Goal: Task Accomplishment & Management: Manage account settings

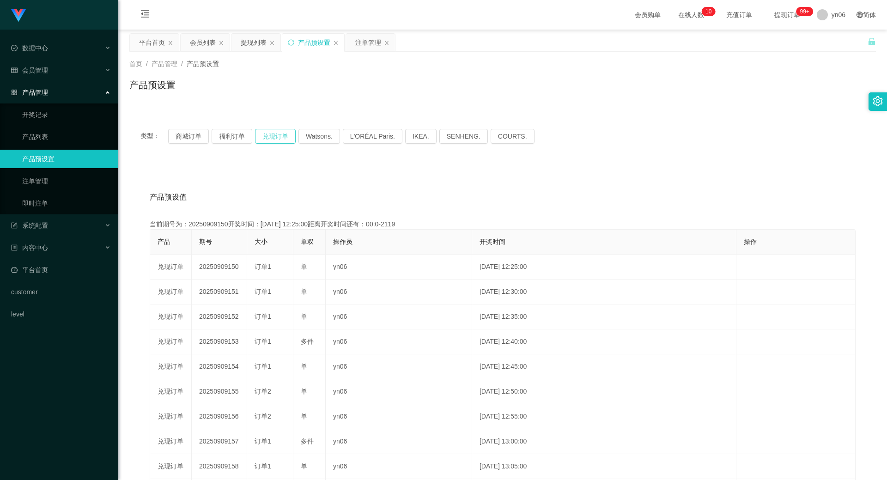
click at [269, 138] on button "兑现订单" at bounding box center [275, 136] width 41 height 15
click at [810, 89] on div "产品预设置" at bounding box center [502, 88] width 747 height 21
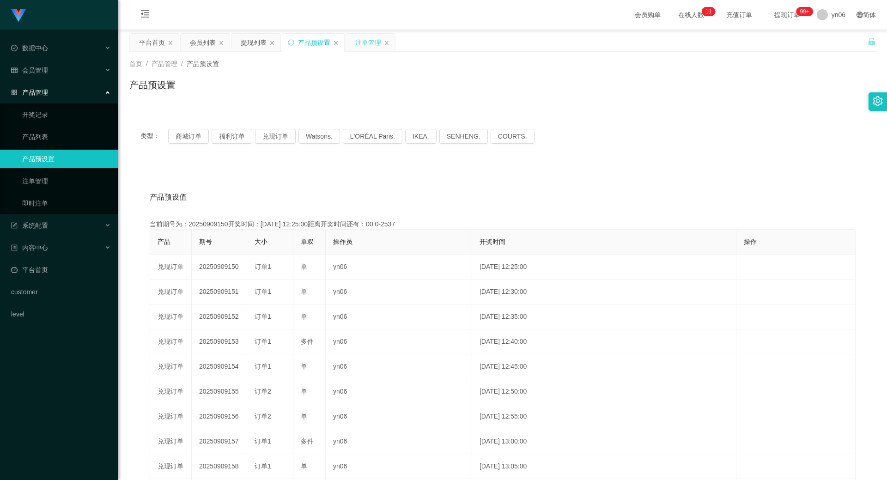
click at [370, 40] on div "注单管理" at bounding box center [368, 43] width 26 height 18
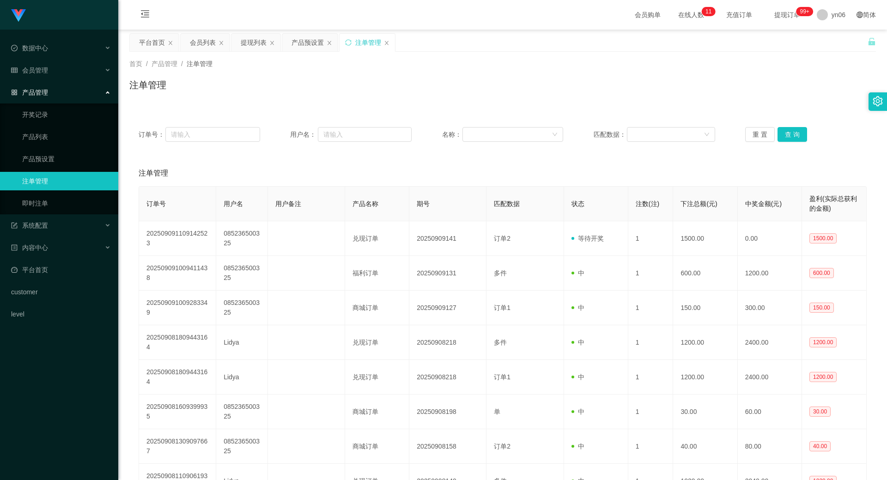
click at [794, 142] on div "订单号： 用户名： 名称： 匹配数据： 重 置 查 询" at bounding box center [502, 134] width 747 height 33
click at [791, 144] on div "订单号： 用户名： 名称： 匹配数据： 重 置 查 询" at bounding box center [502, 134] width 747 height 33
click at [799, 127] on button "查 询" at bounding box center [793, 134] width 30 height 15
click at [799, 127] on div "重 置 查 询" at bounding box center [807, 134] width 122 height 15
click at [801, 128] on button "查 询" at bounding box center [793, 134] width 30 height 15
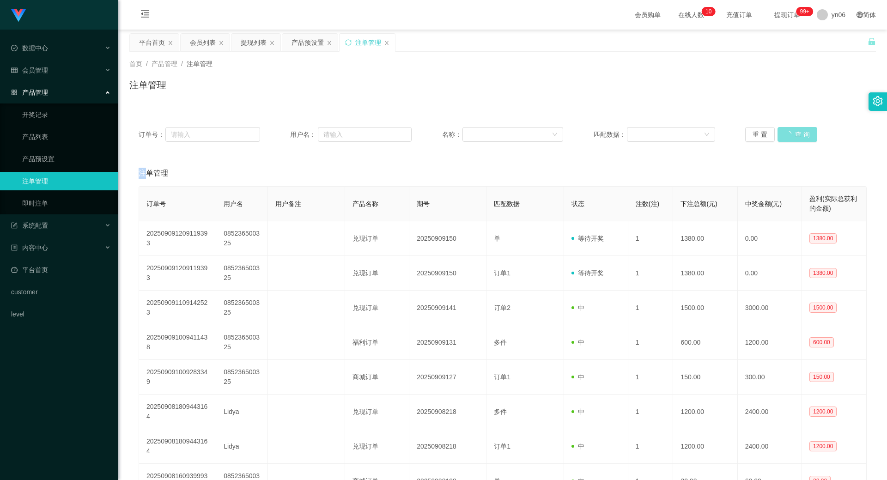
click at [801, 128] on div "重 置 查 询" at bounding box center [807, 134] width 122 height 15
click at [788, 128] on button "查 询" at bounding box center [793, 134] width 30 height 15
click at [787, 130] on div "重 置 查 询" at bounding box center [807, 134] width 122 height 15
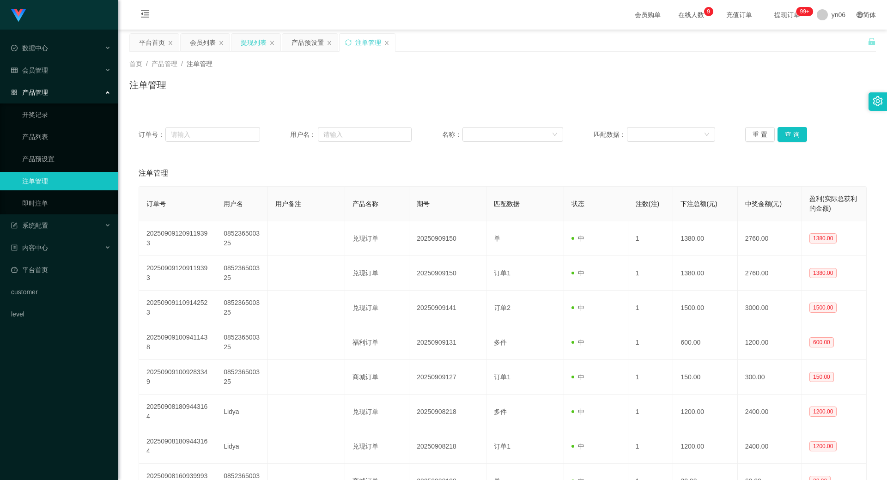
click at [238, 36] on div "提现列表" at bounding box center [256, 43] width 49 height 18
click at [244, 38] on div "提现列表" at bounding box center [254, 43] width 26 height 18
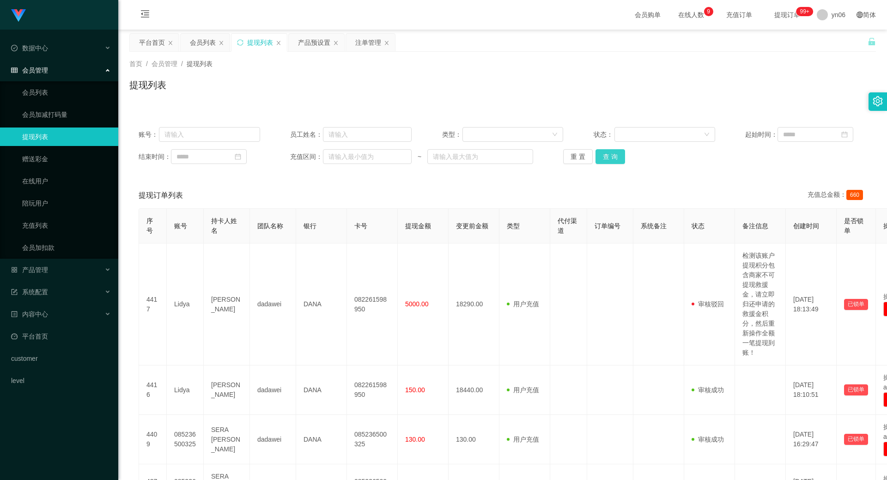
click at [613, 162] on button "查 询" at bounding box center [611, 156] width 30 height 15
click at [613, 162] on div "重 置 查 询" at bounding box center [624, 156] width 122 height 15
click at [613, 162] on button "查 询" at bounding box center [611, 156] width 30 height 15
click at [613, 162] on div "重 置 查 询" at bounding box center [624, 156] width 122 height 15
click at [613, 162] on button "查 询" at bounding box center [616, 156] width 40 height 15
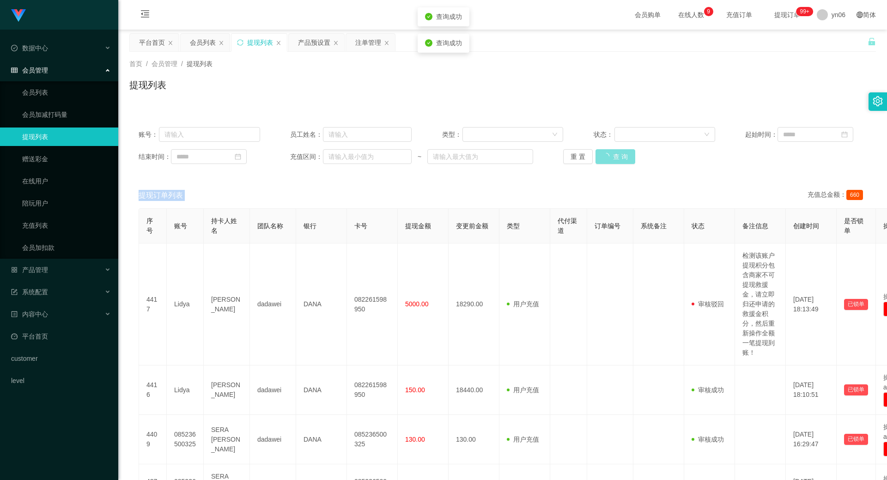
click at [613, 162] on div "重 置 查 询" at bounding box center [624, 156] width 122 height 15
click at [613, 162] on button "查 询" at bounding box center [616, 156] width 40 height 15
click at [613, 162] on div "重 置 查 询" at bounding box center [624, 156] width 122 height 15
click at [214, 48] on div "会员列表" at bounding box center [203, 43] width 26 height 18
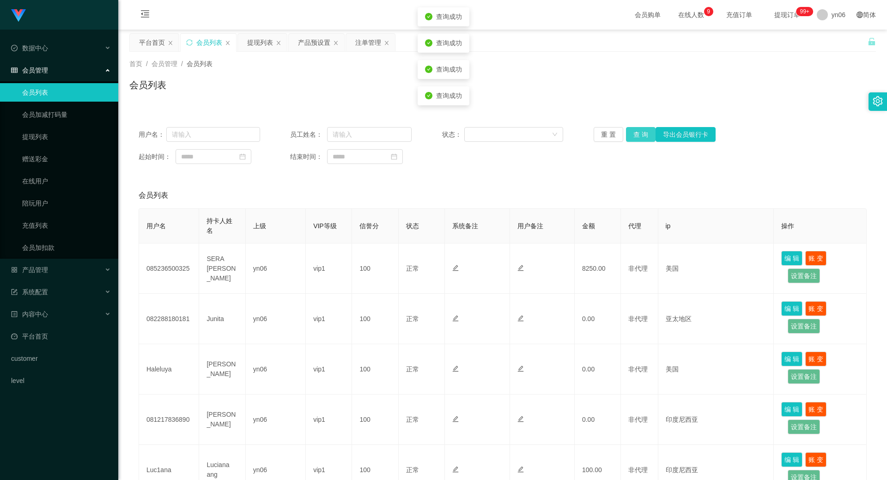
click at [636, 136] on button "查 询" at bounding box center [641, 134] width 30 height 15
click at [636, 136] on div "重 置 查 询 导出会员银行卡" at bounding box center [655, 134] width 122 height 15
click at [636, 136] on button "查 询" at bounding box center [641, 134] width 30 height 15
click at [636, 136] on div "重 置 查 询 导出会员银行卡" at bounding box center [655, 134] width 122 height 15
click at [636, 136] on button "查 询" at bounding box center [641, 134] width 30 height 15
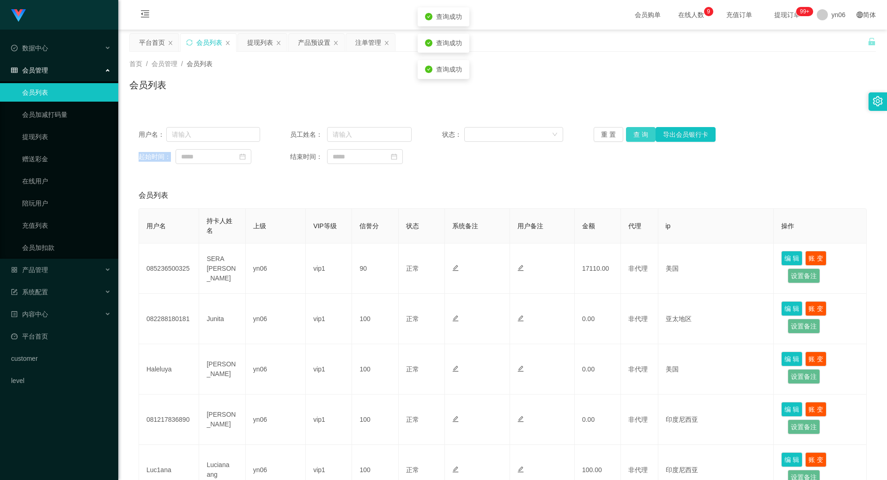
click at [636, 136] on div "重 置 查 询 导出会员银行卡" at bounding box center [655, 134] width 122 height 15
click at [637, 136] on button "查 询" at bounding box center [641, 134] width 30 height 15
click at [637, 136] on div "重 置 查 询 导出会员银行卡" at bounding box center [655, 134] width 122 height 15
click at [636, 136] on button "查 询" at bounding box center [646, 134] width 40 height 15
click at [636, 137] on div "重 置 查 询 导出会员银行卡" at bounding box center [655, 134] width 122 height 15
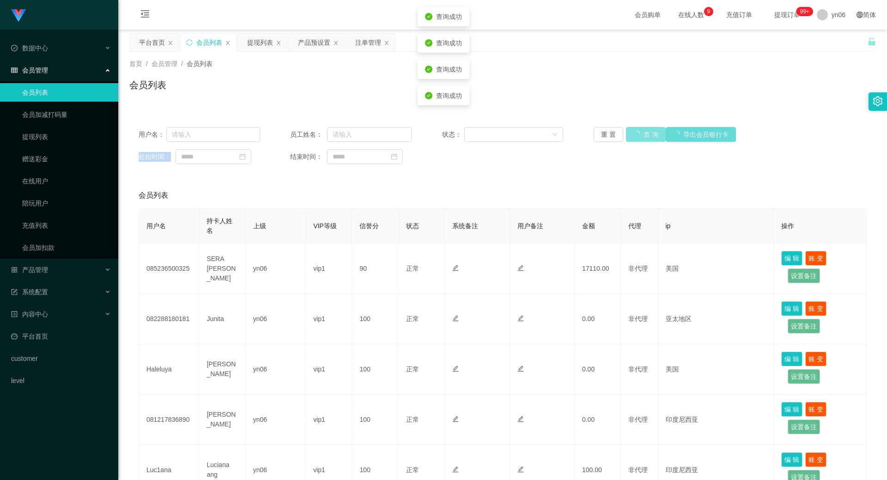
click at [636, 137] on button "查 询" at bounding box center [646, 134] width 40 height 15
click at [636, 137] on div "重 置 查 询 导出会员银行卡" at bounding box center [655, 134] width 122 height 15
click at [636, 137] on button "查 询" at bounding box center [641, 134] width 30 height 15
click at [636, 137] on div "重 置 查 询 导出会员银行卡" at bounding box center [655, 134] width 122 height 15
click at [636, 137] on button "查 询" at bounding box center [641, 134] width 30 height 15
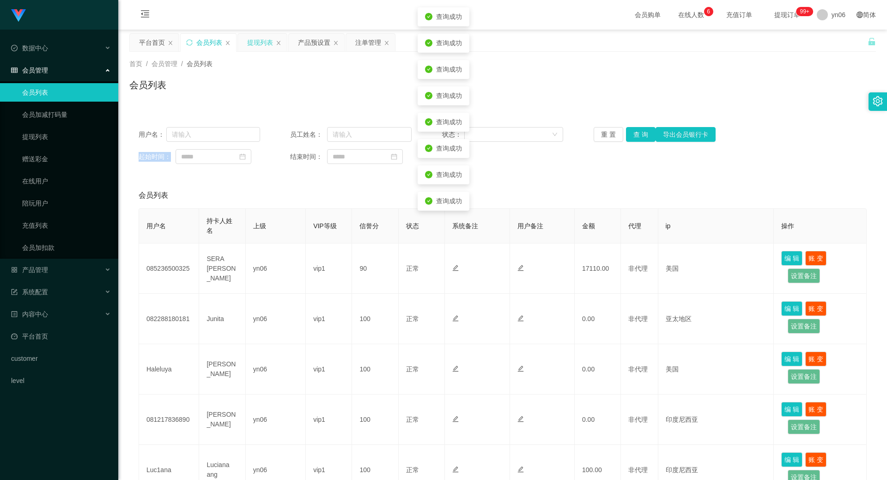
click at [265, 42] on div "提现列表" at bounding box center [260, 43] width 26 height 18
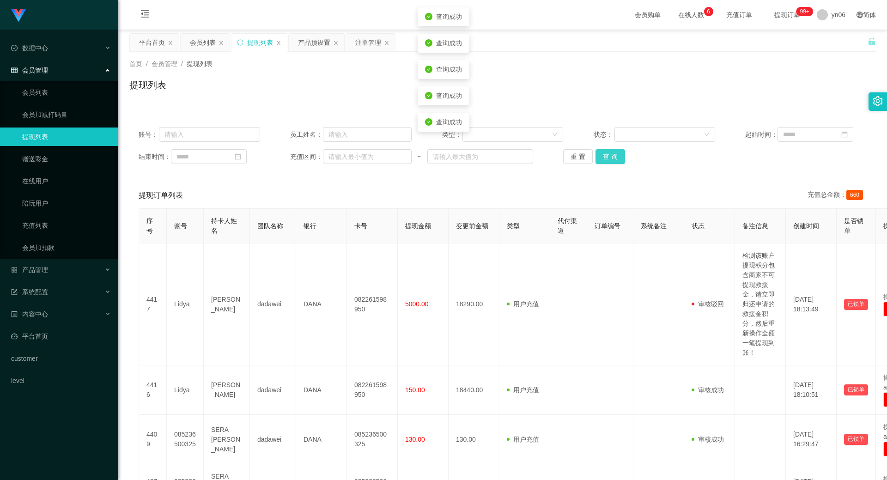
click at [602, 158] on button "查 询" at bounding box center [611, 156] width 30 height 15
click at [602, 158] on div "重 置 查 询" at bounding box center [624, 156] width 122 height 15
click at [602, 158] on button "查 询" at bounding box center [616, 156] width 40 height 15
click at [602, 158] on div "重 置 查 询" at bounding box center [624, 156] width 122 height 15
click at [602, 158] on button "查 询" at bounding box center [616, 156] width 40 height 15
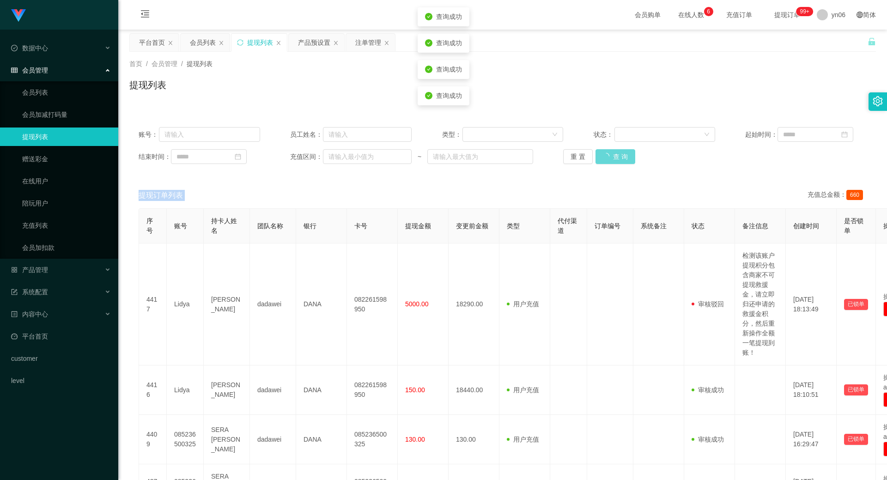
click at [602, 158] on div "重 置 查 询" at bounding box center [624, 156] width 122 height 15
click at [602, 158] on button "查 询" at bounding box center [611, 156] width 30 height 15
click at [206, 51] on div "会员列表" at bounding box center [203, 43] width 26 height 18
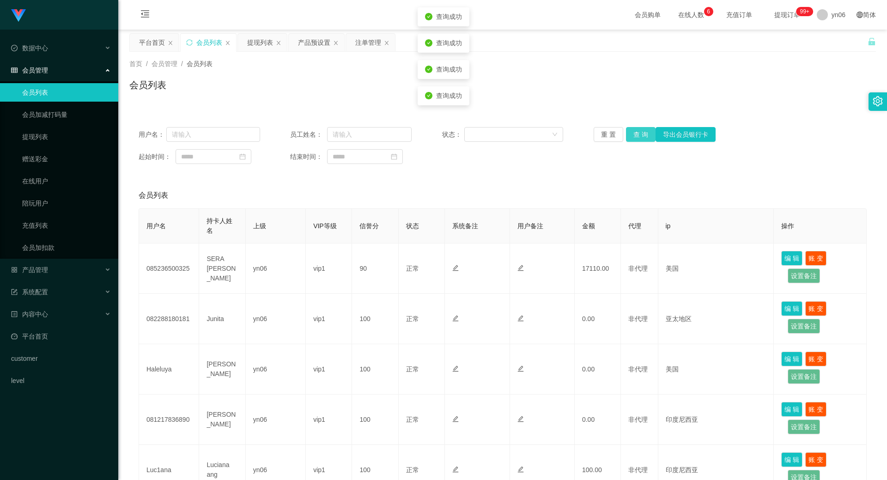
click at [639, 139] on button "查 询" at bounding box center [641, 134] width 30 height 15
click at [639, 139] on div "重 置 查 询 导出会员银行卡" at bounding box center [655, 134] width 122 height 15
click at [639, 139] on button "查 询" at bounding box center [641, 134] width 30 height 15
click at [639, 139] on div "重 置 查 询 导出会员银行卡" at bounding box center [655, 134] width 122 height 15
click at [639, 139] on button "查 询" at bounding box center [646, 134] width 40 height 15
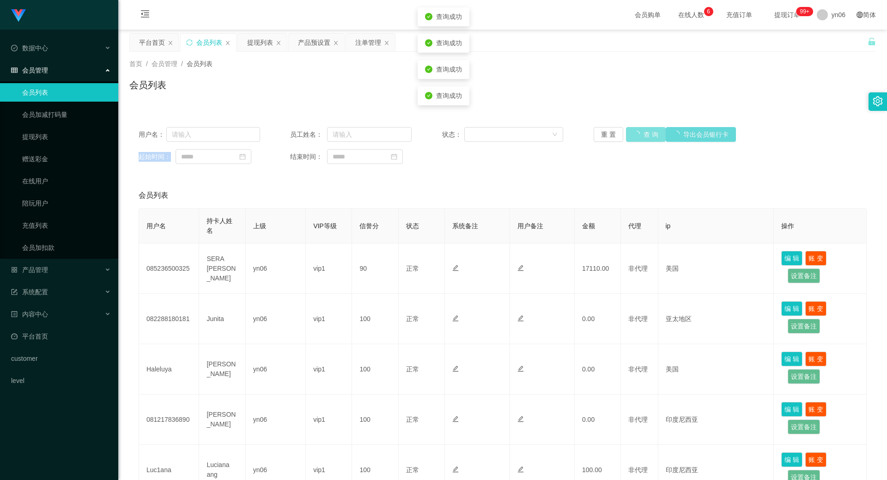
click at [639, 139] on div "重 置 查 询 导出会员银行卡" at bounding box center [655, 134] width 122 height 15
click at [639, 139] on button "查 询" at bounding box center [641, 134] width 30 height 15
click at [639, 139] on div "重 置 查 询 导出会员银行卡" at bounding box center [655, 134] width 122 height 15
click at [639, 139] on button "查 询" at bounding box center [646, 134] width 40 height 15
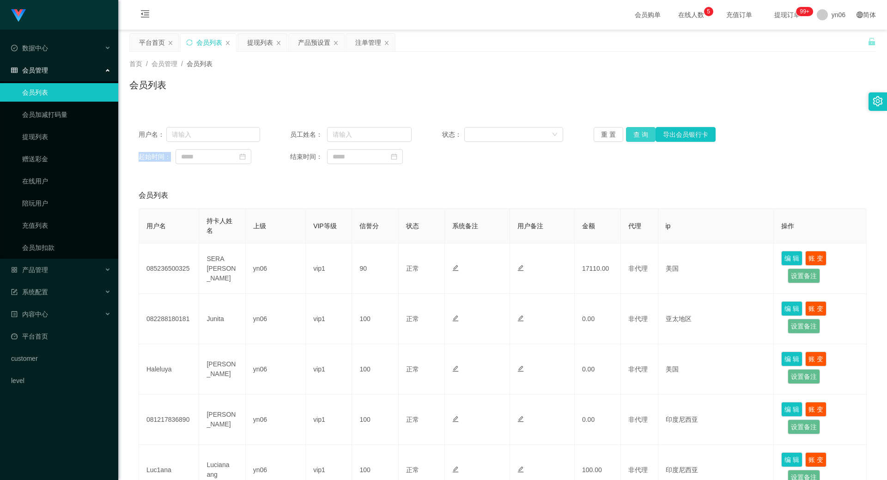
click at [643, 134] on button "查 询" at bounding box center [641, 134] width 30 height 15
click at [642, 134] on div "重 置 查 询 导出会员银行卡" at bounding box center [655, 134] width 122 height 15
click at [642, 134] on button "查 询" at bounding box center [646, 134] width 40 height 15
click at [642, 134] on div "重 置 查 询 导出会员银行卡" at bounding box center [655, 134] width 122 height 15
click at [642, 136] on button "查 询" at bounding box center [646, 134] width 40 height 15
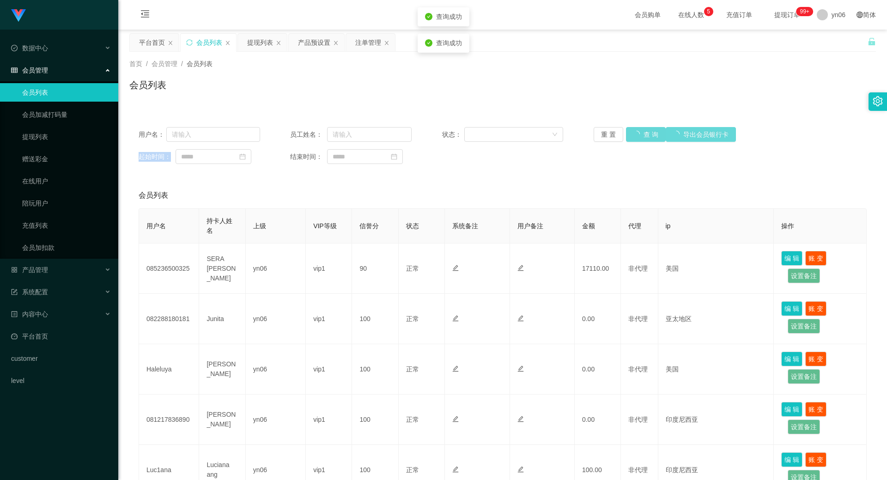
click at [641, 140] on div "重 置 查 询 导出会员银行卡" at bounding box center [655, 134] width 122 height 15
click at [641, 140] on button "查 询" at bounding box center [641, 134] width 30 height 15
click at [641, 140] on div "重 置 查 询 导出会员银行卡" at bounding box center [655, 134] width 122 height 15
click at [641, 140] on button "查 询" at bounding box center [641, 134] width 30 height 15
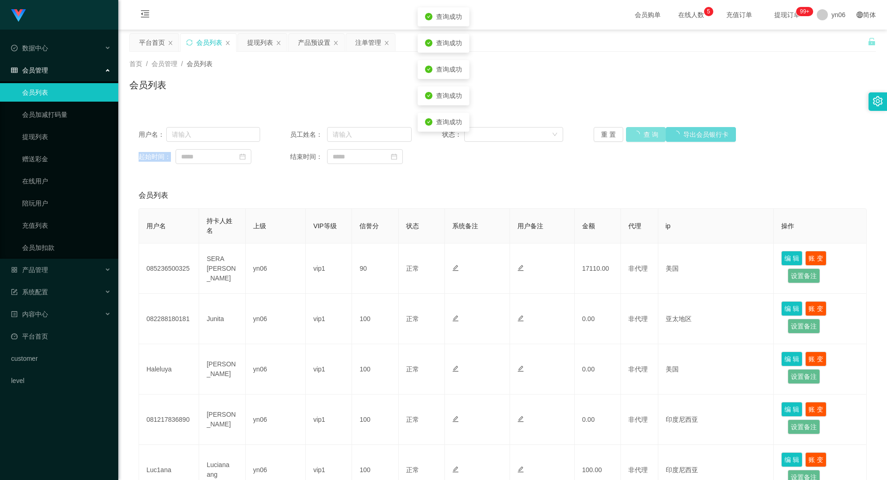
click at [641, 140] on div "重 置 查 询 导出会员银行卡" at bounding box center [655, 134] width 122 height 15
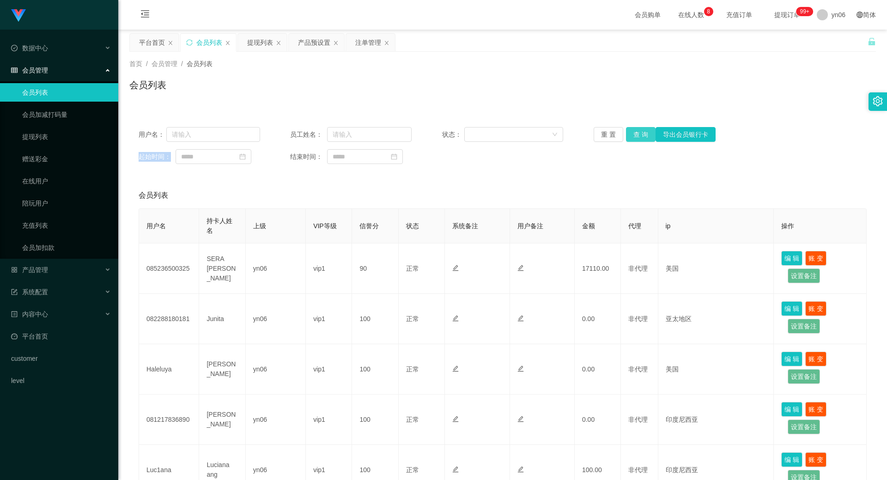
click at [639, 132] on button "查 询" at bounding box center [641, 134] width 30 height 15
click at [639, 132] on div "重 置 查 询 导出会员银行卡" at bounding box center [655, 134] width 122 height 15
click at [639, 132] on button "查 询" at bounding box center [646, 134] width 40 height 15
click at [639, 132] on div "重 置 查 询 导出会员银行卡" at bounding box center [655, 134] width 122 height 15
click at [639, 132] on button "查 询" at bounding box center [646, 134] width 40 height 15
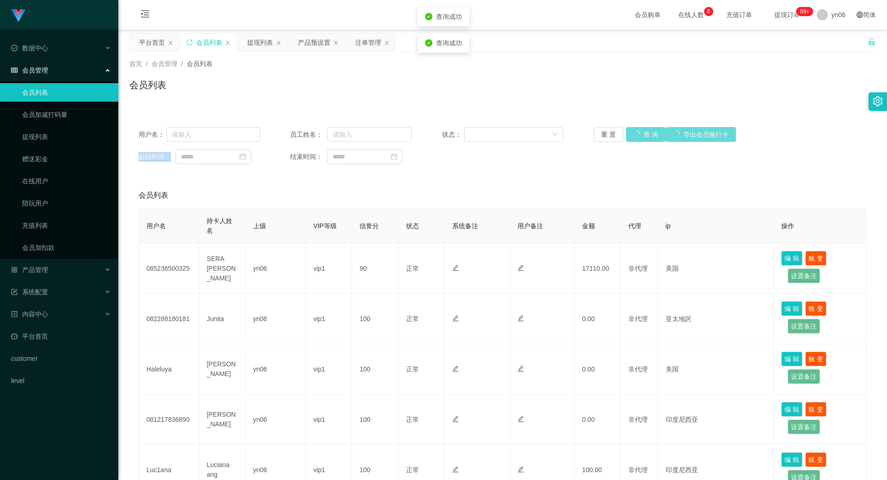
click at [639, 132] on div "重 置 查 询 导出会员银行卡" at bounding box center [655, 134] width 122 height 15
click at [639, 132] on button "查 询" at bounding box center [641, 134] width 30 height 15
click at [639, 132] on div "重 置 查 询 导出会员银行卡" at bounding box center [655, 134] width 122 height 15
click at [639, 132] on button "查 询" at bounding box center [641, 134] width 30 height 15
click at [639, 132] on div "重 置 查 询 导出会员银行卡" at bounding box center [655, 134] width 122 height 15
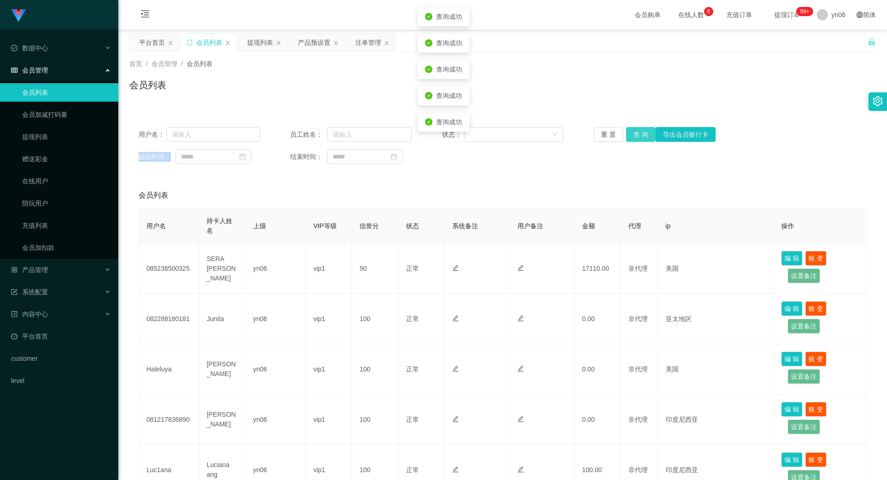
click at [639, 132] on button "查 询" at bounding box center [641, 134] width 30 height 15
click at [646, 135] on button "查 询" at bounding box center [641, 134] width 30 height 15
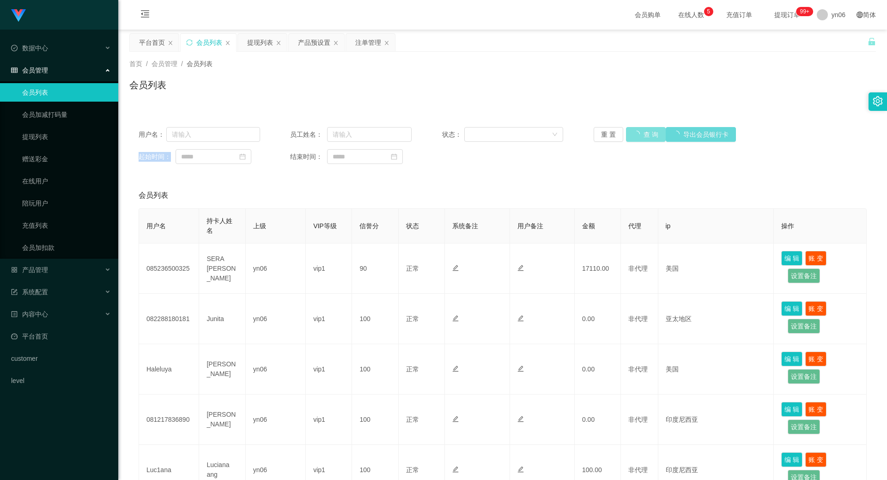
click at [646, 135] on div "重 置 查 询 导出会员银行卡" at bounding box center [655, 134] width 122 height 15
click at [646, 135] on button "查 询" at bounding box center [641, 134] width 30 height 15
click at [646, 135] on div "重 置 查 询 导出会员银行卡" at bounding box center [655, 134] width 122 height 15
click at [645, 135] on button "查 询" at bounding box center [641, 134] width 30 height 15
click at [644, 135] on div "重 置 查 询 导出会员银行卡" at bounding box center [655, 134] width 122 height 15
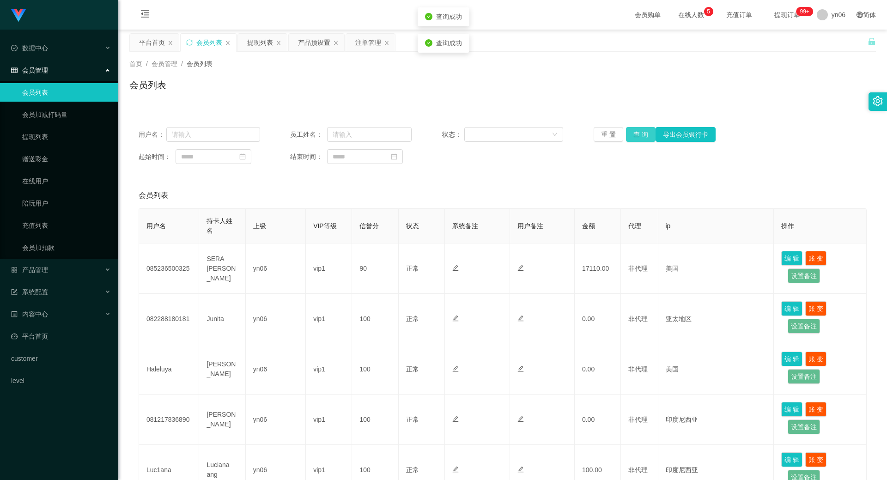
click at [644, 135] on button "查 询" at bounding box center [641, 134] width 30 height 15
click at [644, 135] on div "重 置 查 询 导出会员银行卡" at bounding box center [655, 134] width 122 height 15
click at [630, 134] on button "查 询" at bounding box center [641, 134] width 30 height 15
click at [630, 134] on div "重 置 查 询 导出会员银行卡" at bounding box center [655, 134] width 122 height 15
click at [630, 134] on button "查 询" at bounding box center [641, 134] width 30 height 15
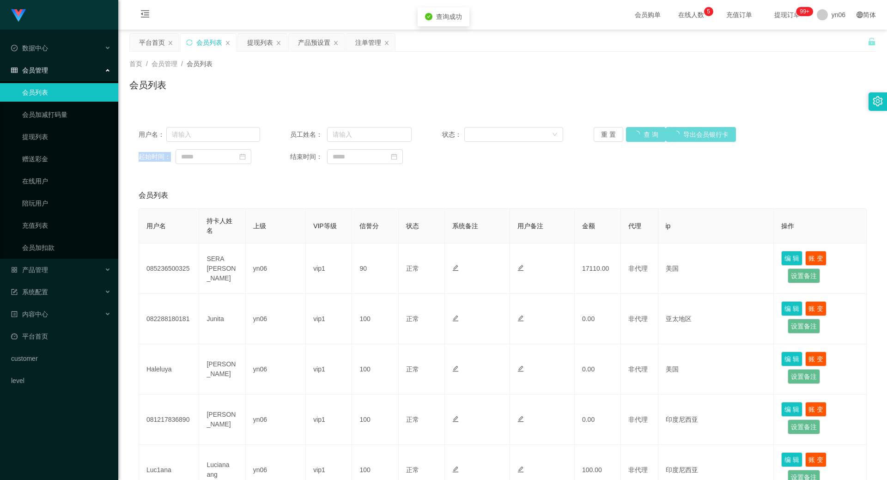
click at [630, 134] on div "重 置 查 询 导出会员银行卡" at bounding box center [655, 134] width 122 height 15
click at [632, 136] on button "查 询" at bounding box center [646, 134] width 40 height 15
click at [632, 136] on div "重 置 查 询 导出会员银行卡" at bounding box center [655, 134] width 122 height 15
click at [632, 136] on button "查 询" at bounding box center [646, 134] width 40 height 15
click at [632, 136] on div "重 置 查 询 导出会员银行卡" at bounding box center [655, 134] width 122 height 15
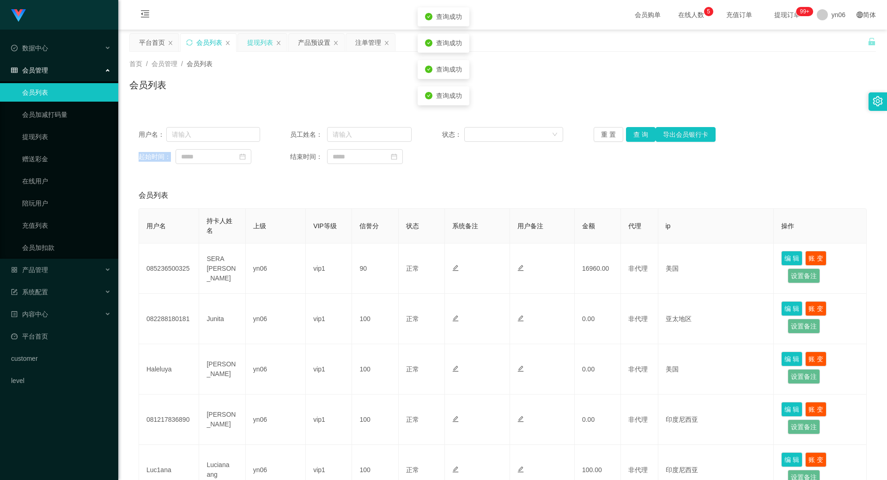
click at [258, 44] on div "提现列表" at bounding box center [260, 43] width 26 height 18
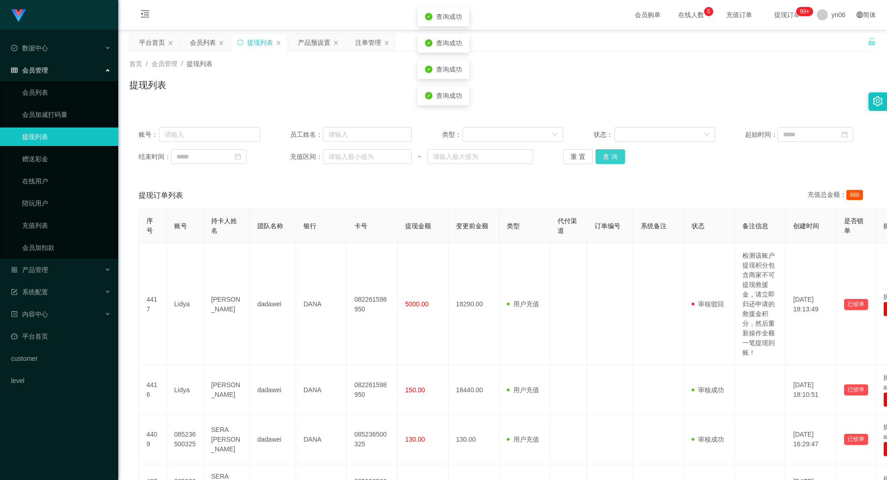
click at [604, 157] on button "查 询" at bounding box center [611, 156] width 30 height 15
click at [604, 157] on div "重 置 查 询" at bounding box center [624, 156] width 122 height 15
click at [604, 157] on button "查 询" at bounding box center [616, 156] width 40 height 15
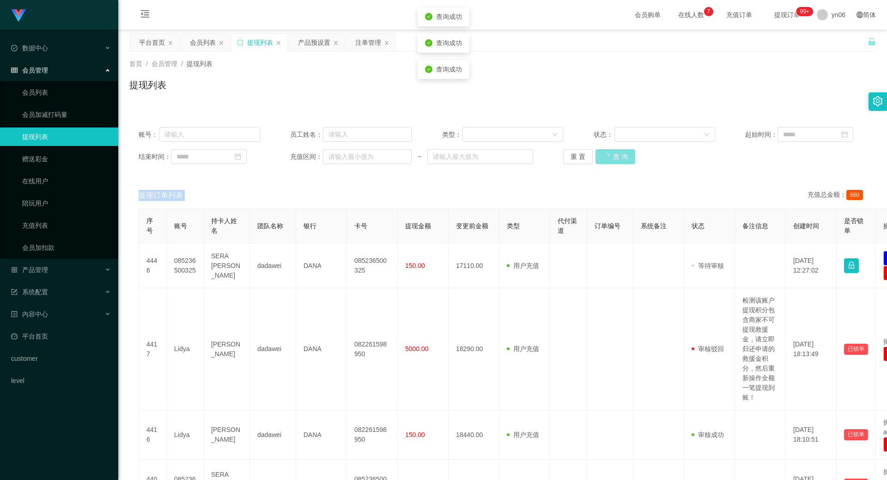
click at [604, 157] on div "重 置 查 询" at bounding box center [624, 156] width 122 height 15
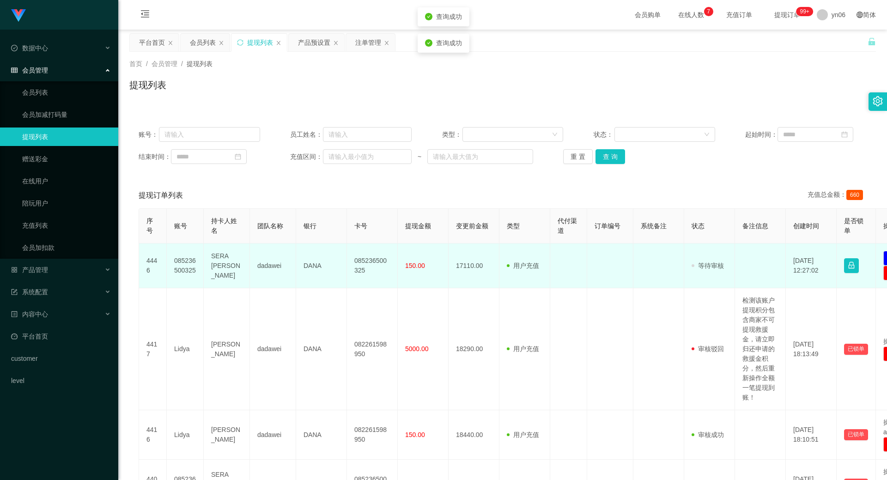
click at [181, 273] on td "085236500325" at bounding box center [185, 266] width 37 height 45
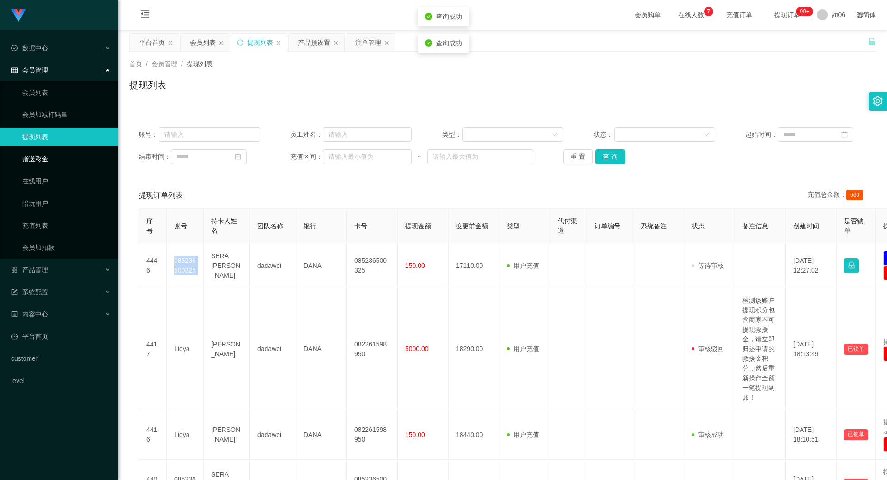
copy td "085236500325"
click at [618, 161] on button "查 询" at bounding box center [611, 156] width 30 height 15
click at [612, 158] on div "重 置 查 询" at bounding box center [624, 156] width 122 height 15
click at [612, 158] on button "查 询" at bounding box center [616, 156] width 40 height 15
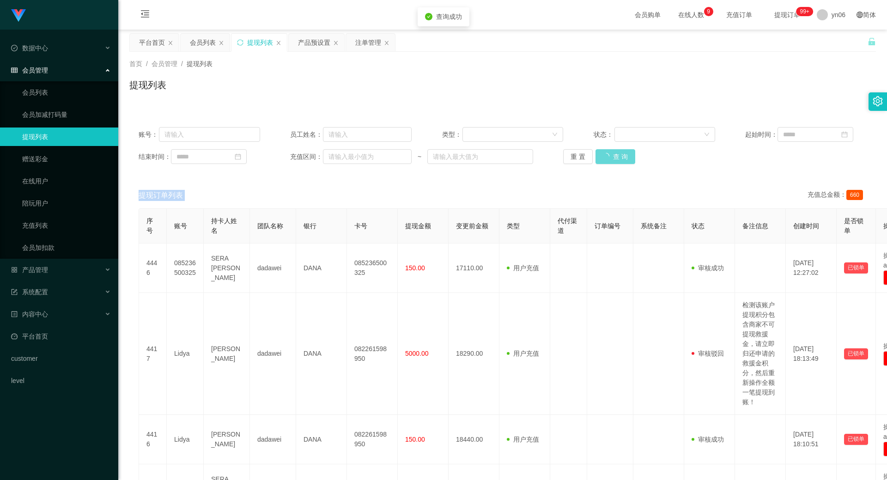
click at [612, 158] on div "重 置 查 询" at bounding box center [624, 156] width 122 height 15
click at [612, 158] on button "查 询" at bounding box center [611, 156] width 30 height 15
click at [612, 158] on div "重 置 查 询" at bounding box center [624, 156] width 122 height 15
click at [612, 158] on button "查 询" at bounding box center [611, 156] width 30 height 15
click at [612, 158] on div "重 置 查 询" at bounding box center [624, 156] width 122 height 15
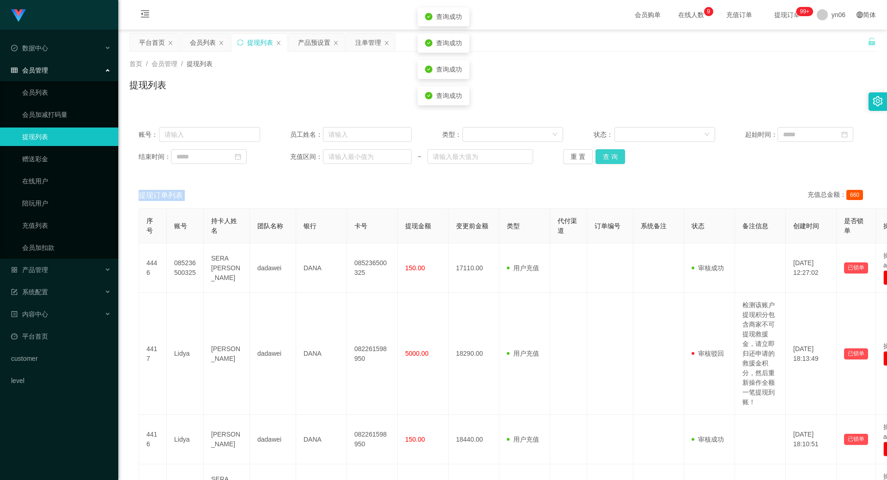
click at [612, 158] on button "查 询" at bounding box center [611, 156] width 30 height 15
click at [612, 157] on div "重 置 查 询" at bounding box center [624, 156] width 122 height 15
click at [613, 157] on button "查 询" at bounding box center [616, 156] width 40 height 15
click at [613, 157] on div "重 置 查 询" at bounding box center [624, 156] width 122 height 15
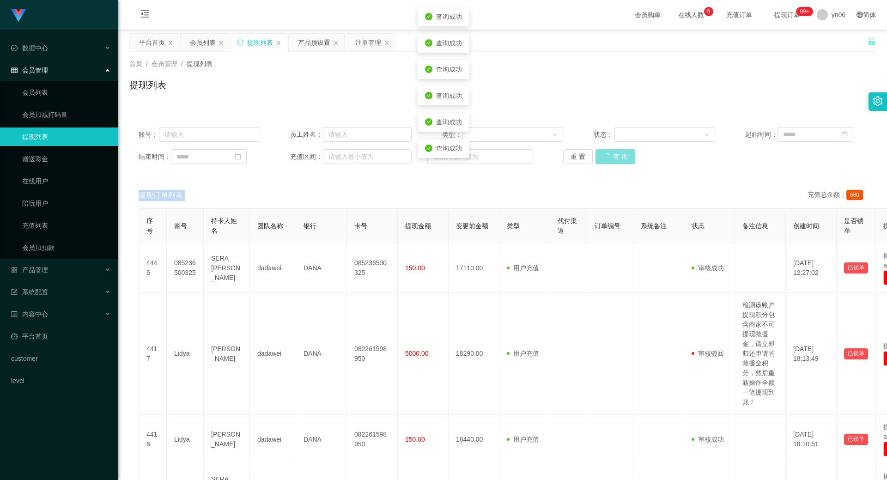
click at [613, 157] on button "查 询" at bounding box center [616, 156] width 40 height 15
click at [613, 157] on div "重 置 查 询" at bounding box center [624, 156] width 122 height 15
click at [613, 157] on button "查 询" at bounding box center [611, 156] width 30 height 15
click at [613, 157] on div "重 置 查 询" at bounding box center [624, 156] width 122 height 15
click at [613, 157] on button "查 询" at bounding box center [611, 156] width 30 height 15
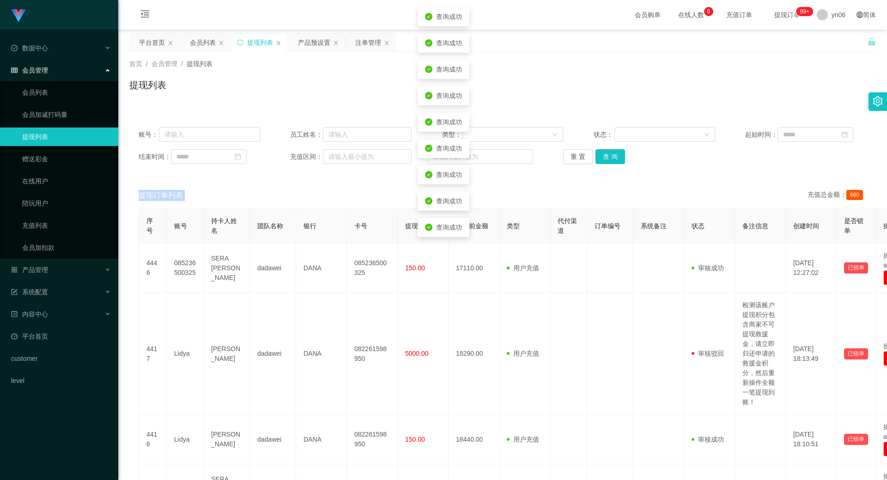
click at [613, 157] on div "重 置 查 询" at bounding box center [624, 156] width 122 height 15
click at [613, 157] on button "查 询" at bounding box center [611, 156] width 30 height 15
click at [613, 157] on div "重 置 查 询" at bounding box center [624, 156] width 122 height 15
click at [613, 157] on button "查 询" at bounding box center [616, 156] width 40 height 15
click at [613, 157] on div "重 置 查 询" at bounding box center [624, 156] width 122 height 15
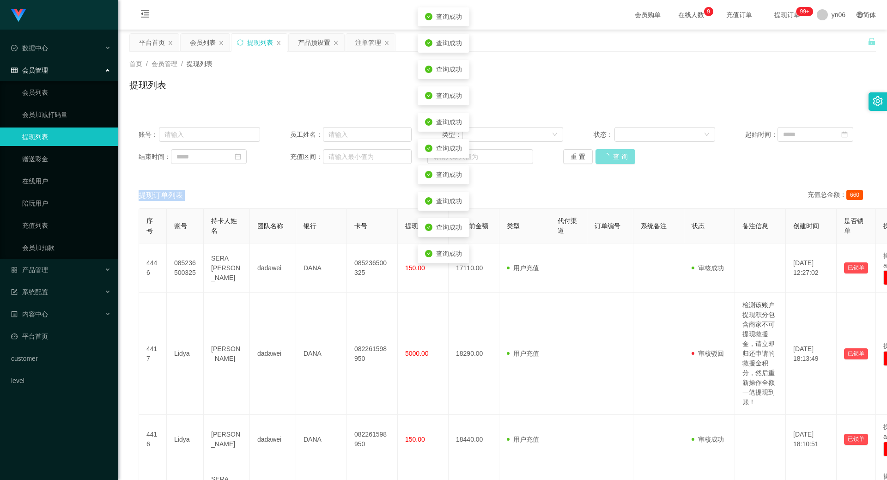
click at [613, 157] on button "查 询" at bounding box center [616, 156] width 40 height 15
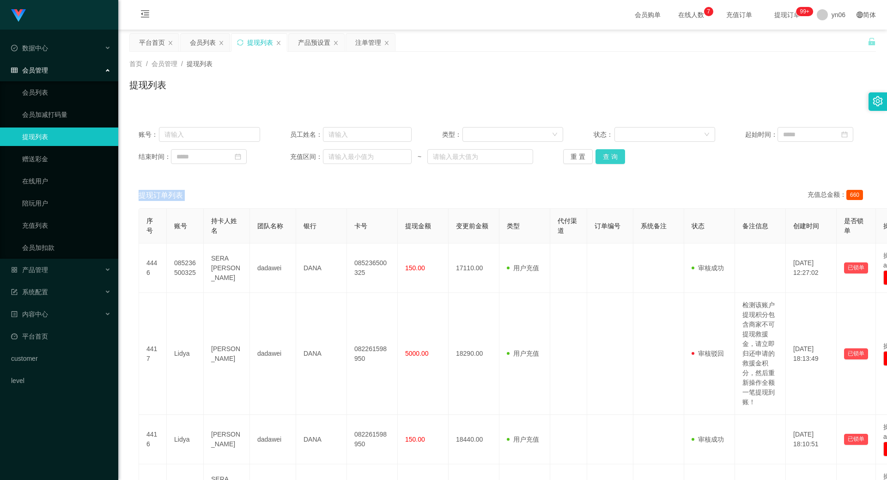
click at [606, 156] on button "查 询" at bounding box center [611, 156] width 30 height 15
click at [606, 156] on div "重 置 查 询" at bounding box center [624, 156] width 122 height 15
click at [606, 156] on button "查 询" at bounding box center [611, 156] width 30 height 15
click at [607, 157] on div "重 置 查 询" at bounding box center [624, 156] width 122 height 15
click at [607, 157] on button "查 询" at bounding box center [616, 156] width 40 height 15
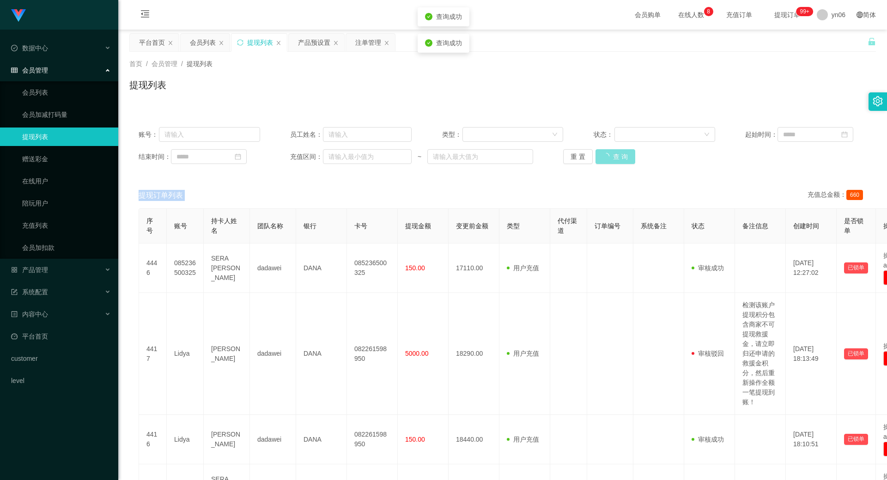
click at [609, 158] on button "查 询" at bounding box center [616, 156] width 40 height 15
click at [609, 158] on div "重 置 查 询" at bounding box center [624, 156] width 122 height 15
click at [609, 157] on button "查 询" at bounding box center [611, 156] width 30 height 15
click at [609, 157] on div "重 置 查 询" at bounding box center [624, 156] width 122 height 15
click at [609, 157] on button "查 询" at bounding box center [611, 156] width 30 height 15
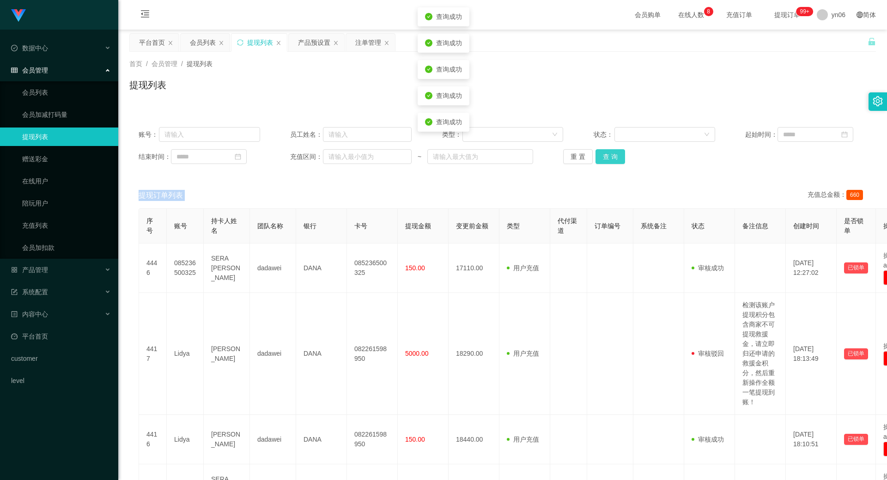
click at [609, 157] on div "重 置 查 询" at bounding box center [624, 156] width 122 height 15
click at [609, 157] on button "查 询" at bounding box center [611, 156] width 30 height 15
click at [609, 157] on div "重 置 查 询" at bounding box center [624, 156] width 122 height 15
click at [610, 158] on button "查 询" at bounding box center [611, 156] width 30 height 15
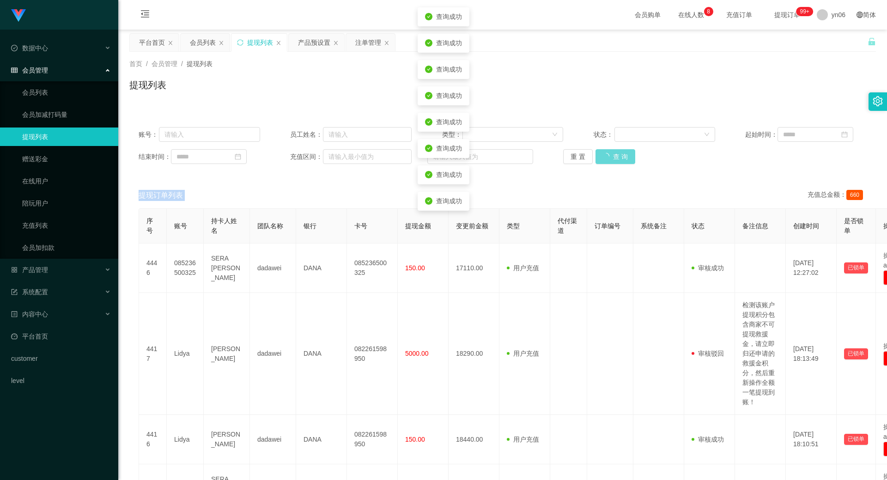
click at [610, 158] on div "重 置 查 询" at bounding box center [624, 156] width 122 height 15
click at [611, 158] on button "查 询" at bounding box center [611, 156] width 30 height 15
click at [611, 158] on div "重 置 查 询" at bounding box center [624, 156] width 122 height 15
click at [611, 158] on button "查 询" at bounding box center [611, 156] width 30 height 15
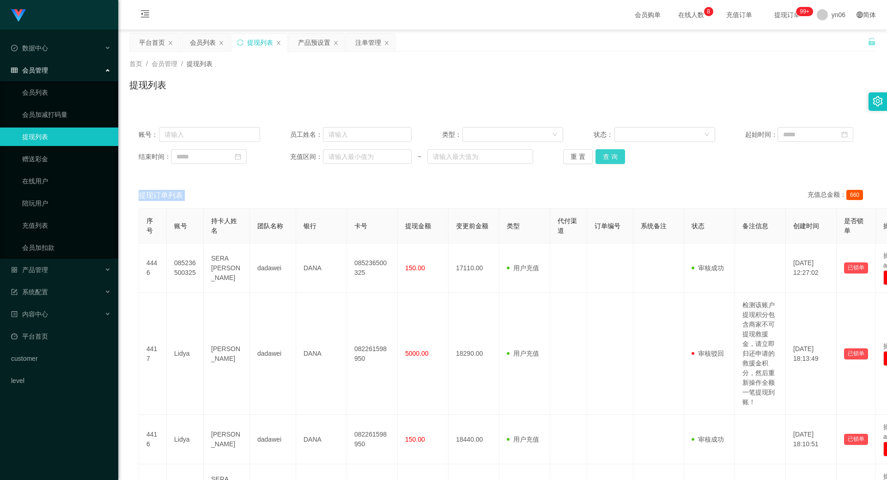
click at [621, 161] on button "查 询" at bounding box center [611, 156] width 30 height 15
click at [619, 160] on div "重 置 查 询" at bounding box center [624, 156] width 122 height 15
click at [619, 160] on button "查 询" at bounding box center [616, 156] width 40 height 15
click at [619, 160] on div "重 置 查 询" at bounding box center [624, 156] width 122 height 15
click at [619, 160] on button "查 询" at bounding box center [616, 156] width 40 height 15
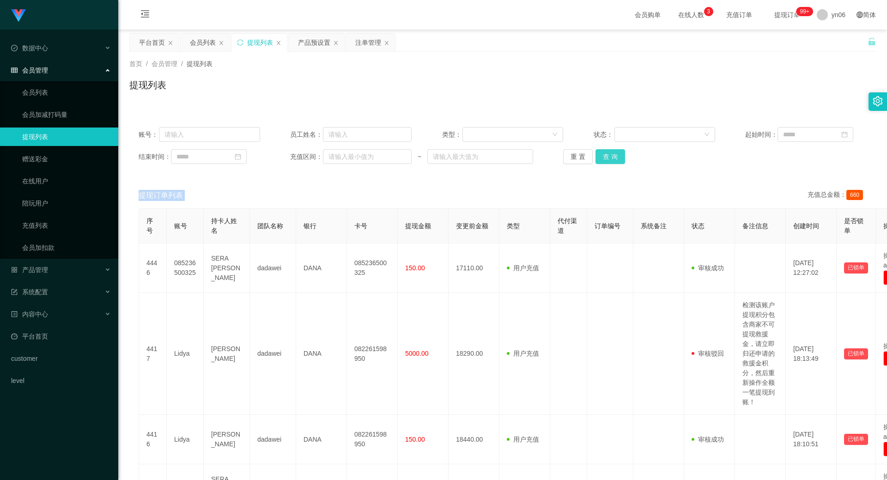
click at [605, 159] on button "查 询" at bounding box center [611, 156] width 30 height 15
click at [605, 159] on div "重 置 查 询" at bounding box center [624, 156] width 122 height 15
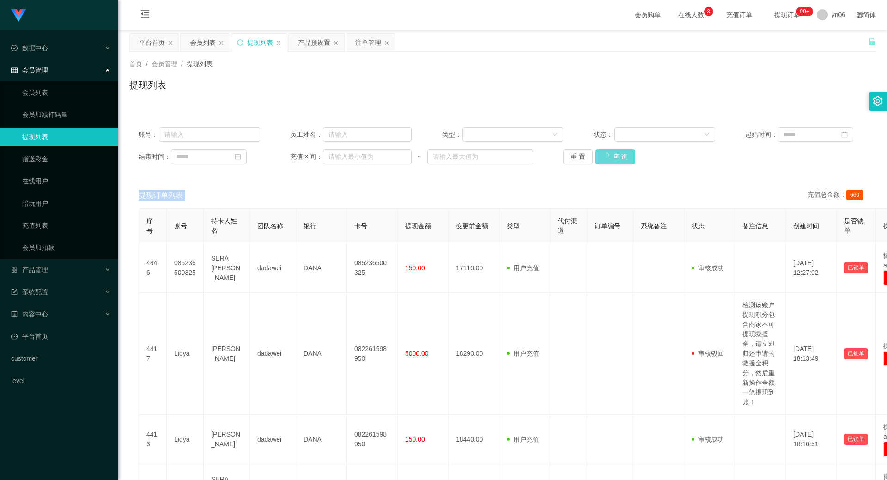
click at [605, 159] on div "重 置 查 询" at bounding box center [624, 156] width 122 height 15
click at [607, 156] on button "查 询" at bounding box center [611, 156] width 30 height 15
click at [606, 156] on div "重 置 查 询" at bounding box center [624, 156] width 122 height 15
click at [596, 154] on button "查 询" at bounding box center [611, 156] width 30 height 15
click at [596, 154] on div "重 置 查 询" at bounding box center [624, 156] width 122 height 15
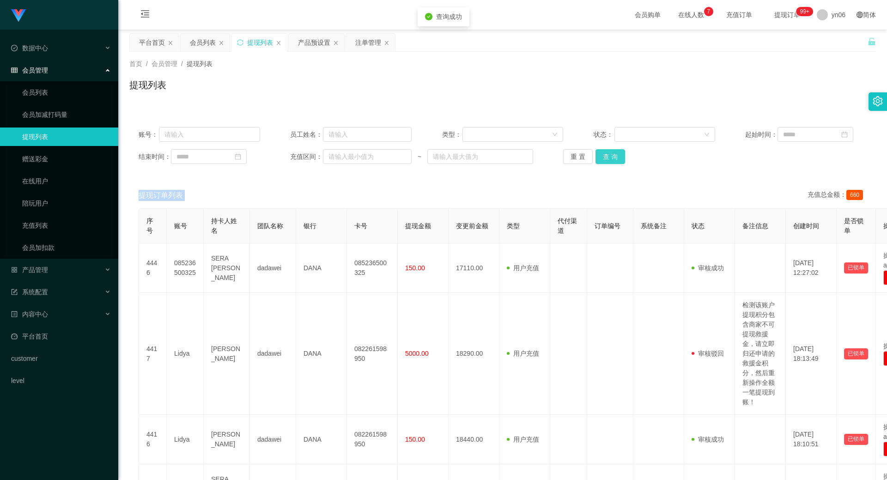
click at [596, 154] on button "查 询" at bounding box center [611, 156] width 30 height 15
click at [596, 154] on div "重 置 查 询" at bounding box center [624, 156] width 122 height 15
click at [596, 154] on button "查 询" at bounding box center [616, 156] width 40 height 15
click at [596, 154] on div "重 置 查 询" at bounding box center [624, 156] width 122 height 15
click at [596, 154] on button "查 询" at bounding box center [616, 156] width 40 height 15
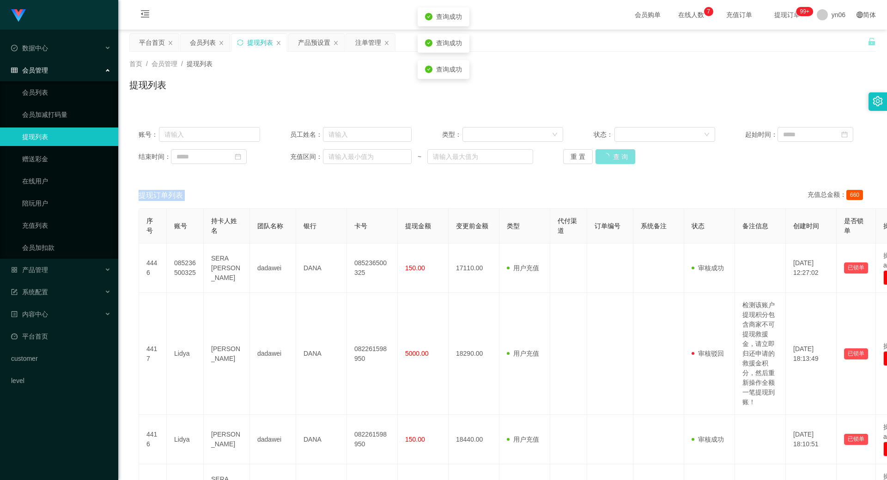
click at [596, 154] on button "查 询" at bounding box center [616, 156] width 40 height 15
click at [596, 155] on div "重 置 查 询" at bounding box center [624, 156] width 122 height 15
click at [599, 156] on button "查 询" at bounding box center [611, 156] width 30 height 15
click at [616, 168] on div "账号： 员工姓名： 类型： 状态： 起始时间： 结束时间： 充值区间： ~ 重 置 查 询" at bounding box center [502, 145] width 747 height 55
click at [614, 159] on button "查 询" at bounding box center [611, 156] width 30 height 15
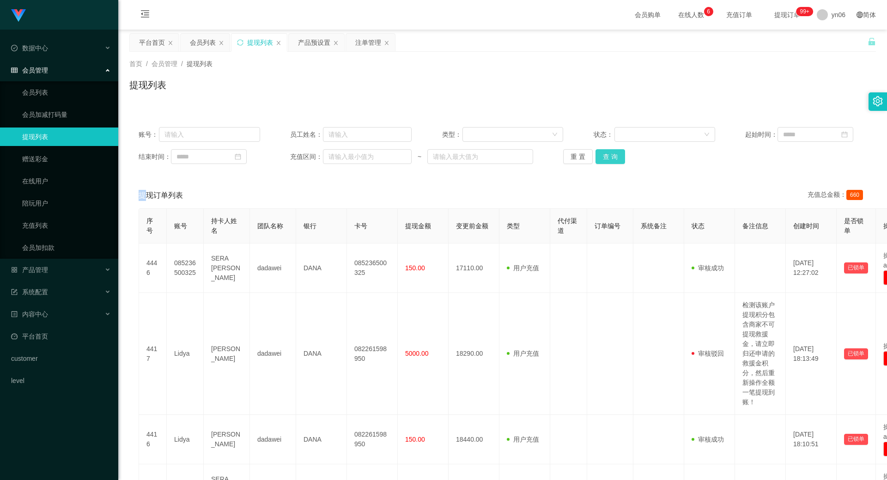
click at [614, 159] on div "重 置 查 询" at bounding box center [624, 156] width 122 height 15
click at [614, 159] on button "查 询" at bounding box center [611, 156] width 30 height 15
click at [614, 159] on div "重 置 查 询" at bounding box center [624, 156] width 122 height 15
click at [614, 159] on button "查 询" at bounding box center [611, 156] width 30 height 15
click at [614, 159] on div "重 置 查 询" at bounding box center [624, 156] width 122 height 15
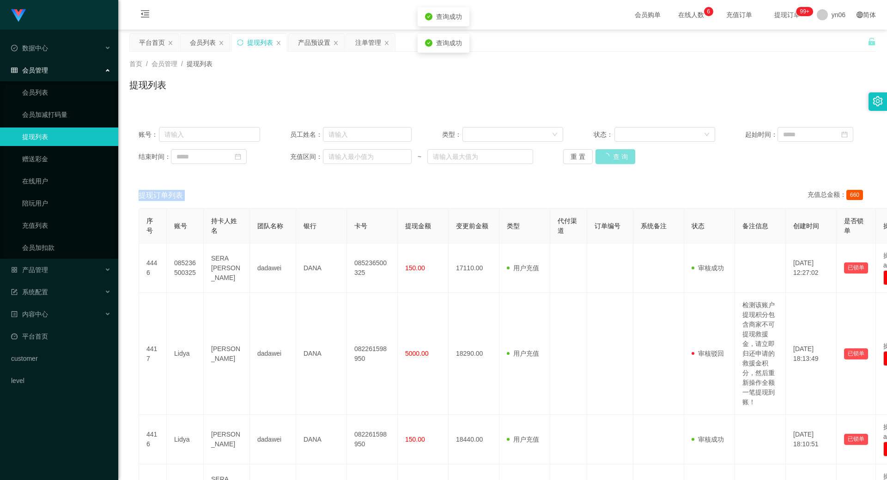
click at [614, 159] on button "查 询" at bounding box center [616, 156] width 40 height 15
click at [614, 159] on div "重 置 查 询" at bounding box center [624, 156] width 122 height 15
click at [614, 159] on button "查 询" at bounding box center [611, 156] width 30 height 15
click at [614, 159] on div "重 置 查 询" at bounding box center [624, 156] width 122 height 15
click at [614, 159] on button "查 询" at bounding box center [611, 156] width 30 height 15
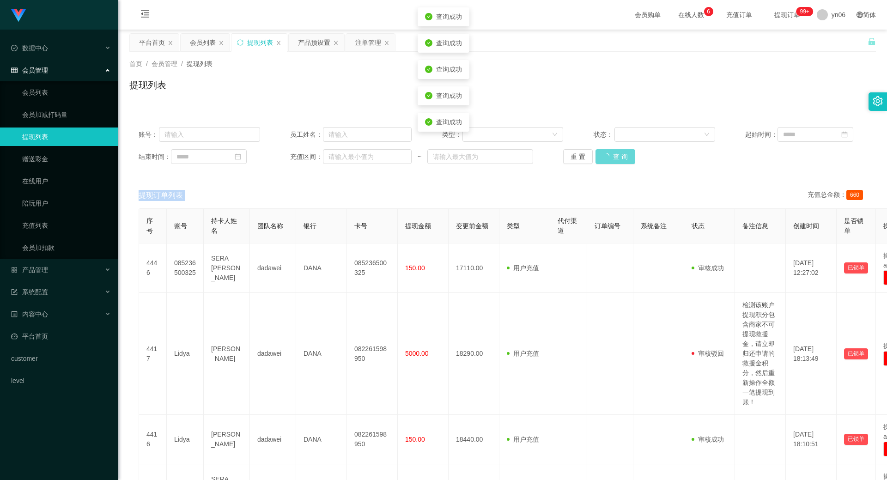
click at [614, 159] on div "重 置 查 询" at bounding box center [624, 156] width 122 height 15
click at [614, 159] on button "查 询" at bounding box center [616, 156] width 40 height 15
click at [614, 159] on div "重 置 查 询" at bounding box center [624, 156] width 122 height 15
click at [613, 159] on button "查 询" at bounding box center [611, 156] width 30 height 15
click at [615, 149] on button "查 询" at bounding box center [611, 156] width 30 height 15
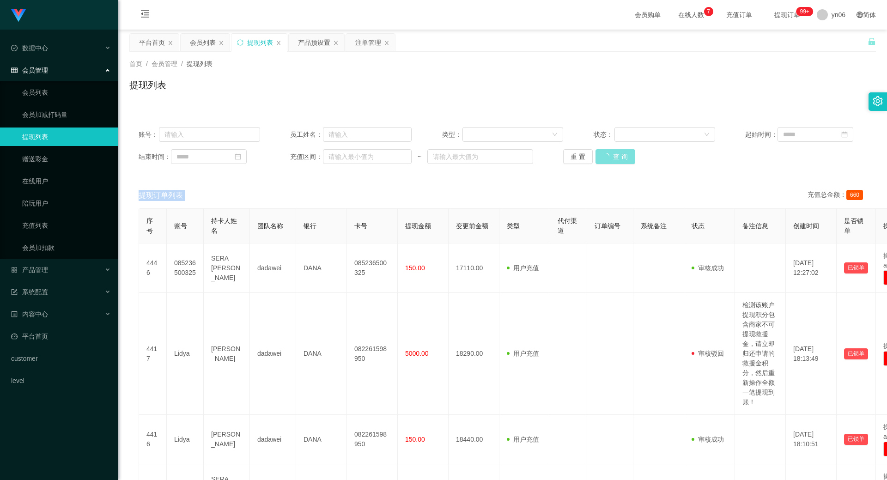
click at [615, 149] on div "重 置 查 询" at bounding box center [624, 156] width 122 height 15
click at [614, 152] on button "查 询" at bounding box center [616, 156] width 40 height 15
click at [614, 152] on div "重 置 查 询" at bounding box center [624, 156] width 122 height 15
click at [614, 152] on button "查 询" at bounding box center [616, 156] width 40 height 15
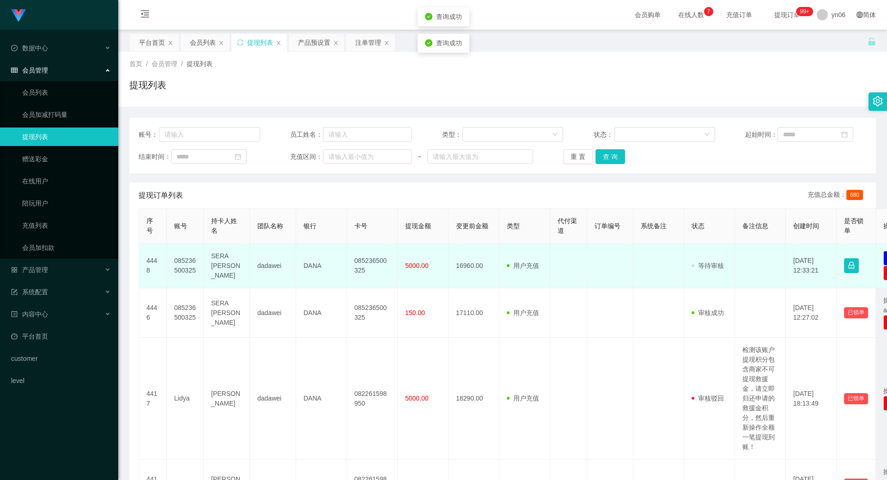
click at [168, 279] on td "085236500325" at bounding box center [185, 266] width 37 height 45
drag, startPoint x: 175, startPoint y: 274, endPoint x: 196, endPoint y: 257, distance: 27.6
click at [196, 257] on td "085236500325" at bounding box center [185, 266] width 37 height 45
click at [169, 281] on td "085236500325" at bounding box center [185, 266] width 37 height 45
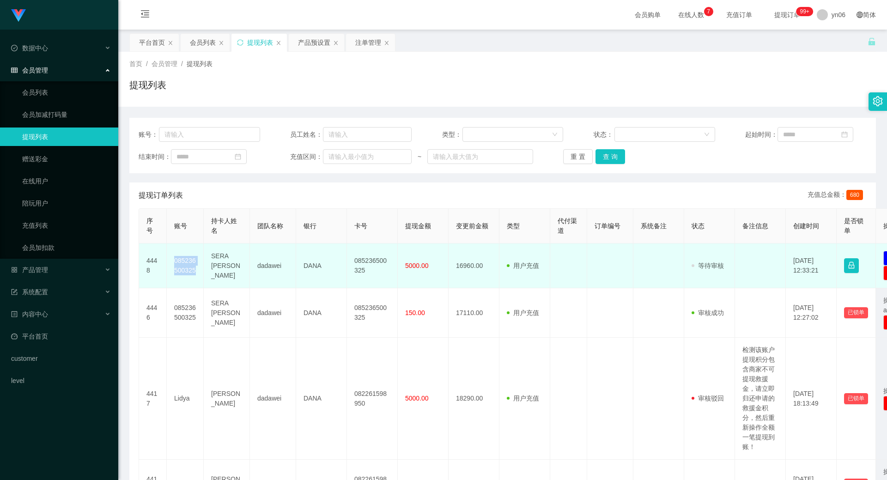
click at [169, 281] on td "085236500325" at bounding box center [185, 266] width 37 height 45
copy td "085236500325"
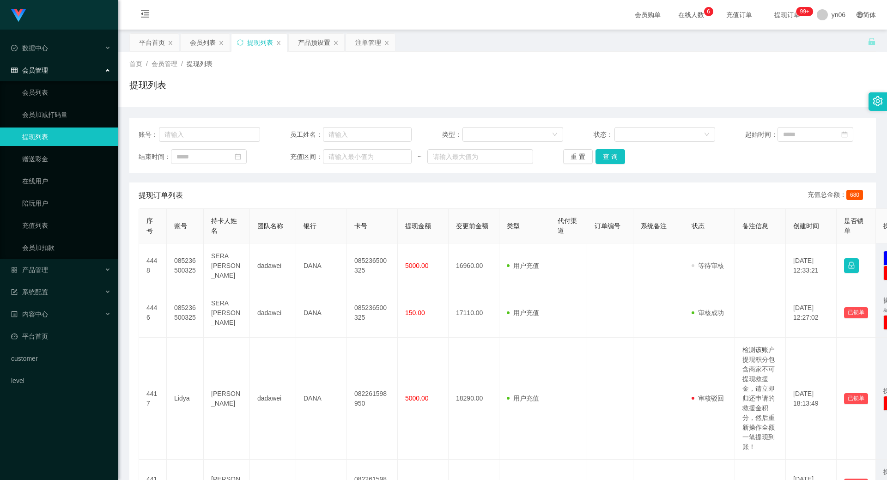
drag, startPoint x: 623, startPoint y: 153, endPoint x: 610, endPoint y: 148, distance: 14.2
click at [623, 153] on div "重 置 查 询" at bounding box center [624, 156] width 122 height 15
click at [608, 148] on div "账号： 员工姓名： 类型： 状态： 起始时间： 结束时间： 充值区间： ~ 重 置 查 询" at bounding box center [502, 145] width 747 height 55
click at [605, 147] on div "账号： 员工姓名： 类型： 状态： 起始时间： 结束时间： 充值区间： ~ 重 置 查 询" at bounding box center [502, 145] width 747 height 55
click at [605, 160] on button "查 询" at bounding box center [611, 156] width 30 height 15
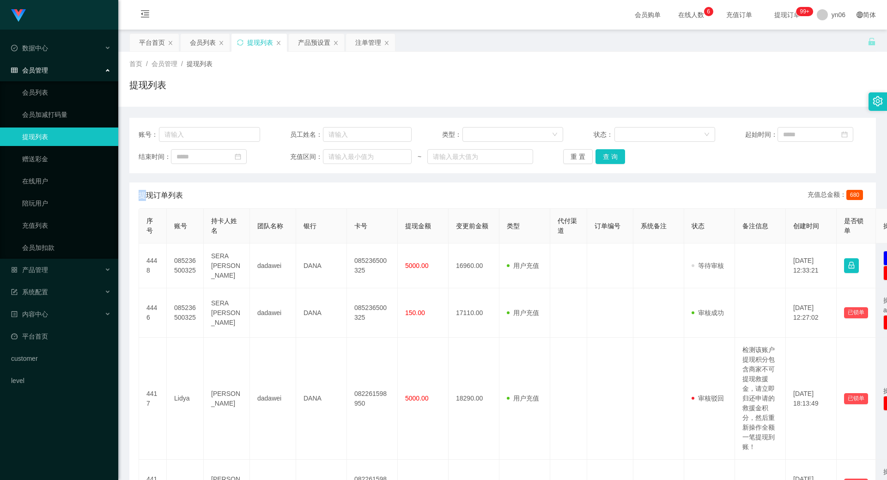
click at [605, 160] on div "重 置 查 询" at bounding box center [624, 156] width 122 height 15
click at [605, 160] on button "查 询" at bounding box center [611, 156] width 30 height 15
click at [605, 160] on div "重 置 查 询" at bounding box center [624, 156] width 122 height 15
click at [605, 160] on button "查 询" at bounding box center [616, 156] width 40 height 15
click at [605, 160] on div "重 置 查 询" at bounding box center [624, 156] width 122 height 15
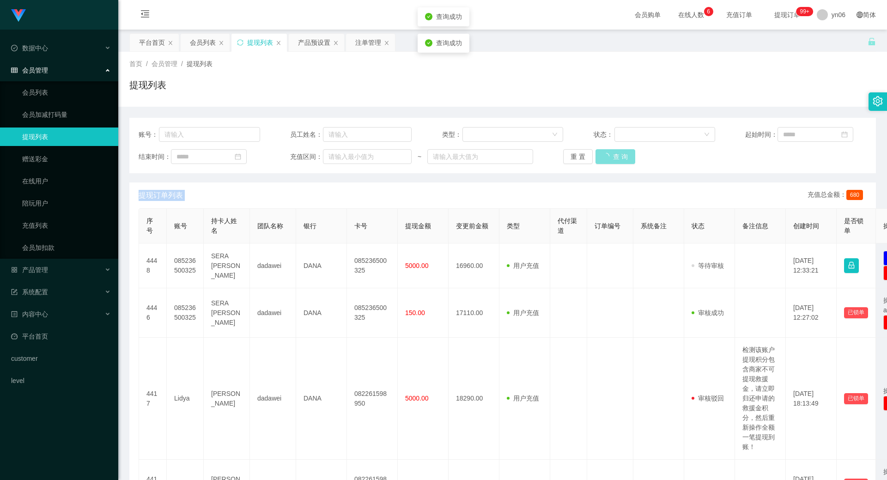
click at [608, 159] on button "查 询" at bounding box center [616, 156] width 40 height 15
click at [616, 156] on button "查 询" at bounding box center [611, 156] width 30 height 15
click at [615, 156] on div "重 置 查 询" at bounding box center [624, 156] width 122 height 15
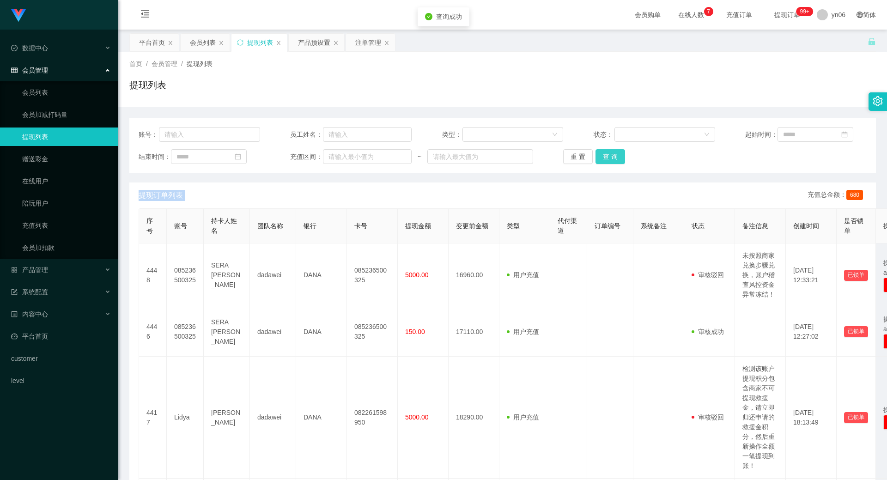
click at [613, 158] on button "查 询" at bounding box center [611, 156] width 30 height 15
click at [612, 158] on div "重 置 查 询" at bounding box center [624, 156] width 122 height 15
click at [612, 158] on button "查 询" at bounding box center [611, 156] width 30 height 15
click at [612, 158] on div "重 置 查 询" at bounding box center [624, 156] width 122 height 15
click at [612, 158] on button "查 询" at bounding box center [611, 156] width 30 height 15
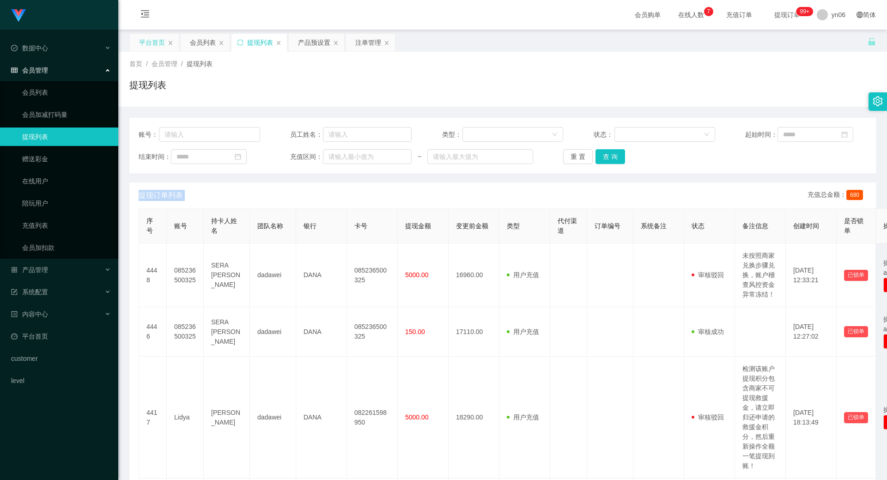
click at [150, 46] on div "平台首页" at bounding box center [152, 43] width 26 height 18
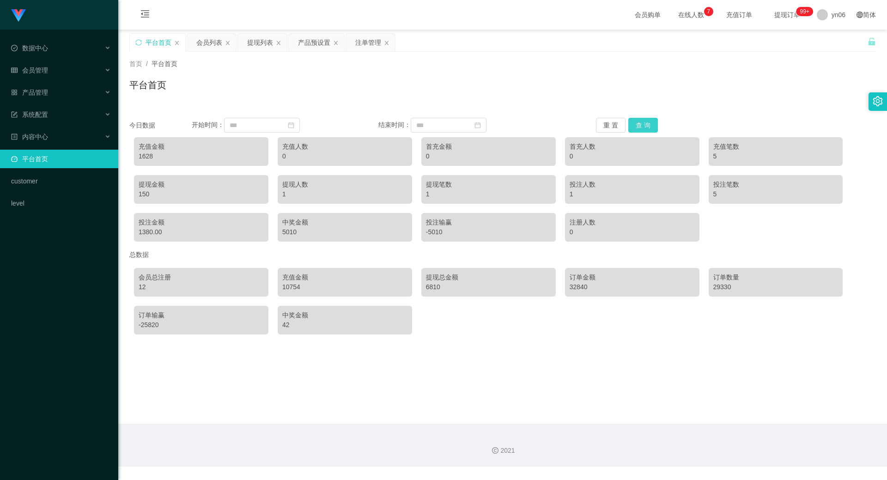
click at [639, 125] on button "查 询" at bounding box center [644, 125] width 30 height 15
click at [639, 126] on button "查 询" at bounding box center [644, 125] width 30 height 15
click at [639, 127] on button "查 询" at bounding box center [644, 125] width 30 height 15
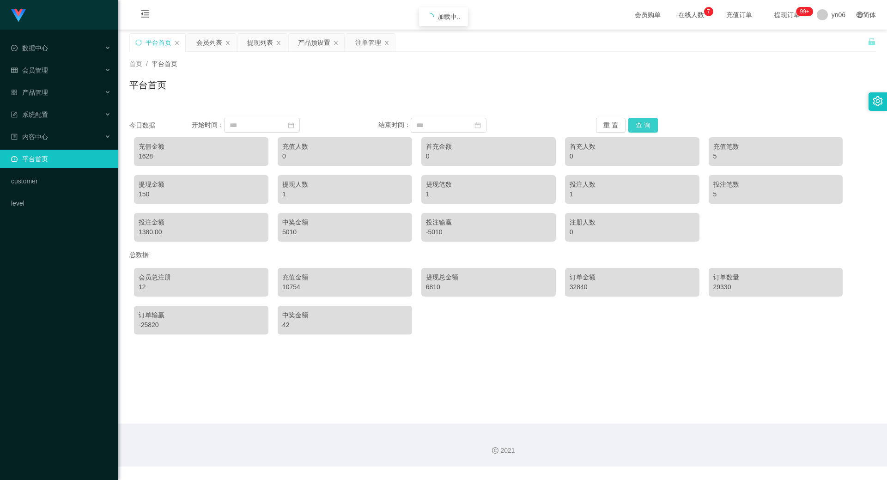
click at [638, 129] on button "查 询" at bounding box center [644, 125] width 30 height 15
click at [638, 130] on button "查 询" at bounding box center [644, 125] width 30 height 15
click at [637, 130] on button "查 询" at bounding box center [644, 125] width 30 height 15
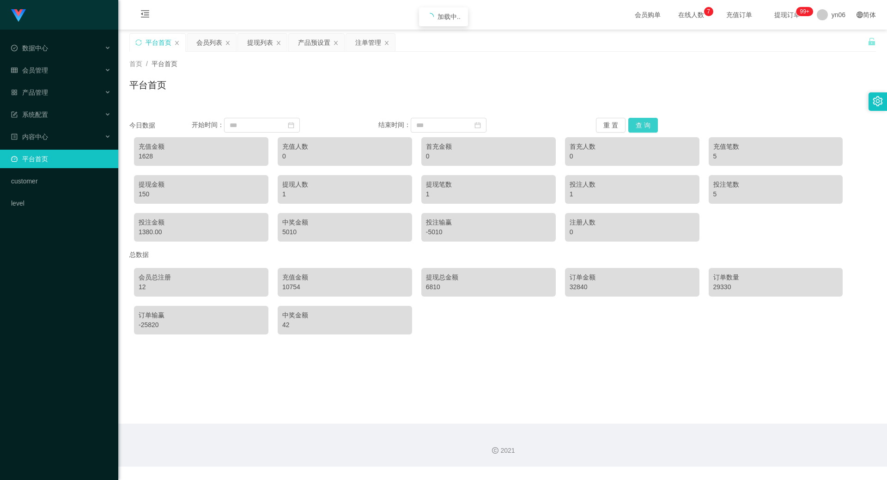
click at [637, 131] on button "查 询" at bounding box center [644, 125] width 30 height 15
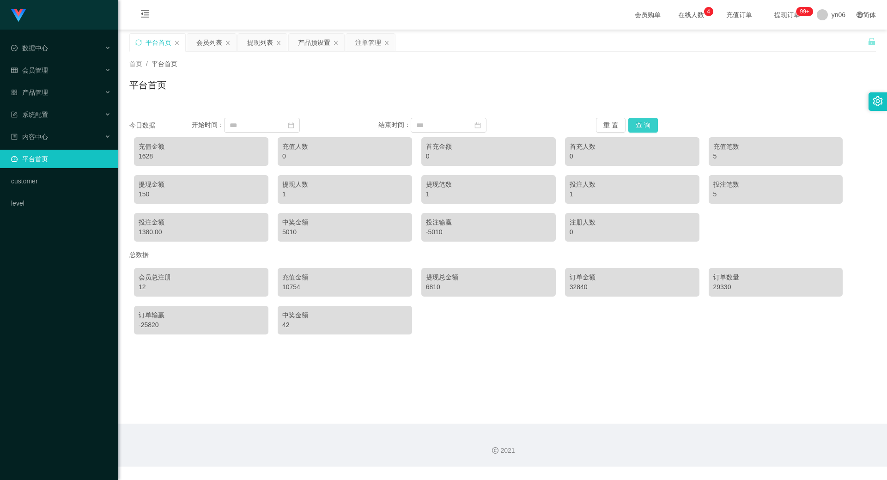
click at [647, 125] on button "查 询" at bounding box center [644, 125] width 30 height 15
click at [642, 128] on button "查 询" at bounding box center [644, 125] width 30 height 15
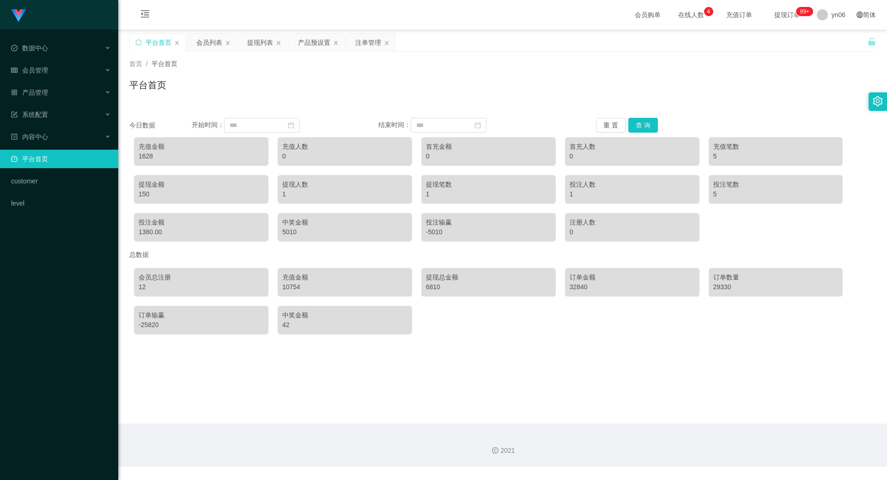
click at [620, 65] on div "首页 / 平台首页 /" at bounding box center [502, 64] width 747 height 10
click at [646, 126] on button "查 询" at bounding box center [644, 125] width 30 height 15
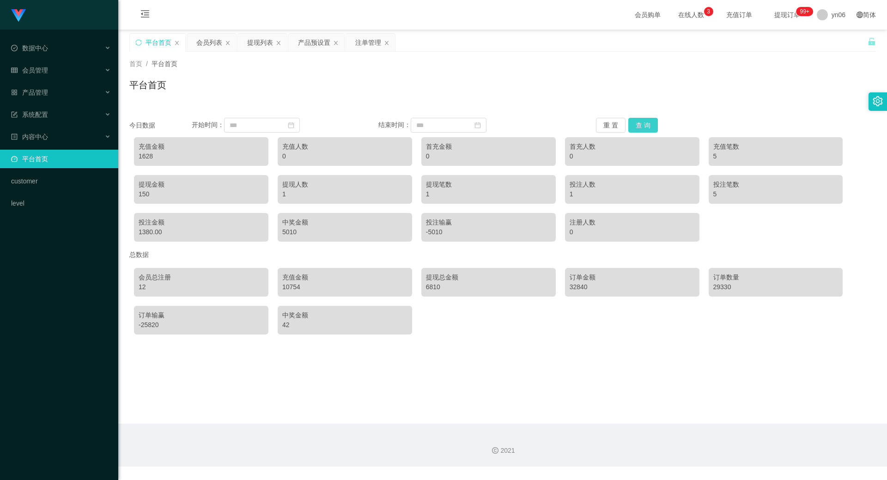
click at [646, 126] on button "查 询" at bounding box center [644, 125] width 30 height 15
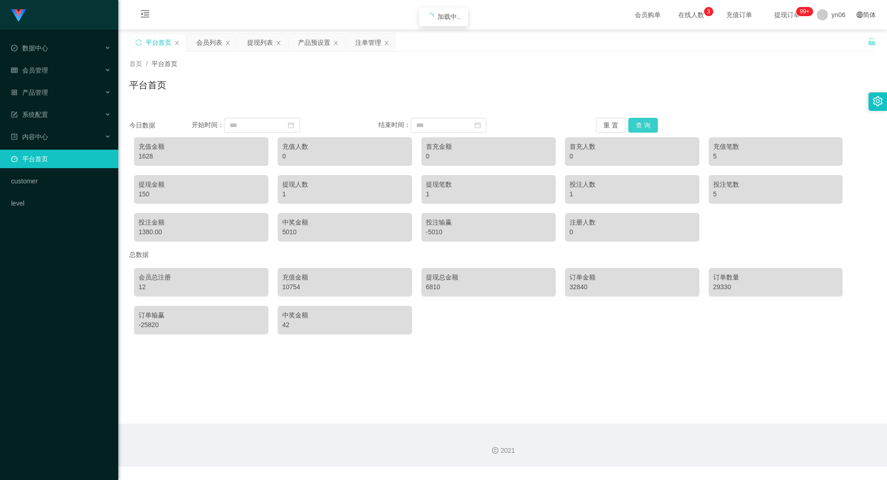
click at [646, 126] on button "查 询" at bounding box center [644, 125] width 30 height 15
click at [604, 79] on div "平台首页" at bounding box center [502, 88] width 747 height 21
click at [638, 118] on button "查 询" at bounding box center [644, 125] width 30 height 15
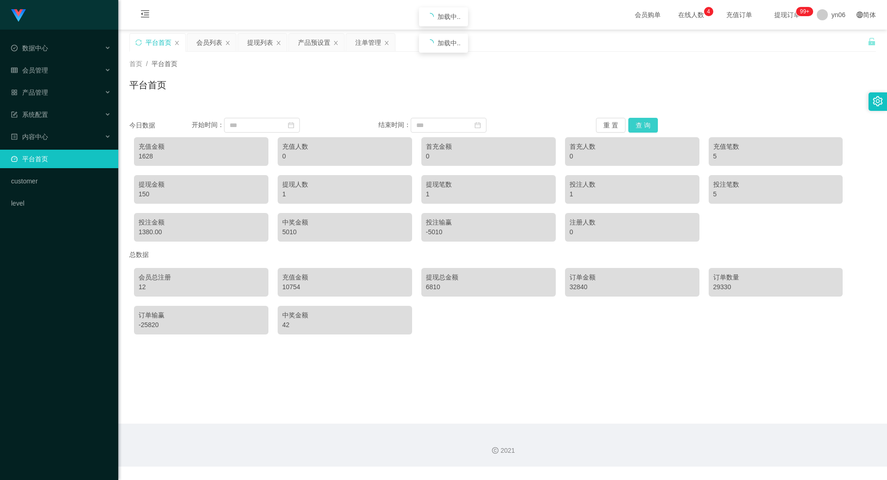
click at [638, 118] on button "查 询" at bounding box center [644, 125] width 30 height 15
click at [261, 50] on div "提现列表" at bounding box center [260, 43] width 26 height 18
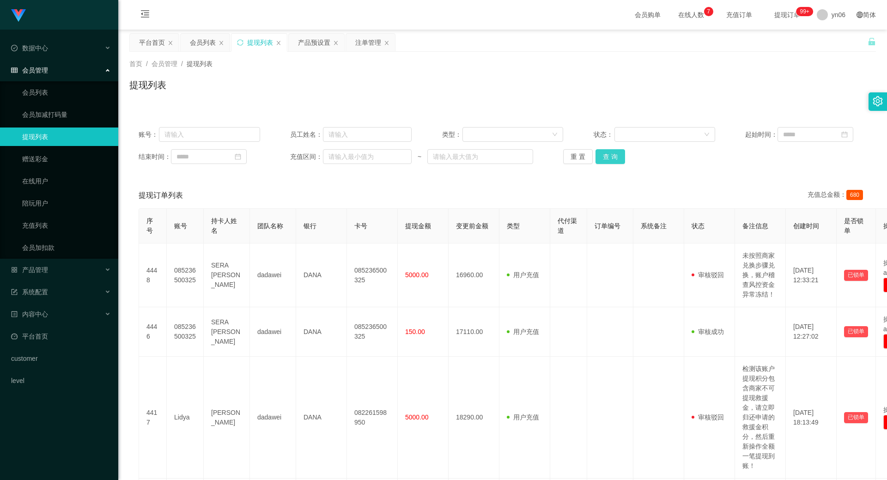
click at [605, 158] on button "查 询" at bounding box center [611, 156] width 30 height 15
click at [605, 158] on div "重 置 查 询" at bounding box center [624, 156] width 122 height 15
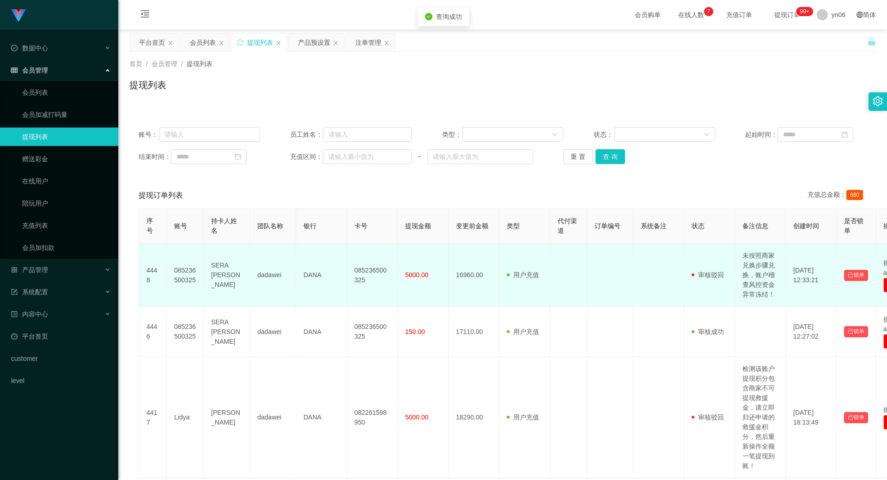
click at [180, 275] on td "085236500325" at bounding box center [185, 276] width 37 height 64
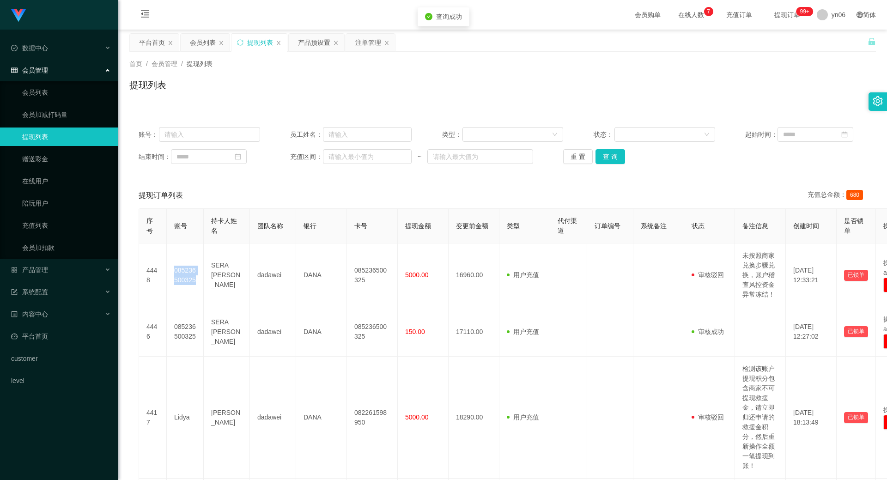
copy td "085236500325"
click at [609, 154] on button "查 询" at bounding box center [611, 156] width 30 height 15
click at [609, 154] on div "重 置 查 询" at bounding box center [624, 156] width 122 height 15
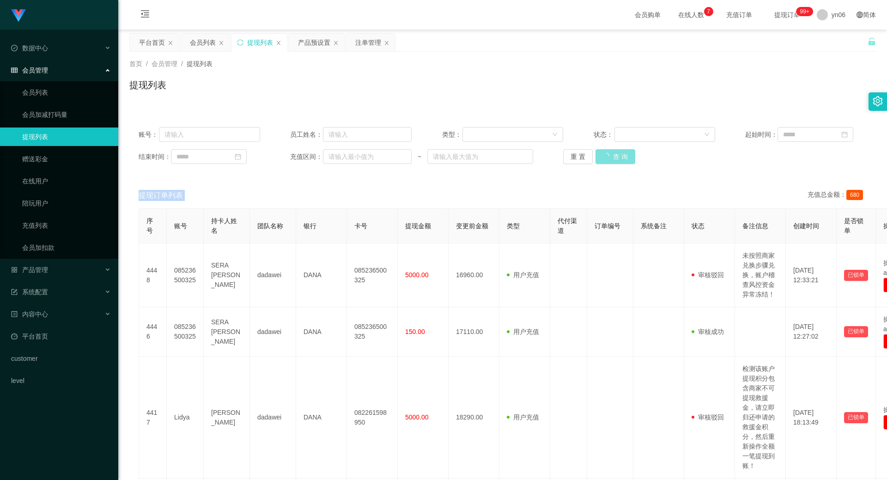
click at [609, 154] on div "重 置 查 询" at bounding box center [624, 156] width 122 height 15
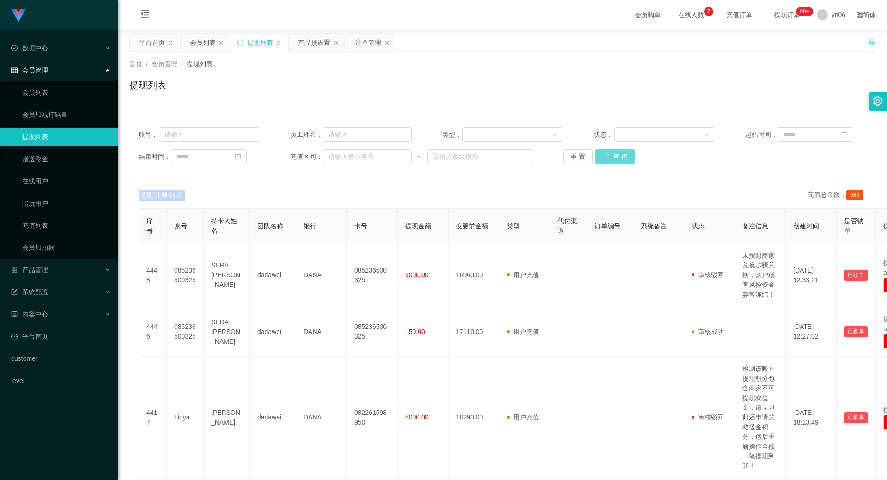
click at [610, 154] on div "重 置 查 询" at bounding box center [624, 156] width 122 height 15
click at [617, 161] on button "查 询" at bounding box center [611, 156] width 30 height 15
click at [613, 158] on div "重 置 查 询" at bounding box center [624, 156] width 122 height 15
click at [613, 158] on button "查 询" at bounding box center [611, 156] width 30 height 15
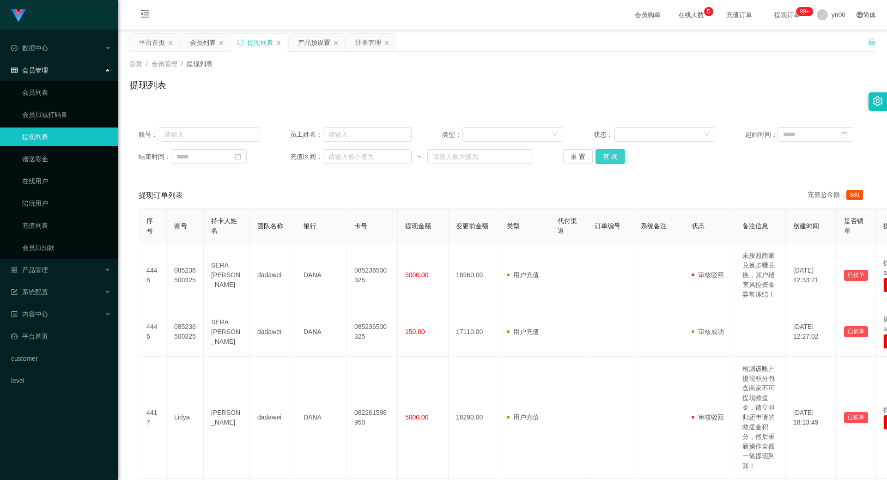
click at [612, 159] on button "查 询" at bounding box center [611, 156] width 30 height 15
click at [612, 159] on div "重 置 查 询" at bounding box center [624, 156] width 122 height 15
click at [618, 156] on button "查 询" at bounding box center [611, 156] width 30 height 15
click at [618, 155] on button "查 询" at bounding box center [611, 156] width 30 height 15
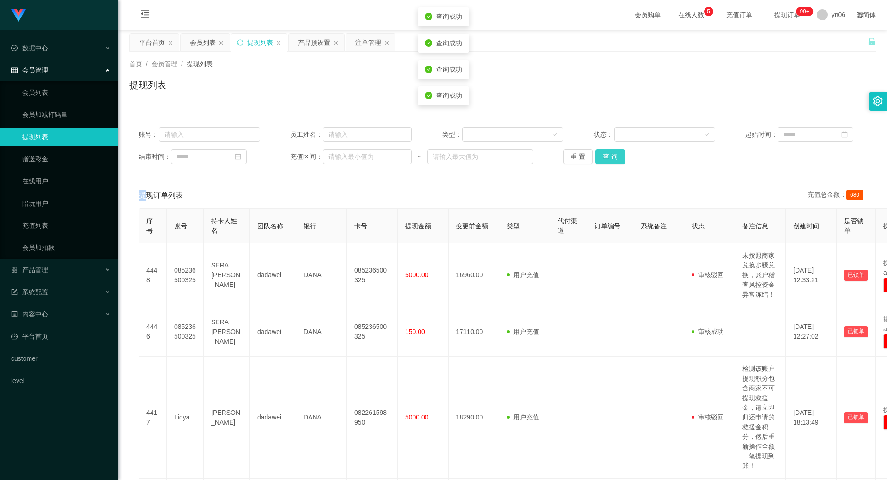
click at [618, 155] on button "查 询" at bounding box center [611, 156] width 30 height 15
click at [618, 155] on button "查 询" at bounding box center [616, 156] width 40 height 15
click at [618, 155] on button "查 询" at bounding box center [611, 156] width 30 height 15
click at [617, 158] on button "查 询" at bounding box center [611, 156] width 30 height 15
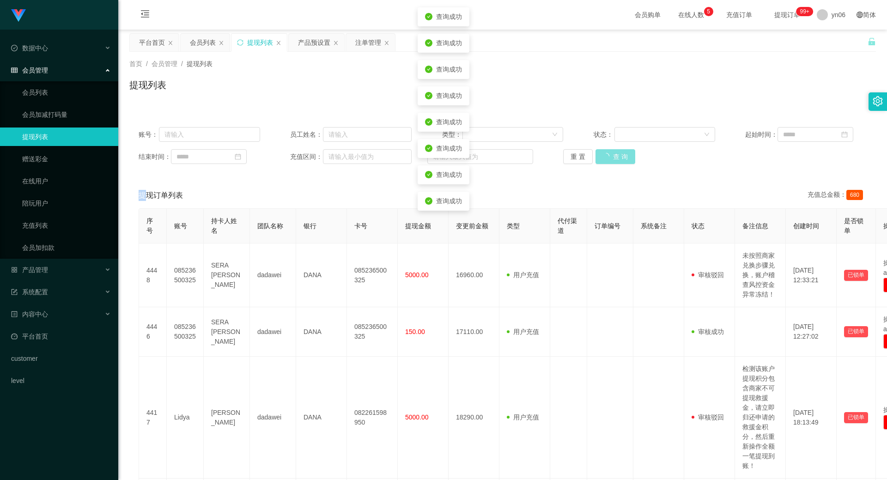
drag, startPoint x: 615, startPoint y: 160, endPoint x: 612, endPoint y: 165, distance: 5.6
click at [615, 160] on button "查 询" at bounding box center [616, 156] width 40 height 15
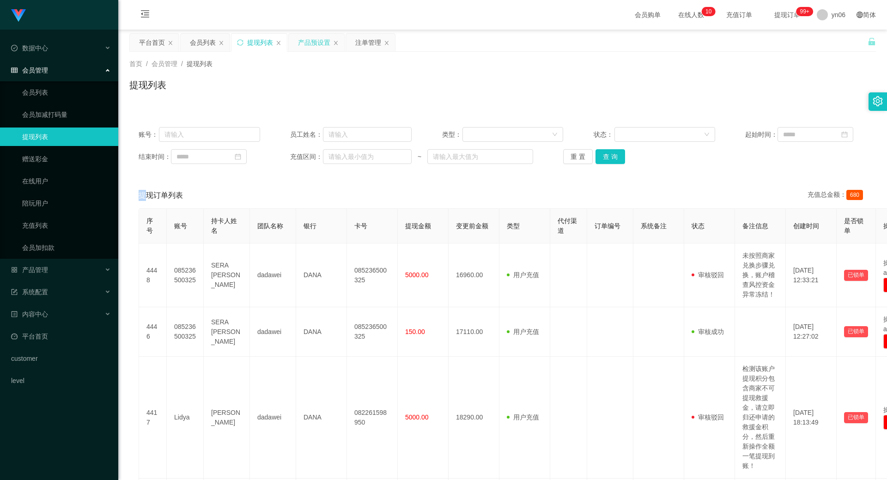
drag, startPoint x: 308, startPoint y: 46, endPoint x: 312, endPoint y: 79, distance: 33.4
click at [308, 47] on div "产品预设置" at bounding box center [314, 43] width 32 height 18
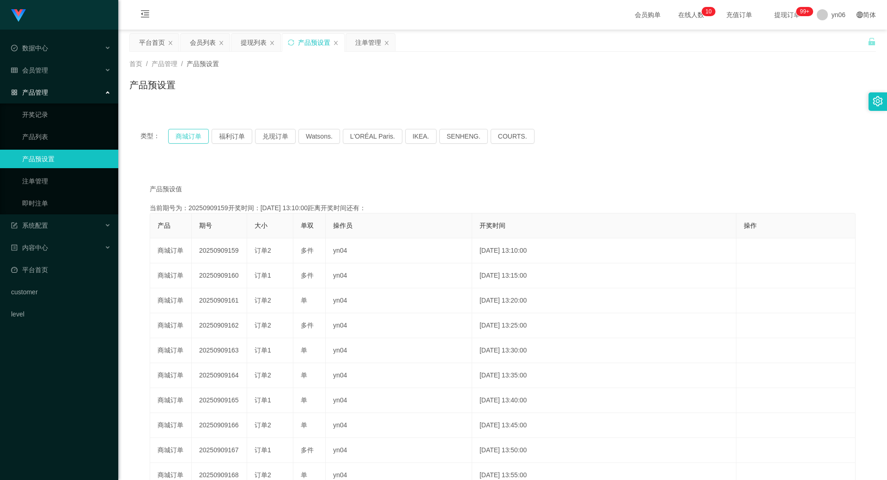
click at [193, 134] on button "商城订单" at bounding box center [188, 136] width 41 height 15
click at [194, 135] on button "商城订单" at bounding box center [188, 136] width 41 height 15
click at [365, 41] on div "注单管理" at bounding box center [368, 43] width 26 height 18
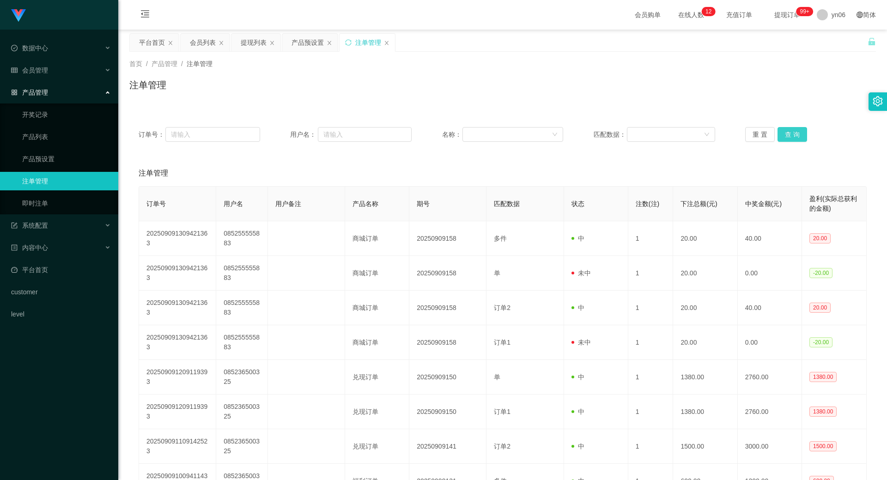
click at [790, 137] on button "查 询" at bounding box center [793, 134] width 30 height 15
click at [790, 137] on div "重 置 查 询" at bounding box center [807, 134] width 122 height 15
click at [790, 137] on button "查 询" at bounding box center [793, 134] width 30 height 15
click at [791, 137] on div "重 置 查 询" at bounding box center [807, 134] width 122 height 15
click at [791, 137] on button "查 询" at bounding box center [793, 134] width 30 height 15
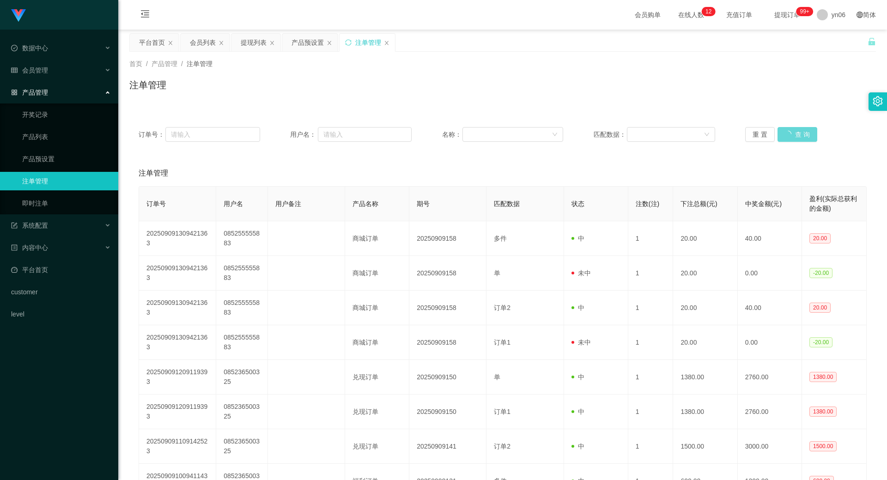
click at [797, 137] on div "重 置 查 询" at bounding box center [807, 134] width 122 height 15
click at [801, 136] on button "查 询" at bounding box center [798, 134] width 40 height 15
click at [801, 137] on div "重 置 查 询" at bounding box center [807, 134] width 122 height 15
click at [801, 137] on button "查 询" at bounding box center [793, 134] width 30 height 15
click at [801, 137] on div "重 置 查 询" at bounding box center [807, 134] width 122 height 15
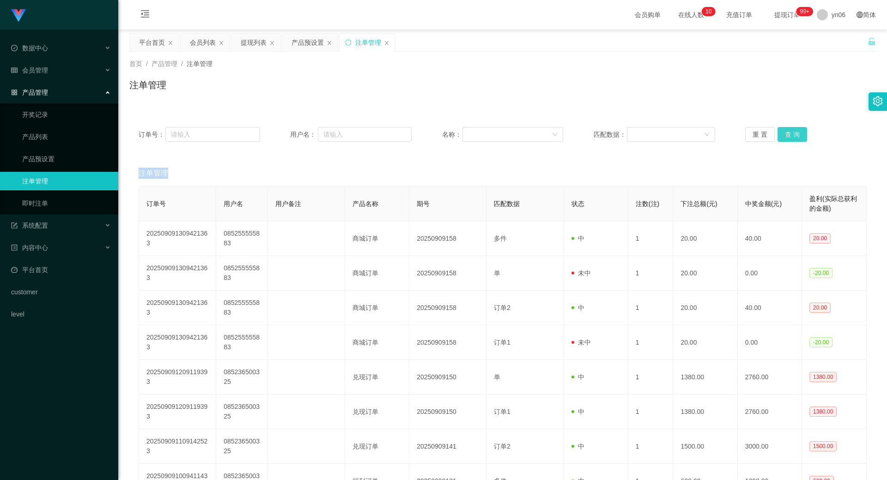
click at [791, 137] on button "查 询" at bounding box center [793, 134] width 30 height 15
drag, startPoint x: 788, startPoint y: 137, endPoint x: 782, endPoint y: 143, distance: 8.8
click at [788, 137] on div "重 置 查 询" at bounding box center [807, 134] width 122 height 15
click at [782, 143] on div "订单号： 用户名： 名称： 匹配数据： 重 置 查 询" at bounding box center [502, 134] width 747 height 33
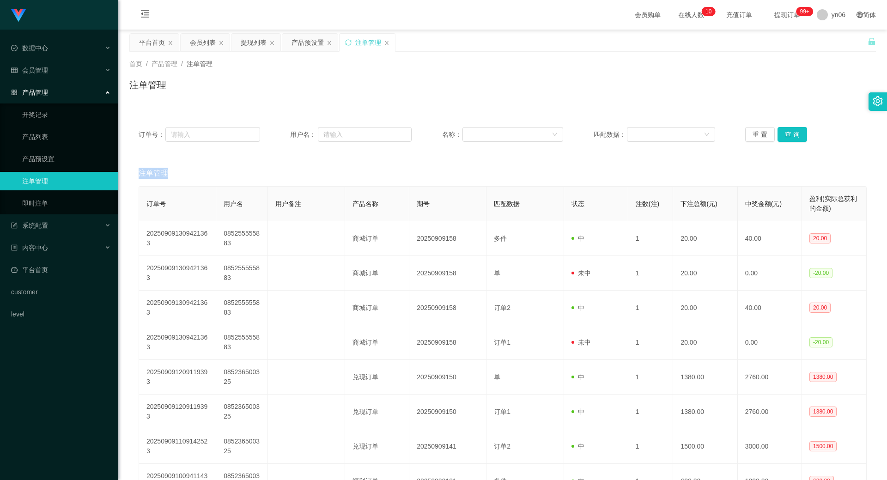
click at [782, 143] on div "订单号： 用户名： 名称： 匹配数据： 重 置 查 询" at bounding box center [502, 134] width 747 height 33
click at [783, 144] on div "订单号： 用户名： 名称： 匹配数据： 重 置 查 询" at bounding box center [502, 134] width 747 height 33
click at [791, 136] on button "查 询" at bounding box center [793, 134] width 30 height 15
click at [791, 136] on div "重 置 查 询" at bounding box center [807, 134] width 122 height 15
click at [791, 136] on button "查 询" at bounding box center [793, 134] width 30 height 15
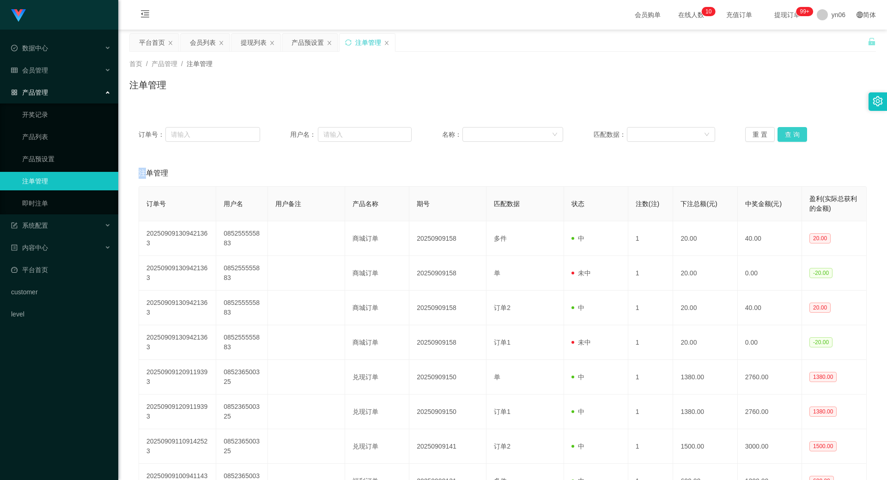
click at [791, 136] on button "查 询" at bounding box center [793, 134] width 30 height 15
click at [791, 136] on button "查 询" at bounding box center [798, 134] width 40 height 15
click at [791, 136] on div "重 置 查 询" at bounding box center [807, 134] width 122 height 15
click at [790, 136] on button "查 询" at bounding box center [793, 134] width 30 height 15
click at [792, 133] on div "重 置 查 询" at bounding box center [807, 134] width 122 height 15
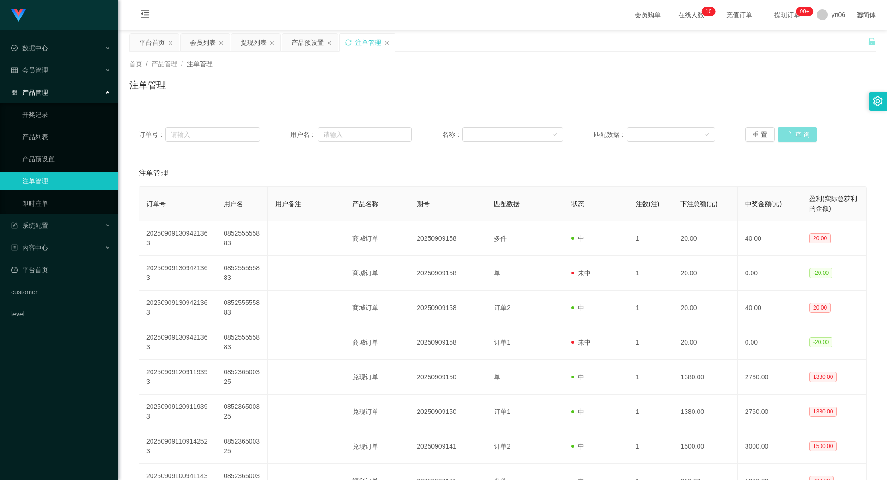
click at [792, 133] on button "查 询" at bounding box center [798, 134] width 40 height 15
click at [792, 133] on div "重 置 查 询" at bounding box center [807, 134] width 122 height 15
click at [792, 133] on button "查 询" at bounding box center [793, 134] width 30 height 15
click at [792, 133] on div "重 置 查 询" at bounding box center [807, 134] width 122 height 15
click at [792, 133] on button "查 询" at bounding box center [793, 134] width 30 height 15
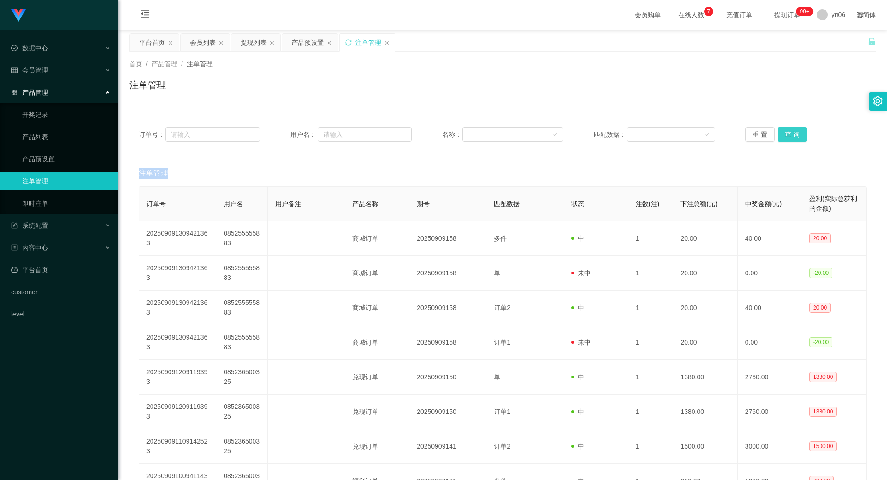
click at [792, 133] on div "重 置 查 询" at bounding box center [807, 134] width 122 height 15
click at [792, 133] on button "查 询" at bounding box center [793, 134] width 30 height 15
click at [792, 133] on div "重 置 查 询" at bounding box center [807, 134] width 122 height 15
click at [792, 133] on button "查 询" at bounding box center [793, 134] width 30 height 15
click at [792, 133] on div "重 置 查 询" at bounding box center [807, 134] width 122 height 15
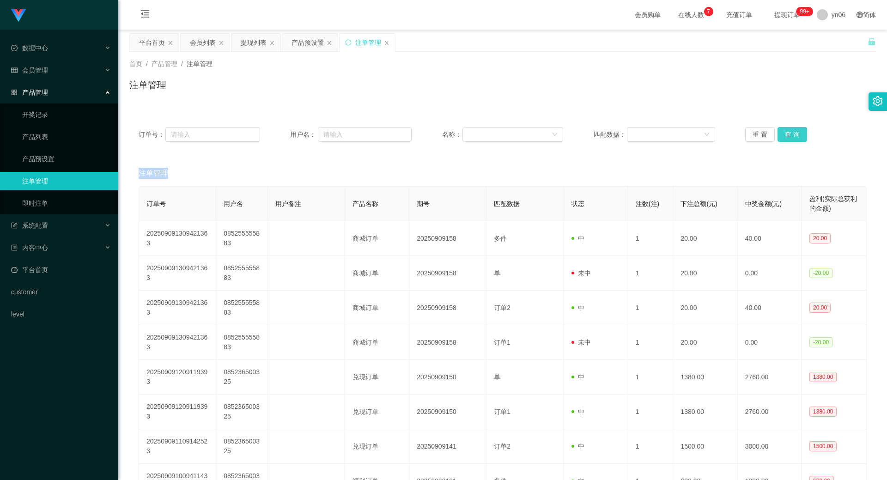
click at [793, 128] on button "查 询" at bounding box center [793, 134] width 30 height 15
click at [793, 128] on div "重 置 查 询" at bounding box center [807, 134] width 122 height 15
click at [793, 128] on button "查 询" at bounding box center [798, 134] width 40 height 15
click at [793, 128] on div "重 置 查 询" at bounding box center [807, 134] width 122 height 15
click at [791, 130] on button "查 询" at bounding box center [793, 134] width 30 height 15
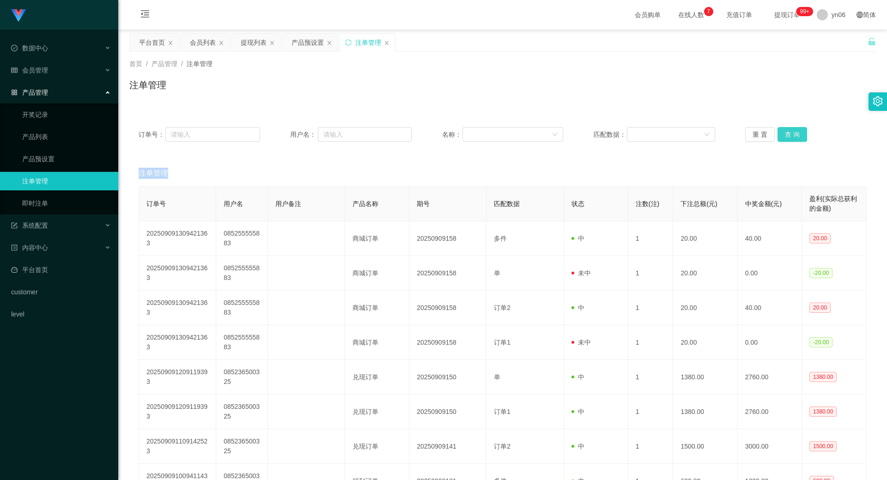
click at [791, 130] on div "重 置 查 询" at bounding box center [807, 134] width 122 height 15
click at [789, 131] on button "查 询" at bounding box center [793, 134] width 30 height 15
click at [789, 131] on div "重 置 查 询" at bounding box center [807, 134] width 122 height 15
click at [788, 133] on button "查 询" at bounding box center [793, 134] width 30 height 15
click at [788, 133] on div "重 置 查 询" at bounding box center [807, 134] width 122 height 15
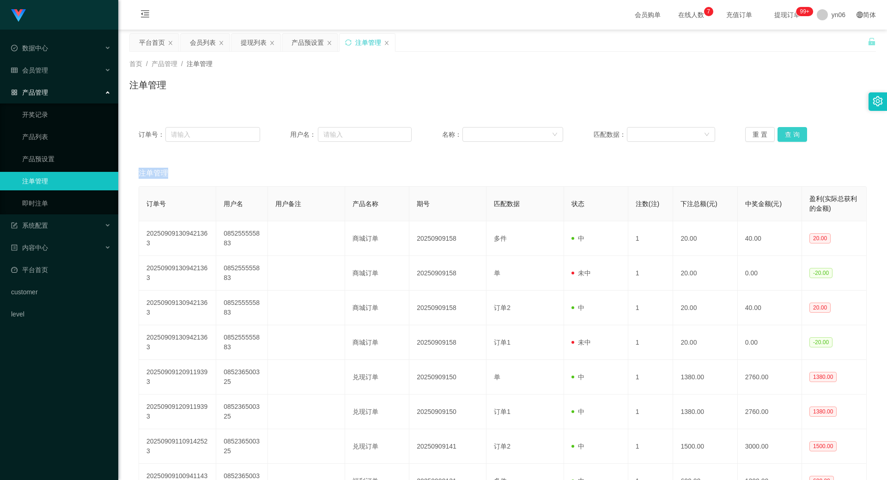
click at [788, 133] on button "查 询" at bounding box center [793, 134] width 30 height 15
click at [788, 133] on div "重 置 查 询" at bounding box center [807, 134] width 122 height 15
click at [788, 133] on button "查 询" at bounding box center [793, 134] width 30 height 15
click at [788, 133] on div "重 置 查 询" at bounding box center [807, 134] width 122 height 15
click at [788, 133] on button "查 询" at bounding box center [793, 134] width 30 height 15
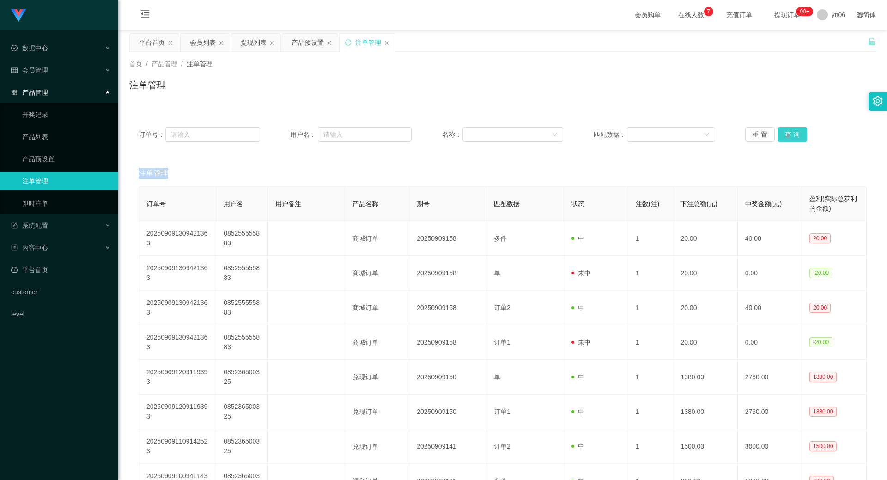
click at [783, 140] on button "查 询" at bounding box center [793, 134] width 30 height 15
click at [783, 140] on div "重 置 查 询" at bounding box center [807, 134] width 122 height 15
click at [784, 140] on button "查 询" at bounding box center [793, 134] width 30 height 15
click at [784, 140] on div "重 置 查 询" at bounding box center [807, 134] width 122 height 15
click at [784, 140] on button "查 询" at bounding box center [798, 134] width 40 height 15
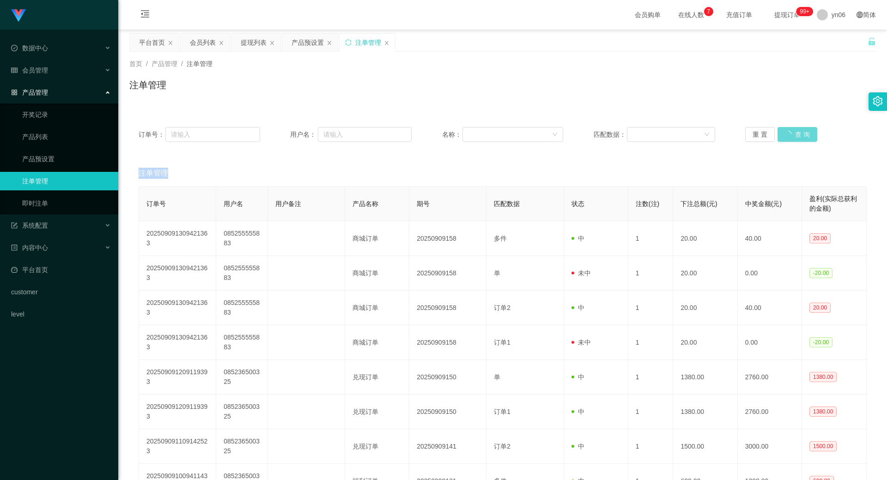
click at [784, 140] on div "重 置 查 询" at bounding box center [807, 134] width 122 height 15
click at [784, 140] on button "查 询" at bounding box center [793, 134] width 30 height 15
click at [789, 131] on div "重 置 查 询" at bounding box center [807, 134] width 122 height 15
click at [789, 131] on button "查 询" at bounding box center [793, 134] width 30 height 15
click at [789, 131] on div "重 置 查 询" at bounding box center [807, 134] width 122 height 15
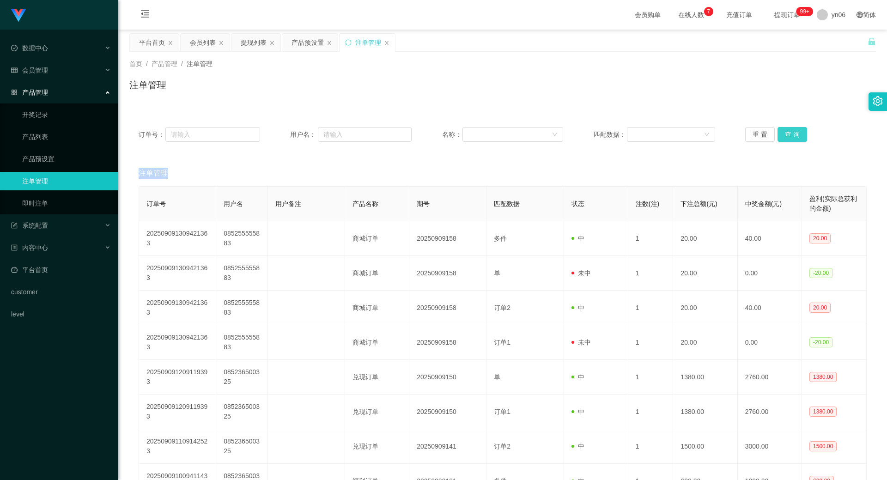
click at [788, 134] on button "查 询" at bounding box center [793, 134] width 30 height 15
click at [788, 135] on button "查 询" at bounding box center [793, 134] width 30 height 15
click at [787, 137] on div "重 置 查 询" at bounding box center [807, 134] width 122 height 15
click at [787, 137] on button "查 询" at bounding box center [793, 134] width 30 height 15
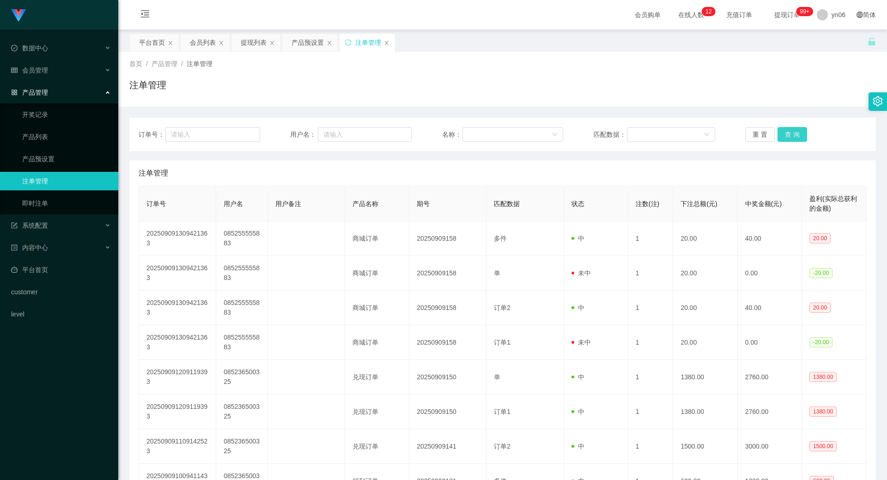
click at [796, 138] on button "查 询" at bounding box center [793, 134] width 30 height 15
click at [797, 136] on div "重 置 查 询" at bounding box center [807, 134] width 122 height 15
click at [797, 136] on button "查 询" at bounding box center [793, 134] width 30 height 15
click at [797, 137] on div "重 置 查 询" at bounding box center [807, 134] width 122 height 15
click at [797, 137] on button "查 询" at bounding box center [793, 134] width 30 height 15
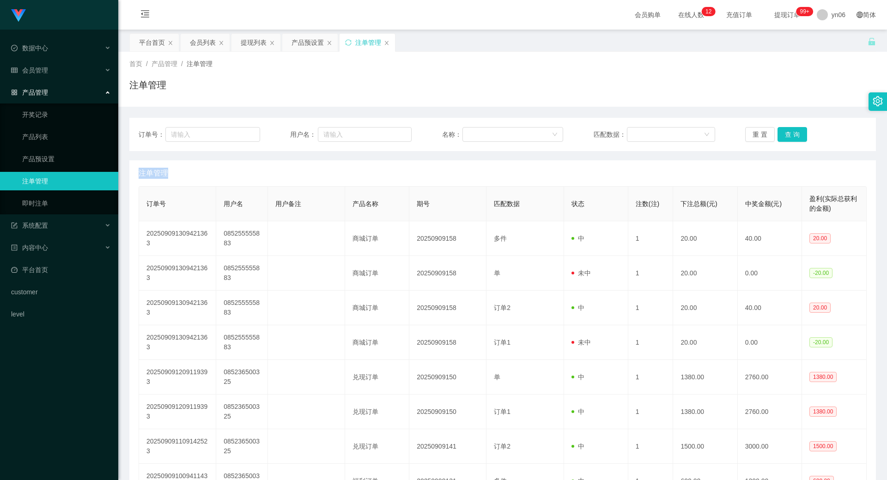
click at [797, 137] on div "重 置 查 询" at bounding box center [807, 134] width 122 height 15
click at [797, 137] on button "查 询" at bounding box center [793, 134] width 30 height 15
click at [795, 136] on button "查 询" at bounding box center [798, 134] width 40 height 15
click at [795, 136] on div "重 置 查 询" at bounding box center [807, 134] width 122 height 15
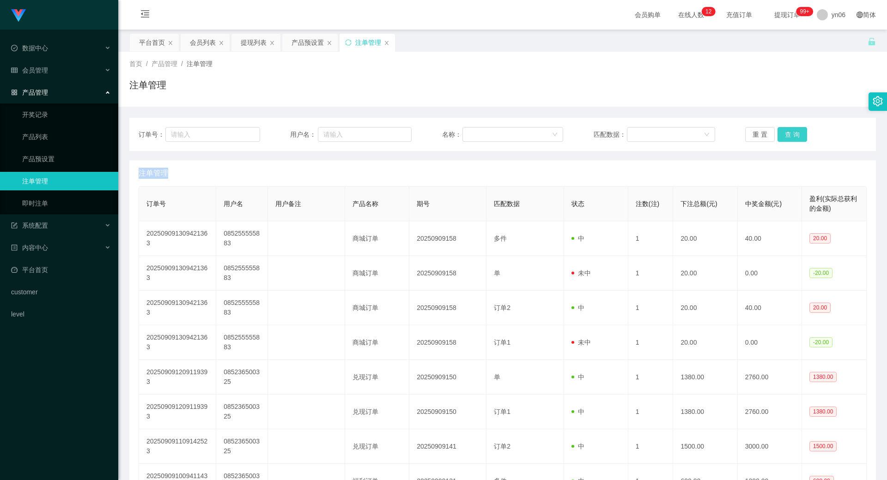
click at [787, 132] on button "查 询" at bounding box center [793, 134] width 30 height 15
click at [787, 132] on div "重 置 查 询" at bounding box center [807, 134] width 122 height 15
click at [787, 132] on button "查 询" at bounding box center [793, 134] width 30 height 15
click at [787, 132] on div "重 置 查 询" at bounding box center [807, 134] width 122 height 15
click at [787, 132] on button "查 询" at bounding box center [798, 134] width 40 height 15
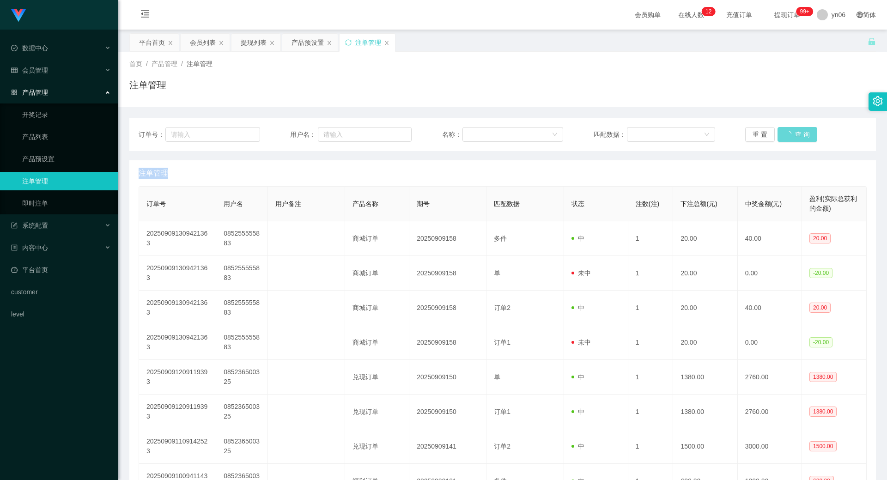
click at [787, 133] on div "重 置 查 询" at bounding box center [807, 134] width 122 height 15
click at [787, 133] on button "查 询" at bounding box center [798, 134] width 40 height 15
click at [800, 130] on button "查 询" at bounding box center [793, 134] width 30 height 15
click at [799, 132] on div "重 置 查 询" at bounding box center [807, 134] width 122 height 15
click at [800, 133] on button "查 询" at bounding box center [793, 134] width 30 height 15
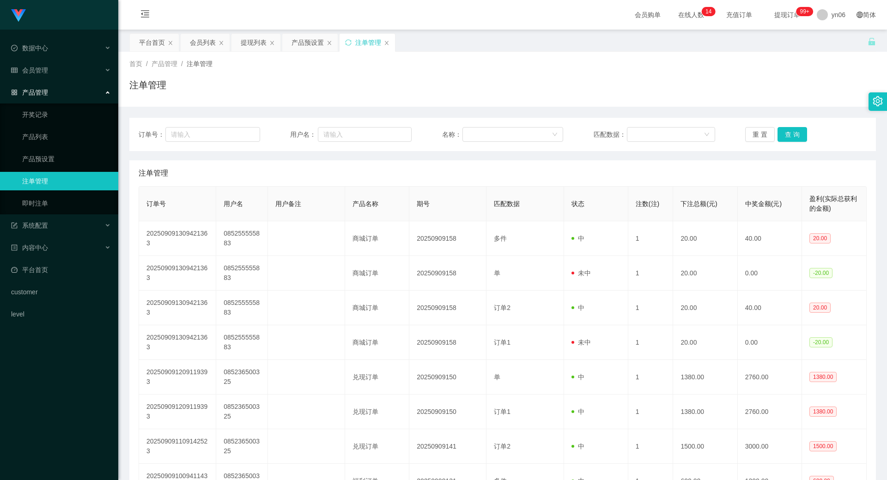
click at [801, 134] on div "重 置 查 询" at bounding box center [807, 134] width 122 height 15
drag, startPoint x: 801, startPoint y: 134, endPoint x: 803, endPoint y: 140, distance: 6.0
click at [801, 134] on button "查 询" at bounding box center [793, 134] width 30 height 15
click at [806, 141] on div "重 置 查 询" at bounding box center [807, 134] width 122 height 15
click at [808, 142] on div "订单号： 用户名： 名称： 匹配数据： 重 置 查 询" at bounding box center [502, 134] width 747 height 33
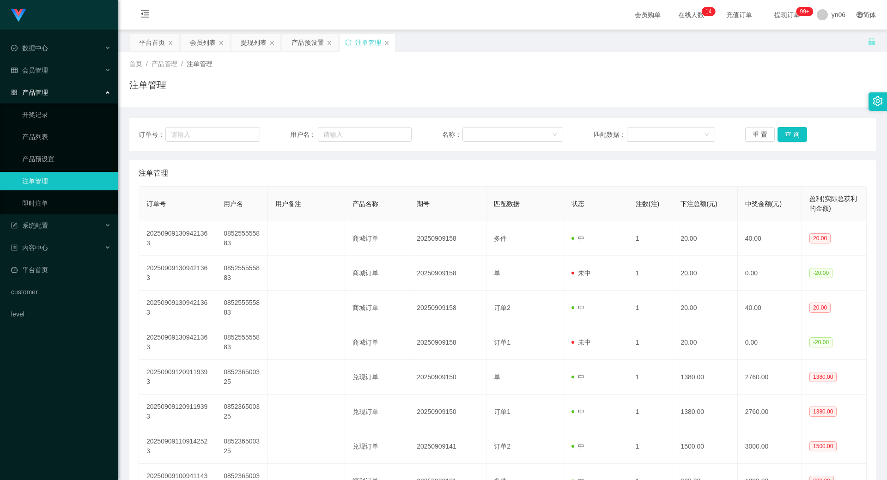
click at [809, 143] on div "订单号： 用户名： 名称： 匹配数据： 重 置 查 询" at bounding box center [502, 134] width 747 height 33
click at [807, 146] on div "订单号： 用户名： 名称： 匹配数据： 重 置 查 询" at bounding box center [502, 134] width 747 height 33
click at [786, 129] on button "查 询" at bounding box center [793, 134] width 30 height 15
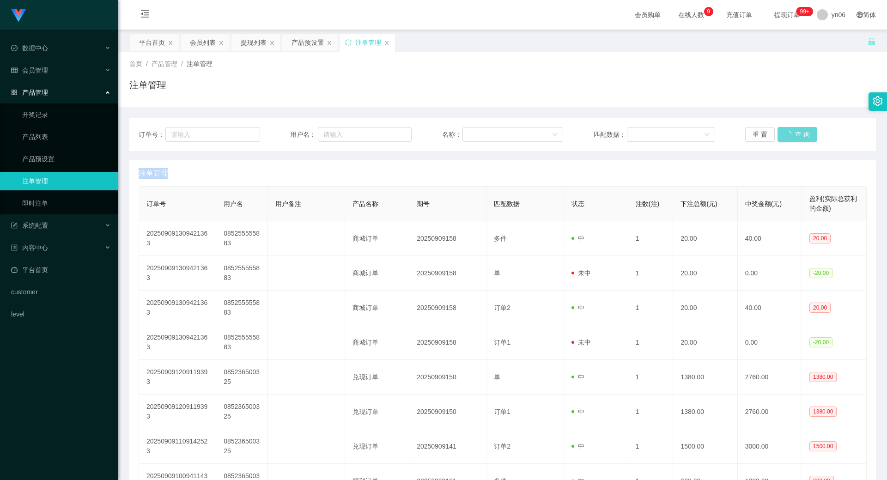
click at [786, 129] on div "重 置 查 询" at bounding box center [807, 134] width 122 height 15
click at [786, 129] on button "查 询" at bounding box center [793, 134] width 30 height 15
click at [786, 130] on div "重 置 查 询" at bounding box center [807, 134] width 122 height 15
click at [786, 130] on button "查 询" at bounding box center [793, 134] width 30 height 15
click at [786, 130] on div "重 置 查 询" at bounding box center [807, 134] width 122 height 15
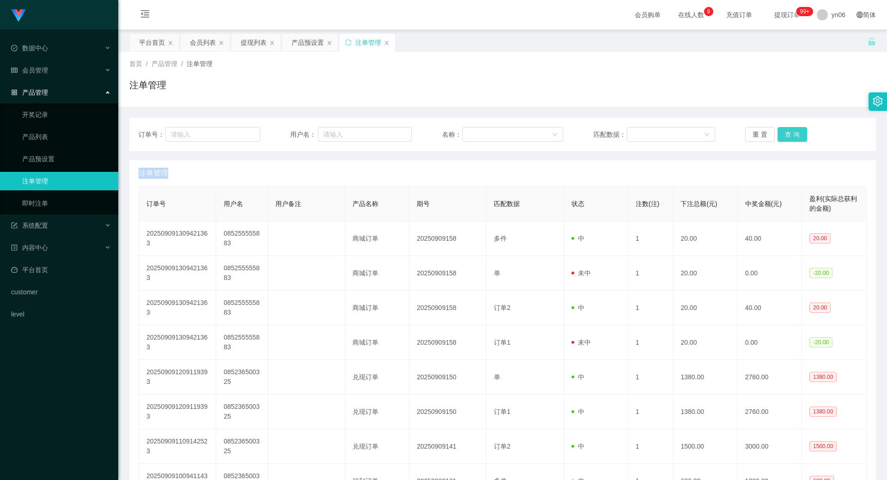
click at [786, 130] on button "查 询" at bounding box center [793, 134] width 30 height 15
click at [787, 130] on div "重 置 查 询" at bounding box center [807, 134] width 122 height 15
click at [787, 130] on button "查 询" at bounding box center [793, 134] width 30 height 15
click at [788, 131] on div "重 置 查 询" at bounding box center [807, 134] width 122 height 15
click at [792, 136] on button "查 询" at bounding box center [793, 134] width 30 height 15
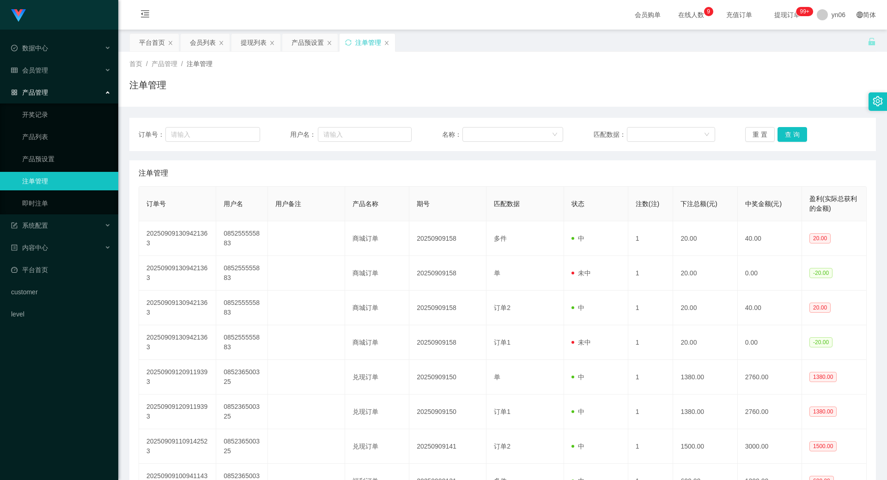
click at [792, 144] on div "订单号： 用户名： 名称： 匹配数据： 重 置 查 询" at bounding box center [502, 134] width 747 height 33
click at [795, 132] on button "查 询" at bounding box center [793, 134] width 30 height 15
click at [795, 132] on div "重 置 查 询" at bounding box center [807, 134] width 122 height 15
click at [795, 132] on button "查 询" at bounding box center [793, 134] width 30 height 15
click at [798, 132] on button "查 询" at bounding box center [793, 134] width 30 height 15
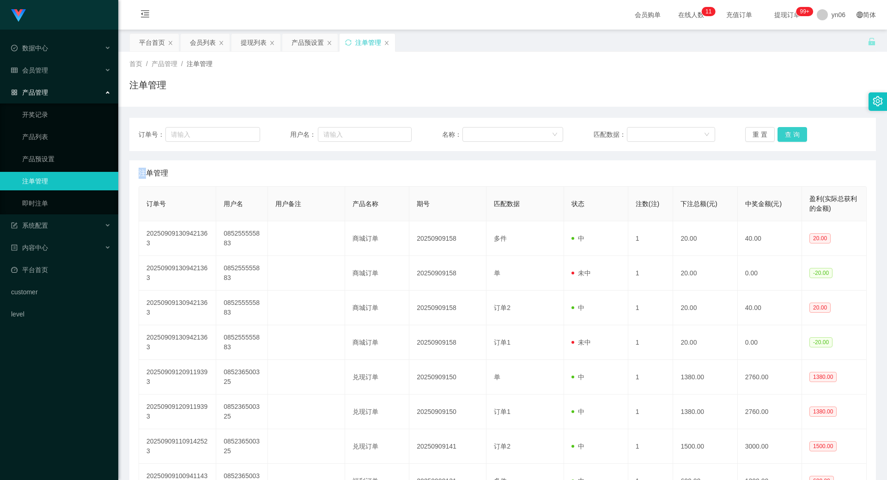
click at [798, 132] on div "重 置 查 询" at bounding box center [807, 134] width 122 height 15
click at [798, 133] on button "查 询" at bounding box center [793, 134] width 30 height 15
click at [798, 133] on div "重 置 查 询" at bounding box center [807, 134] width 122 height 15
click at [798, 133] on button "查 询" at bounding box center [798, 134] width 40 height 15
click at [798, 134] on button "查 询" at bounding box center [793, 134] width 30 height 15
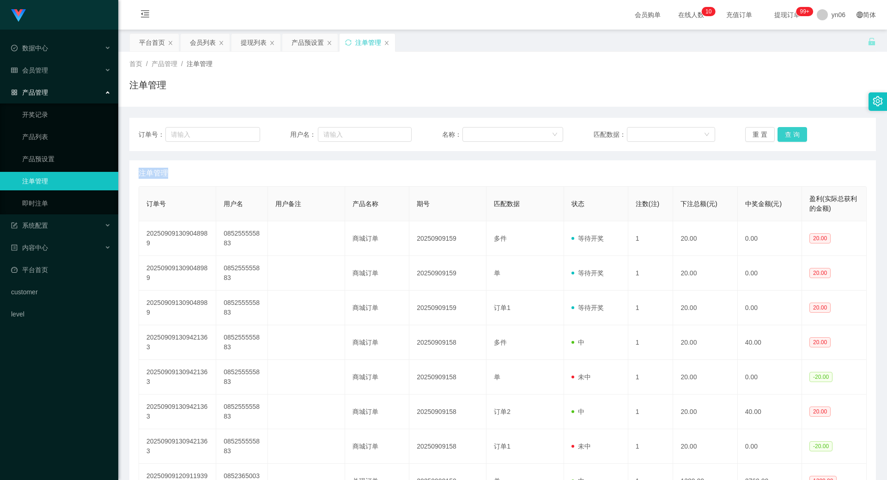
click at [794, 137] on button "查 询" at bounding box center [793, 134] width 30 height 15
click at [792, 138] on div "重 置 查 询" at bounding box center [807, 134] width 122 height 15
click at [792, 138] on button "查 询" at bounding box center [793, 134] width 30 height 15
click at [792, 138] on div "重 置 查 询" at bounding box center [807, 134] width 122 height 15
click at [792, 138] on button "查 询" at bounding box center [793, 134] width 30 height 15
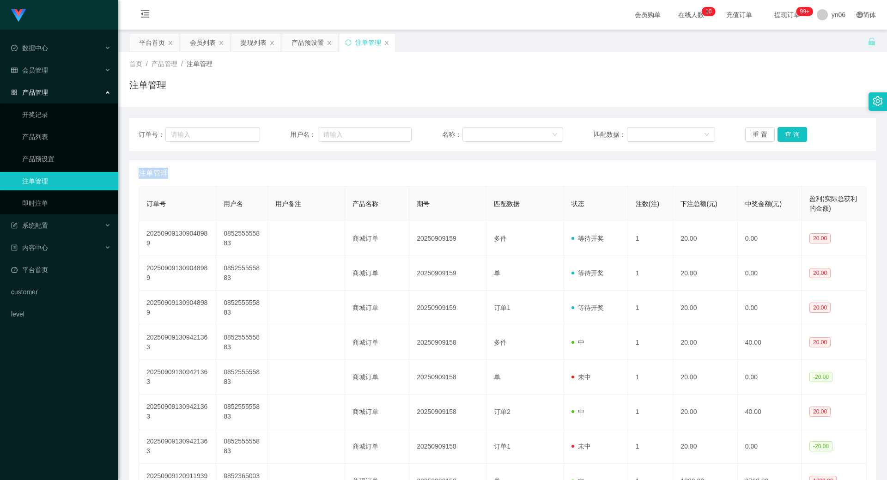
click at [792, 138] on div "重 置 查 询" at bounding box center [807, 134] width 122 height 15
click at [789, 131] on button "查 询" at bounding box center [793, 134] width 30 height 15
click at [789, 131] on div "重 置 查 询" at bounding box center [807, 134] width 122 height 15
click at [789, 131] on button "查 询" at bounding box center [798, 134] width 40 height 15
click at [789, 131] on div "重 置 查 询" at bounding box center [807, 134] width 122 height 15
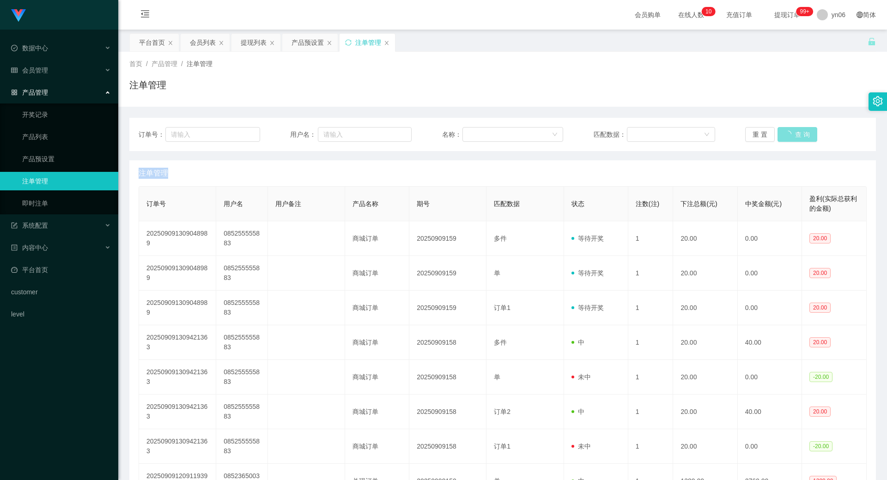
click at [789, 131] on button "查 询" at bounding box center [798, 134] width 40 height 15
click at [789, 131] on div "重 置 查 询" at bounding box center [807, 134] width 122 height 15
click at [789, 131] on button "查 询" at bounding box center [793, 134] width 30 height 15
click at [789, 131] on div "重 置 查 询" at bounding box center [807, 134] width 122 height 15
click at [789, 131] on button "查 询" at bounding box center [793, 134] width 30 height 15
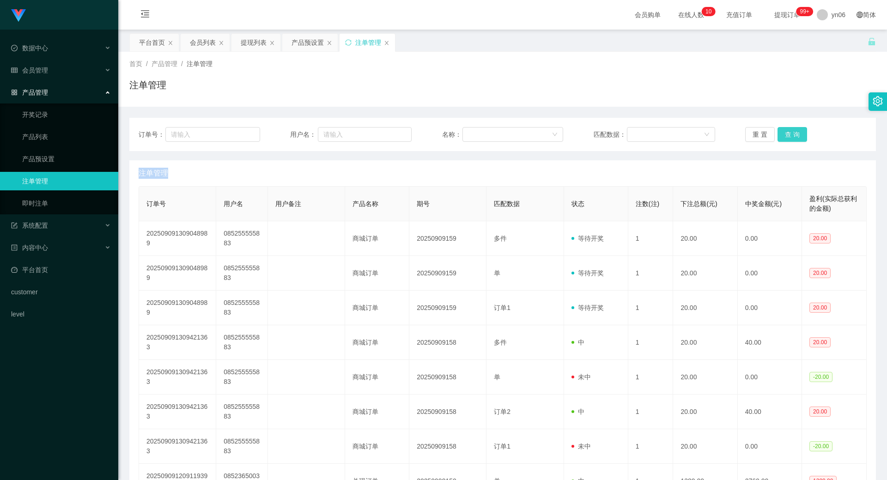
click at [789, 131] on div "重 置 查 询" at bounding box center [807, 134] width 122 height 15
click at [789, 131] on button "查 询" at bounding box center [793, 134] width 30 height 15
click at [789, 131] on div "重 置 查 询" at bounding box center [807, 134] width 122 height 15
click at [251, 43] on div "提现列表" at bounding box center [254, 43] width 26 height 18
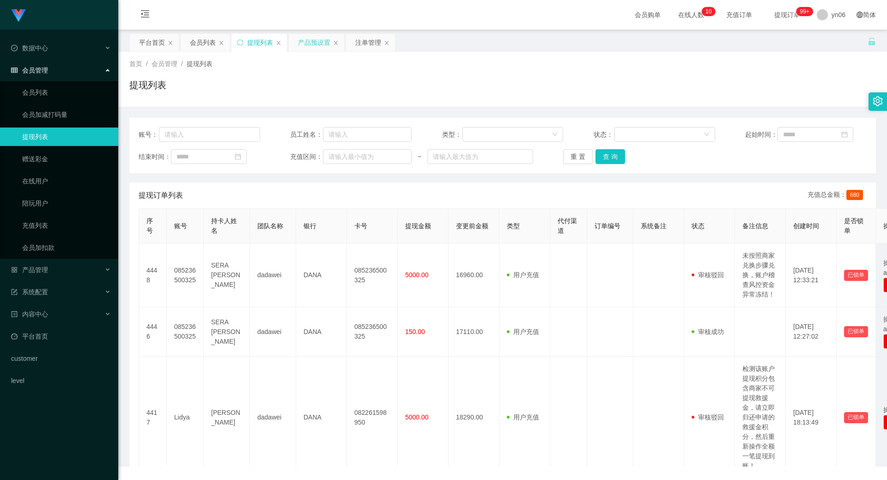
click at [316, 38] on div "产品预设置" at bounding box center [314, 43] width 32 height 18
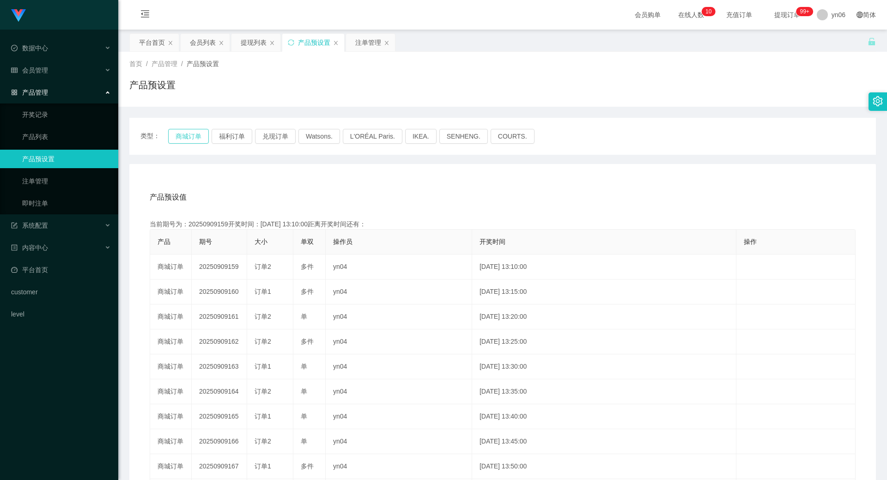
click at [192, 136] on button "商城订单" at bounding box center [188, 136] width 41 height 15
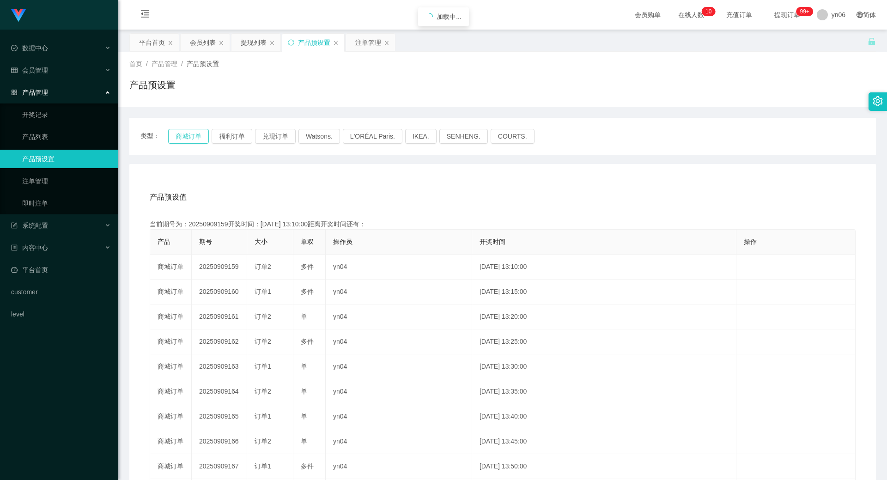
click at [192, 136] on button "商城订单" at bounding box center [188, 136] width 41 height 15
click at [183, 134] on button "商城订单" at bounding box center [188, 136] width 41 height 15
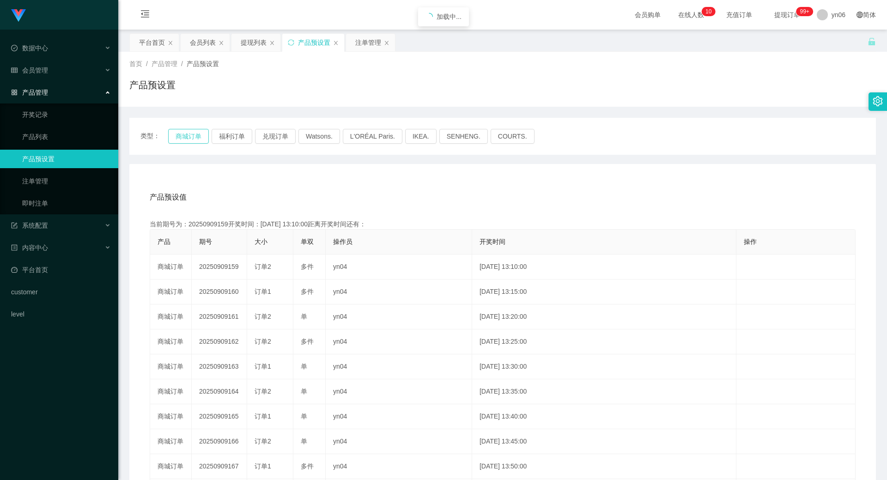
click at [183, 134] on button "商城订单" at bounding box center [188, 136] width 41 height 15
click at [184, 133] on button "商城订单" at bounding box center [188, 136] width 41 height 15
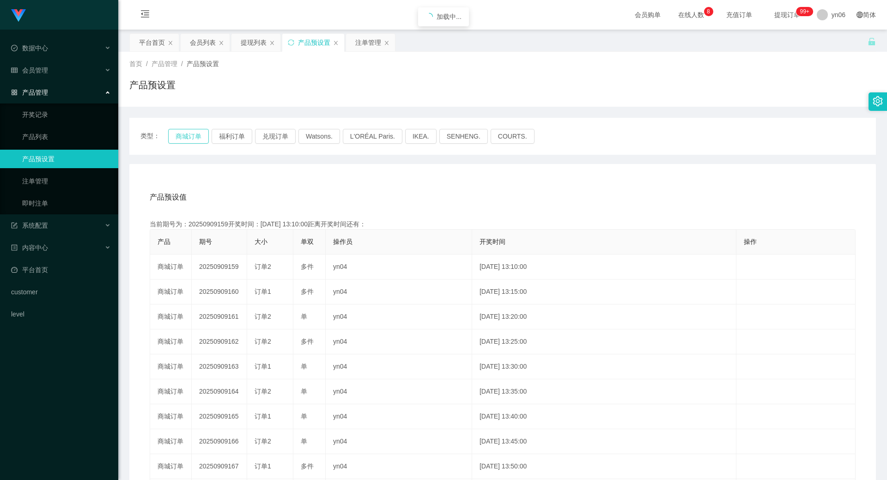
click at [184, 131] on button "商城订单" at bounding box center [188, 136] width 41 height 15
click at [185, 131] on button "商城订单" at bounding box center [188, 136] width 41 height 15
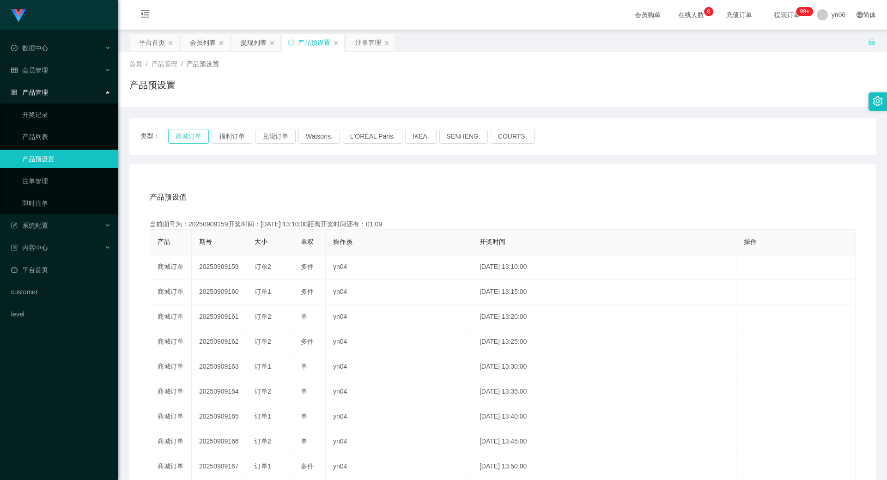
click at [192, 135] on button "商城订单" at bounding box center [188, 136] width 41 height 15
click at [190, 139] on button "商城订单" at bounding box center [188, 136] width 41 height 15
click at [191, 139] on button "商城订单" at bounding box center [188, 136] width 41 height 15
drag, startPoint x: 366, startPoint y: 41, endPoint x: 365, endPoint y: 46, distance: 4.7
click at [367, 41] on div "注单管理" at bounding box center [368, 43] width 26 height 18
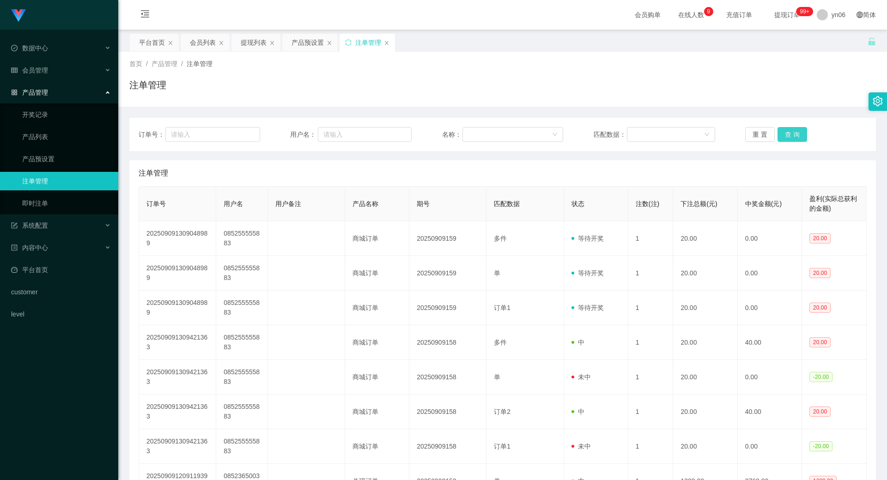
click at [802, 135] on div "重 置 查 询" at bounding box center [807, 134] width 122 height 15
click at [787, 134] on button "查 询" at bounding box center [793, 134] width 30 height 15
click at [795, 128] on button "查 询" at bounding box center [793, 134] width 30 height 15
click at [795, 128] on div "重 置 查 询" at bounding box center [807, 134] width 122 height 15
click at [798, 129] on button "查 询" at bounding box center [793, 134] width 30 height 15
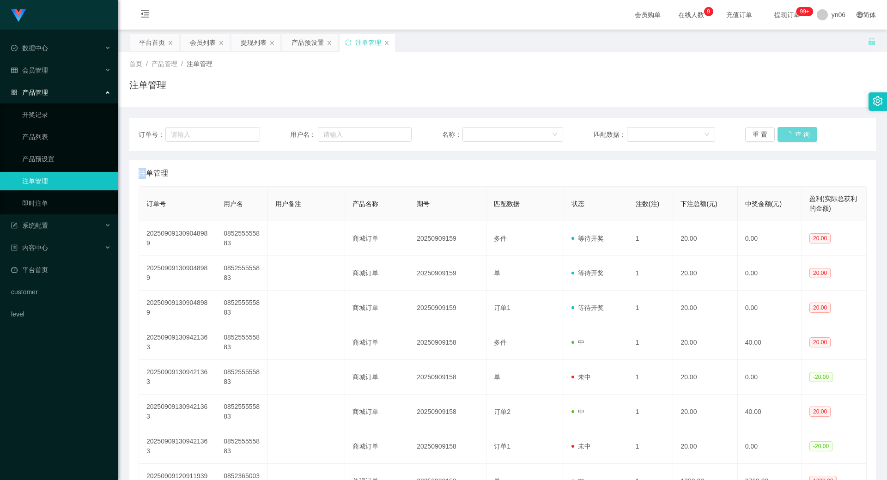
click at [798, 130] on div "重 置 查 询" at bounding box center [807, 134] width 122 height 15
click at [797, 131] on button "查 询" at bounding box center [793, 134] width 30 height 15
click at [797, 131] on div "重 置 查 询" at bounding box center [807, 134] width 122 height 15
click at [796, 133] on button "查 询" at bounding box center [793, 134] width 30 height 15
click at [796, 132] on div "重 置 查 询" at bounding box center [807, 134] width 122 height 15
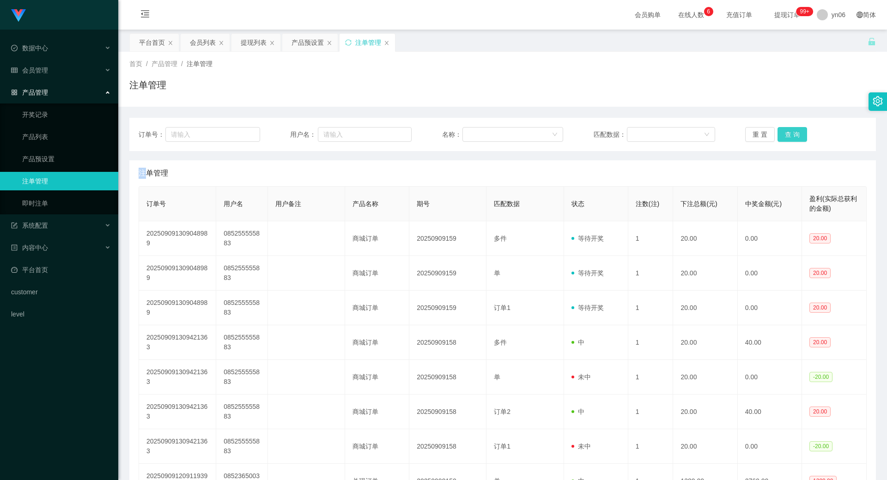
click at [796, 139] on button "查 询" at bounding box center [793, 134] width 30 height 15
click at [792, 139] on div "重 置 查 询" at bounding box center [807, 134] width 122 height 15
click at [792, 139] on button "查 询" at bounding box center [798, 134] width 40 height 15
click at [792, 139] on div "重 置 查 询" at bounding box center [807, 134] width 122 height 15
click at [792, 139] on button "查 询" at bounding box center [793, 134] width 30 height 15
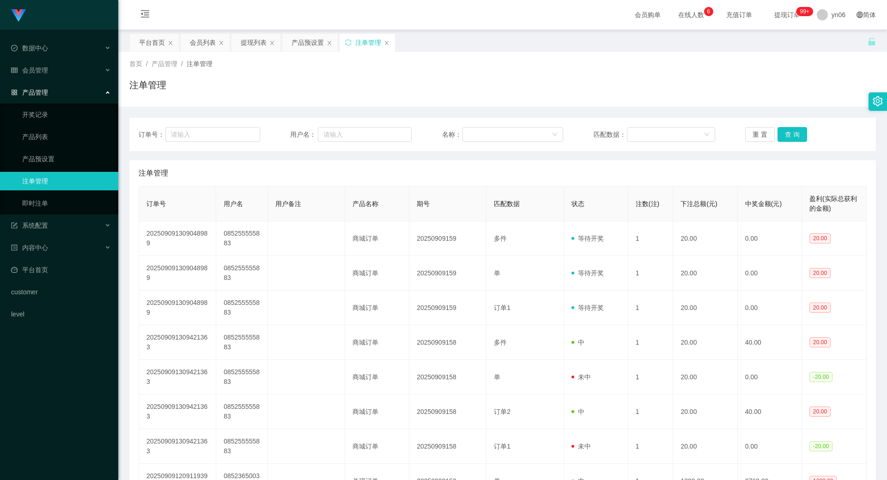
click at [790, 136] on div "重 置 查 询" at bounding box center [807, 134] width 122 height 15
click at [790, 136] on button "查 询" at bounding box center [793, 134] width 30 height 15
click at [790, 136] on div "重 置 查 询" at bounding box center [807, 134] width 122 height 15
click at [790, 136] on button "查 询" at bounding box center [798, 134] width 40 height 15
click at [790, 137] on div "重 置 查 询" at bounding box center [807, 134] width 122 height 15
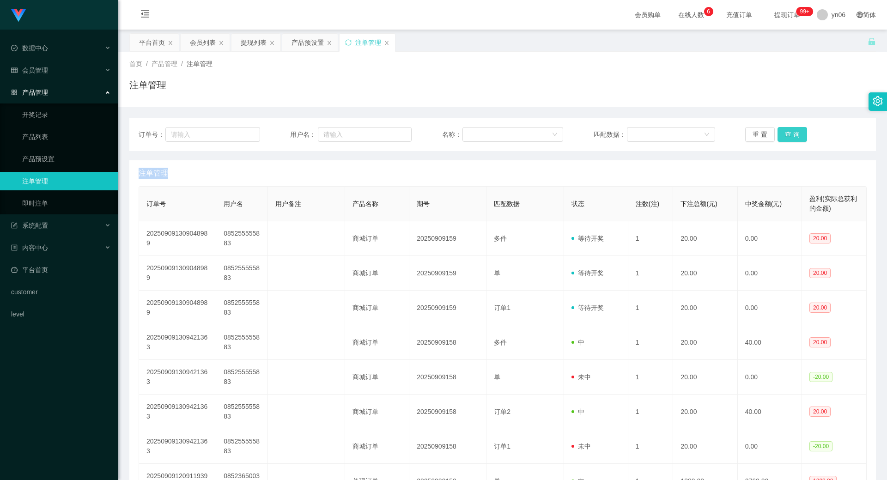
click at [791, 137] on button "查 询" at bounding box center [793, 134] width 30 height 15
click at [791, 137] on div "重 置 查 询" at bounding box center [807, 134] width 122 height 15
click at [782, 133] on button "查 询" at bounding box center [793, 134] width 30 height 15
click at [782, 133] on div "重 置 查 询" at bounding box center [807, 134] width 122 height 15
click at [782, 133] on button "查 询" at bounding box center [798, 134] width 40 height 15
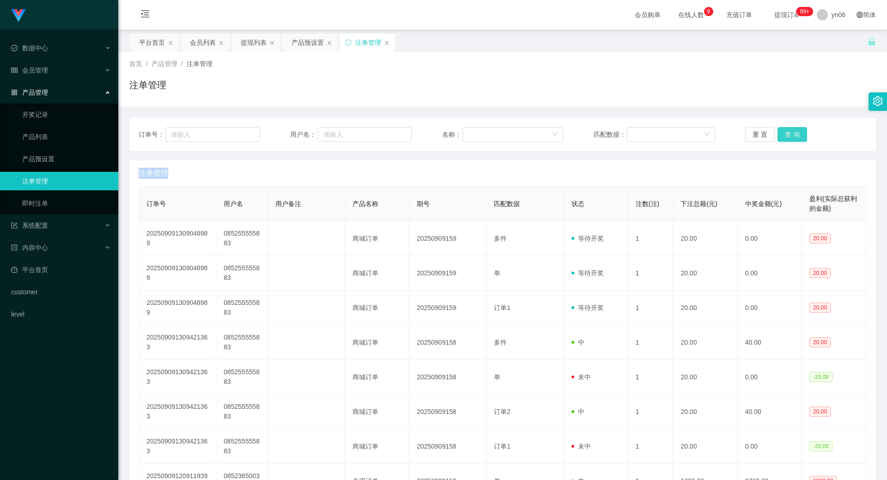
click at [786, 132] on button "查 询" at bounding box center [793, 134] width 30 height 15
click at [786, 132] on div "重 置 查 询" at bounding box center [807, 134] width 122 height 15
click at [786, 132] on button "查 询" at bounding box center [793, 134] width 30 height 15
click at [788, 133] on div "重 置 查 询" at bounding box center [807, 134] width 122 height 15
click at [788, 133] on button "查 询" at bounding box center [793, 134] width 30 height 15
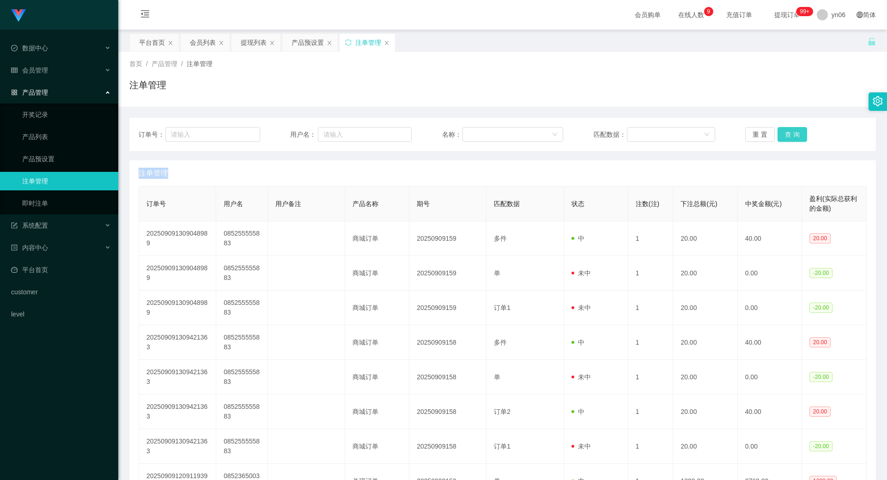
click at [788, 133] on div "重 置 查 询" at bounding box center [807, 134] width 122 height 15
click at [788, 133] on button "查 询" at bounding box center [793, 134] width 30 height 15
click at [789, 134] on div "重 置 查 询" at bounding box center [807, 134] width 122 height 15
click at [789, 134] on button "查 询" at bounding box center [798, 134] width 40 height 15
click at [789, 134] on div "重 置 查 询" at bounding box center [807, 134] width 122 height 15
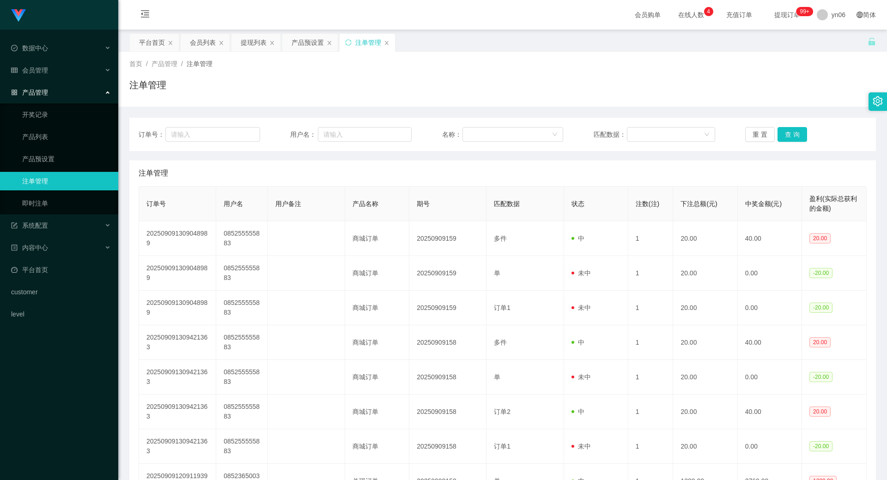
click at [788, 126] on div "订单号： 用户名： 名称： 匹配数据： 重 置 查 询" at bounding box center [502, 134] width 747 height 33
click at [792, 134] on button "查 询" at bounding box center [793, 134] width 30 height 15
click at [795, 134] on div "重 置 查 询" at bounding box center [807, 134] width 122 height 15
click at [795, 134] on button "查 询" at bounding box center [793, 134] width 30 height 15
click at [795, 134] on div "重 置 查 询" at bounding box center [807, 134] width 122 height 15
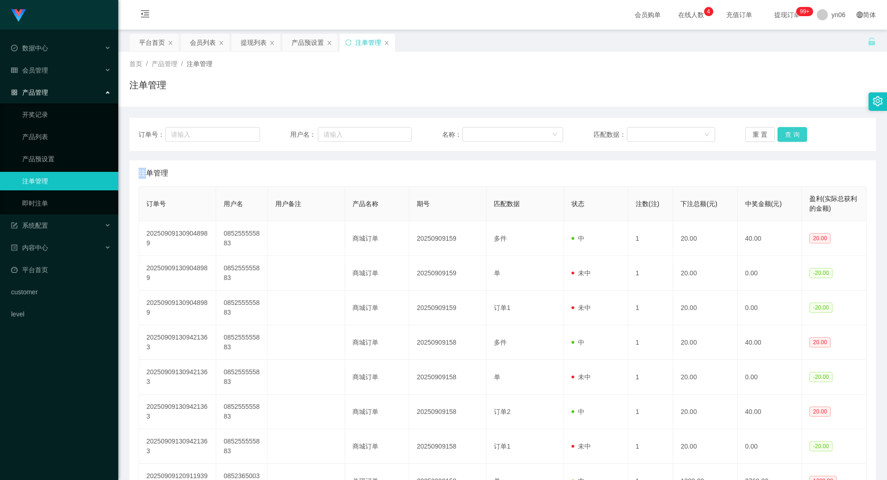
click at [795, 134] on button "查 询" at bounding box center [793, 134] width 30 height 15
click at [795, 131] on button "查 询" at bounding box center [793, 134] width 30 height 15
click at [795, 131] on div "重 置 查 询" at bounding box center [807, 134] width 122 height 15
click at [795, 131] on button "查 询" at bounding box center [798, 134] width 40 height 15
click at [203, 45] on div "会员列表" at bounding box center [203, 43] width 26 height 18
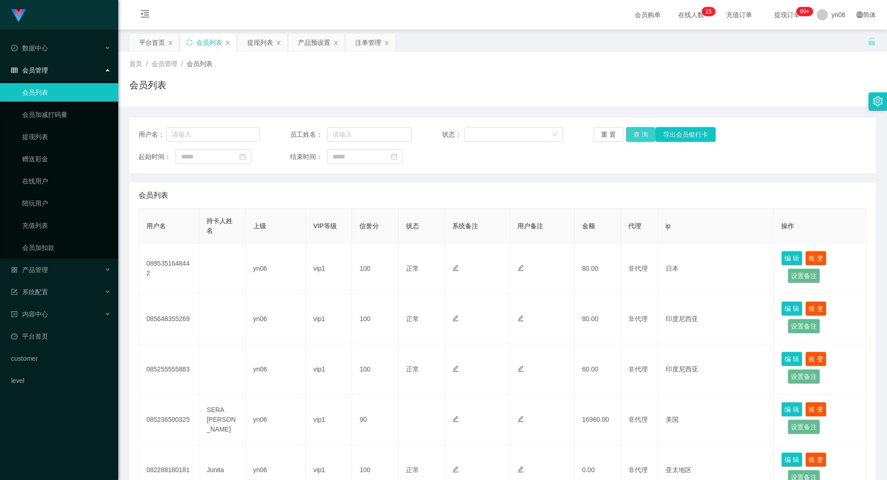
click at [636, 134] on button "查 询" at bounding box center [641, 134] width 30 height 15
click at [636, 134] on div "重 置 查 询 导出会员银行卡" at bounding box center [655, 134] width 122 height 15
click at [636, 134] on button "查 询" at bounding box center [646, 134] width 40 height 15
click at [636, 134] on div "重 置 查 询 导出会员银行卡" at bounding box center [655, 134] width 122 height 15
click at [636, 134] on button "查 询" at bounding box center [646, 134] width 40 height 15
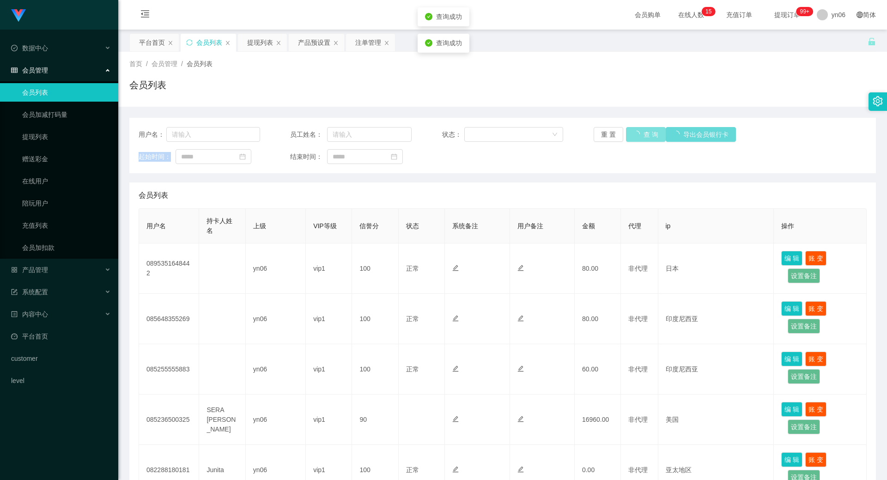
click at [636, 134] on div "重 置 查 询 导出会员银行卡" at bounding box center [655, 134] width 122 height 15
click at [636, 134] on button "查 询" at bounding box center [641, 134] width 30 height 15
click at [636, 134] on div "重 置 查 询 导出会员银行卡" at bounding box center [655, 134] width 122 height 15
click at [636, 134] on button "查 询" at bounding box center [641, 134] width 30 height 15
click at [636, 134] on div "重 置 查 询 导出会员银行卡" at bounding box center [655, 134] width 122 height 15
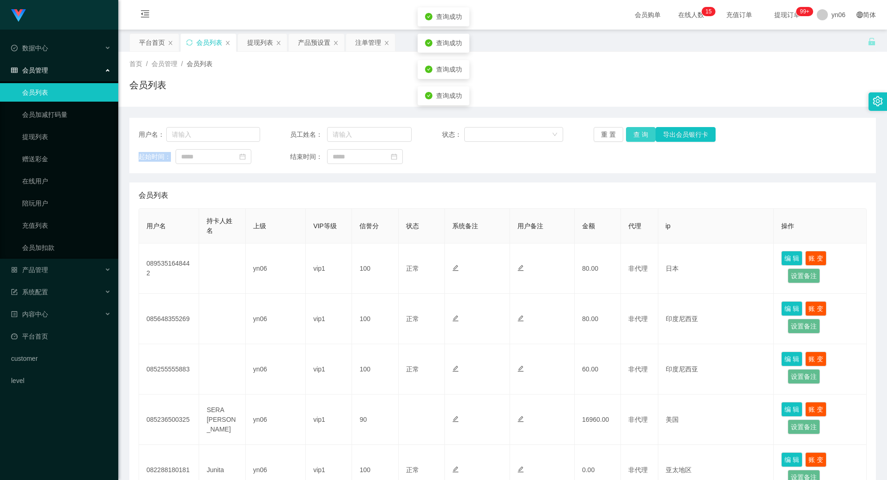
click at [636, 134] on button "查 询" at bounding box center [641, 134] width 30 height 15
click at [636, 134] on div "重 置 查 询 导出会员银行卡" at bounding box center [655, 134] width 122 height 15
click at [636, 134] on button "查 询" at bounding box center [646, 134] width 40 height 15
click at [636, 134] on div "重 置 查 询 导出会员银行卡" at bounding box center [655, 134] width 122 height 15
click at [635, 134] on button "查 询" at bounding box center [646, 134] width 40 height 15
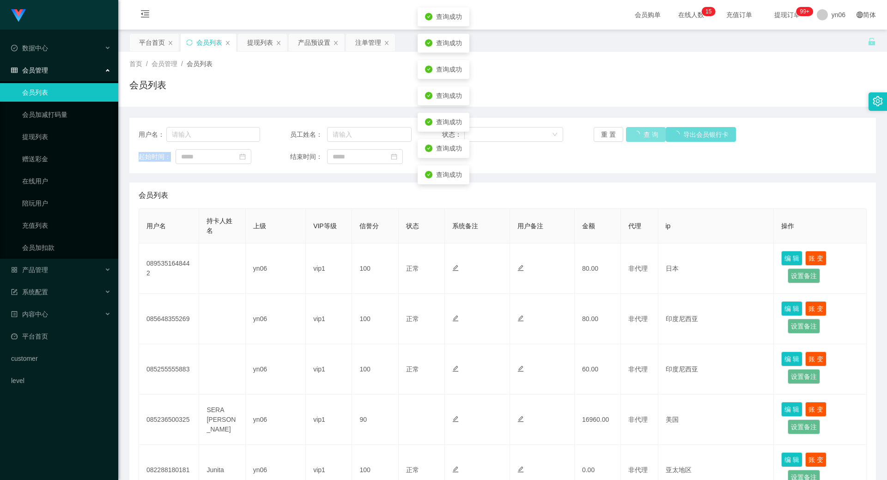
click at [635, 134] on div "重 置 查 询 导出会员银行卡" at bounding box center [655, 134] width 122 height 15
click at [635, 134] on button "查 询" at bounding box center [641, 134] width 30 height 15
click at [635, 134] on div "重 置 查 询 导出会员银行卡" at bounding box center [655, 134] width 122 height 15
click at [635, 133] on button "查 询" at bounding box center [641, 134] width 30 height 15
click at [635, 133] on div "重 置 查 询 导出会员银行卡" at bounding box center [655, 134] width 122 height 15
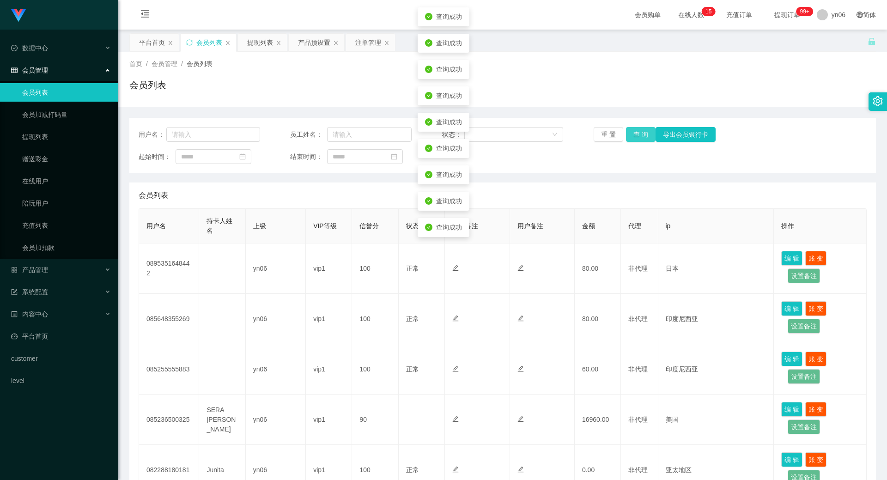
click at [635, 133] on button "查 询" at bounding box center [641, 134] width 30 height 15
click at [635, 133] on div "重 置 查 询 导出会员银行卡" at bounding box center [655, 134] width 122 height 15
click at [635, 133] on button "查 询" at bounding box center [641, 134] width 30 height 15
click at [635, 133] on div "重 置 查 询 导出会员银行卡" at bounding box center [655, 134] width 122 height 15
click at [635, 133] on button "查 询" at bounding box center [641, 134] width 30 height 15
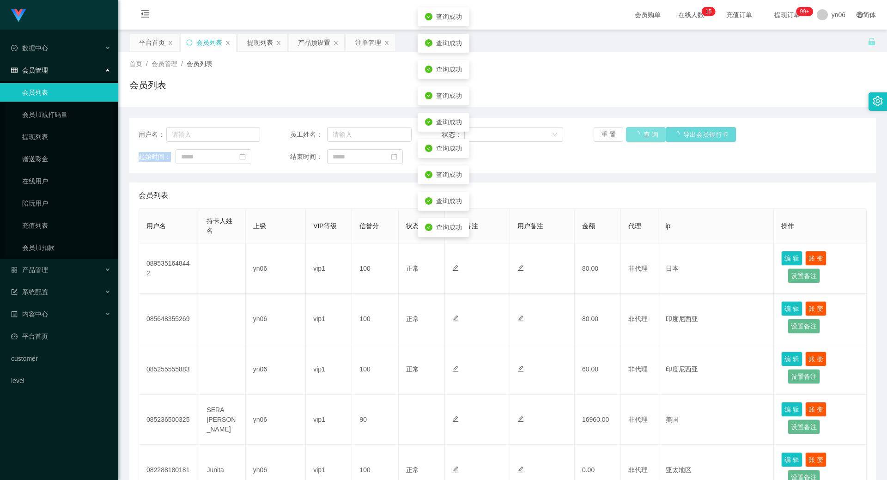
click at [635, 133] on div "重 置 查 询 导出会员银行卡" at bounding box center [655, 134] width 122 height 15
click at [635, 133] on button "查 询" at bounding box center [641, 134] width 30 height 15
click at [635, 133] on div "重 置 查 询 导出会员银行卡" at bounding box center [655, 134] width 122 height 15
click at [635, 133] on button "查 询" at bounding box center [641, 134] width 30 height 15
click at [635, 133] on div "重 置 查 询 导出会员银行卡" at bounding box center [655, 134] width 122 height 15
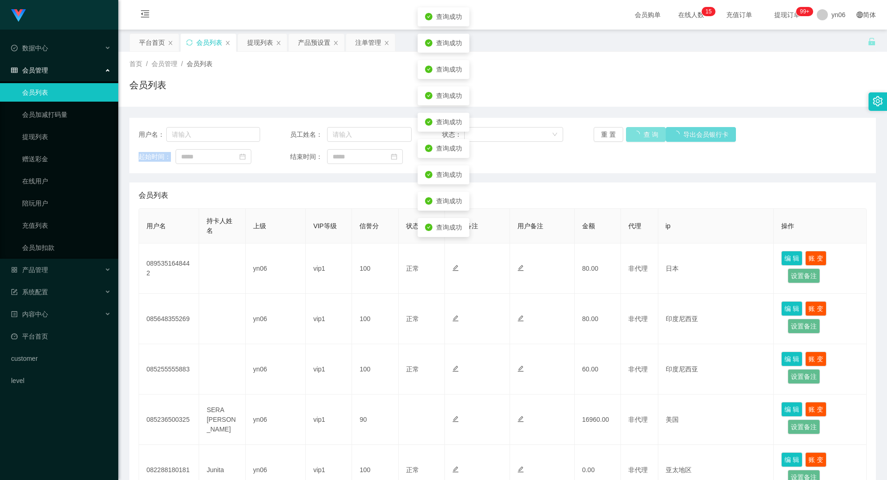
click at [635, 132] on button "查 询" at bounding box center [646, 134] width 40 height 15
click at [635, 132] on div "重 置 查 询 导出会员银行卡" at bounding box center [655, 134] width 122 height 15
click at [635, 132] on button "查 询" at bounding box center [646, 134] width 40 height 15
click at [635, 132] on div "重 置 查 询 导出会员银行卡" at bounding box center [655, 134] width 122 height 15
click at [635, 132] on button "查 询" at bounding box center [641, 134] width 30 height 15
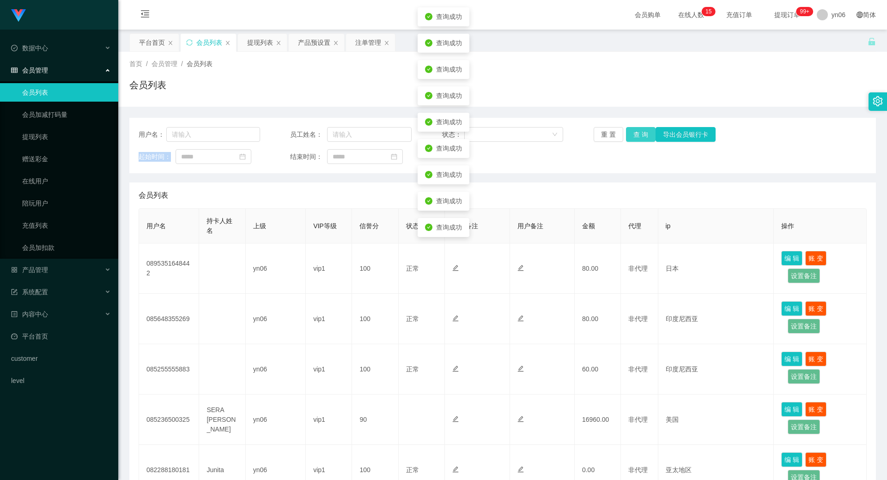
click at [635, 132] on div "重 置 查 询 导出会员银行卡" at bounding box center [655, 134] width 122 height 15
click at [636, 131] on button "查 询" at bounding box center [641, 134] width 30 height 15
click at [636, 131] on div "重 置 查 询 导出会员银行卡" at bounding box center [655, 134] width 122 height 15
click at [636, 131] on button "查 询" at bounding box center [641, 134] width 30 height 15
click at [636, 131] on div "重 置 查 询 导出会员银行卡" at bounding box center [655, 134] width 122 height 15
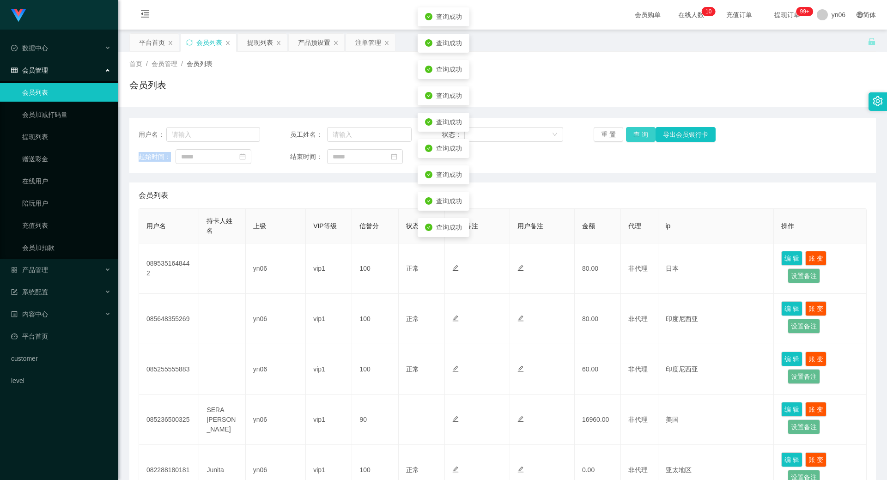
click at [636, 131] on button "查 询" at bounding box center [641, 134] width 30 height 15
click at [636, 128] on button "查 询" at bounding box center [646, 134] width 40 height 15
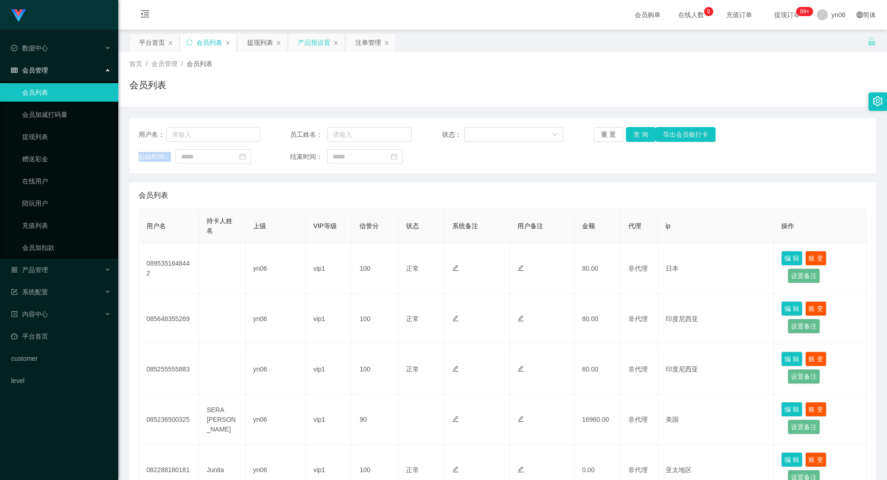
click at [319, 40] on div "产品预设置" at bounding box center [314, 43] width 32 height 18
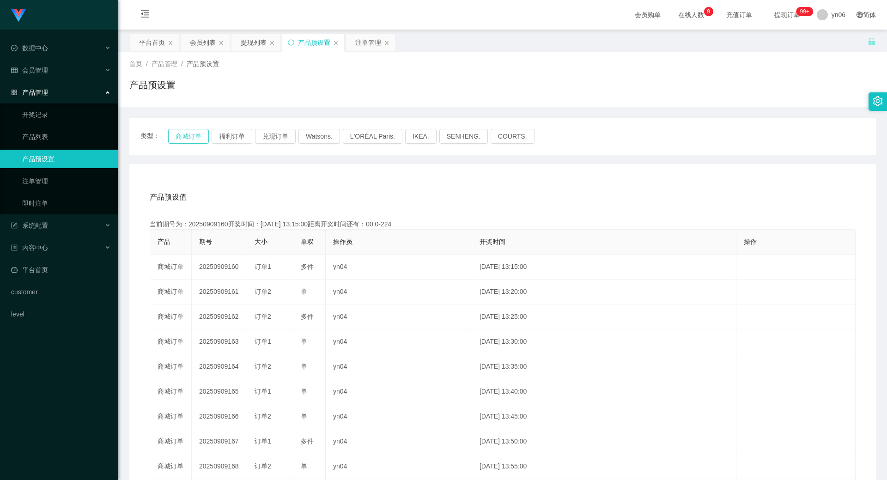
click at [193, 135] on button "商城订单" at bounding box center [188, 136] width 41 height 15
click at [192, 138] on button "商城订单" at bounding box center [188, 136] width 41 height 15
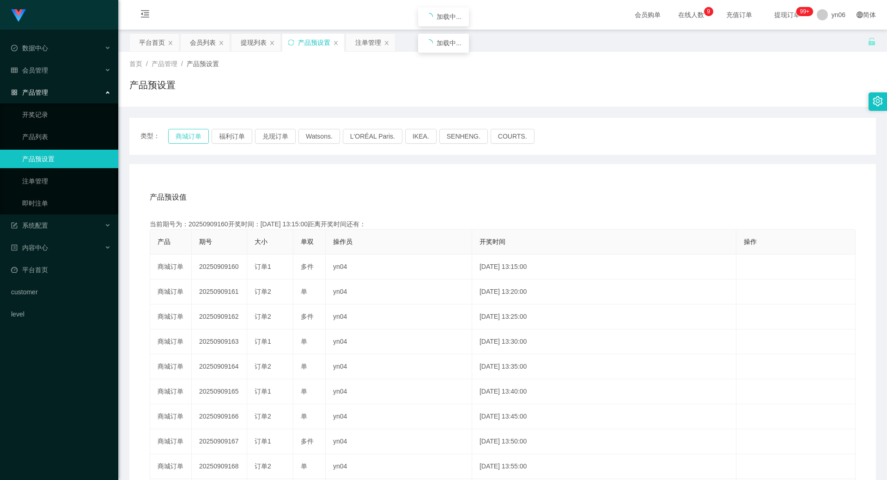
click at [192, 138] on button "商城订单" at bounding box center [188, 136] width 41 height 15
click at [193, 138] on button "商城订单" at bounding box center [188, 136] width 41 height 15
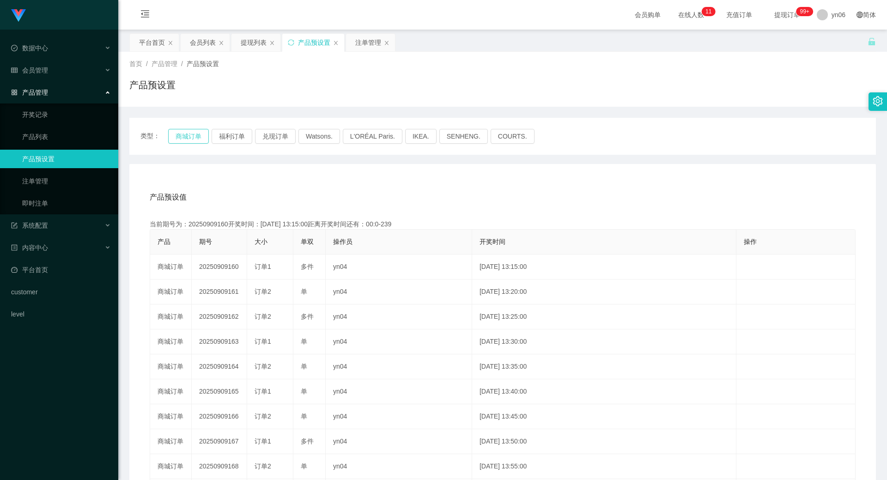
click at [199, 134] on button "商城订单" at bounding box center [188, 136] width 41 height 15
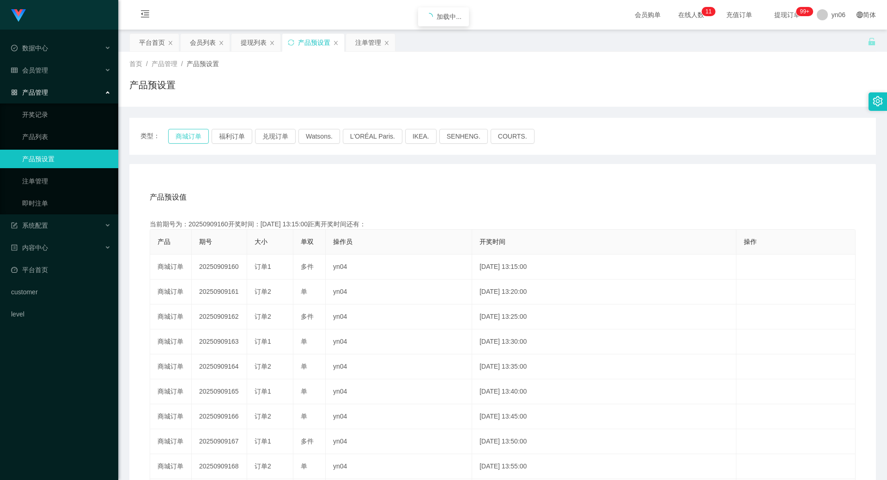
click at [199, 134] on button "商城订单" at bounding box center [188, 136] width 41 height 15
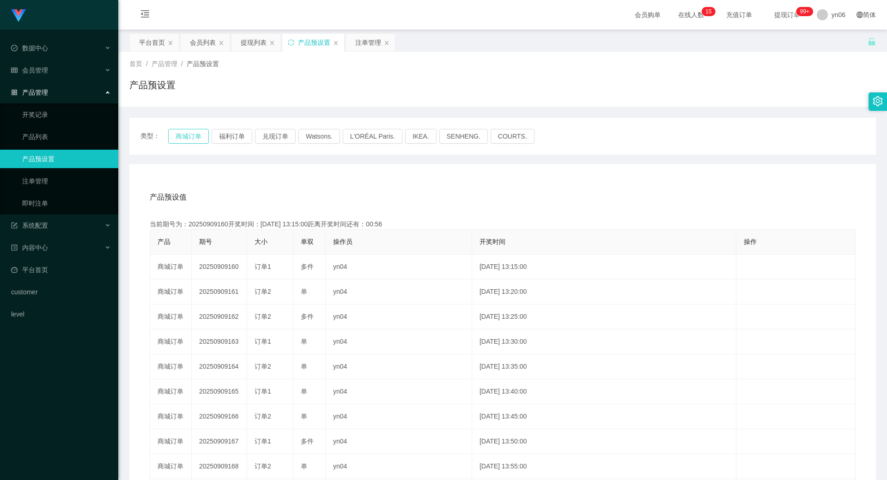
click at [188, 133] on button "商城订单" at bounding box center [188, 136] width 41 height 15
drag, startPoint x: 188, startPoint y: 133, endPoint x: 83, endPoint y: 139, distance: 105.1
click at [189, 133] on button "商城订单" at bounding box center [188, 136] width 41 height 15
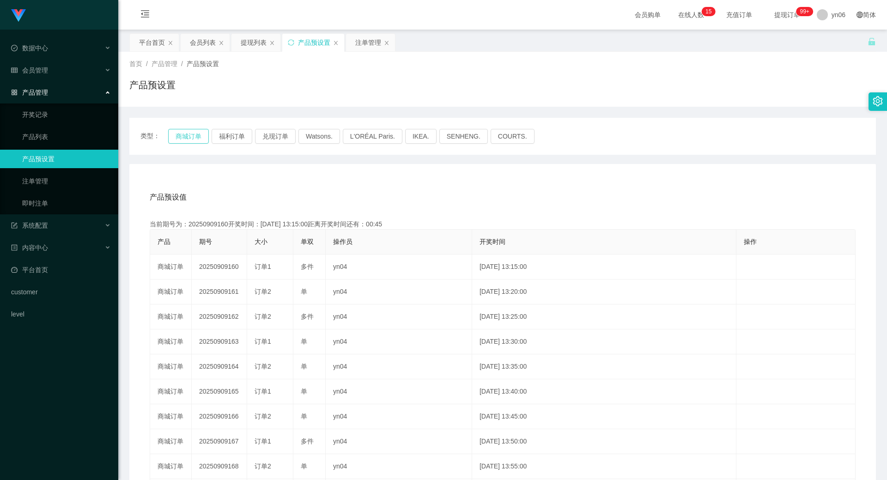
click at [186, 134] on button "商城订单" at bounding box center [188, 136] width 41 height 15
click at [190, 135] on button "商城订单" at bounding box center [188, 136] width 41 height 15
click at [189, 135] on button "商城订单" at bounding box center [188, 136] width 41 height 15
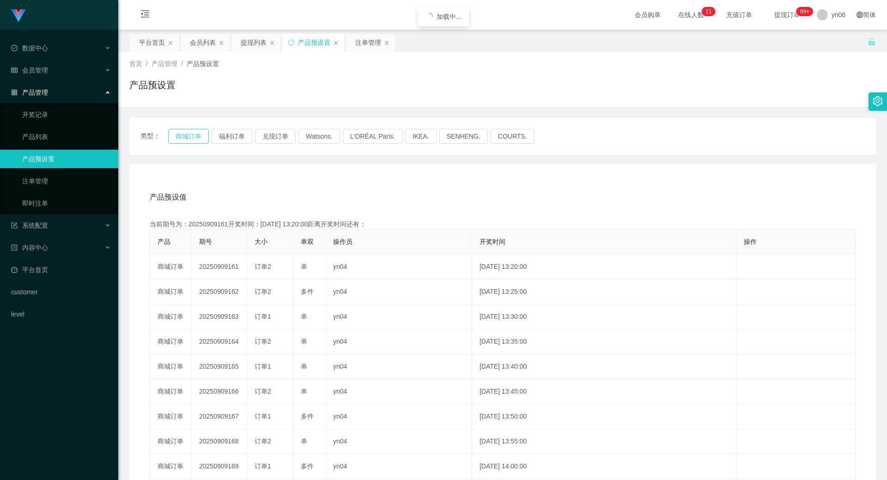
click at [189, 135] on button "商城订单" at bounding box center [188, 136] width 41 height 15
click at [195, 135] on button "商城订单" at bounding box center [188, 136] width 41 height 15
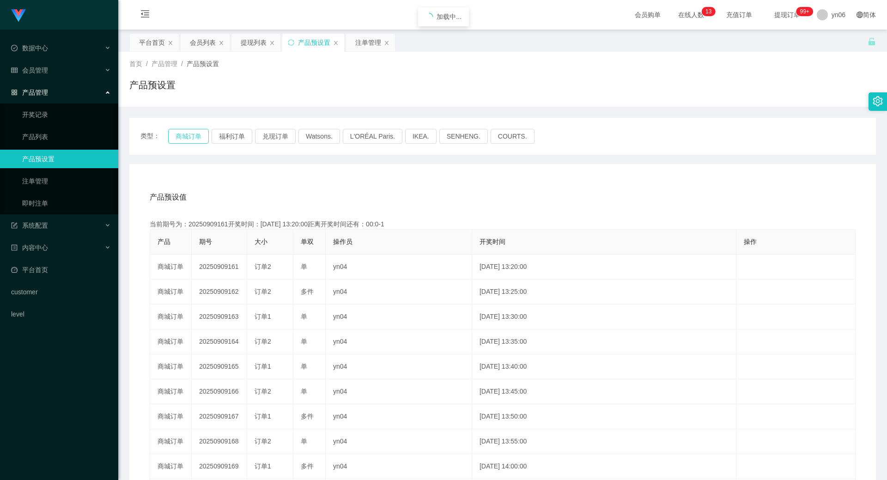
click at [195, 135] on button "商城订单" at bounding box center [188, 136] width 41 height 15
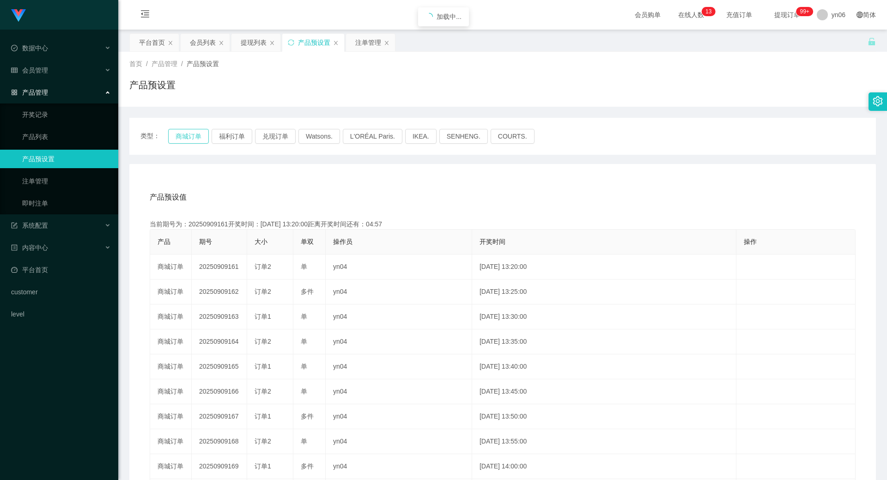
click at [195, 135] on button "商城订单" at bounding box center [188, 136] width 41 height 15
click at [202, 136] on button "商城订单" at bounding box center [188, 136] width 41 height 15
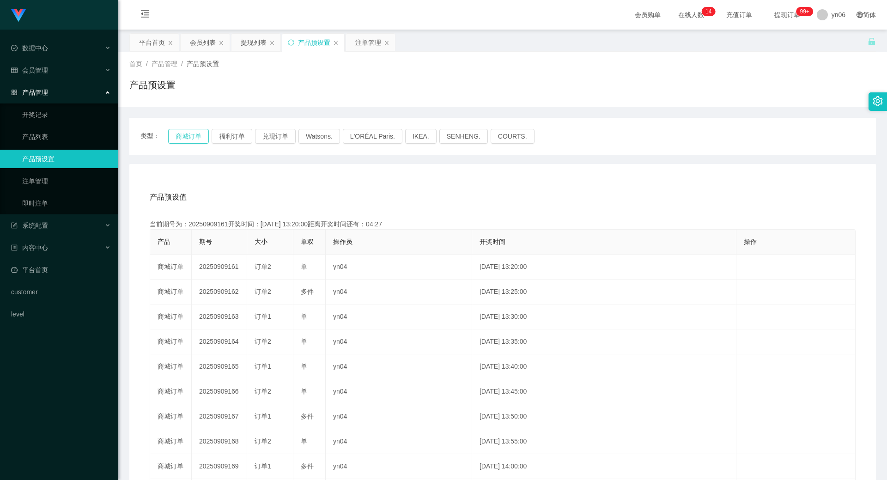
click at [202, 135] on button "商城订单" at bounding box center [188, 136] width 41 height 15
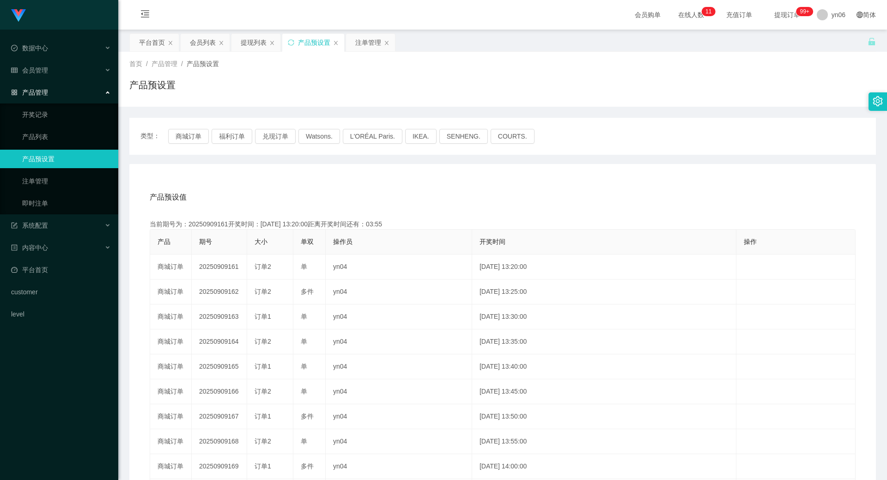
click at [397, 42] on div "平台首页 会员列表 提现列表 产品预设置 注单管理" at bounding box center [498, 49] width 739 height 32
click at [369, 40] on div "注单管理" at bounding box center [368, 43] width 26 height 18
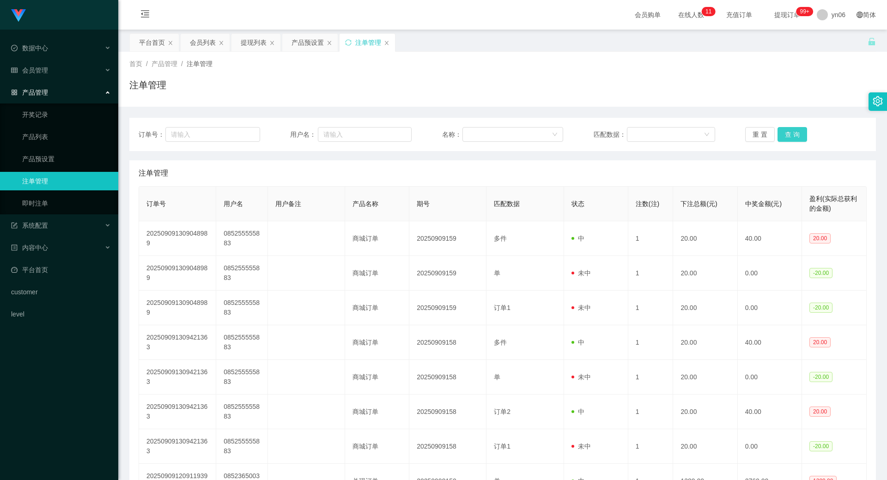
click at [801, 139] on button "查 询" at bounding box center [793, 134] width 30 height 15
click at [800, 138] on button "查 询" at bounding box center [793, 134] width 30 height 15
click at [798, 137] on div "重 置 查 询" at bounding box center [807, 134] width 122 height 15
click at [798, 135] on button "查 询" at bounding box center [793, 134] width 30 height 15
click at [798, 135] on div "重 置 查 询" at bounding box center [807, 134] width 122 height 15
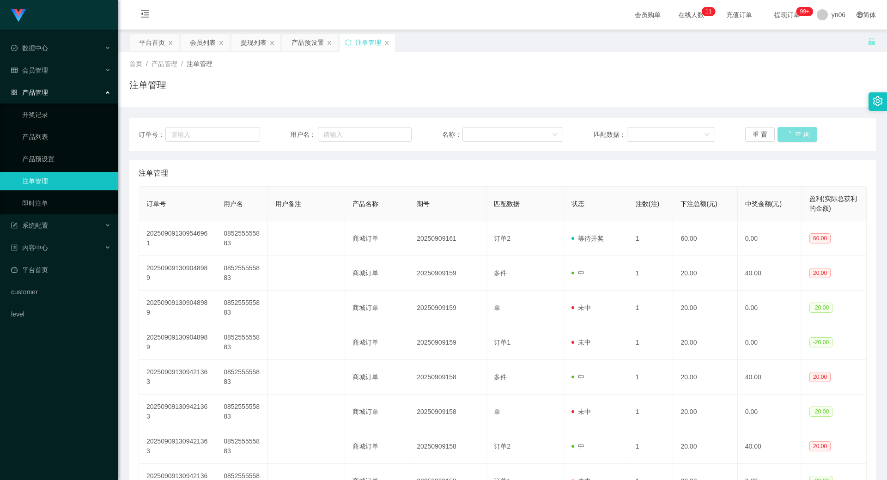
click at [798, 135] on button "查 询" at bounding box center [798, 134] width 40 height 15
click at [798, 135] on div "重 置 查 询" at bounding box center [807, 134] width 122 height 15
click at [798, 135] on button "查 询" at bounding box center [793, 134] width 30 height 15
click at [798, 140] on button "查 询" at bounding box center [793, 134] width 30 height 15
click at [797, 140] on div "重 置 查 询" at bounding box center [807, 134] width 122 height 15
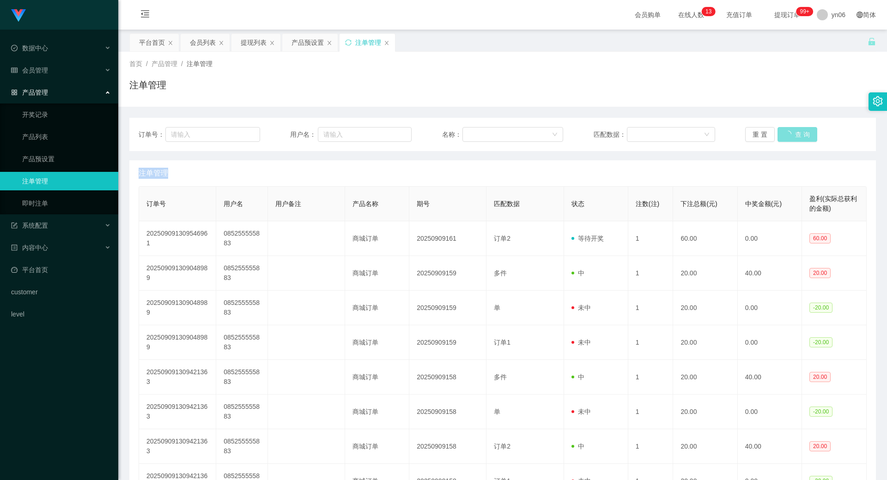
click at [797, 140] on button "查 询" at bounding box center [798, 134] width 40 height 15
click at [790, 136] on button "查 询" at bounding box center [793, 134] width 30 height 15
click at [790, 136] on div "重 置 查 询" at bounding box center [807, 134] width 122 height 15
click at [790, 136] on button "查 询" at bounding box center [793, 134] width 30 height 15
click at [790, 136] on div "重 置 查 询" at bounding box center [807, 134] width 122 height 15
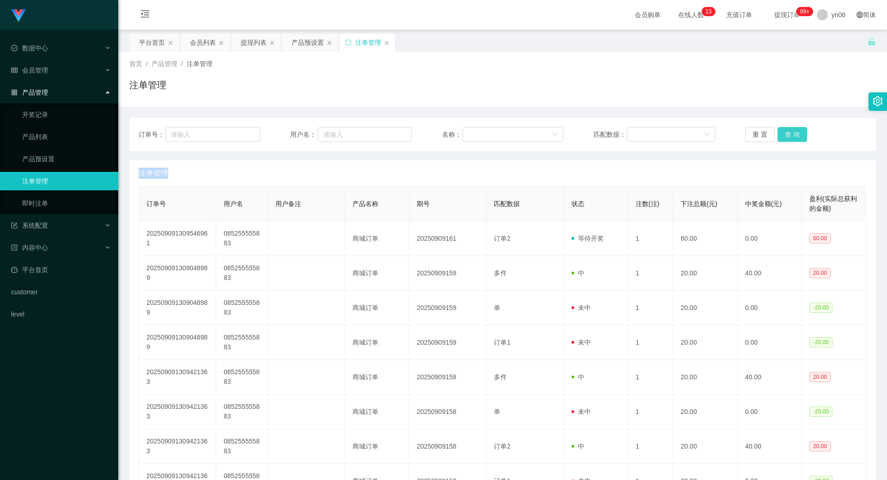
click at [789, 136] on button "查 询" at bounding box center [793, 134] width 30 height 15
click at [789, 135] on div "重 置 查 询" at bounding box center [807, 134] width 122 height 15
click at [789, 135] on button "查 询" at bounding box center [793, 134] width 30 height 15
click at [789, 135] on div "重 置 查 询" at bounding box center [807, 134] width 122 height 15
click at [789, 135] on button "查 询" at bounding box center [793, 134] width 30 height 15
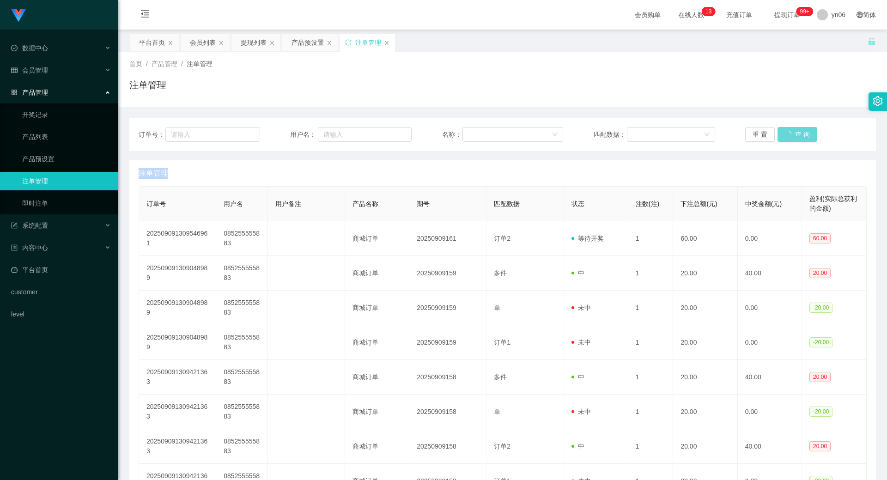
click at [789, 136] on div "重 置 查 询" at bounding box center [807, 134] width 122 height 15
click at [789, 136] on button "查 询" at bounding box center [798, 134] width 40 height 15
click at [789, 136] on div "重 置 查 询" at bounding box center [807, 134] width 122 height 15
click at [789, 136] on button "查 询" at bounding box center [793, 134] width 30 height 15
click at [789, 136] on div "重 置 查 询" at bounding box center [807, 134] width 122 height 15
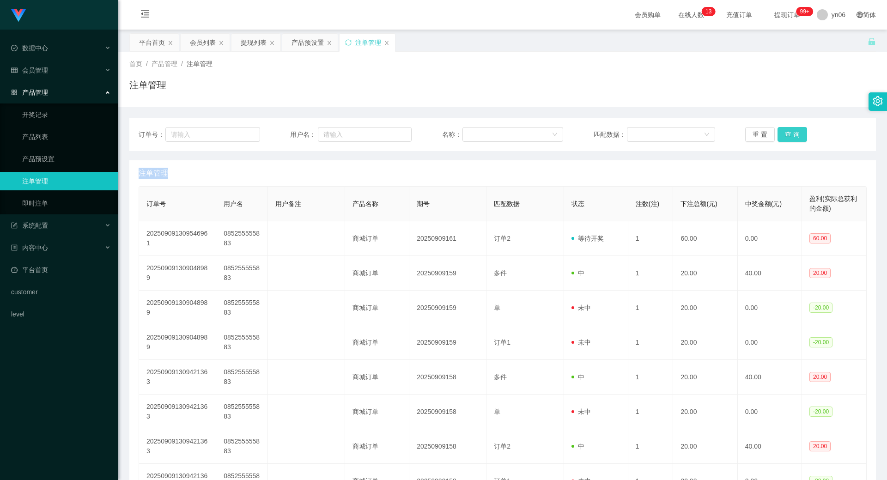
click at [789, 136] on button "查 询" at bounding box center [793, 134] width 30 height 15
click at [789, 135] on div "重 置 查 询" at bounding box center [807, 134] width 122 height 15
click at [789, 135] on button "查 询" at bounding box center [793, 134] width 30 height 15
click at [789, 135] on div "重 置 查 询" at bounding box center [807, 134] width 122 height 15
click at [789, 134] on button "查 询" at bounding box center [798, 134] width 40 height 15
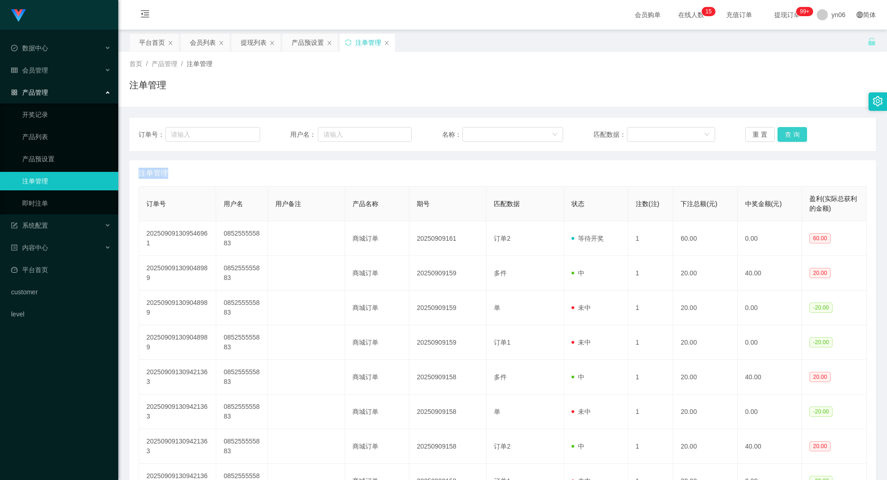
click at [799, 133] on button "查 询" at bounding box center [793, 134] width 30 height 15
click at [798, 134] on div "重 置 查 询" at bounding box center [807, 134] width 122 height 15
click at [798, 134] on button "查 询" at bounding box center [793, 134] width 30 height 15
click at [798, 134] on div "重 置 查 询" at bounding box center [807, 134] width 122 height 15
click at [798, 134] on button "查 询" at bounding box center [798, 134] width 40 height 15
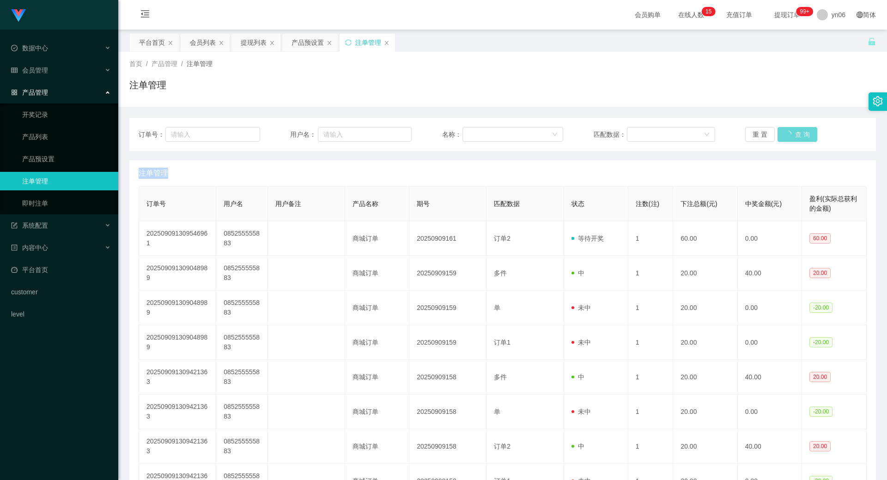
click at [798, 134] on div "重 置 查 询" at bounding box center [807, 134] width 122 height 15
click at [805, 134] on div "重 置 查 询" at bounding box center [807, 134] width 122 height 15
click at [795, 133] on button "查 询" at bounding box center [793, 134] width 30 height 15
click at [795, 134] on div "重 置 查 询" at bounding box center [807, 134] width 122 height 15
click at [795, 134] on button "查 询" at bounding box center [793, 134] width 30 height 15
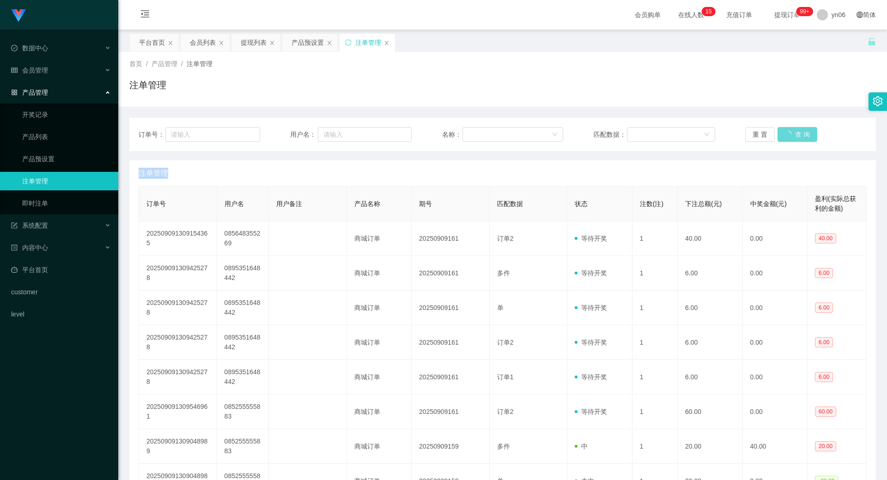
click at [796, 134] on div "重 置 查 询" at bounding box center [807, 134] width 122 height 15
click at [796, 134] on button "查 询" at bounding box center [798, 134] width 40 height 15
click at [796, 134] on div "重 置 查 询" at bounding box center [807, 134] width 122 height 15
click at [796, 134] on button "查 询" at bounding box center [798, 134] width 40 height 15
click at [796, 134] on div "重 置 查 询" at bounding box center [807, 134] width 122 height 15
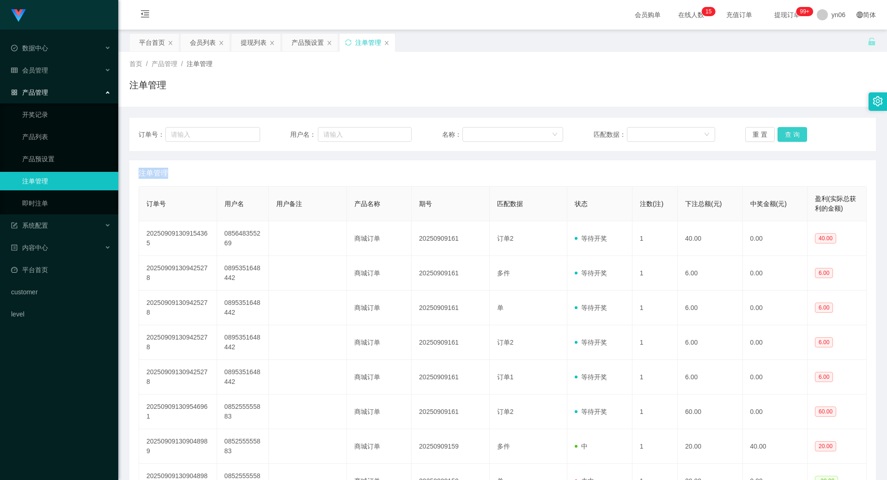
click at [797, 134] on button "查 询" at bounding box center [793, 134] width 30 height 15
click at [797, 134] on div "重 置 查 询" at bounding box center [807, 134] width 122 height 15
click at [797, 134] on button "查 询" at bounding box center [793, 134] width 30 height 15
click at [797, 134] on div "重 置 查 询" at bounding box center [807, 134] width 122 height 15
click at [797, 134] on button "查 询" at bounding box center [793, 134] width 30 height 15
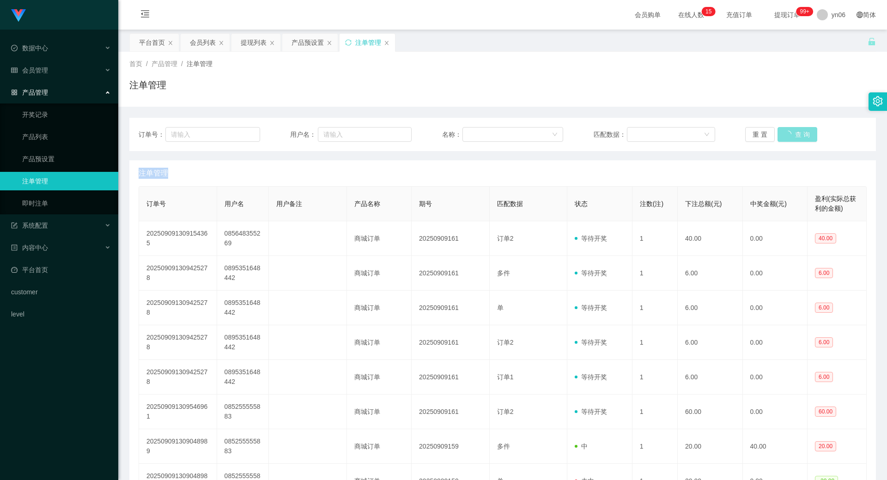
click at [797, 134] on div "重 置 查 询" at bounding box center [807, 134] width 122 height 15
click at [797, 135] on button "查 询" at bounding box center [798, 134] width 40 height 15
click at [797, 135] on div "重 置 查 询" at bounding box center [807, 134] width 122 height 15
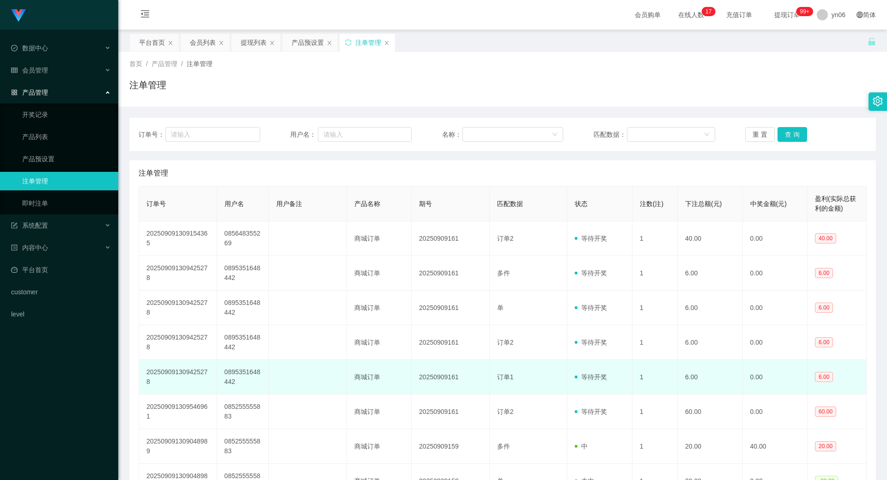
click at [236, 376] on td "0895351648442" at bounding box center [243, 377] width 52 height 35
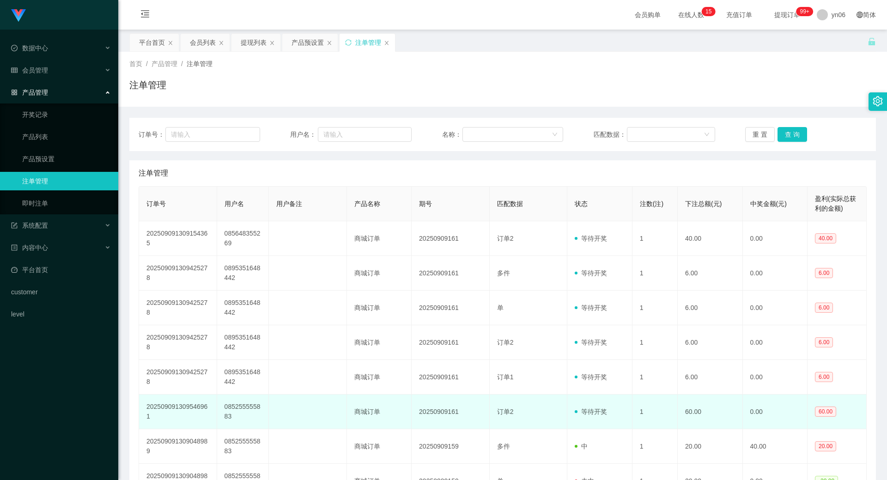
click at [236, 414] on td "085255555883" at bounding box center [243, 412] width 52 height 35
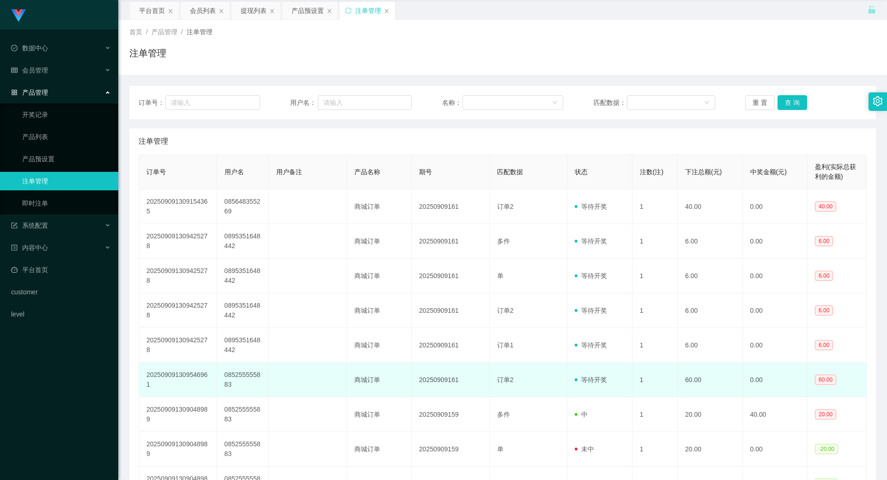
scroll to position [46, 0]
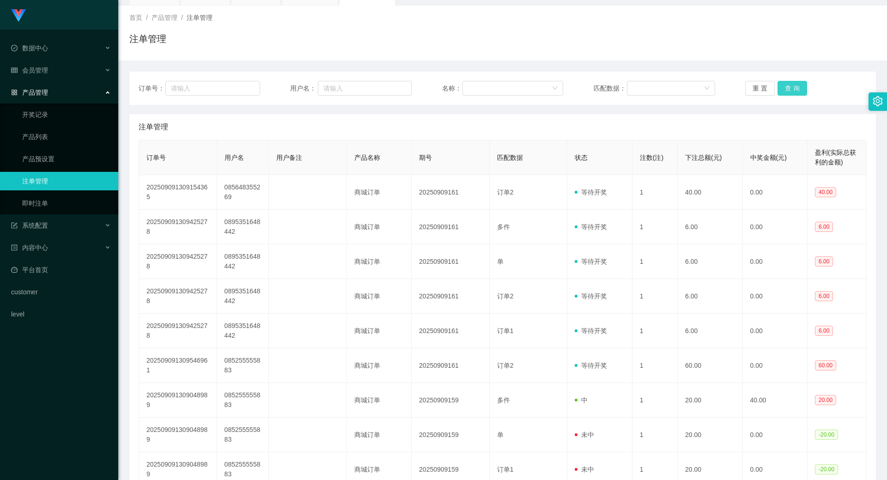
click at [798, 85] on button "查 询" at bounding box center [793, 88] width 30 height 15
click at [797, 86] on div "重 置 查 询" at bounding box center [807, 88] width 122 height 15
click at [796, 87] on button "查 询" at bounding box center [793, 88] width 30 height 15
click at [796, 87] on div "重 置 查 询" at bounding box center [807, 88] width 122 height 15
click at [796, 87] on button "查 询" at bounding box center [793, 88] width 30 height 15
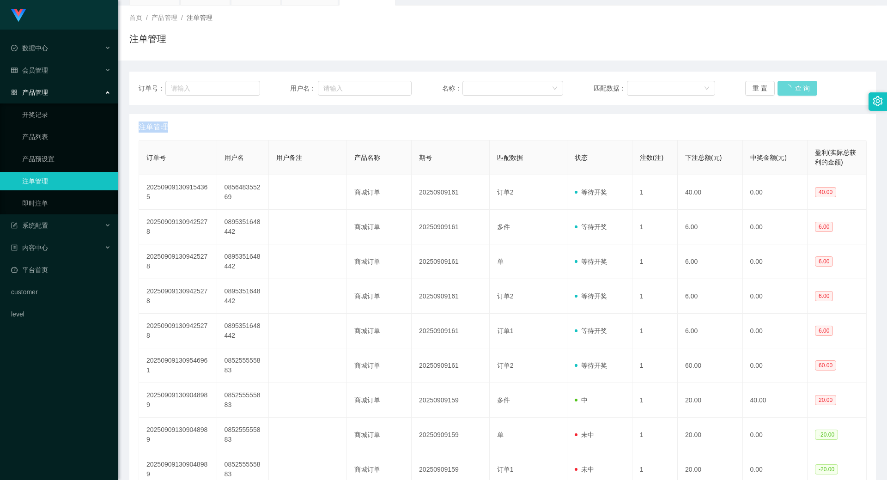
click at [796, 87] on div "重 置 查 询" at bounding box center [807, 88] width 122 height 15
click at [796, 87] on button "查 询" at bounding box center [793, 88] width 30 height 15
click at [796, 88] on div "重 置 查 询" at bounding box center [807, 88] width 122 height 15
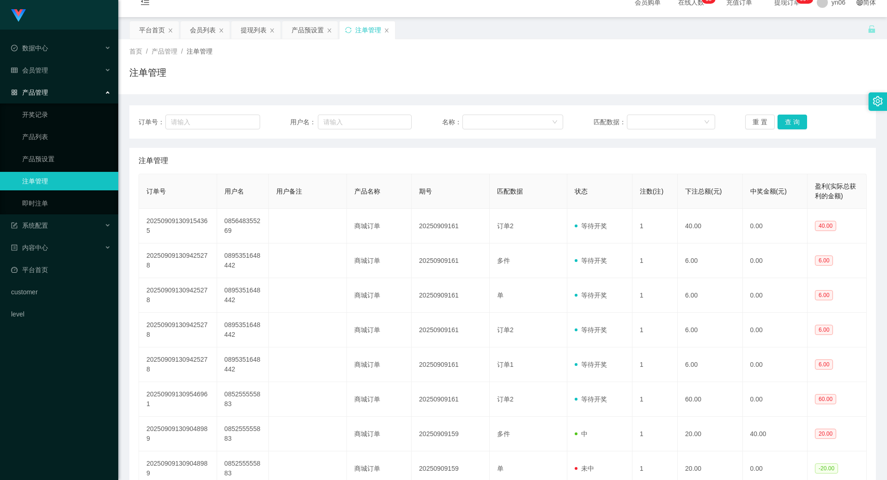
scroll to position [0, 0]
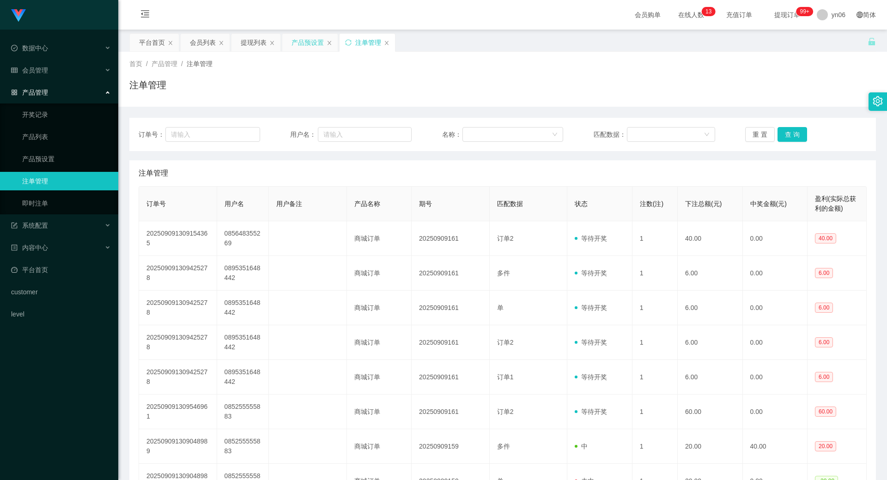
click at [312, 39] on div "产品预设置" at bounding box center [308, 43] width 32 height 18
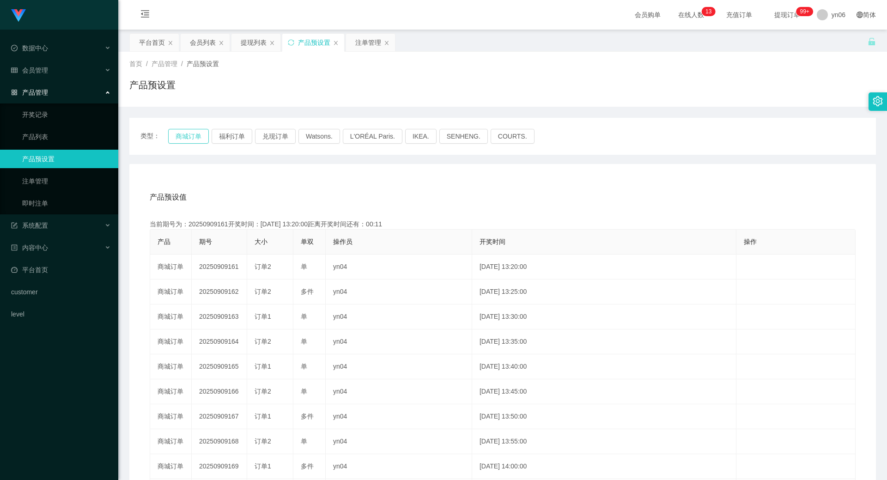
click at [189, 136] on button "商城订单" at bounding box center [188, 136] width 41 height 15
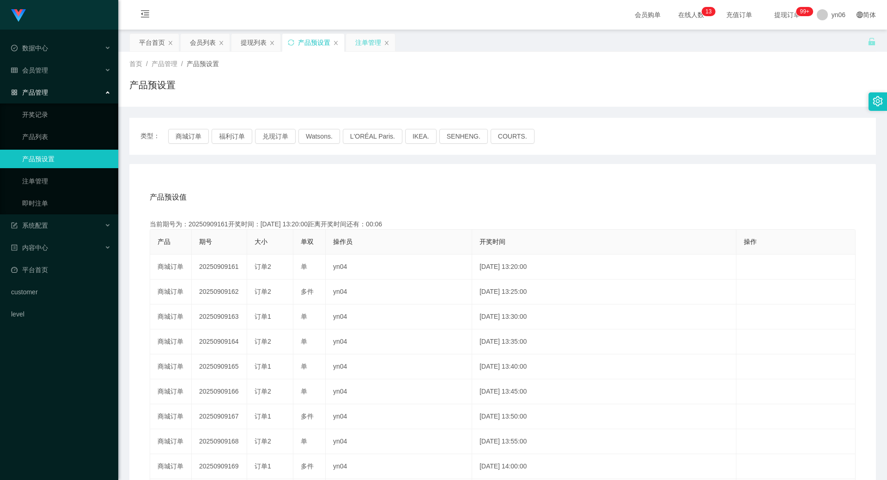
click at [367, 38] on div "注单管理" at bounding box center [368, 43] width 26 height 18
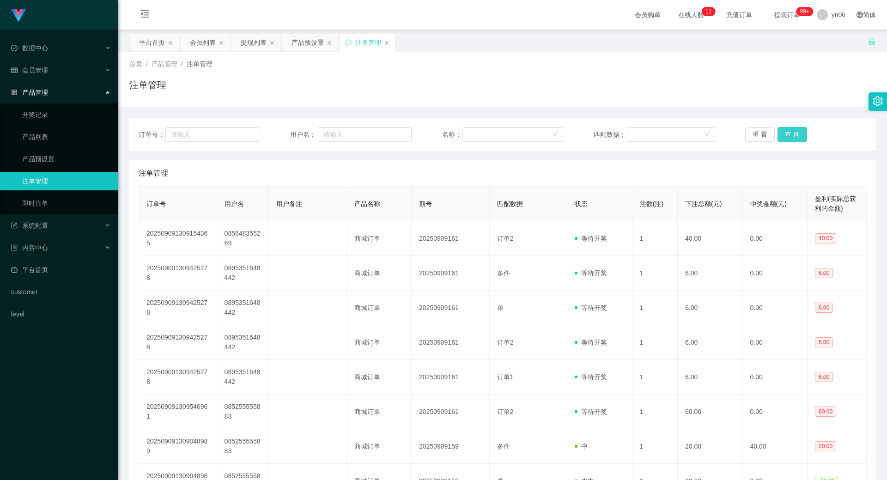
click at [779, 139] on button "查 询" at bounding box center [793, 134] width 30 height 15
click at [779, 139] on div "重 置 查 询" at bounding box center [807, 134] width 122 height 15
click at [782, 141] on button "查 询" at bounding box center [793, 134] width 30 height 15
click at [789, 134] on button "查 询" at bounding box center [793, 134] width 30 height 15
click at [789, 134] on div "重 置 查 询" at bounding box center [807, 134] width 122 height 15
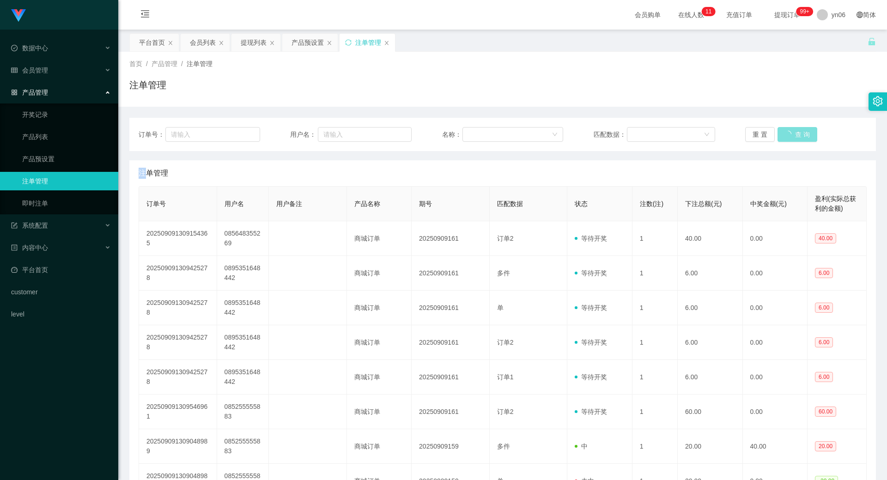
click at [789, 134] on button "查 询" at bounding box center [798, 134] width 40 height 15
click at [789, 134] on div "重 置 查 询" at bounding box center [807, 134] width 122 height 15
click at [789, 134] on button "查 询" at bounding box center [793, 134] width 30 height 15
click at [789, 135] on div "重 置 查 询" at bounding box center [807, 134] width 122 height 15
click at [789, 135] on button "查 询" at bounding box center [793, 134] width 30 height 15
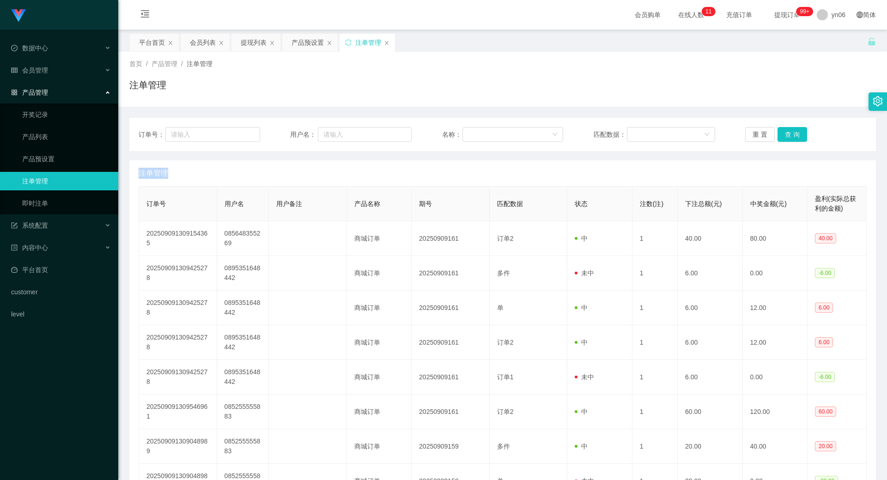
click at [789, 135] on div "重 置 查 询" at bounding box center [807, 134] width 122 height 15
click at [789, 135] on button "查 询" at bounding box center [793, 134] width 30 height 15
click at [302, 39] on div "产品预设置" at bounding box center [308, 43] width 32 height 18
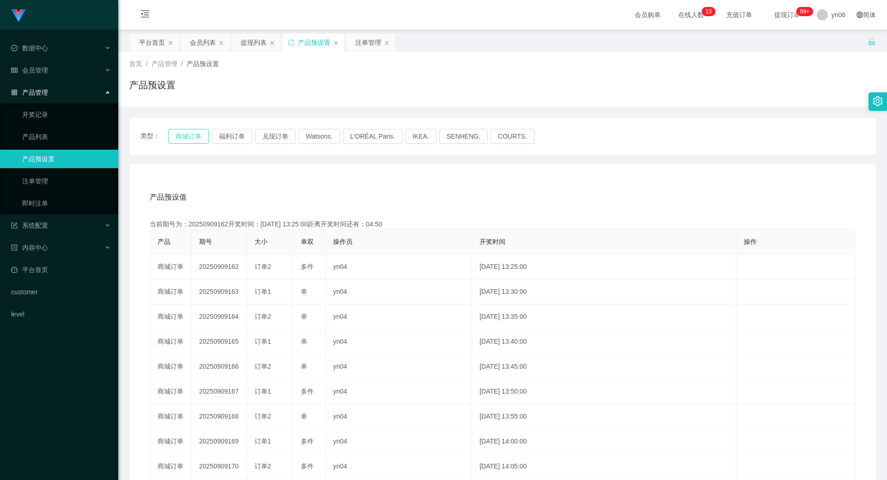
click at [187, 134] on button "商城订单" at bounding box center [188, 136] width 41 height 15
click at [361, 50] on div "注单管理" at bounding box center [368, 43] width 26 height 18
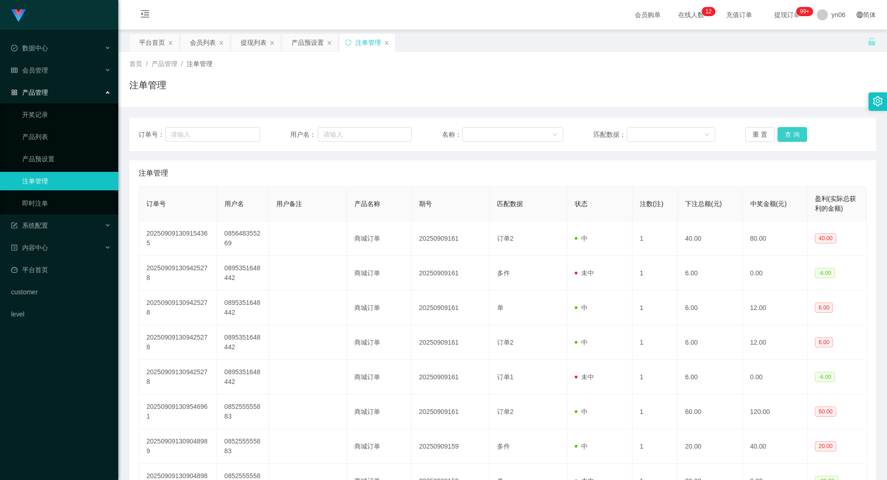
click at [786, 134] on button "查 询" at bounding box center [793, 134] width 30 height 15
click at [786, 134] on div "重 置 查 询" at bounding box center [807, 134] width 122 height 15
click at [786, 136] on button "查 询" at bounding box center [793, 134] width 30 height 15
click at [207, 45] on div "会员列表" at bounding box center [203, 43] width 26 height 18
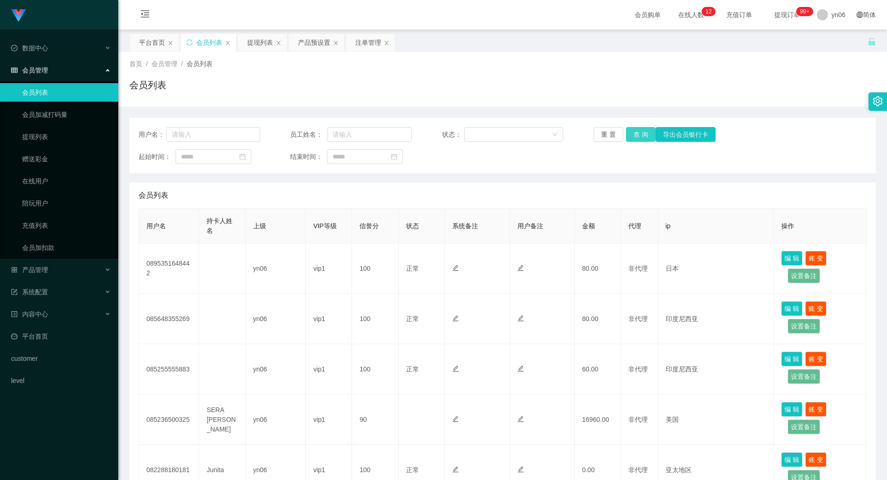
click at [635, 134] on button "查 询" at bounding box center [641, 134] width 30 height 15
click at [635, 134] on div "重 置 查 询 导出会员银行卡" at bounding box center [655, 134] width 122 height 15
click at [635, 134] on button "查 询" at bounding box center [641, 134] width 30 height 15
click at [635, 134] on div "重 置 查 询 导出会员银行卡" at bounding box center [655, 134] width 122 height 15
click at [635, 134] on button "查 询" at bounding box center [646, 134] width 40 height 15
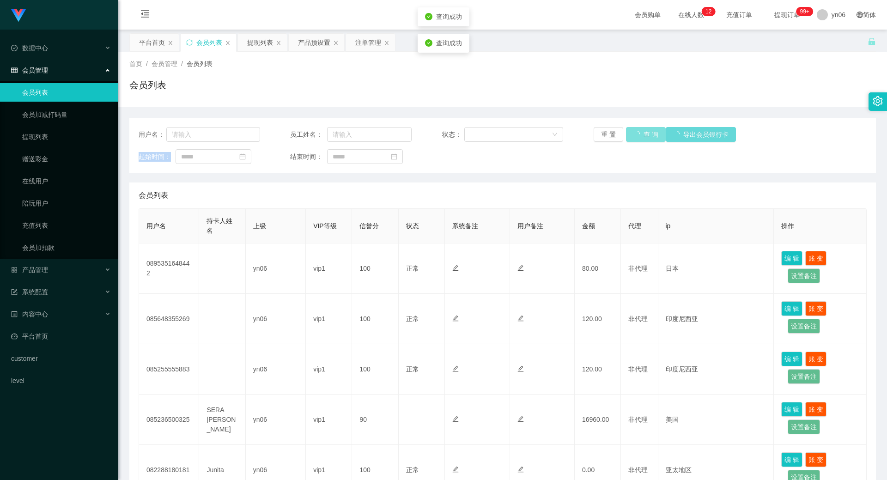
click at [635, 134] on div "重 置 查 询 导出会员银行卡" at bounding box center [655, 134] width 122 height 15
click at [636, 137] on button "查 询" at bounding box center [641, 134] width 30 height 15
drag, startPoint x: 636, startPoint y: 137, endPoint x: 557, endPoint y: 136, distance: 79.0
click at [636, 137] on div "重 置 查 询 导出会员银行卡" at bounding box center [655, 134] width 122 height 15
click at [318, 46] on div "产品预设置" at bounding box center [314, 43] width 32 height 18
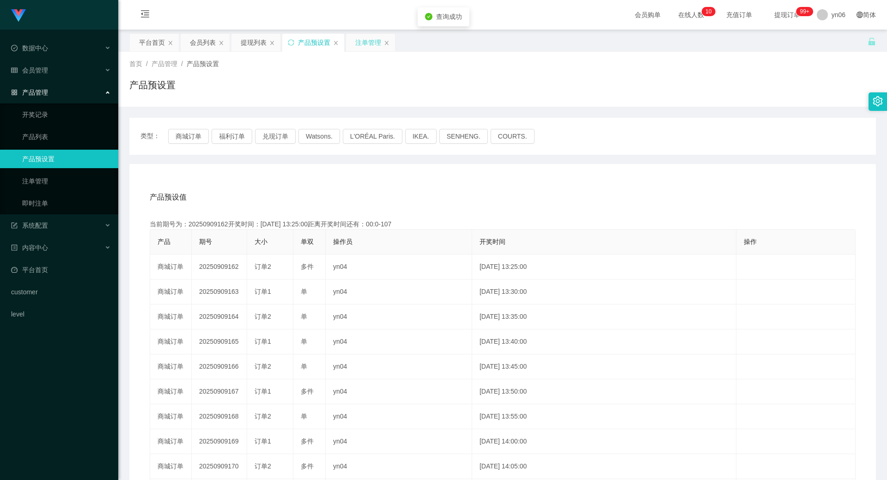
click at [364, 48] on div "注单管理" at bounding box center [368, 43] width 26 height 18
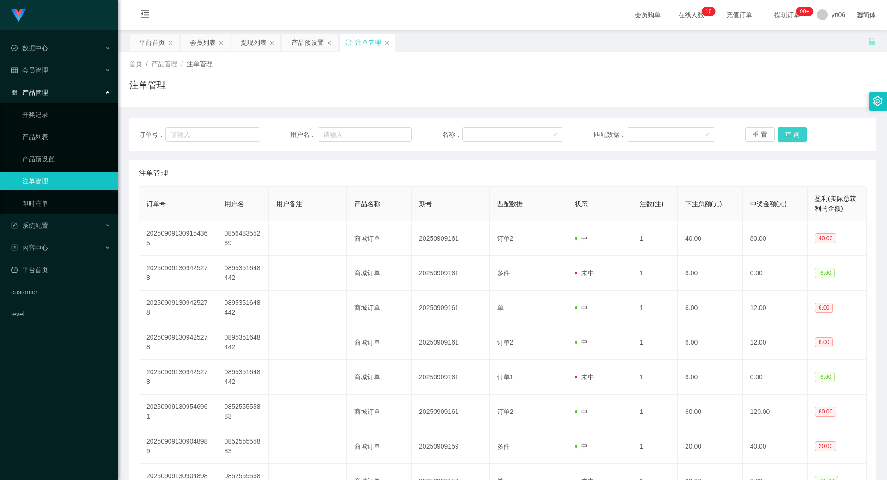
click at [796, 136] on button "查 询" at bounding box center [793, 134] width 30 height 15
click at [796, 137] on div "重 置 查 询" at bounding box center [807, 134] width 122 height 15
click at [795, 139] on button "查 询" at bounding box center [793, 134] width 30 height 15
click at [795, 139] on div "重 置 查 询" at bounding box center [807, 134] width 122 height 15
click at [795, 139] on button "查 询" at bounding box center [793, 134] width 30 height 15
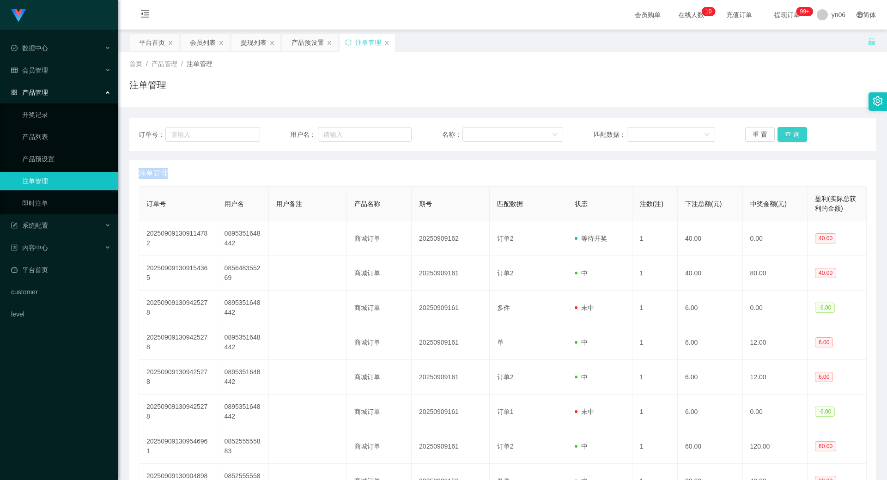
click at [795, 139] on div "重 置 查 询" at bounding box center [807, 134] width 122 height 15
click at [207, 40] on div "会员列表" at bounding box center [203, 43] width 26 height 18
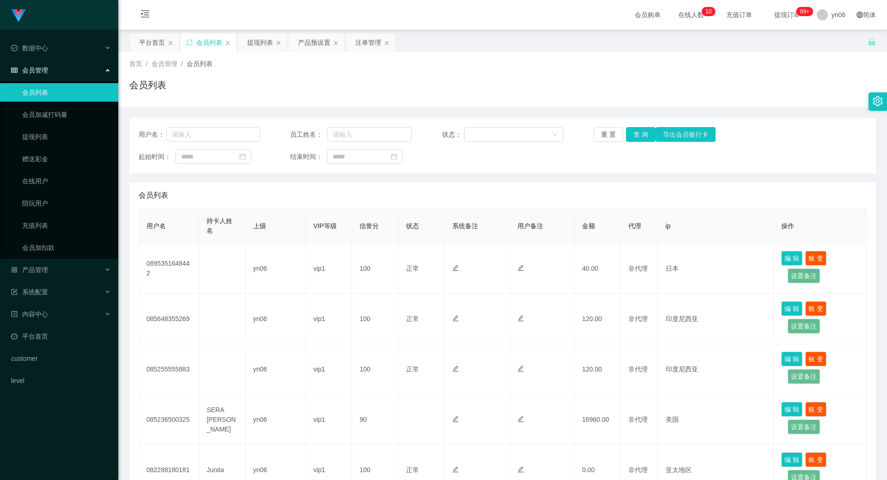
click at [634, 127] on div "用户名： 员工姓名： 状态： 重 置 查 询 导出会员银行卡 起始时间： 结束时间：" at bounding box center [502, 145] width 747 height 55
click at [639, 137] on button "查 询" at bounding box center [641, 134] width 30 height 15
click at [638, 138] on div "重 置 查 询 导出会员银行卡" at bounding box center [655, 134] width 122 height 15
click at [638, 138] on button "查 询" at bounding box center [641, 134] width 30 height 15
click at [638, 139] on div "重 置 查 询 导出会员银行卡" at bounding box center [655, 134] width 122 height 15
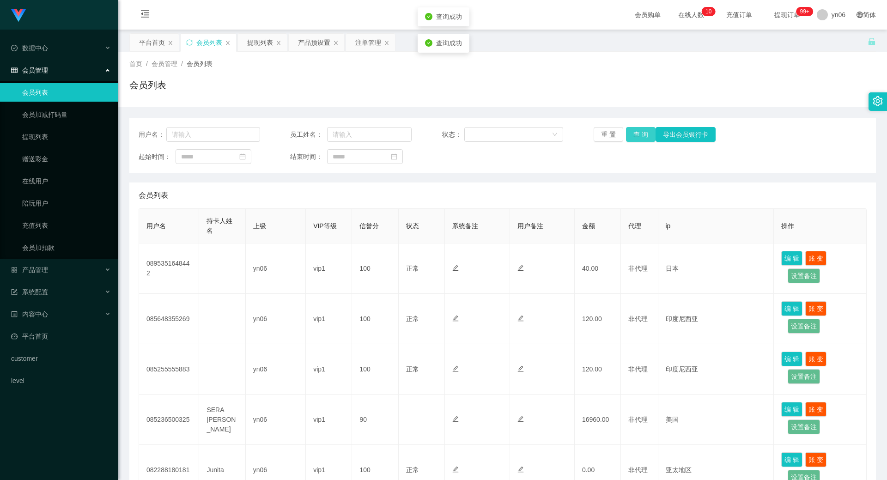
click at [638, 140] on button "查 询" at bounding box center [641, 134] width 30 height 15
click at [638, 140] on div "重 置 查 询 导出会员银行卡" at bounding box center [655, 134] width 122 height 15
click at [638, 140] on button "查 询" at bounding box center [641, 134] width 30 height 15
click at [639, 137] on button "查 询" at bounding box center [641, 134] width 30 height 15
click at [638, 137] on div "重 置 查 询 导出会员银行卡" at bounding box center [655, 134] width 122 height 15
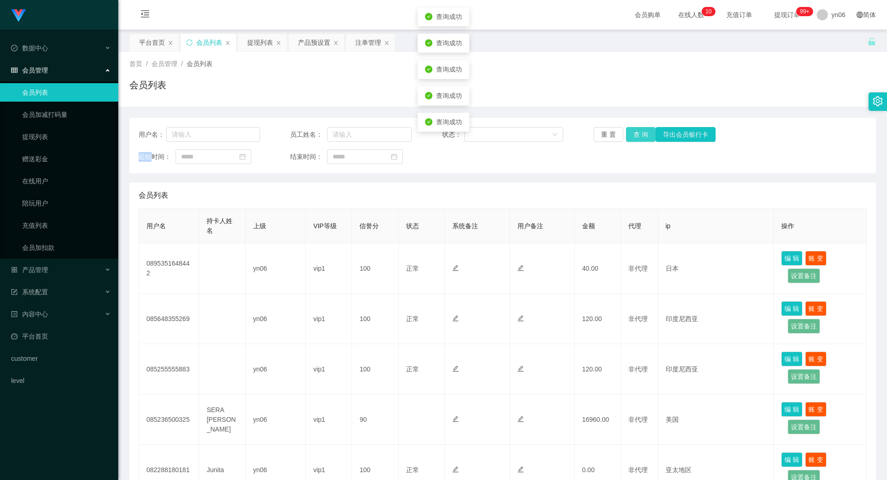
click at [638, 138] on button "查 询" at bounding box center [641, 134] width 30 height 15
click at [637, 138] on div "重 置 查 询 导出会员银行卡" at bounding box center [655, 134] width 122 height 15
click at [637, 138] on button "查 询" at bounding box center [641, 134] width 30 height 15
click at [632, 134] on button "查 询" at bounding box center [641, 134] width 30 height 15
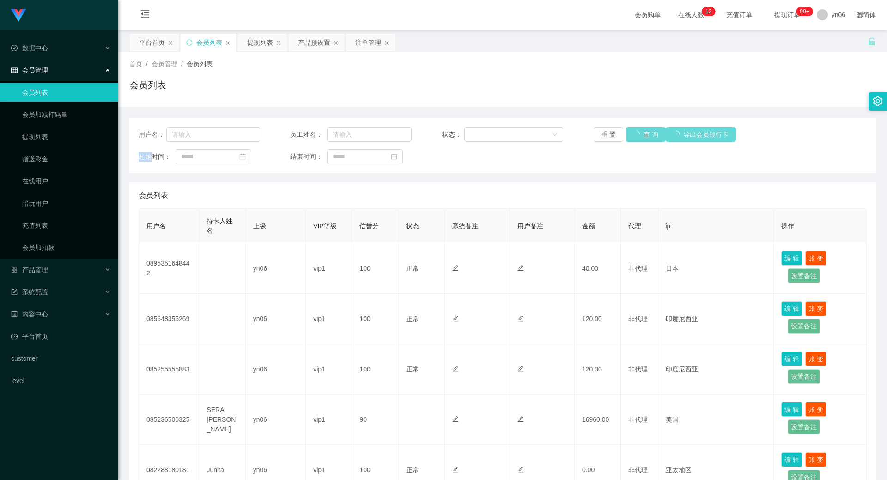
click at [632, 134] on div "重 置 查 询 导出会员银行卡" at bounding box center [655, 134] width 122 height 15
click at [632, 135] on button "查 询" at bounding box center [641, 134] width 30 height 15
click at [632, 136] on div "重 置 查 询 导出会员银行卡" at bounding box center [655, 134] width 122 height 15
click at [632, 138] on button "查 询" at bounding box center [641, 134] width 30 height 15
click at [632, 138] on div "重 置 查 询 导出会员银行卡" at bounding box center [655, 134] width 122 height 15
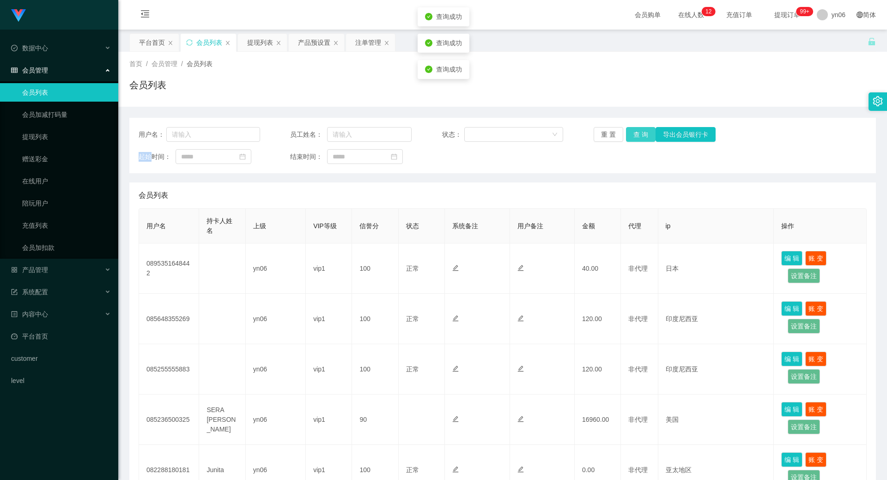
click at [633, 138] on button "查 询" at bounding box center [641, 134] width 30 height 15
click at [633, 138] on div "重 置 查 询 导出会员银行卡" at bounding box center [655, 134] width 122 height 15
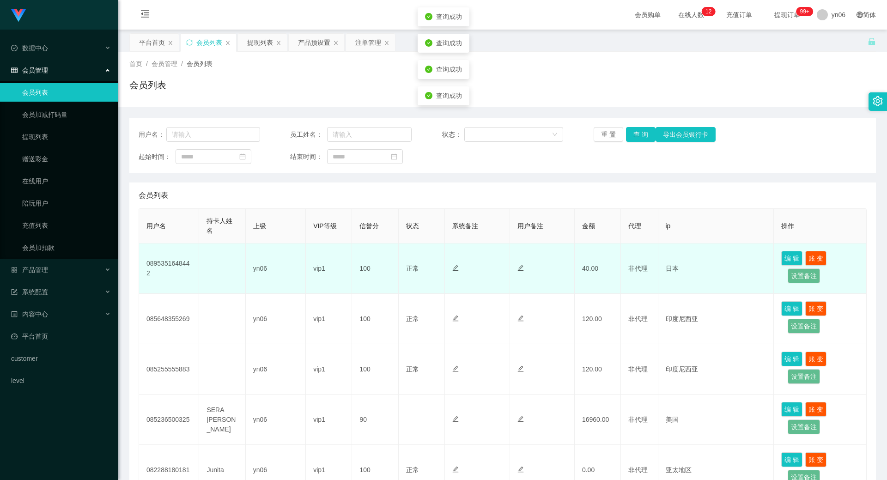
click at [168, 262] on td "0895351648442" at bounding box center [169, 269] width 60 height 50
copy td "0895351648442"
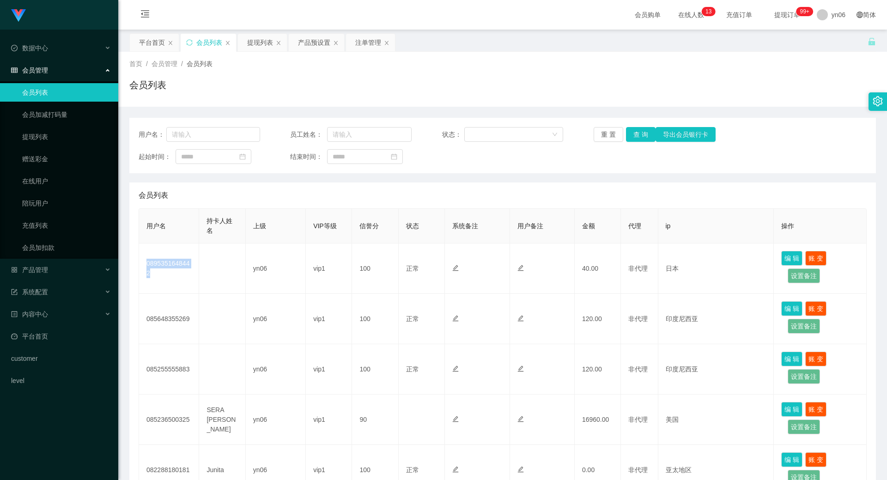
click at [251, 44] on div "提现列表" at bounding box center [260, 43] width 26 height 18
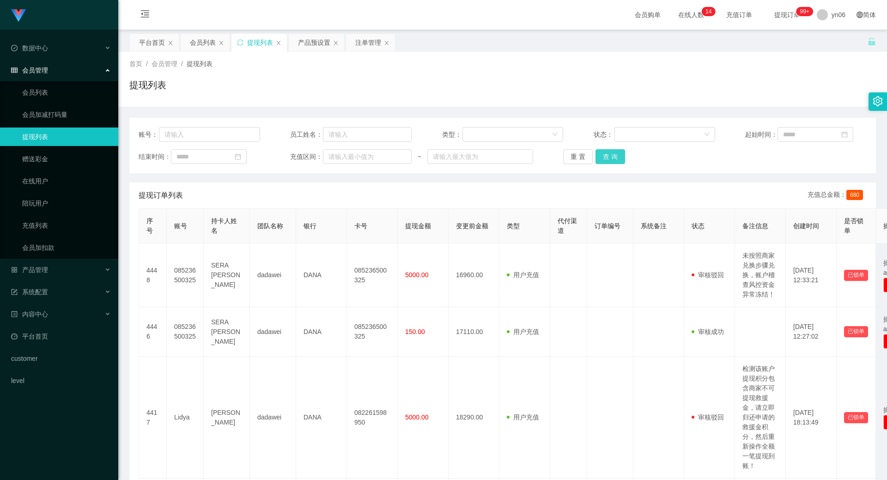
click at [613, 159] on button "查 询" at bounding box center [611, 156] width 30 height 15
click at [613, 159] on div "重 置 查 询" at bounding box center [624, 156] width 122 height 15
click at [613, 159] on button "查 询" at bounding box center [611, 156] width 30 height 15
click at [613, 159] on div "重 置 查 询" at bounding box center [624, 156] width 122 height 15
click at [613, 159] on button "查 询" at bounding box center [611, 156] width 30 height 15
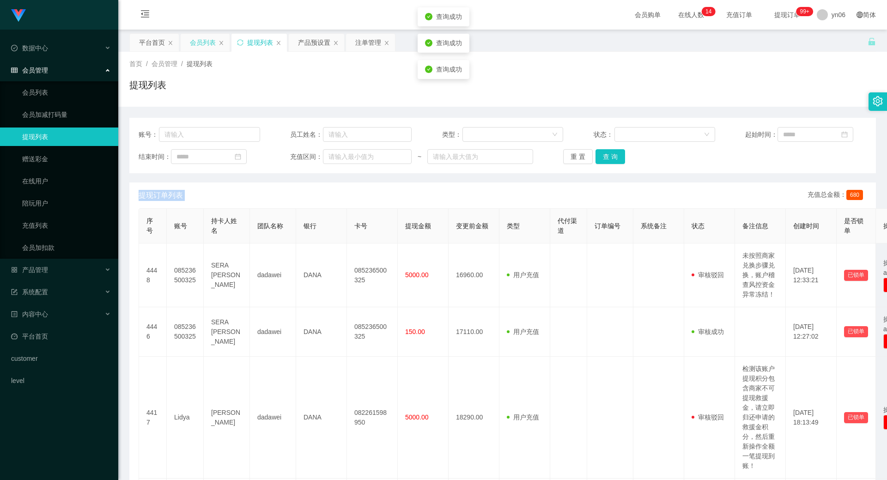
click at [199, 34] on div "会员列表" at bounding box center [203, 43] width 26 height 18
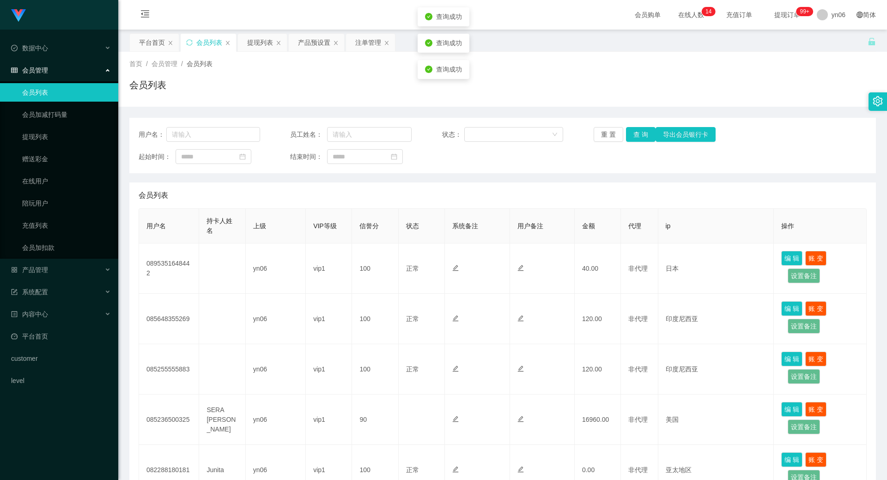
click at [632, 142] on div "用户名： 员工姓名： 状态： 重 置 查 询 导出会员银行卡 起始时间： 结束时间：" at bounding box center [502, 145] width 747 height 55
click at [635, 133] on button "查 询" at bounding box center [641, 134] width 30 height 15
click at [635, 133] on div "重 置 查 询 导出会员银行卡" at bounding box center [655, 134] width 122 height 15
click at [635, 133] on button "查 询" at bounding box center [641, 134] width 30 height 15
click at [635, 133] on div "重 置 查 询 导出会员银行卡" at bounding box center [655, 134] width 122 height 15
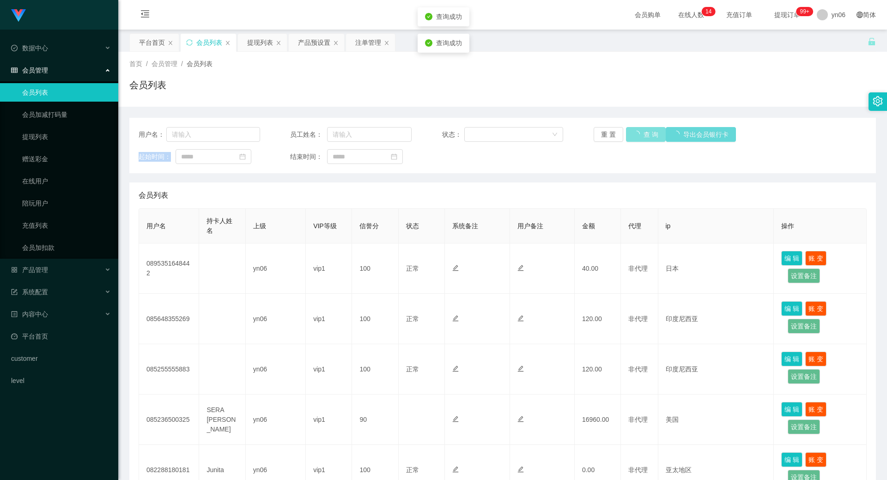
click at [635, 133] on button "查 询" at bounding box center [646, 134] width 40 height 15
click at [635, 133] on div "重 置 查 询 导出会员银行卡" at bounding box center [655, 134] width 122 height 15
click at [635, 133] on button "查 询" at bounding box center [646, 134] width 40 height 15
click at [635, 133] on div "重 置 查 询 导出会员银行卡" at bounding box center [655, 134] width 122 height 15
click at [635, 132] on button "查 询" at bounding box center [641, 134] width 30 height 15
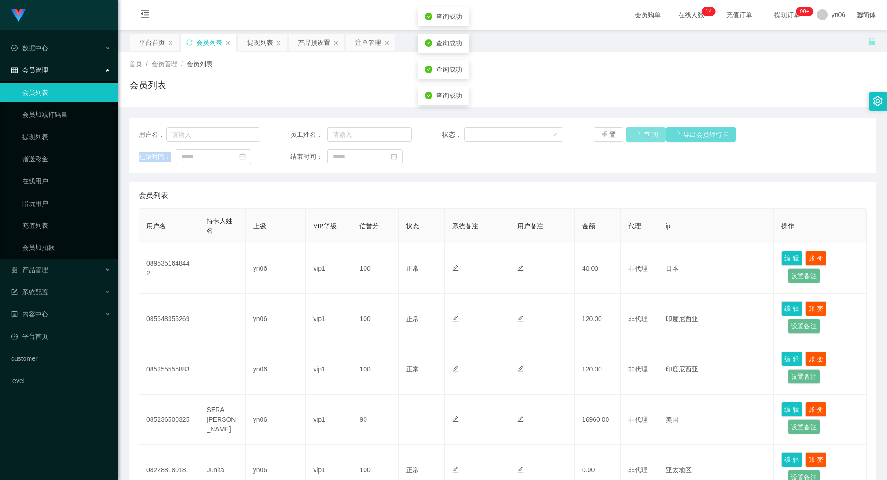
click at [635, 132] on div "重 置 查 询 导出会员银行卡" at bounding box center [655, 134] width 122 height 15
click at [634, 138] on button "查 询" at bounding box center [641, 134] width 30 height 15
click at [634, 138] on div "重 置 查 询 导出会员银行卡" at bounding box center [655, 134] width 122 height 15
click at [634, 138] on button "查 询" at bounding box center [641, 134] width 30 height 15
click at [634, 138] on div "重 置 查 询 导出会员银行卡" at bounding box center [655, 134] width 122 height 15
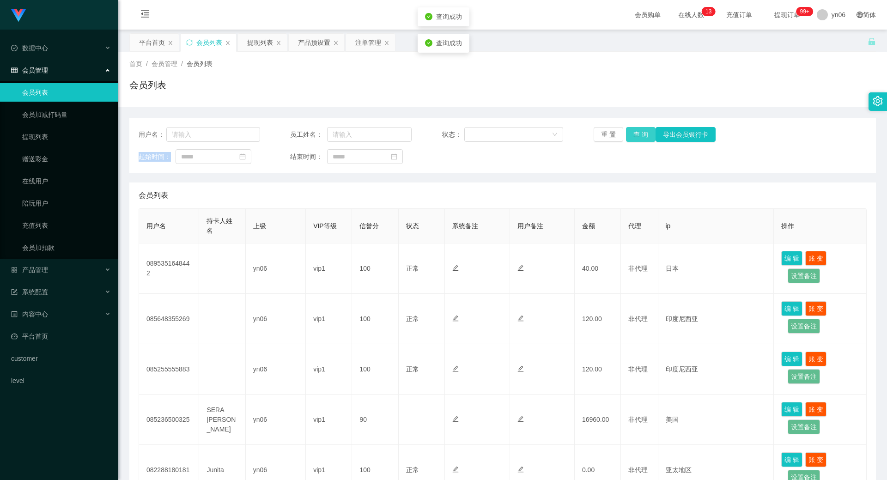
click at [634, 138] on button "查 询" at bounding box center [641, 134] width 30 height 15
click at [634, 138] on div "重 置 查 询 导出会员银行卡" at bounding box center [655, 134] width 122 height 15
click at [634, 138] on button "查 询" at bounding box center [641, 134] width 30 height 15
click at [634, 138] on div "重 置 查 询 导出会员银行卡" at bounding box center [655, 134] width 122 height 15
click at [634, 138] on button "查 询" at bounding box center [646, 134] width 40 height 15
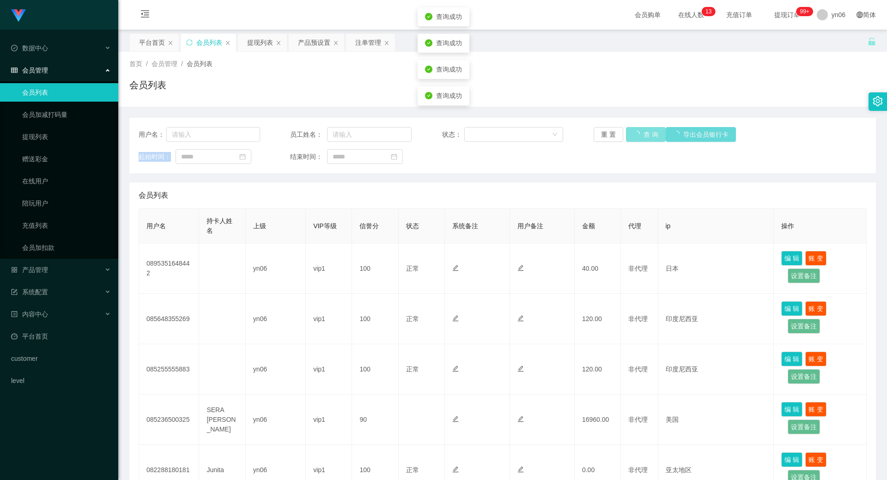
click at [634, 138] on div "重 置 查 询 导出会员银行卡" at bounding box center [655, 134] width 122 height 15
click at [634, 138] on button "查 询" at bounding box center [646, 134] width 40 height 15
click at [634, 138] on div "重 置 查 询 导出会员银行卡" at bounding box center [655, 134] width 122 height 15
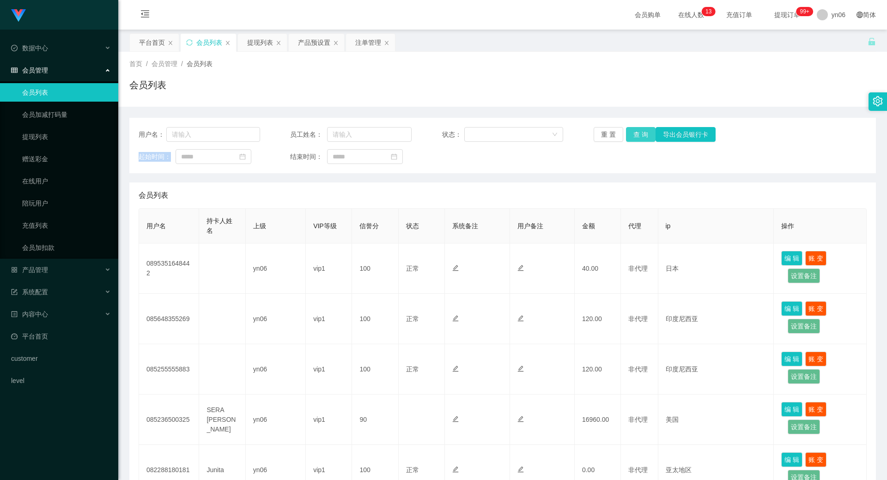
click at [634, 134] on button "查 询" at bounding box center [641, 134] width 30 height 15
click at [634, 135] on div "重 置 查 询 导出会员银行卡" at bounding box center [655, 134] width 122 height 15
click at [633, 136] on button "查 询" at bounding box center [646, 134] width 40 height 15
click at [633, 136] on div "重 置 查 询 导出会员银行卡" at bounding box center [655, 134] width 122 height 15
click at [633, 136] on button "查 询" at bounding box center [641, 134] width 30 height 15
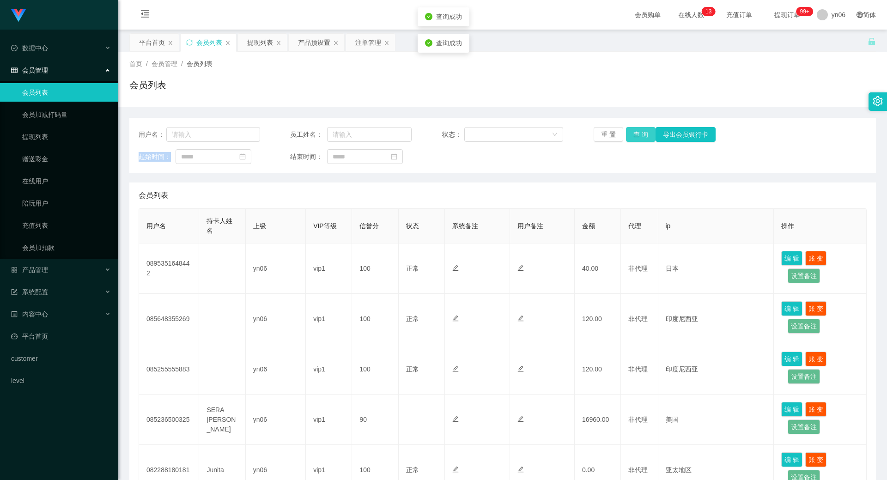
click at [633, 136] on div "重 置 查 询 导出会员银行卡" at bounding box center [655, 134] width 122 height 15
click at [633, 136] on button "查 询" at bounding box center [641, 134] width 30 height 15
click at [633, 136] on div "重 置 查 询 导出会员银行卡" at bounding box center [655, 134] width 122 height 15
click at [635, 135] on button "查 询" at bounding box center [641, 134] width 30 height 15
click at [636, 134] on button "查 询" at bounding box center [646, 134] width 40 height 15
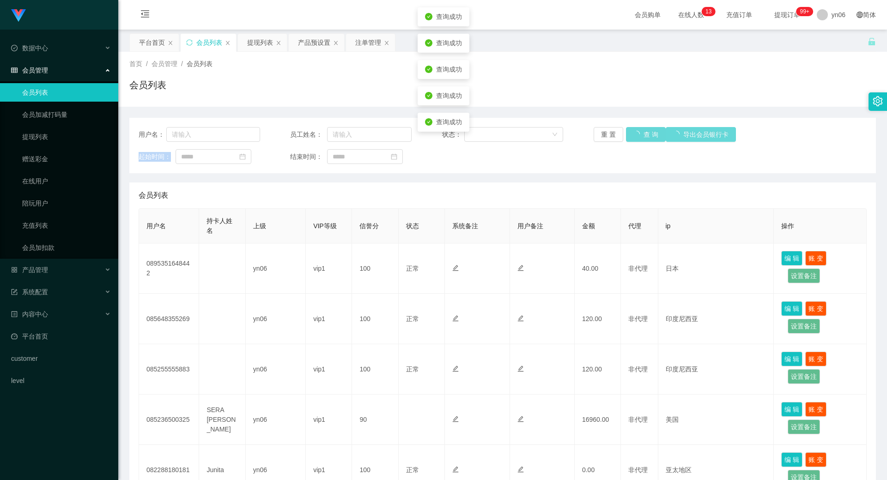
click at [636, 134] on div "重 置 查 询 导出会员银行卡" at bounding box center [655, 134] width 122 height 15
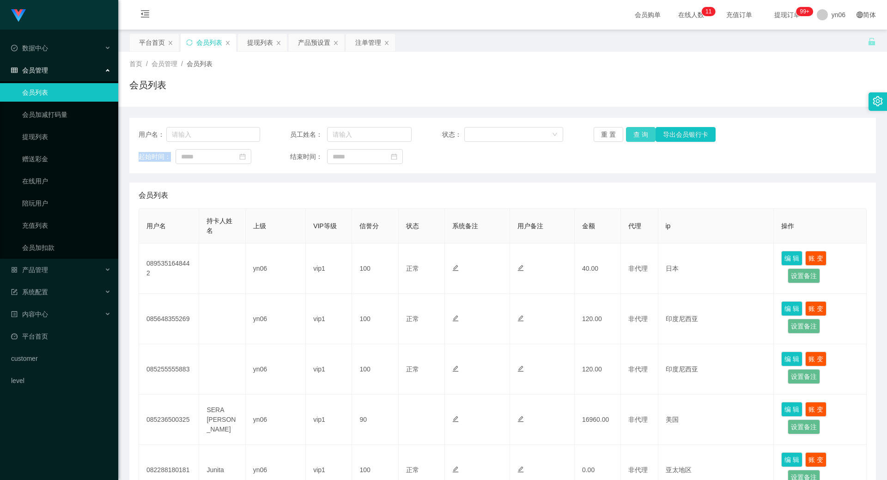
click at [642, 135] on button "查 询" at bounding box center [641, 134] width 30 height 15
click at [641, 135] on div "重 置 查 询 导出会员银行卡" at bounding box center [655, 134] width 122 height 15
click at [641, 135] on button "查 询" at bounding box center [646, 134] width 40 height 15
click at [641, 135] on div "重 置 查 询 导出会员银行卡" at bounding box center [655, 134] width 122 height 15
click at [641, 135] on button "查 询" at bounding box center [646, 134] width 40 height 15
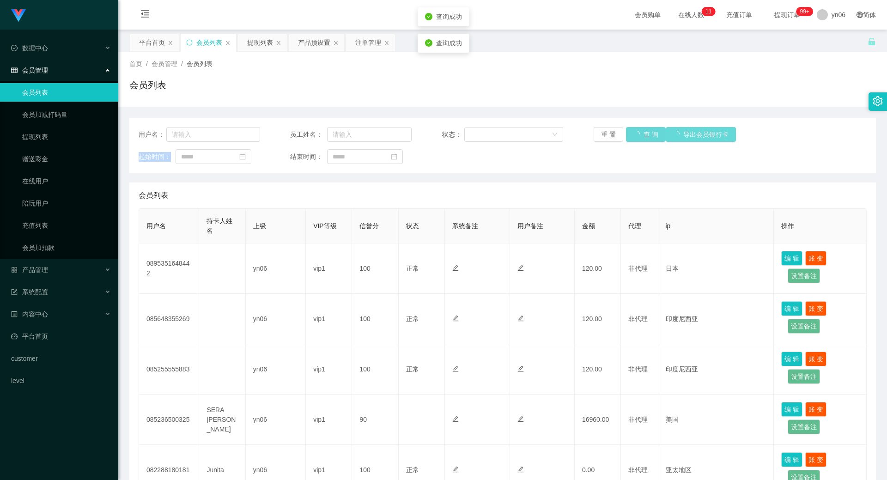
click at [641, 135] on div "重 置 查 询 导出会员银行卡" at bounding box center [655, 134] width 122 height 15
click at [641, 135] on button "查 询" at bounding box center [641, 134] width 30 height 15
click at [636, 137] on button "查 询" at bounding box center [641, 134] width 30 height 15
click at [636, 137] on div "重 置 查 询 导出会员银行卡" at bounding box center [655, 134] width 122 height 15
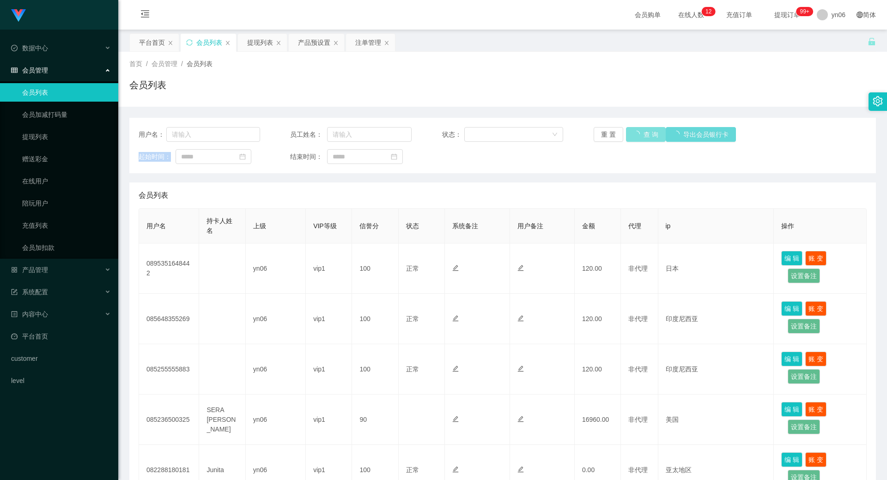
click at [636, 137] on button "查 询" at bounding box center [646, 134] width 40 height 15
click at [636, 137] on div "重 置 查 询 导出会员银行卡" at bounding box center [655, 134] width 122 height 15
click at [636, 137] on button "查 询" at bounding box center [646, 134] width 40 height 15
click at [636, 137] on div "重 置 查 询 导出会员银行卡" at bounding box center [655, 134] width 122 height 15
click at [636, 137] on button "查 询" at bounding box center [646, 134] width 40 height 15
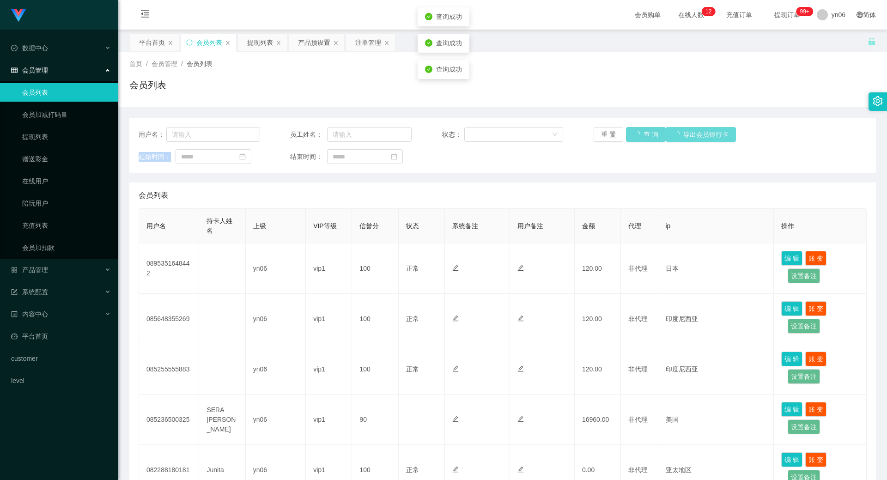
click at [636, 137] on div "重 置 查 询 导出会员银行卡" at bounding box center [655, 134] width 122 height 15
click at [636, 137] on button "查 询" at bounding box center [641, 134] width 30 height 15
click at [636, 137] on div "重 置 查 询 导出会员银行卡" at bounding box center [655, 134] width 122 height 15
click at [636, 137] on button "查 询" at bounding box center [641, 134] width 30 height 15
click at [636, 137] on div "重 置 查 询 导出会员银行卡" at bounding box center [655, 134] width 122 height 15
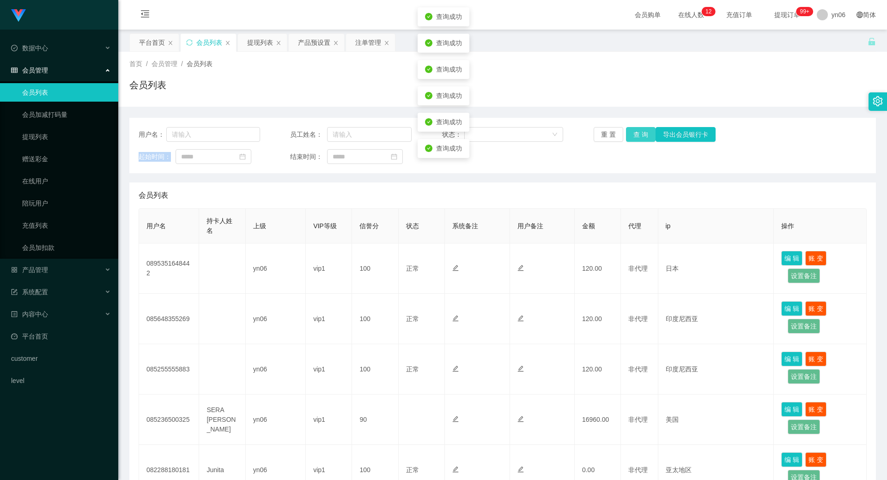
click at [636, 137] on button "查 询" at bounding box center [641, 134] width 30 height 15
click at [627, 136] on button "查 询" at bounding box center [641, 134] width 30 height 15
click at [631, 134] on button "查 询" at bounding box center [641, 134] width 30 height 15
click at [631, 134] on div "重 置 查 询 导出会员银行卡" at bounding box center [655, 134] width 122 height 15
click at [631, 134] on button "查 询" at bounding box center [641, 134] width 30 height 15
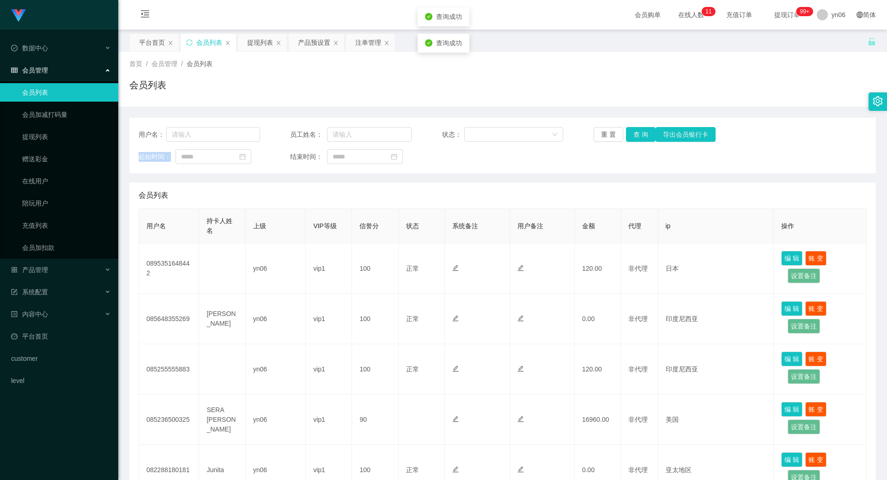
click at [630, 134] on div "重 置 查 询 导出会员银行卡" at bounding box center [655, 134] width 122 height 15
click at [630, 134] on button "查 询" at bounding box center [641, 134] width 30 height 15
click at [263, 41] on div "提现列表" at bounding box center [260, 43] width 26 height 18
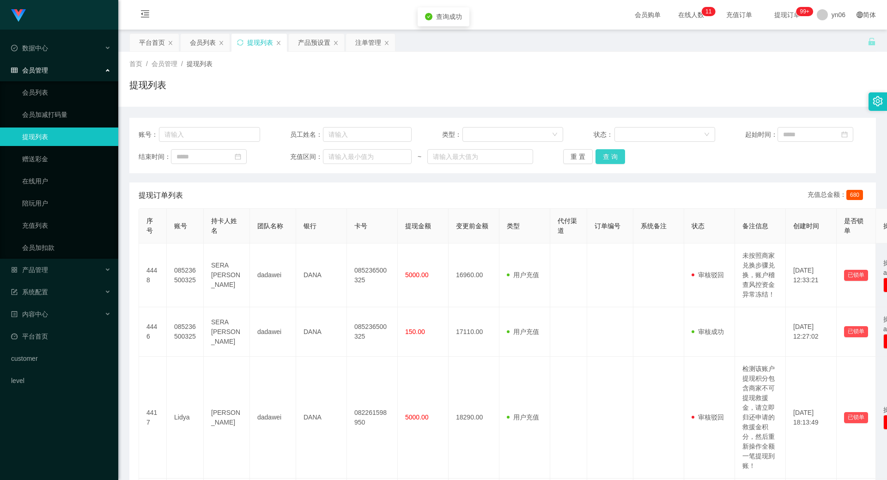
click at [613, 158] on button "查 询" at bounding box center [611, 156] width 30 height 15
click at [613, 158] on div "重 置 查 询" at bounding box center [624, 156] width 122 height 15
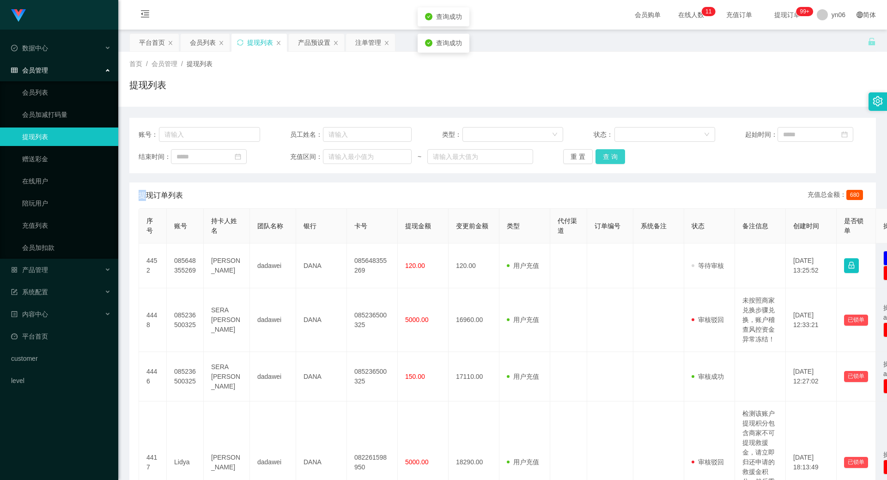
click at [613, 158] on button "查 询" at bounding box center [611, 156] width 30 height 15
click at [615, 158] on div "重 置 查 询" at bounding box center [624, 156] width 122 height 15
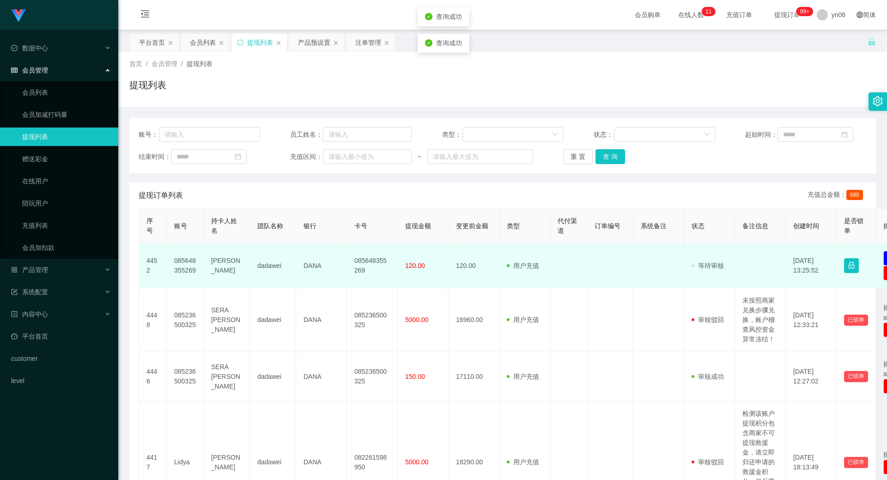
click at [182, 264] on td "085648355269" at bounding box center [185, 266] width 37 height 45
copy td "085648355269"
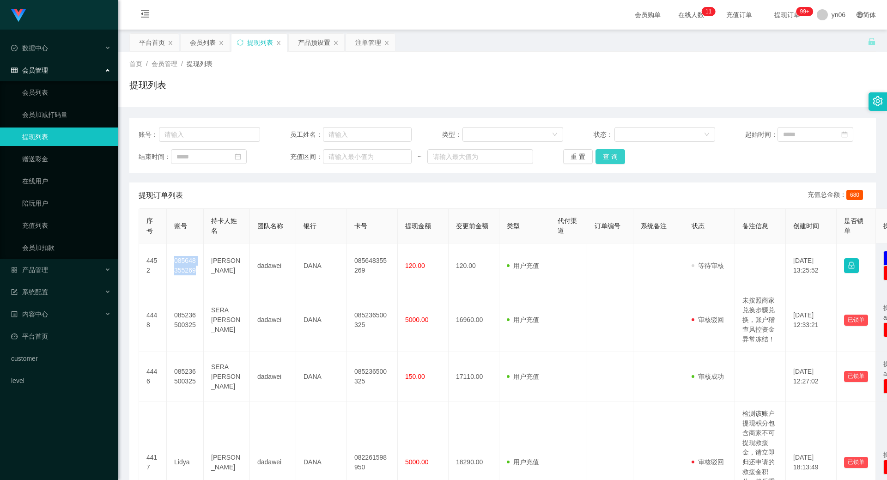
click at [612, 156] on button "查 询" at bounding box center [611, 156] width 30 height 15
click at [612, 156] on div "重 置 查 询" at bounding box center [624, 156] width 122 height 15
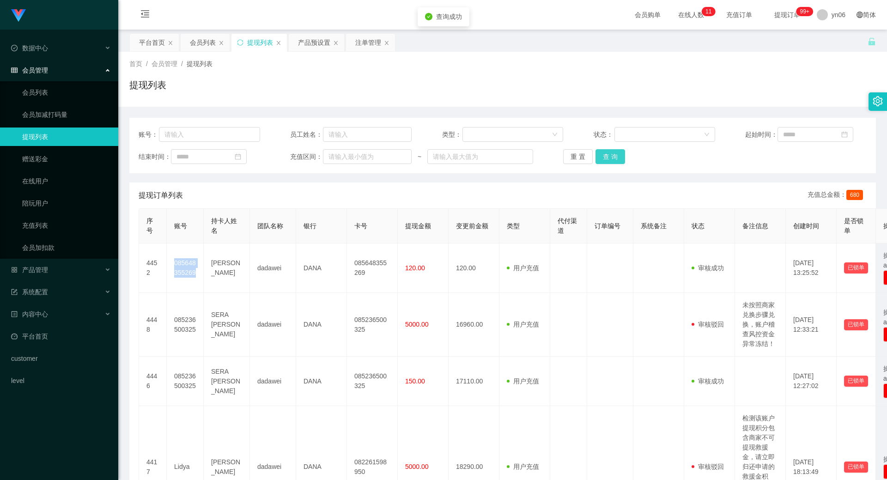
click at [612, 157] on button "查 询" at bounding box center [611, 156] width 30 height 15
click at [612, 157] on div "重 置 查 询" at bounding box center [624, 156] width 122 height 15
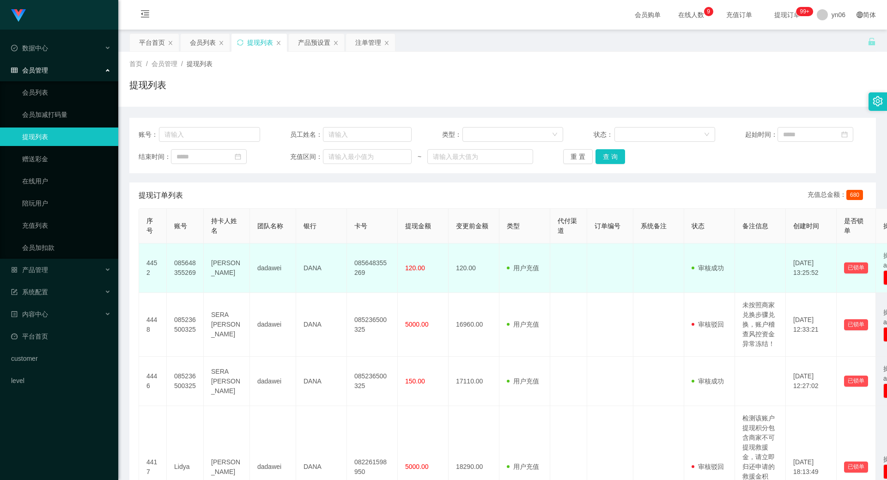
click at [187, 275] on td "085648355269" at bounding box center [185, 268] width 37 height 49
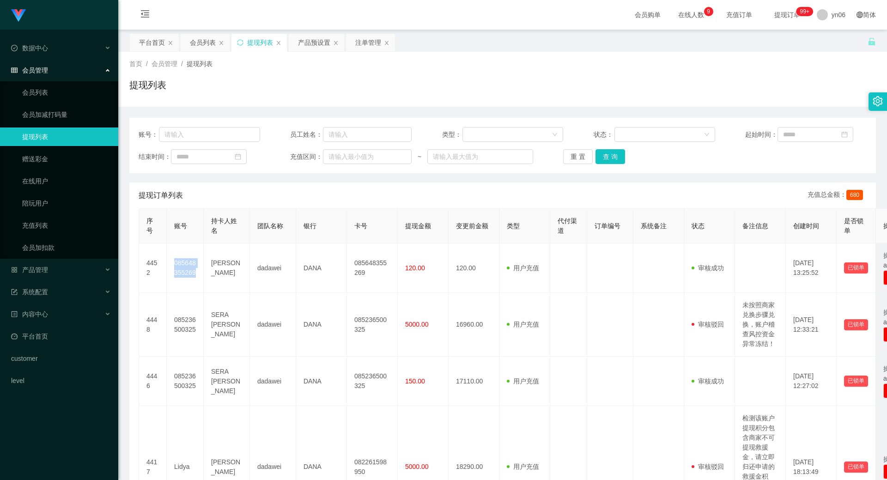
copy td "085648355269"
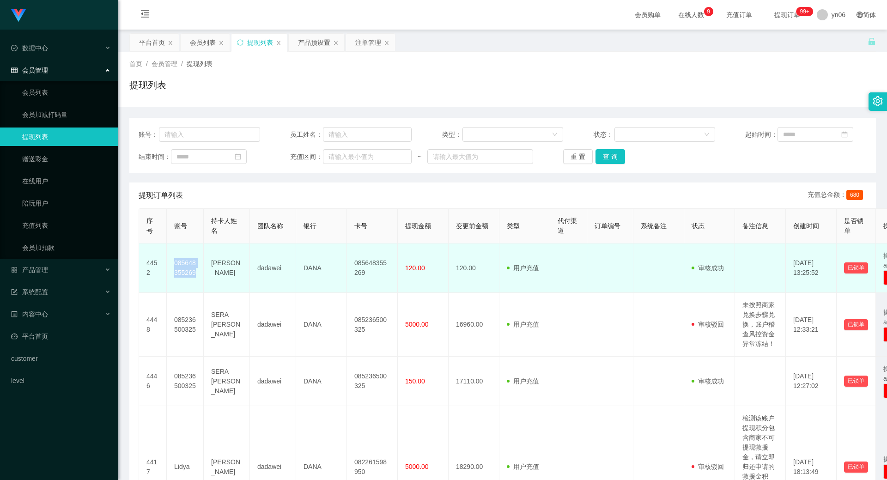
click at [225, 271] on td "[PERSON_NAME]" at bounding box center [227, 268] width 46 height 49
copy td "[PERSON_NAME]"
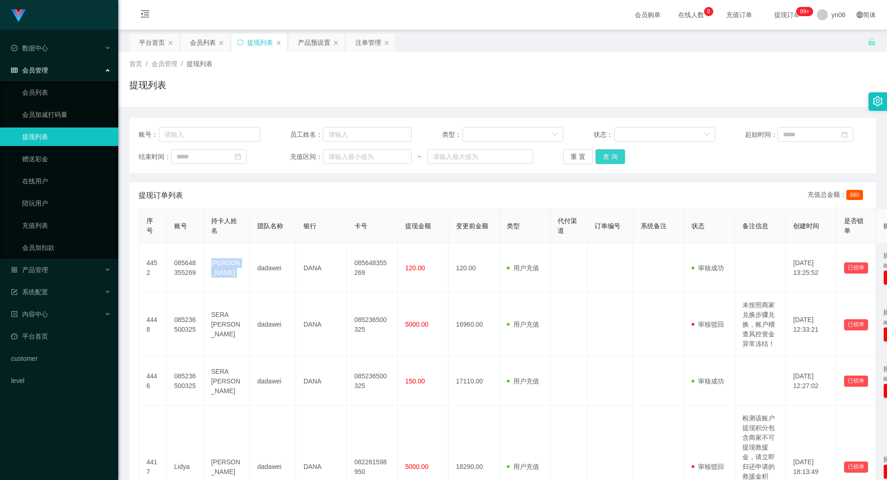
click at [611, 163] on button "查 询" at bounding box center [611, 156] width 30 height 15
click at [608, 163] on div "重 置 查 询" at bounding box center [624, 156] width 122 height 15
click at [608, 163] on button "查 询" at bounding box center [611, 156] width 30 height 15
click at [608, 163] on div "重 置 查 询" at bounding box center [624, 156] width 122 height 15
click at [608, 163] on button "查 询" at bounding box center [611, 156] width 30 height 15
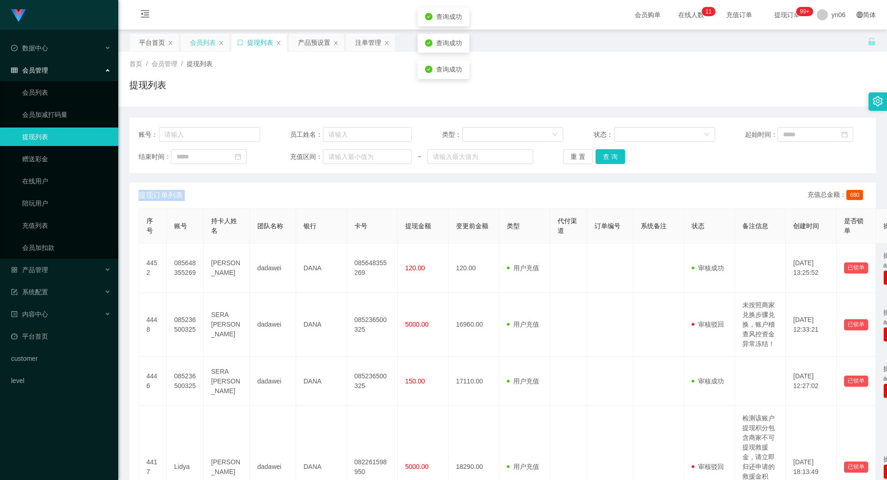
click at [201, 37] on div "会员列表" at bounding box center [203, 43] width 26 height 18
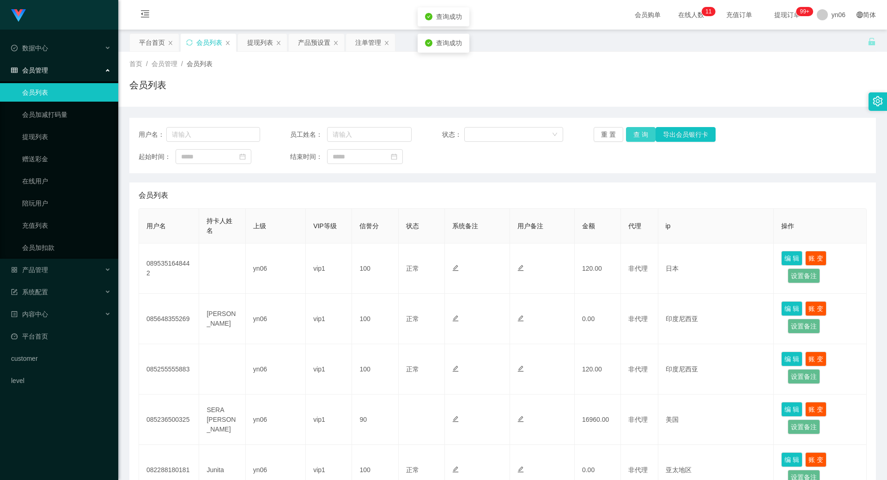
click at [631, 136] on button "查 询" at bounding box center [641, 134] width 30 height 15
click at [631, 136] on div "重 置 查 询 导出会员银行卡" at bounding box center [655, 134] width 122 height 15
click at [631, 136] on button "查 询" at bounding box center [646, 134] width 40 height 15
click at [631, 136] on div "重 置 查 询 导出会员银行卡" at bounding box center [655, 134] width 122 height 15
click at [631, 136] on button "查 询" at bounding box center [646, 134] width 40 height 15
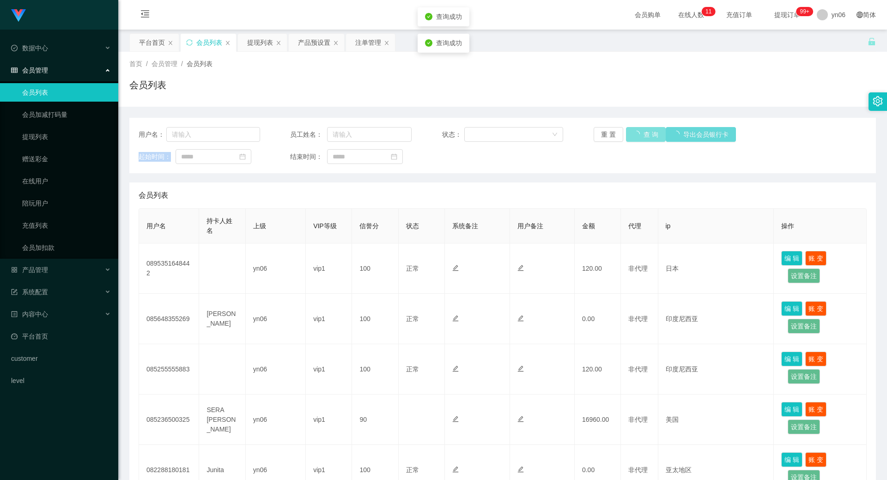
click at [631, 136] on div "重 置 查 询 导出会员银行卡" at bounding box center [655, 134] width 122 height 15
click at [631, 136] on button "查 询" at bounding box center [641, 134] width 30 height 15
click at [631, 136] on div "重 置 查 询 导出会员银行卡" at bounding box center [655, 134] width 122 height 15
click at [641, 136] on button "查 询" at bounding box center [641, 134] width 30 height 15
click at [641, 136] on div "重 置 查 询 导出会员银行卡" at bounding box center [655, 134] width 122 height 15
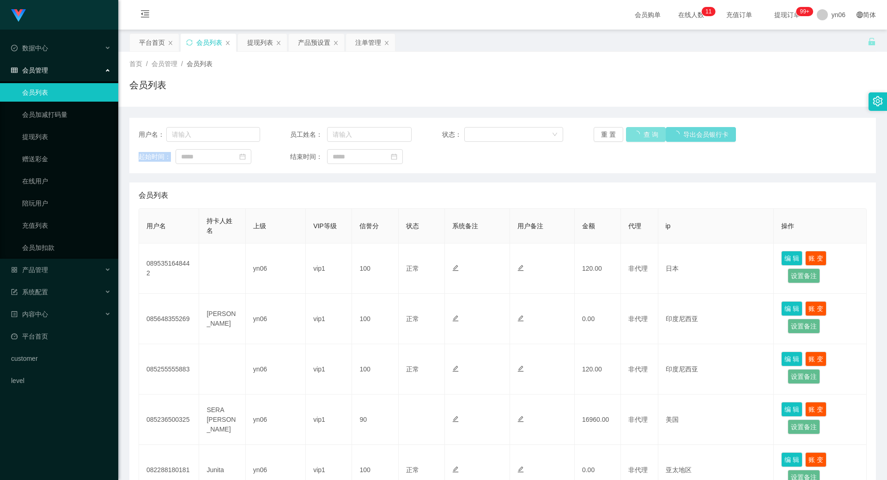
click at [641, 136] on button "查 询" at bounding box center [646, 134] width 40 height 15
click at [641, 136] on div "重 置 查 询 导出会员银行卡" at bounding box center [655, 134] width 122 height 15
click at [641, 136] on button "查 询" at bounding box center [641, 134] width 30 height 15
click at [268, 45] on div "提现列表" at bounding box center [260, 43] width 26 height 18
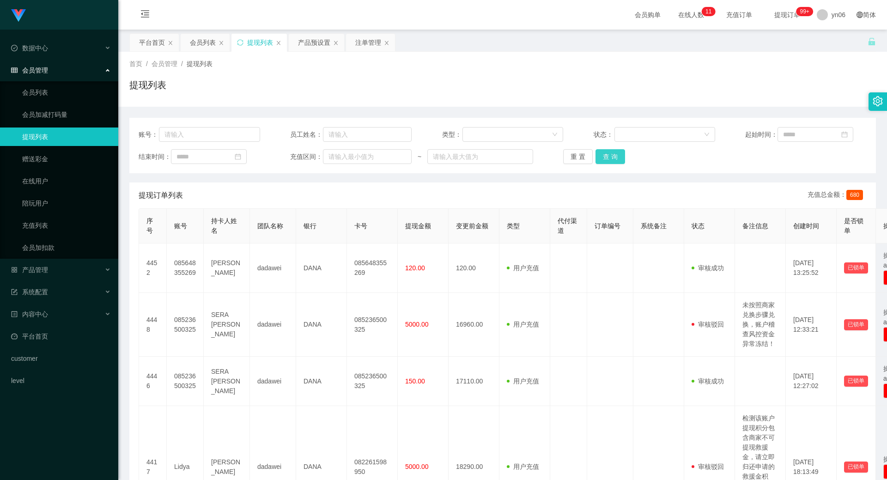
click at [618, 158] on button "查 询" at bounding box center [611, 156] width 30 height 15
click at [618, 158] on div "重 置 查 询" at bounding box center [624, 156] width 122 height 15
click at [618, 158] on button "查 询" at bounding box center [616, 156] width 40 height 15
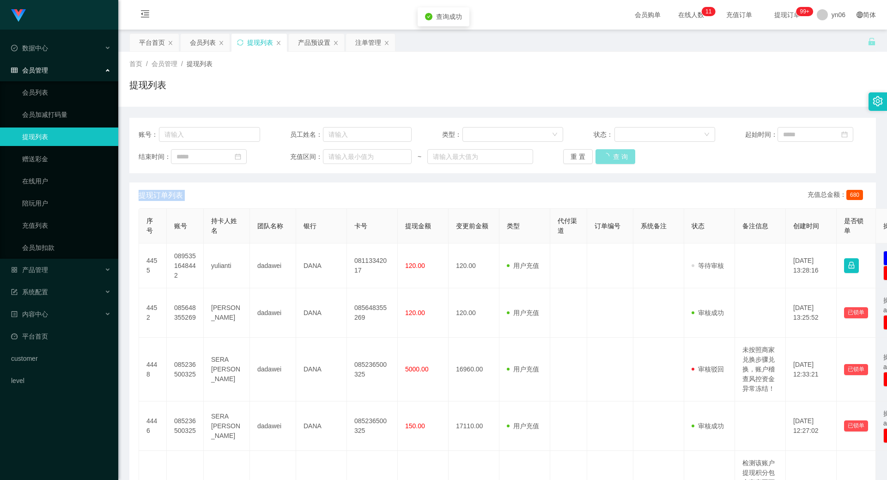
click at [618, 158] on div "重 置 查 询" at bounding box center [624, 156] width 122 height 15
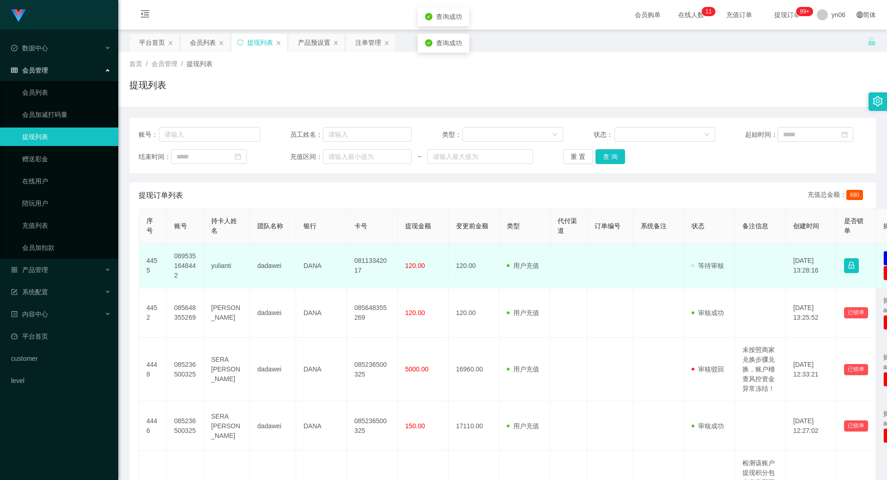
click at [186, 256] on td "0895351648442" at bounding box center [185, 266] width 37 height 45
copy td "0895351648442"
click at [182, 258] on td "0895351648442" at bounding box center [185, 266] width 37 height 45
click at [182, 259] on td "0895351648442" at bounding box center [185, 266] width 37 height 45
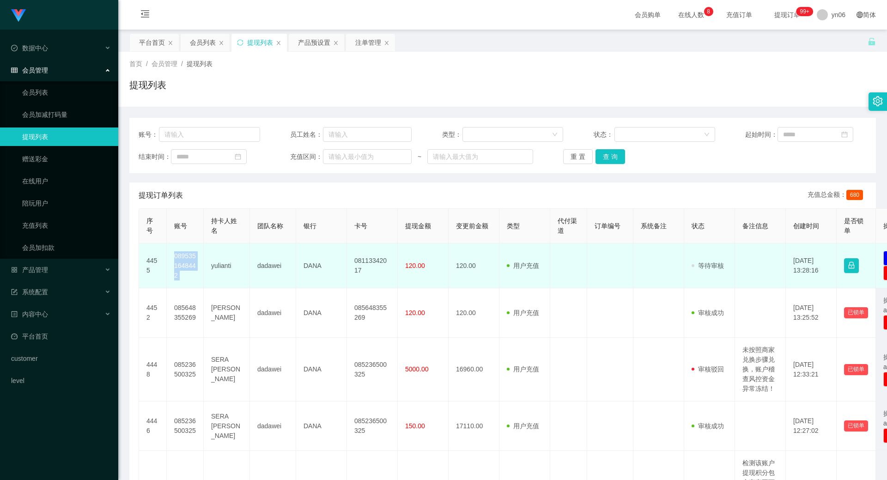
click at [182, 259] on td "0895351648442" at bounding box center [185, 266] width 37 height 45
click at [220, 264] on td "yulianti" at bounding box center [227, 266] width 46 height 45
click at [220, 265] on td "yulianti" at bounding box center [227, 266] width 46 height 45
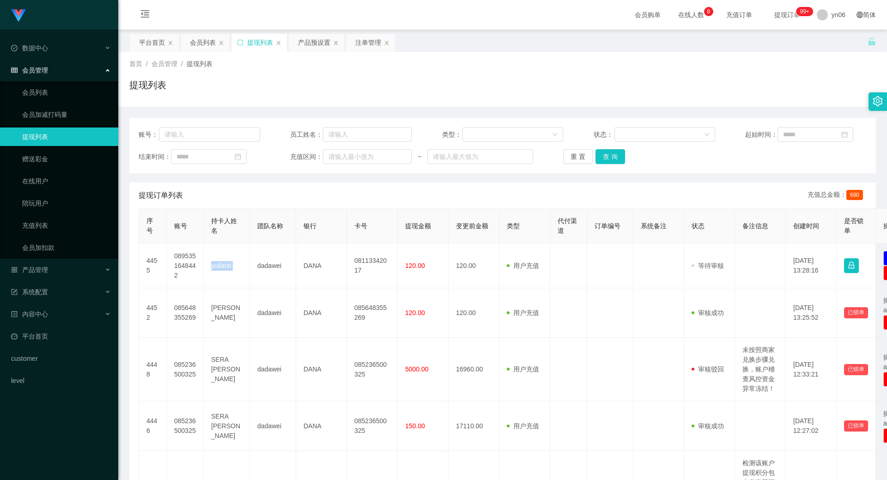
copy td "yulianti"
click at [623, 158] on button "查 询" at bounding box center [611, 156] width 30 height 15
click at [618, 159] on div "重 置 查 询" at bounding box center [624, 156] width 122 height 15
click at [618, 159] on button "查 询" at bounding box center [616, 156] width 40 height 15
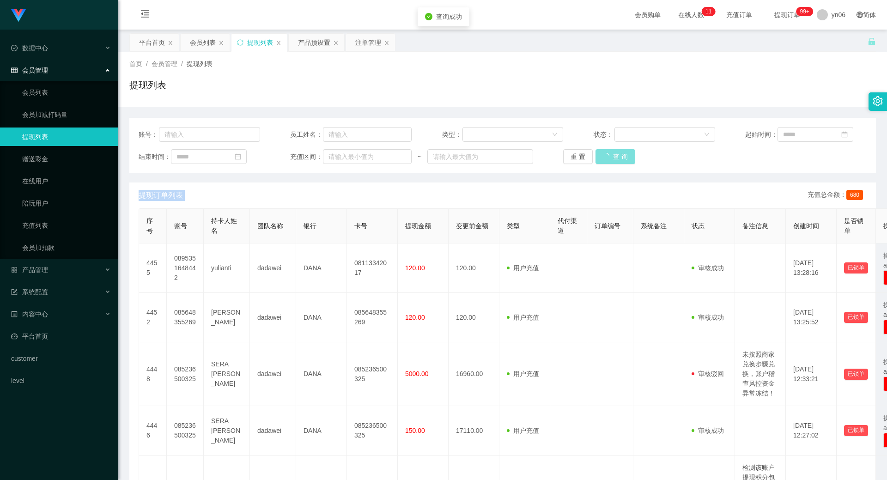
click at [618, 159] on div "重 置 查 询" at bounding box center [624, 156] width 122 height 15
click at [618, 159] on button "查 询" at bounding box center [611, 156] width 30 height 15
click at [618, 159] on div "重 置 查 询" at bounding box center [624, 156] width 122 height 15
click at [206, 41] on div "会员列表" at bounding box center [203, 43] width 26 height 18
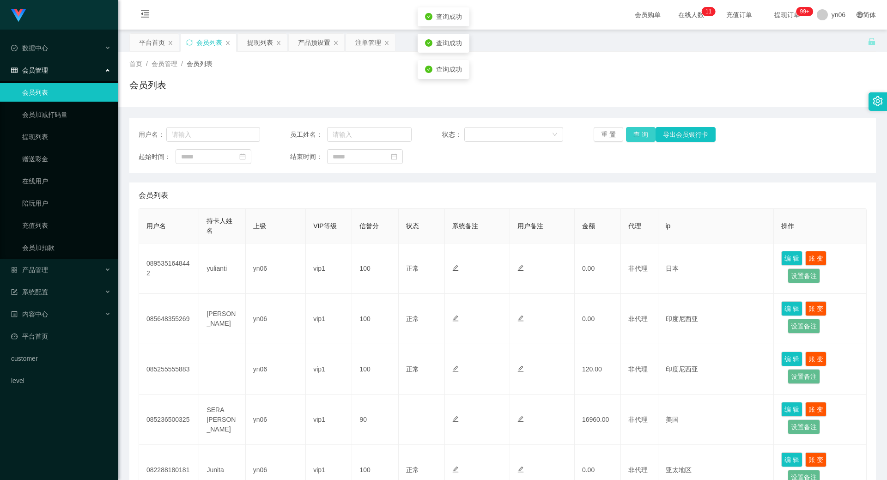
click at [637, 131] on button "查 询" at bounding box center [641, 134] width 30 height 15
click at [637, 131] on div "重 置 查 询 导出会员银行卡" at bounding box center [655, 134] width 122 height 15
click at [637, 131] on button "查 询" at bounding box center [646, 134] width 40 height 15
click at [638, 132] on div "重 置 查 询 导出会员银行卡" at bounding box center [655, 134] width 122 height 15
click at [638, 132] on button "查 询" at bounding box center [641, 134] width 30 height 15
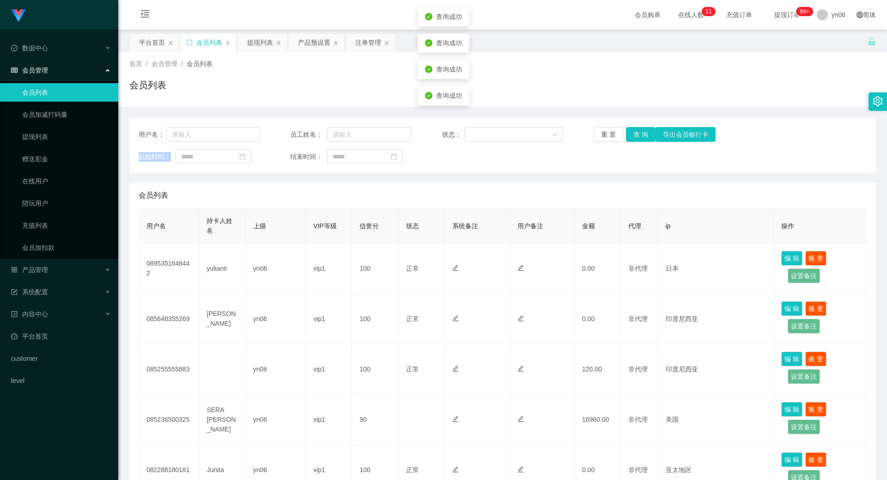
click at [638, 132] on div "重 置 查 询 导出会员银行卡" at bounding box center [655, 134] width 122 height 15
click at [638, 132] on button "查 询" at bounding box center [641, 134] width 30 height 15
click at [638, 132] on div "重 置 查 询 导出会员银行卡" at bounding box center [655, 134] width 122 height 15
click at [638, 132] on button "查 询" at bounding box center [641, 134] width 30 height 15
click at [643, 134] on button "查 询" at bounding box center [641, 134] width 30 height 15
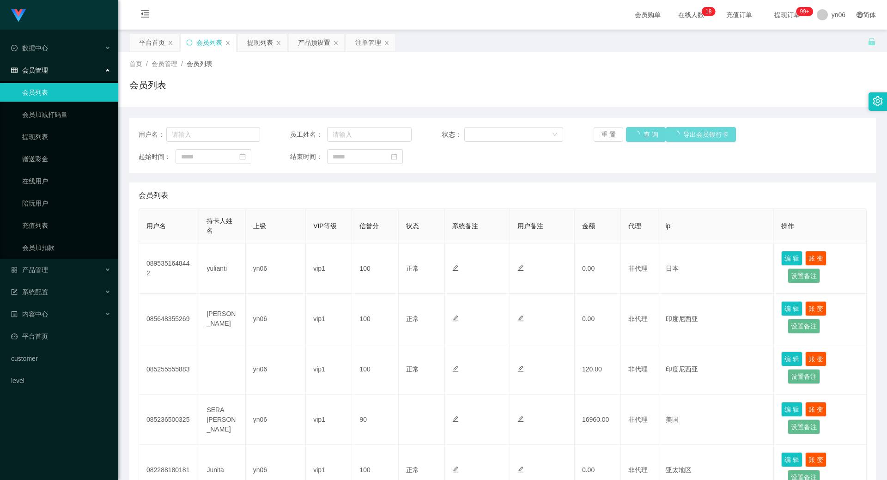
click at [643, 131] on div "重 置 查 询 导出会员银行卡" at bounding box center [655, 134] width 122 height 15
click at [644, 131] on button "查 询" at bounding box center [641, 134] width 30 height 15
click at [636, 135] on button "查 询" at bounding box center [641, 134] width 30 height 15
click at [635, 136] on button "查 询" at bounding box center [641, 134] width 30 height 15
click at [635, 136] on div "重 置 查 询 导出会员银行卡" at bounding box center [655, 134] width 122 height 15
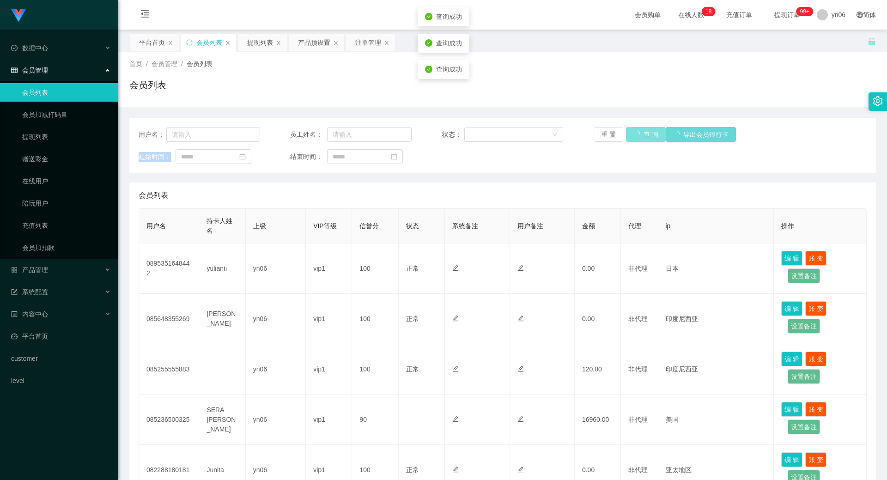
click at [635, 137] on button "查 询" at bounding box center [646, 134] width 40 height 15
click at [636, 136] on button "查 询" at bounding box center [641, 134] width 30 height 15
click at [636, 136] on div "重 置 查 询 导出会员银行卡" at bounding box center [655, 134] width 122 height 15
click at [636, 136] on button "查 询" at bounding box center [646, 134] width 40 height 15
click at [636, 136] on div "重 置 查 询 导出会员银行卡" at bounding box center [655, 134] width 122 height 15
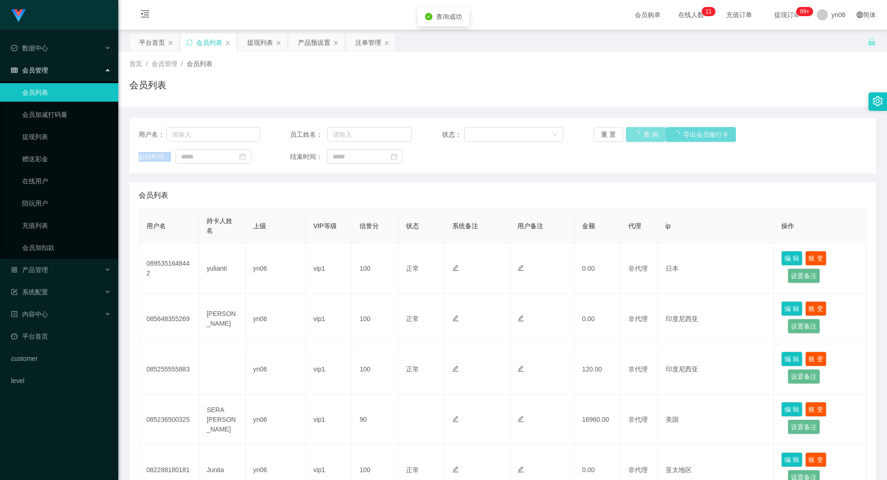
click at [636, 136] on button "查 询" at bounding box center [646, 134] width 40 height 15
click at [636, 136] on div "重 置 查 询 导出会员银行卡" at bounding box center [655, 134] width 122 height 15
click at [636, 136] on button "查 询" at bounding box center [641, 134] width 30 height 15
click at [636, 136] on div "重 置 查 询 导出会员银行卡" at bounding box center [655, 134] width 122 height 15
click at [641, 129] on button "查 询" at bounding box center [641, 134] width 30 height 15
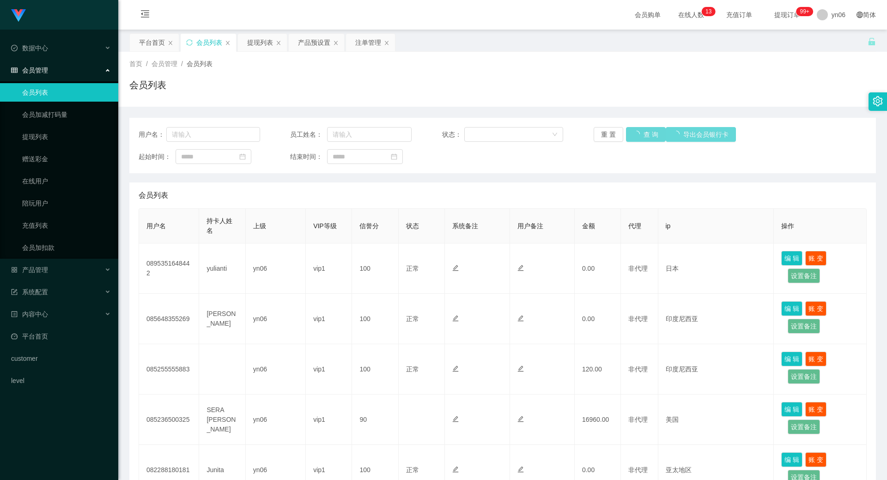
click at [641, 130] on div "重 置 查 询 导出会员银行卡" at bounding box center [655, 134] width 122 height 15
click at [641, 131] on button "查 询" at bounding box center [641, 134] width 30 height 15
click at [641, 131] on div "重 置 查 询 导出会员银行卡" at bounding box center [655, 134] width 122 height 15
click at [640, 131] on button "查 询" at bounding box center [641, 134] width 30 height 15
click at [640, 132] on div "重 置 查 询 导出会员银行卡" at bounding box center [655, 134] width 122 height 15
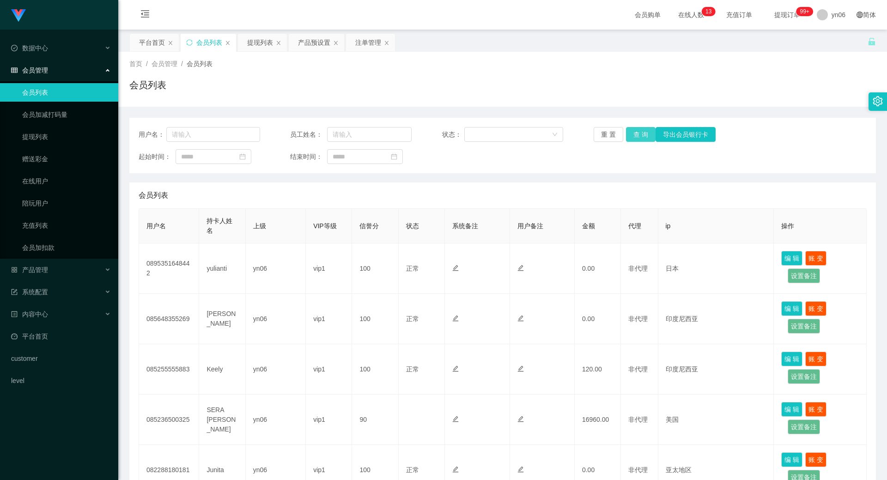
click at [636, 133] on button "查 询" at bounding box center [641, 134] width 30 height 15
click at [636, 133] on div "重 置 查 询 导出会员银行卡" at bounding box center [655, 134] width 122 height 15
click at [636, 134] on button "查 询" at bounding box center [641, 134] width 30 height 15
click at [636, 135] on div "重 置 查 询 导出会员银行卡" at bounding box center [655, 134] width 122 height 15
click at [636, 136] on button "查 询" at bounding box center [641, 134] width 30 height 15
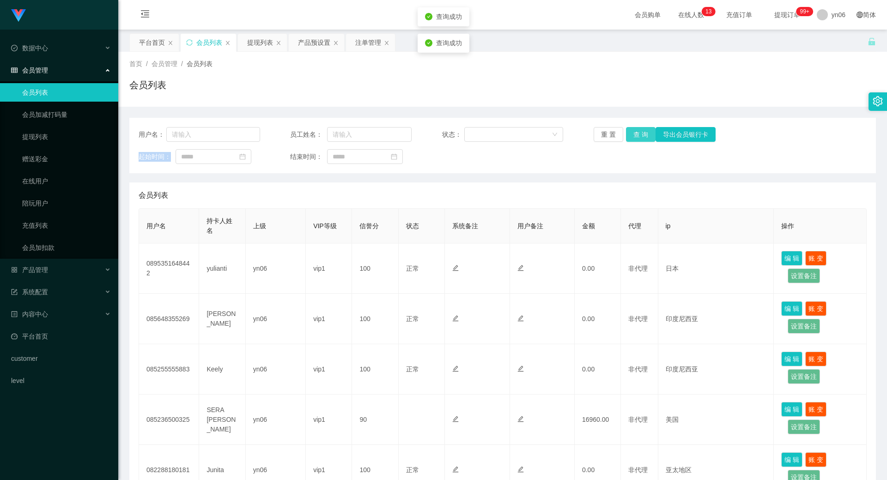
click at [636, 136] on div "重 置 查 询 导出会员银行卡" at bounding box center [655, 134] width 122 height 15
click at [261, 41] on div "提现列表" at bounding box center [260, 43] width 26 height 18
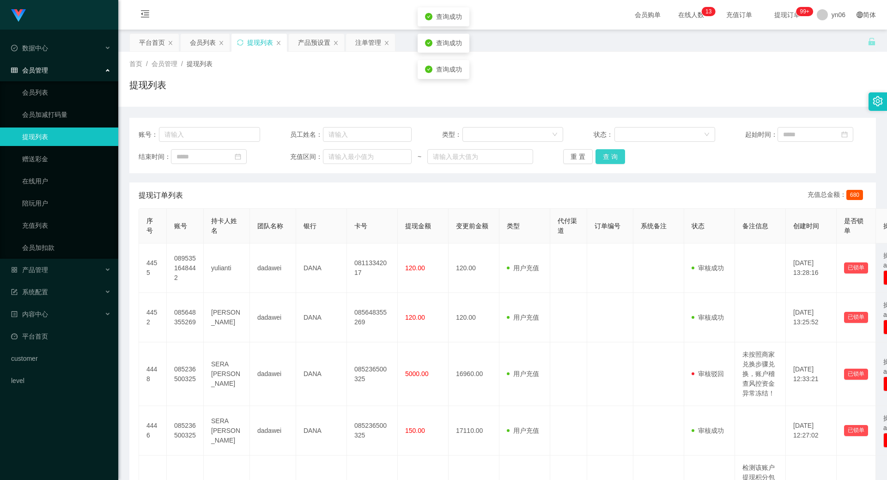
click at [622, 160] on button "查 询" at bounding box center [611, 156] width 30 height 15
click at [619, 164] on div "重 置 查 询" at bounding box center [624, 156] width 122 height 15
click at [619, 164] on button "查 询" at bounding box center [616, 156] width 40 height 15
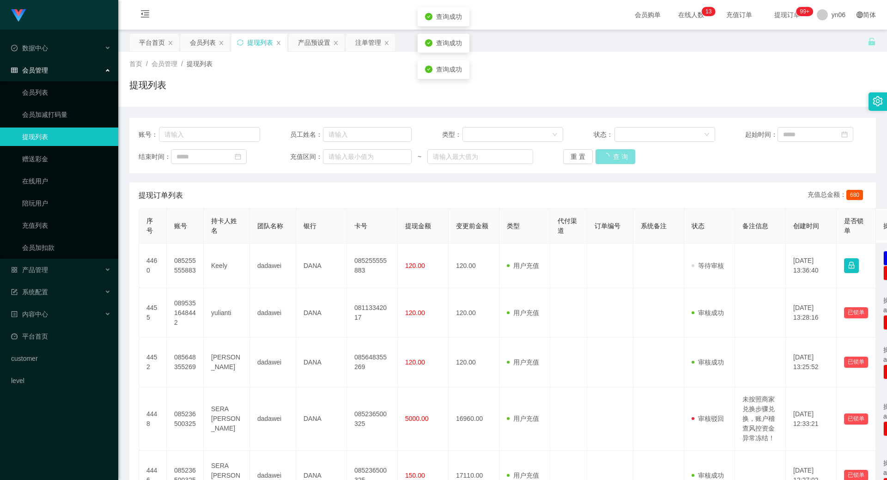
click at [617, 162] on button "查 询" at bounding box center [616, 156] width 40 height 15
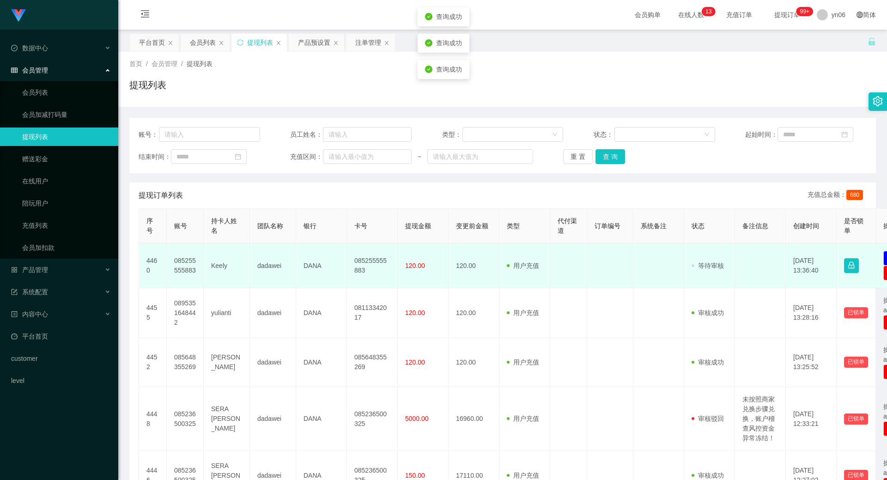
click at [194, 262] on td "085255555883" at bounding box center [185, 266] width 37 height 45
click at [194, 263] on td "085255555883" at bounding box center [185, 266] width 37 height 45
copy td "085255555883"
click at [186, 269] on td "085255555883" at bounding box center [185, 266] width 37 height 45
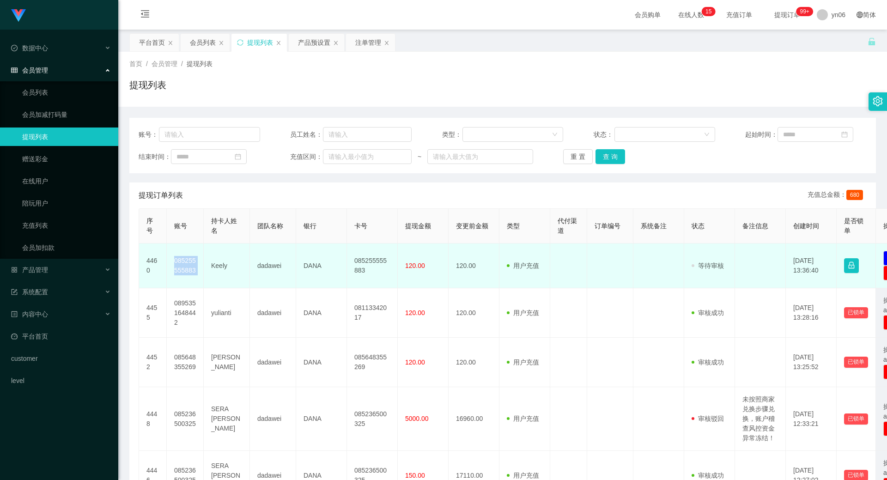
click at [186, 269] on td "085255555883" at bounding box center [185, 266] width 37 height 45
click at [214, 263] on td "Keely" at bounding box center [227, 266] width 46 height 45
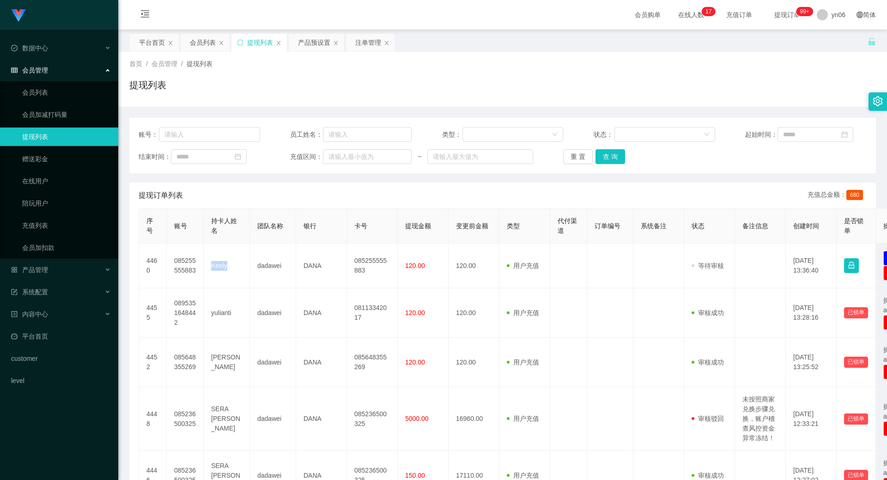
copy td "Keely"
click at [609, 159] on button "查 询" at bounding box center [611, 156] width 30 height 15
click at [609, 159] on div "重 置 查 询" at bounding box center [624, 156] width 122 height 15
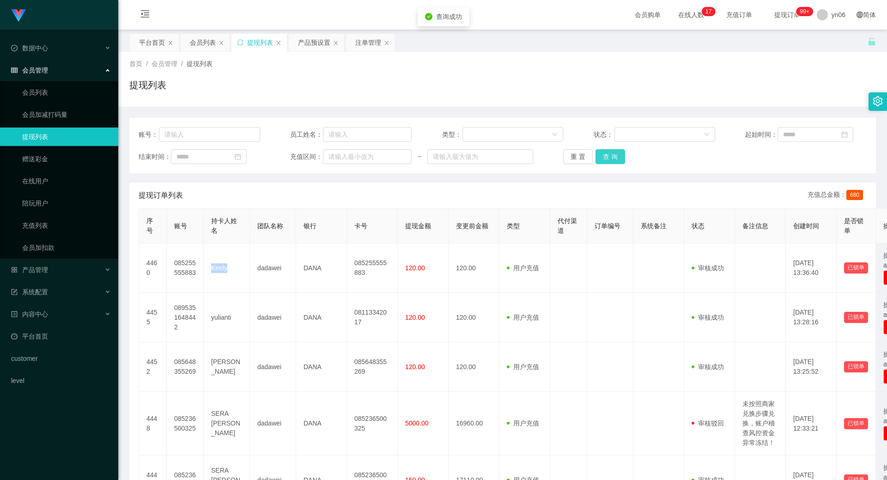
click at [609, 159] on button "查 询" at bounding box center [611, 156] width 30 height 15
click at [608, 159] on div "重 置 查 询" at bounding box center [624, 156] width 122 height 15
click at [609, 157] on button "查 询" at bounding box center [611, 156] width 30 height 15
click at [609, 157] on div "重 置 查 询" at bounding box center [624, 156] width 122 height 15
click at [157, 46] on div "平台首页" at bounding box center [152, 43] width 26 height 18
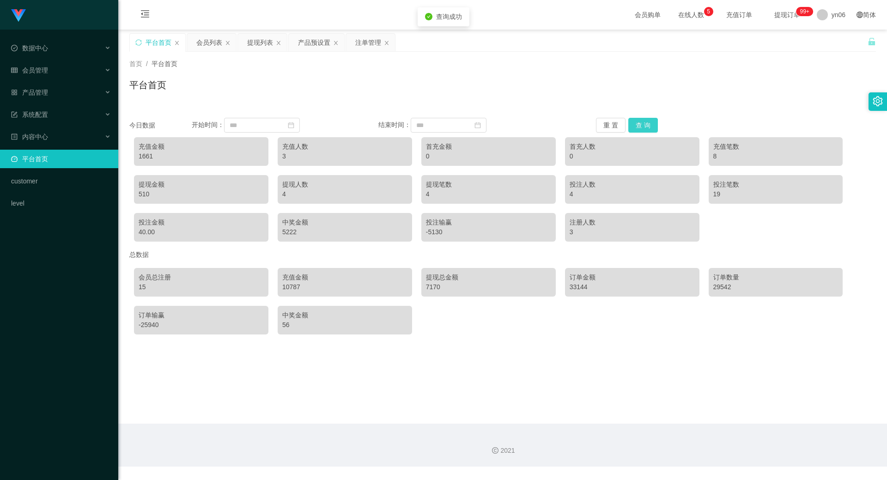
click at [639, 128] on button "查 询" at bounding box center [644, 125] width 30 height 15
click at [638, 128] on button "查 询" at bounding box center [644, 125] width 30 height 15
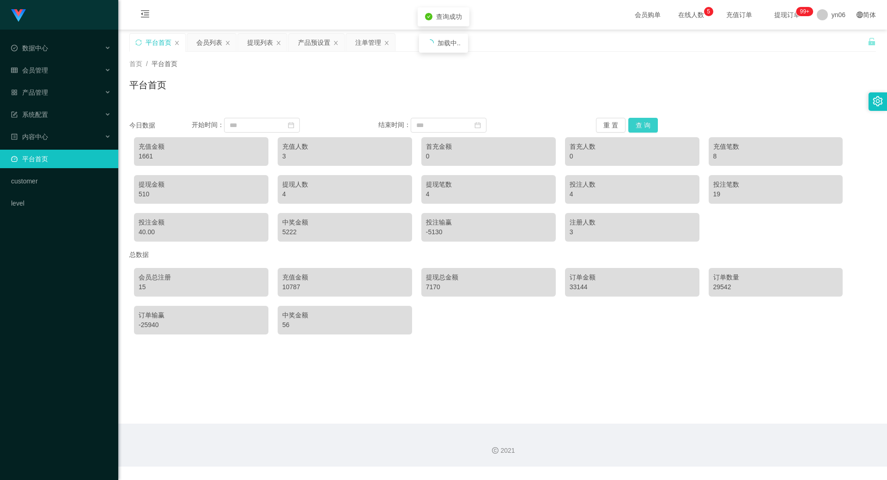
click at [638, 128] on button "查 询" at bounding box center [644, 125] width 30 height 15
click at [640, 128] on button "查 询" at bounding box center [644, 125] width 30 height 15
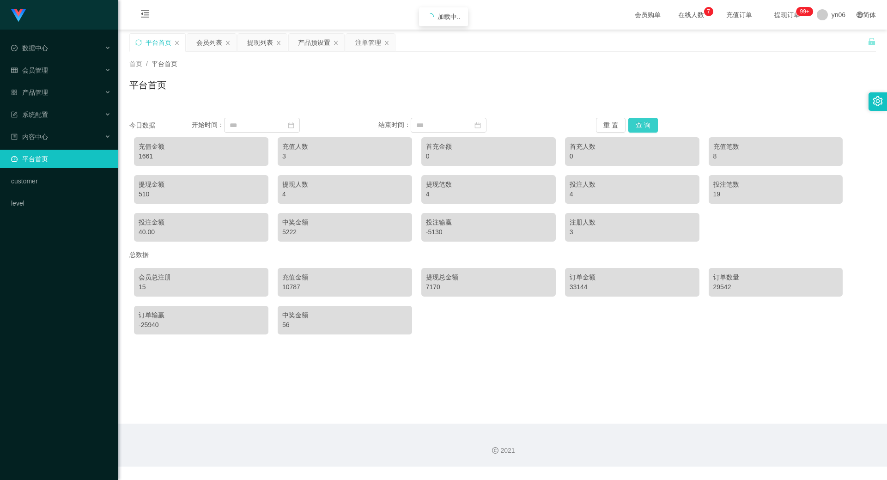
click at [640, 128] on button "查 询" at bounding box center [644, 125] width 30 height 15
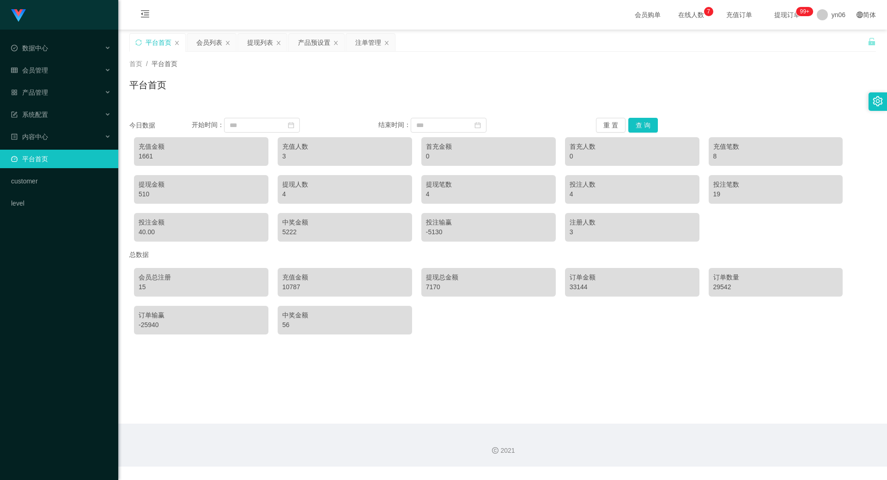
click at [630, 370] on main "关闭左侧 关闭右侧 关闭其它 刷新页面 平台首页 会员列表 提现列表 产品预设置 注单管理 首页 / 平台首页 / 平台首页 今日数据 开始时间： 结束时间：…" at bounding box center [502, 227] width 769 height 394
click at [652, 123] on button "查 询" at bounding box center [644, 125] width 30 height 15
click at [652, 124] on button "查 询" at bounding box center [644, 125] width 30 height 15
click at [262, 40] on div "提现列表" at bounding box center [260, 43] width 26 height 18
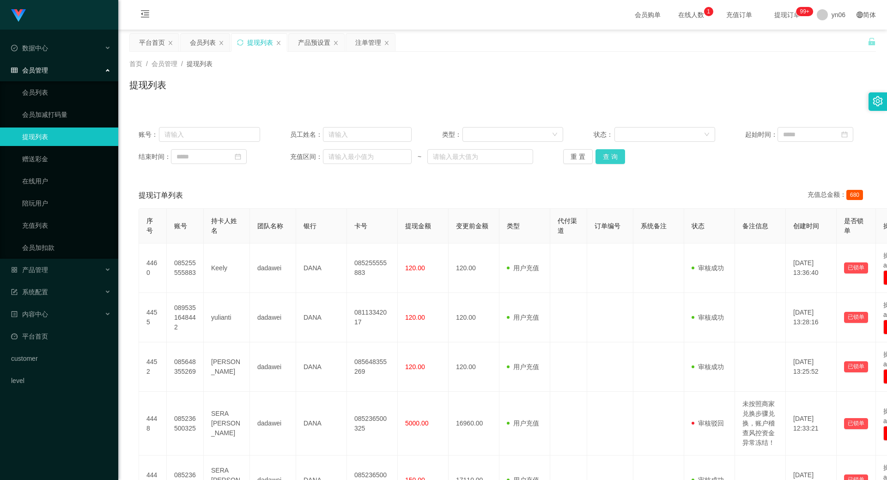
click at [608, 149] on button "查 询" at bounding box center [611, 156] width 30 height 15
click at [608, 149] on div "重 置 查 询" at bounding box center [624, 156] width 122 height 15
click at [610, 151] on button "查 询" at bounding box center [616, 156] width 40 height 15
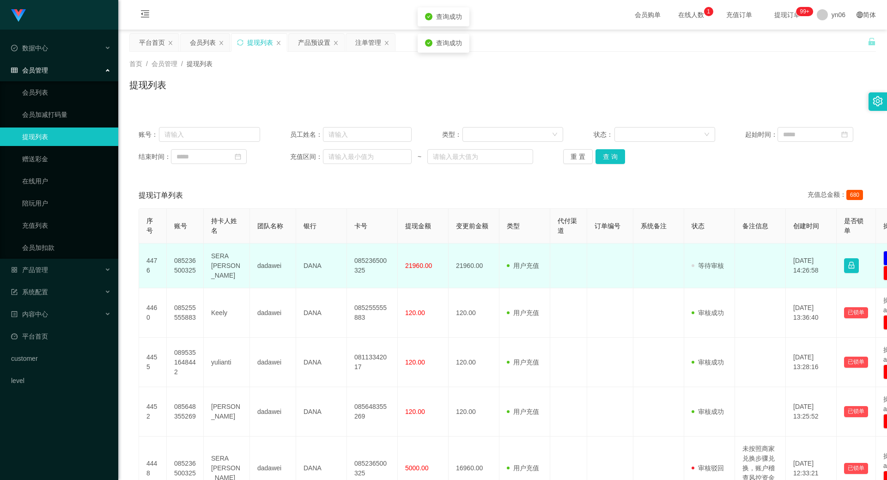
click at [177, 277] on td "085236500325" at bounding box center [185, 266] width 37 height 45
copy td "085236500325"
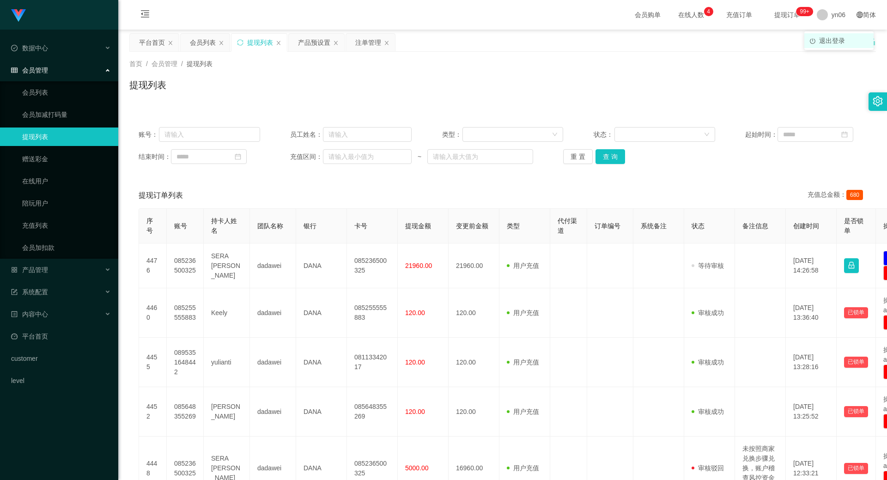
click at [825, 42] on span "退出登录" at bounding box center [832, 40] width 26 height 7
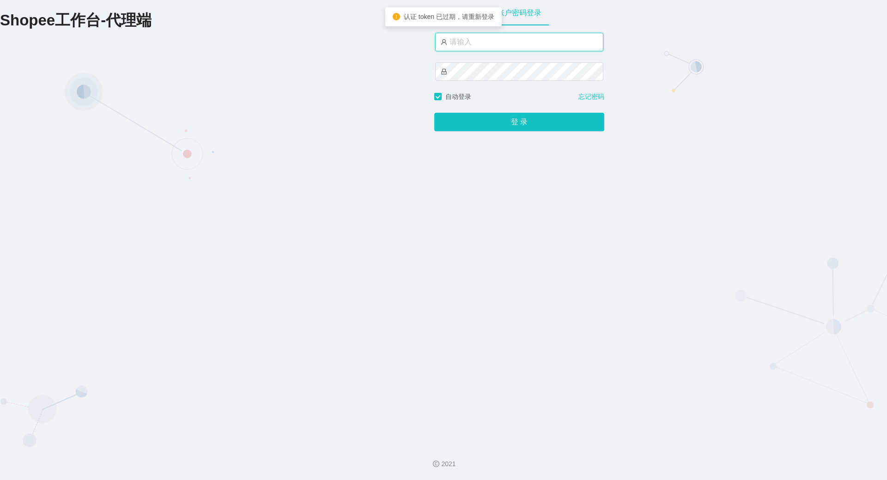
click at [470, 39] on input "text" at bounding box center [519, 42] width 168 height 18
type input "xjp806"
click at [434, 113] on button "登 录" at bounding box center [519, 122] width 170 height 18
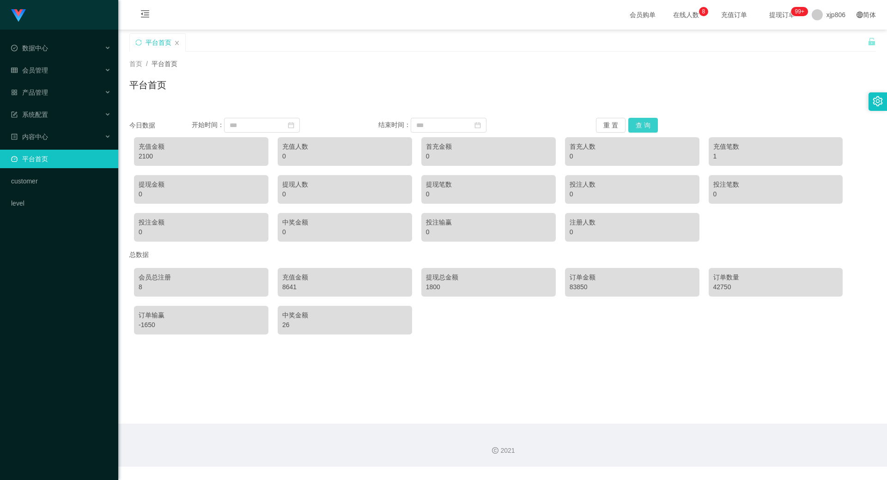
click at [639, 126] on button "查 询" at bounding box center [644, 125] width 30 height 15
click at [639, 124] on button "查 询" at bounding box center [644, 125] width 30 height 15
click at [648, 126] on button "查 询" at bounding box center [644, 125] width 30 height 15
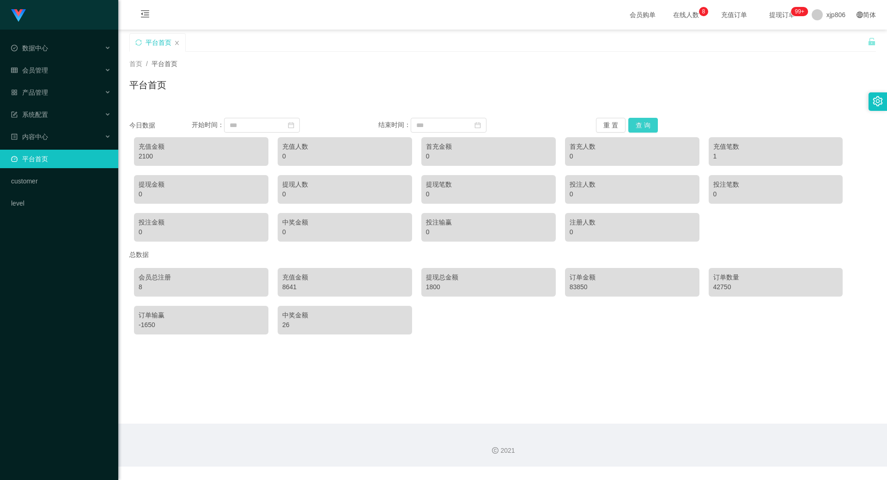
click at [648, 126] on button "查 询" at bounding box center [644, 125] width 30 height 15
click at [649, 121] on button "查 询" at bounding box center [644, 125] width 30 height 15
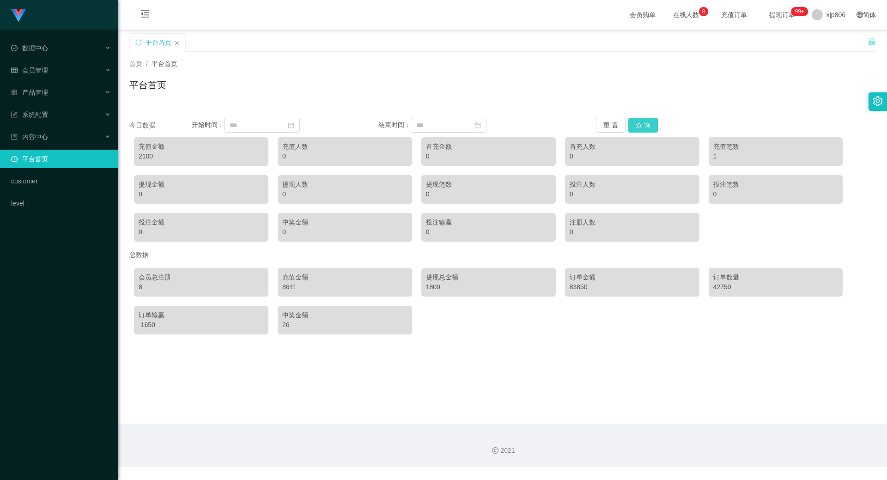
click at [648, 120] on button "查 询" at bounding box center [644, 125] width 30 height 15
click at [649, 94] on div "平台首页" at bounding box center [502, 88] width 747 height 21
click at [646, 118] on div "今日数据 开始时间： 结束时间： 重 置 查 询 充值金额 2100 充值人数 0 首充金额 0 首充人数 0 充值笔数 1 提现金额 0 提现人数 0 提现…" at bounding box center [502, 223] width 747 height 232
click at [651, 123] on button "查 询" at bounding box center [644, 125] width 30 height 15
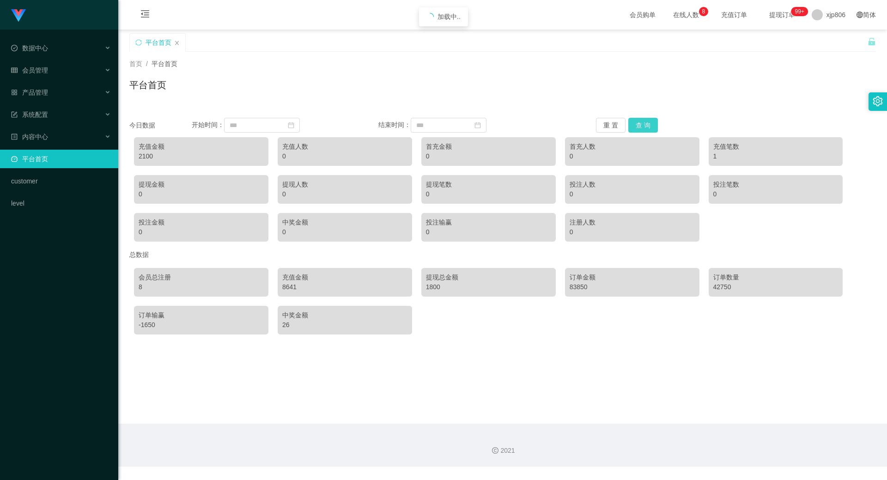
click at [651, 123] on button "查 询" at bounding box center [644, 125] width 30 height 15
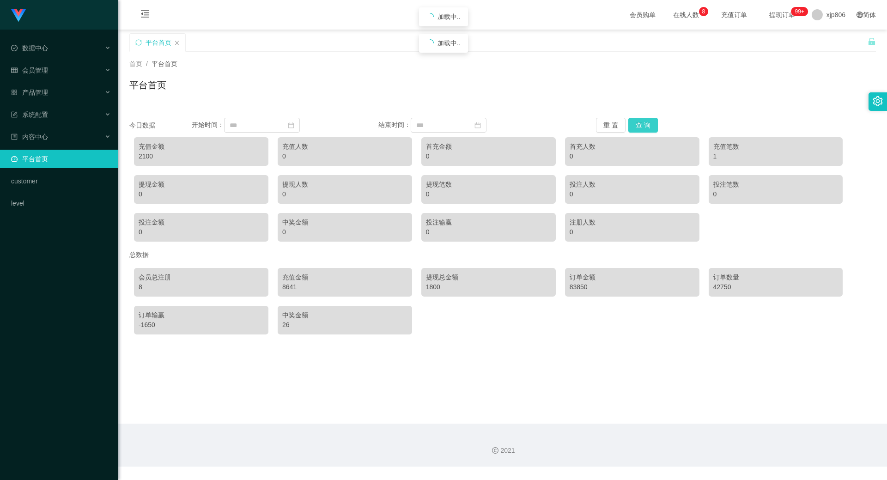
click at [651, 124] on button "查 询" at bounding box center [644, 125] width 30 height 15
click at [61, 95] on div "产品管理" at bounding box center [59, 92] width 118 height 18
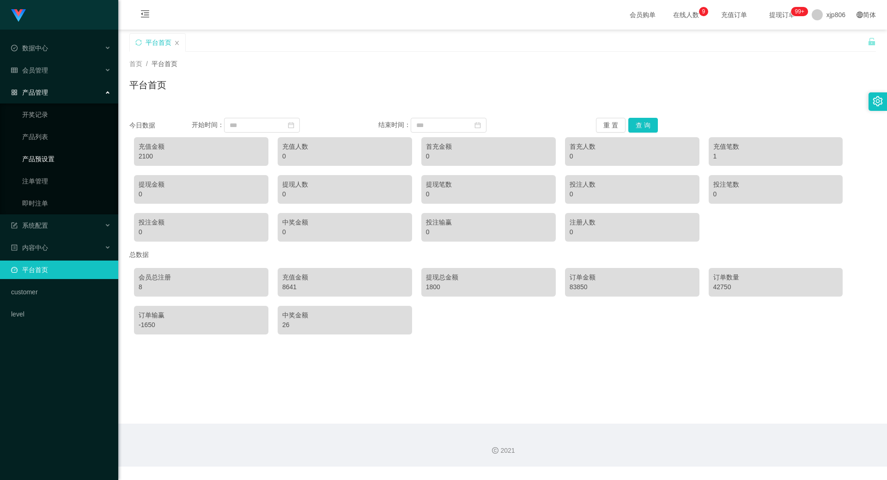
click at [59, 161] on link "产品预设置" at bounding box center [66, 159] width 89 height 18
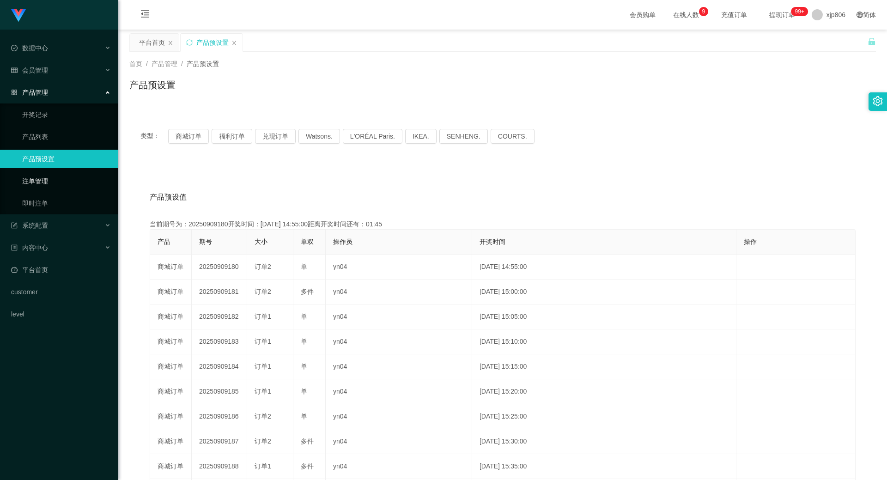
click at [71, 183] on link "注单管理" at bounding box center [66, 181] width 89 height 18
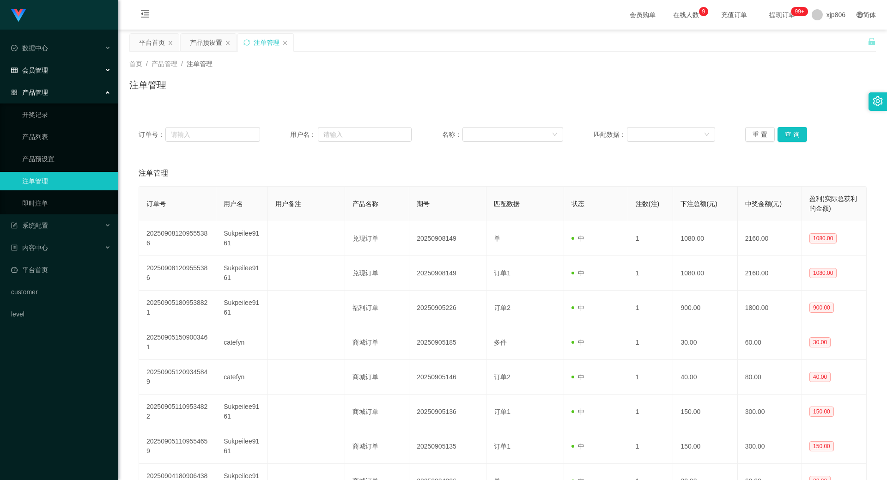
click at [55, 71] on div "会员管理" at bounding box center [59, 70] width 118 height 18
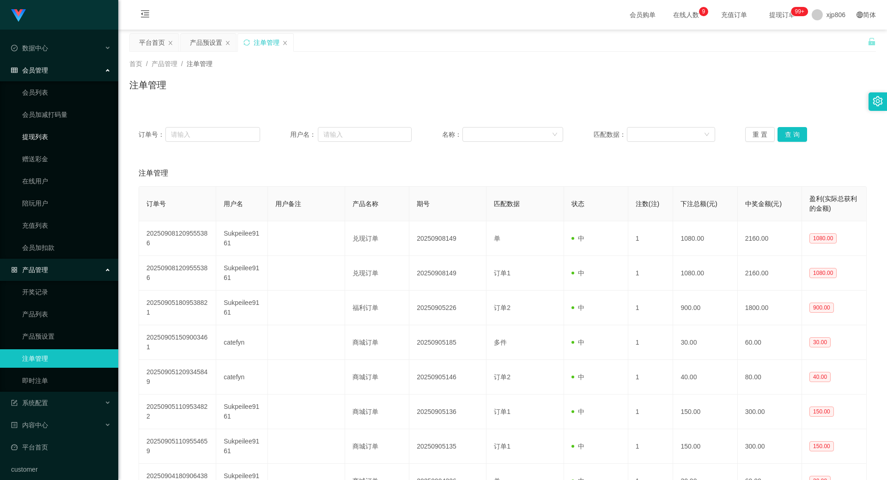
click at [51, 141] on link "提现列表" at bounding box center [66, 137] width 89 height 18
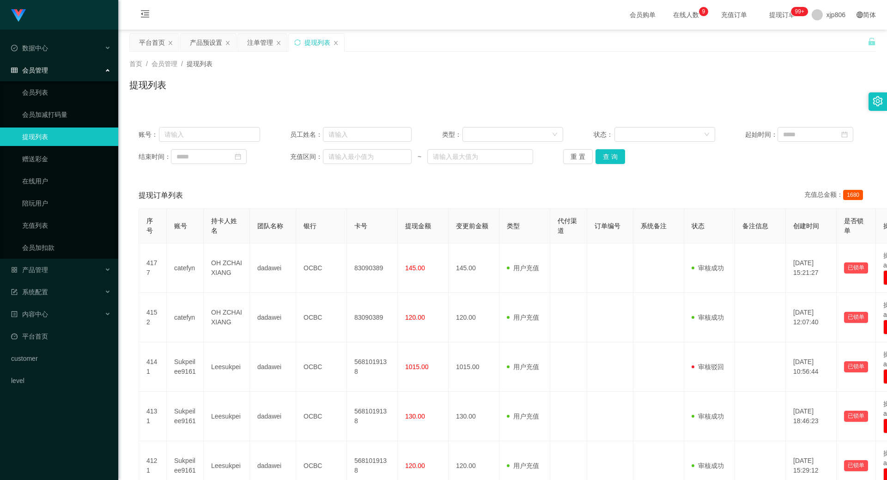
click at [207, 45] on div "产品预设置" at bounding box center [206, 43] width 32 height 18
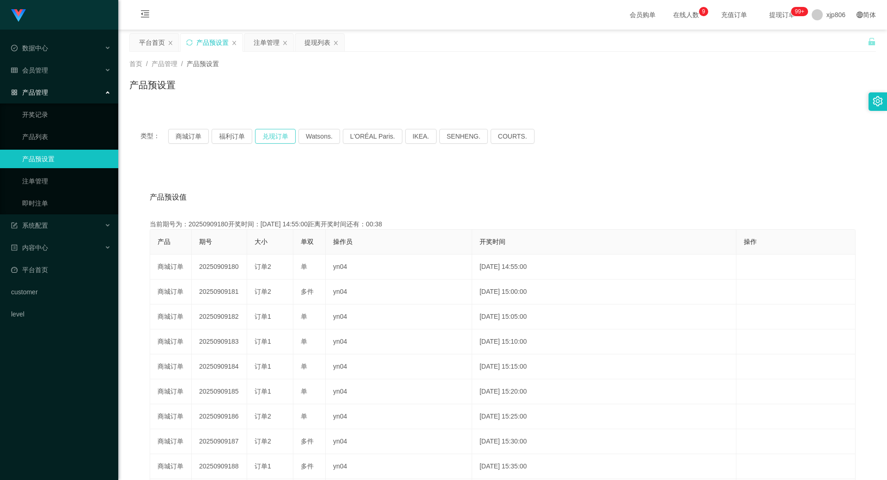
click at [287, 133] on button "兑现订单" at bounding box center [275, 136] width 41 height 15
click at [287, 134] on button "兑现订单" at bounding box center [275, 136] width 41 height 15
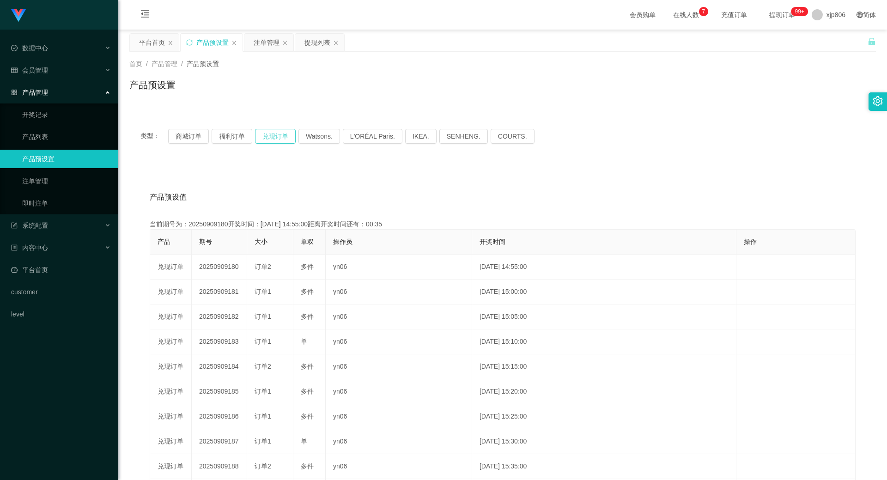
click at [278, 133] on button "兑现订单" at bounding box center [275, 136] width 41 height 15
click at [276, 44] on div "注单管理" at bounding box center [267, 43] width 26 height 18
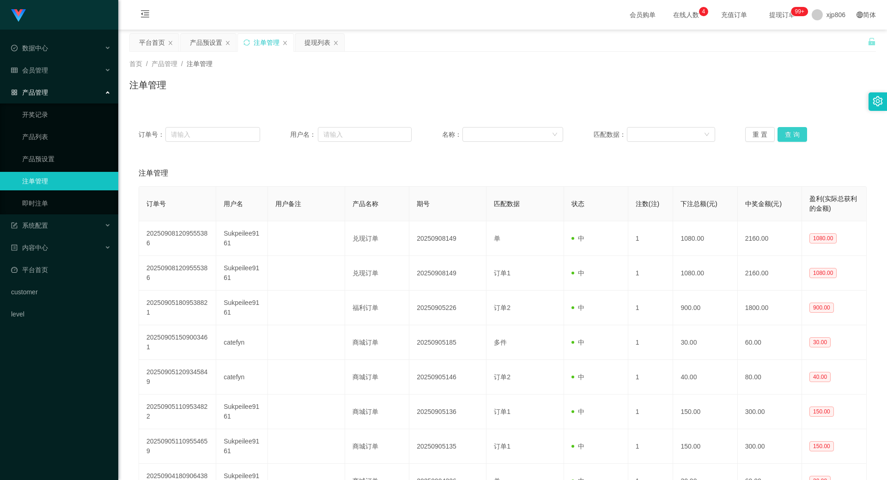
click at [793, 128] on button "查 询" at bounding box center [793, 134] width 30 height 15
click at [793, 128] on div "重 置 查 询" at bounding box center [807, 134] width 122 height 15
click at [792, 129] on button "查 询" at bounding box center [793, 134] width 30 height 15
click at [202, 43] on div "产品预设置" at bounding box center [206, 43] width 32 height 18
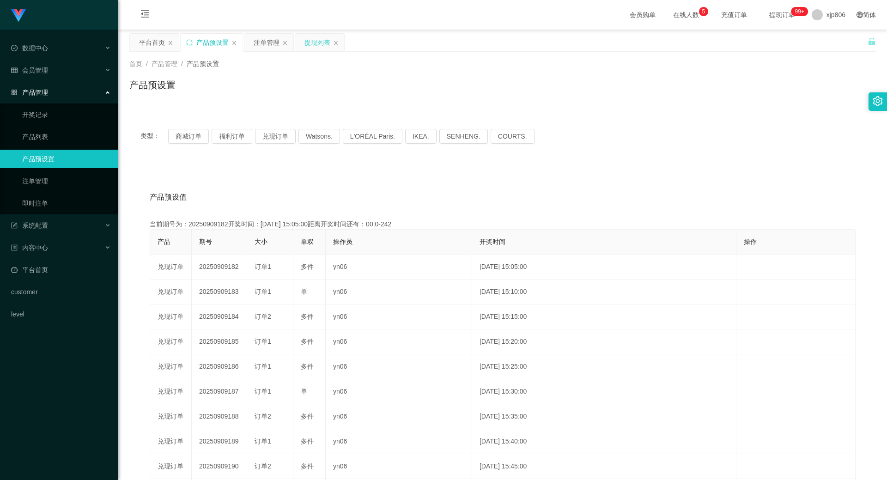
click at [311, 44] on div "提现列表" at bounding box center [318, 43] width 26 height 18
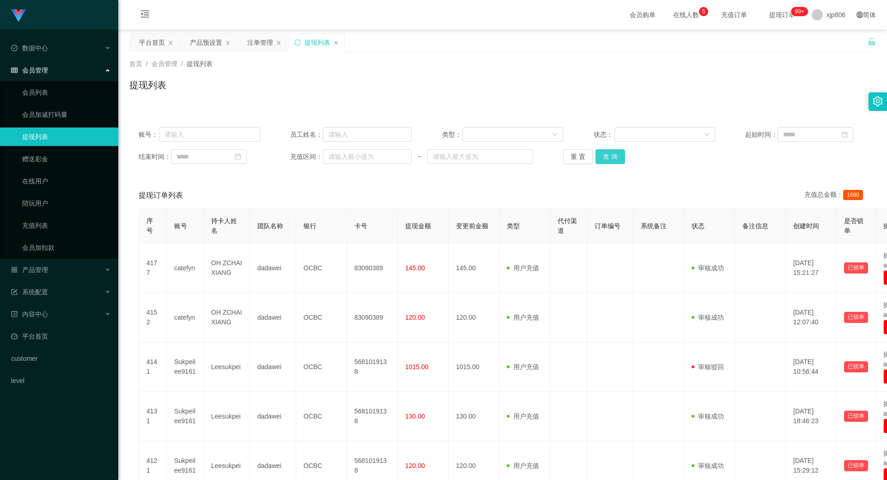
click at [613, 156] on button "查 询" at bounding box center [611, 156] width 30 height 15
click at [613, 156] on div "重 置 查 询" at bounding box center [624, 156] width 122 height 15
click at [613, 156] on button "查 询" at bounding box center [616, 156] width 40 height 15
click at [613, 156] on div "重 置 查 询" at bounding box center [624, 156] width 122 height 15
click at [613, 156] on button "查 询" at bounding box center [611, 156] width 30 height 15
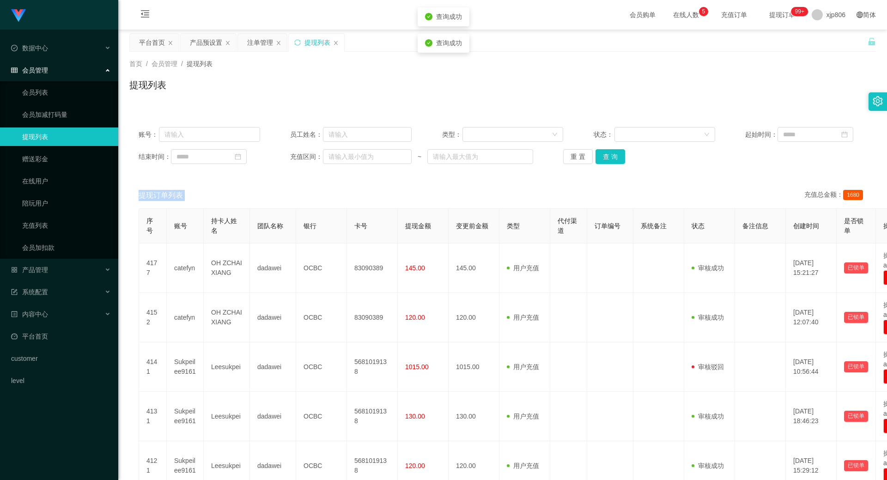
click at [613, 156] on div "重 置 查 询" at bounding box center [624, 156] width 122 height 15
click at [613, 156] on button "查 询" at bounding box center [611, 156] width 30 height 15
click at [613, 156] on div "重 置 查 询" at bounding box center [624, 156] width 122 height 15
click at [613, 156] on button "查 询" at bounding box center [611, 156] width 30 height 15
click at [613, 156] on div "重 置 查 询" at bounding box center [624, 156] width 122 height 15
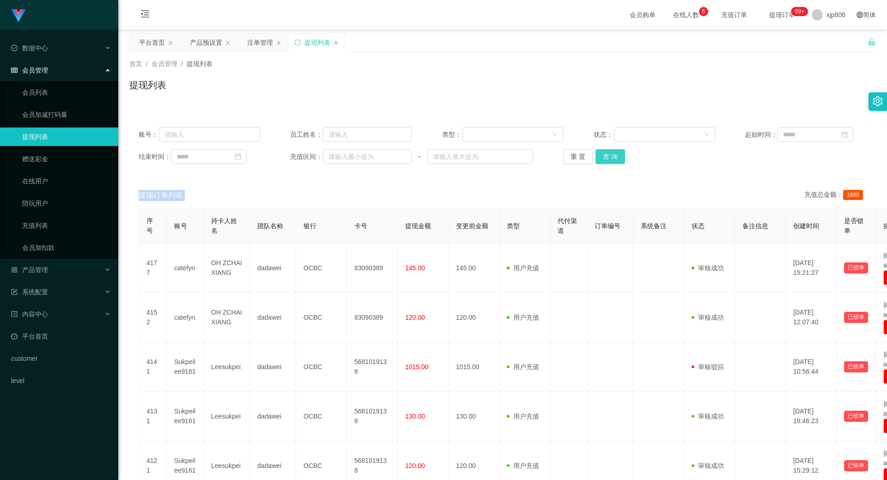
click at [613, 155] on button "查 询" at bounding box center [611, 156] width 30 height 15
click at [615, 156] on button "查 询" at bounding box center [611, 156] width 30 height 15
click at [615, 156] on div "重 置 查 询" at bounding box center [624, 156] width 122 height 15
click at [615, 157] on button "查 询" at bounding box center [611, 156] width 30 height 15
click at [618, 159] on div "重 置 查 询" at bounding box center [624, 156] width 122 height 15
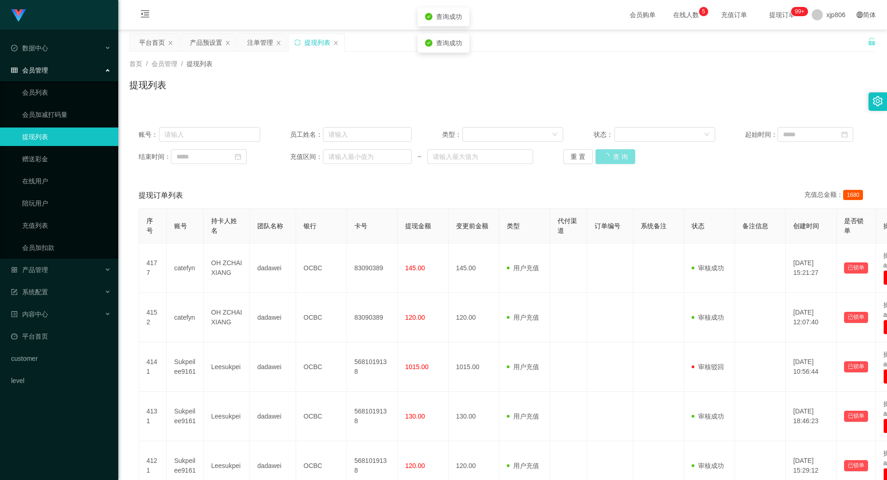
click at [618, 159] on button "查 询" at bounding box center [616, 156] width 40 height 15
click at [618, 159] on div "重 置 查 询" at bounding box center [624, 156] width 122 height 15
click at [618, 159] on button "查 询" at bounding box center [616, 156] width 40 height 15
click at [618, 159] on div "重 置 查 询" at bounding box center [624, 156] width 122 height 15
click at [618, 159] on button "查 询" at bounding box center [611, 156] width 30 height 15
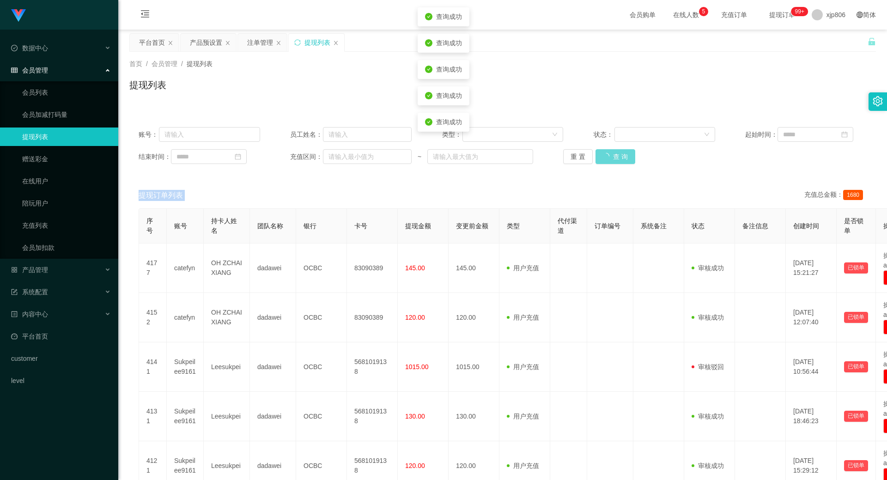
click at [618, 159] on div "重 置 查 询" at bounding box center [624, 156] width 122 height 15
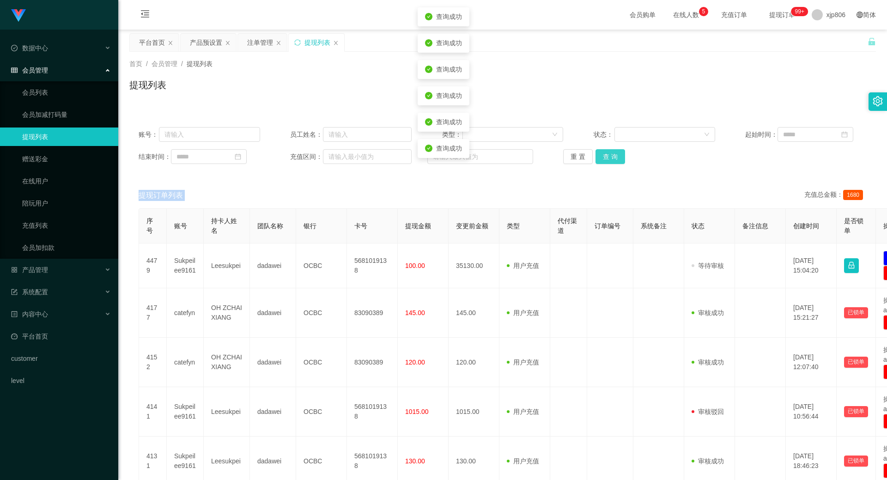
click at [618, 159] on button "查 询" at bounding box center [611, 156] width 30 height 15
click at [618, 159] on div "重 置 查 询" at bounding box center [624, 156] width 122 height 15
click at [618, 159] on button "查 询" at bounding box center [611, 156] width 30 height 15
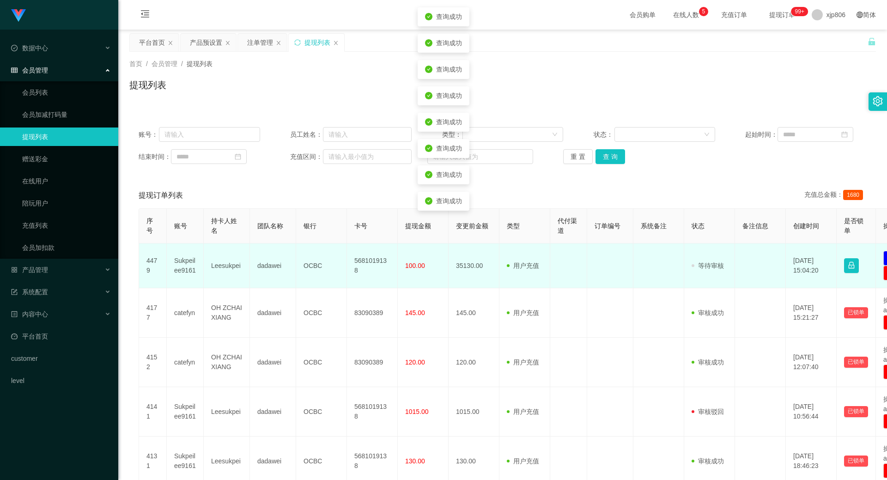
click at [200, 269] on td "Sukpeilee9161" at bounding box center [185, 266] width 37 height 45
click at [180, 263] on td "Sukpeilee9161" at bounding box center [185, 266] width 37 height 45
copy td "Sukpeilee9161"
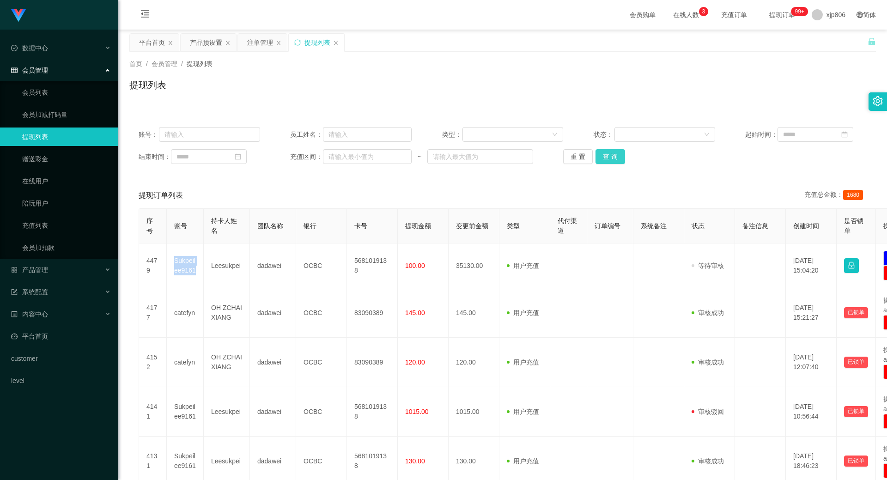
click at [603, 150] on button "查 询" at bounding box center [611, 156] width 30 height 15
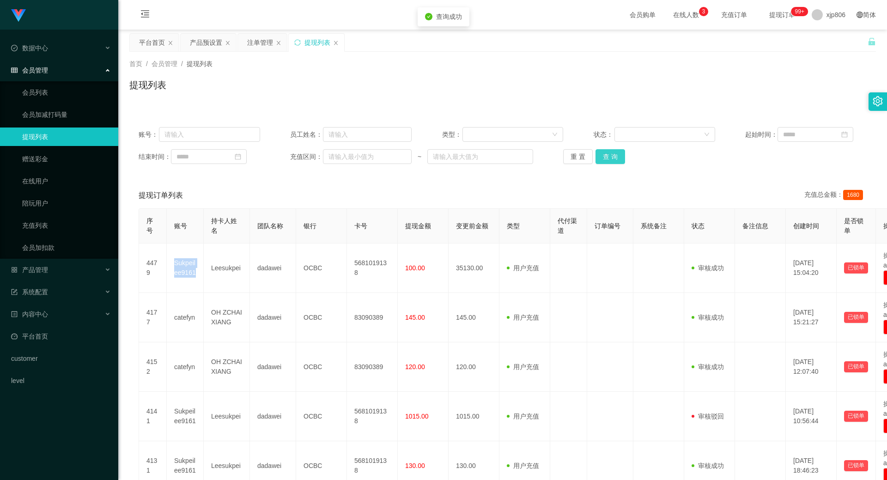
click at [603, 150] on button "查 询" at bounding box center [611, 156] width 30 height 15
click at [605, 152] on button "查 询" at bounding box center [616, 156] width 40 height 15
click at [612, 154] on button "查 询" at bounding box center [611, 156] width 30 height 15
click at [612, 154] on div "重 置 查 询" at bounding box center [624, 156] width 122 height 15
click at [612, 154] on button "查 询" at bounding box center [616, 156] width 40 height 15
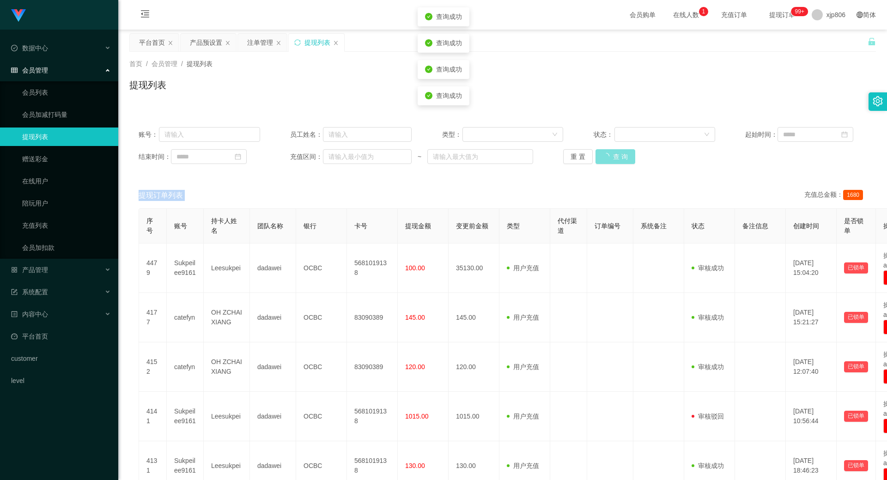
click at [612, 154] on div "重 置 查 询" at bounding box center [624, 156] width 122 height 15
click at [612, 154] on button "查 询" at bounding box center [611, 156] width 30 height 15
click at [612, 154] on div "重 置 查 询" at bounding box center [624, 156] width 122 height 15
click at [612, 154] on button "查 询" at bounding box center [611, 156] width 30 height 15
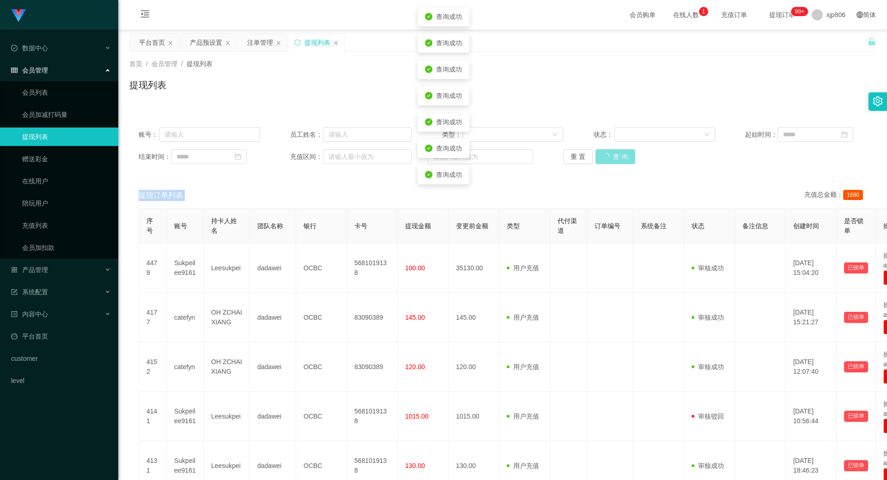
click at [612, 154] on button "查 询" at bounding box center [616, 156] width 40 height 15
click at [612, 154] on div "重 置 查 询" at bounding box center [624, 156] width 122 height 15
click at [612, 154] on button "查 询" at bounding box center [616, 156] width 40 height 15
click at [617, 157] on button "查 询" at bounding box center [611, 156] width 30 height 15
click at [617, 157] on div "重 置 查 询" at bounding box center [624, 156] width 122 height 15
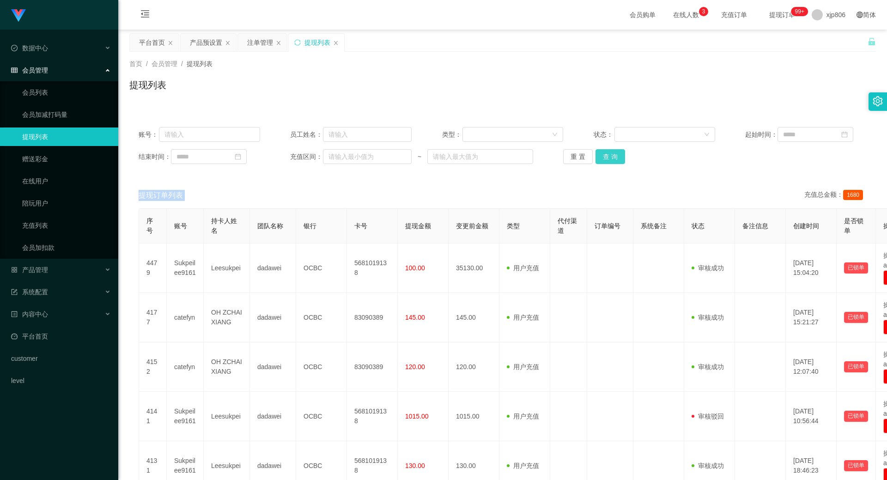
click at [613, 154] on button "查 询" at bounding box center [611, 156] width 30 height 15
click at [613, 154] on div "重 置 查 询" at bounding box center [624, 156] width 122 height 15
click at [613, 154] on button "查 询" at bounding box center [611, 156] width 30 height 15
click at [613, 154] on div "重 置 查 询" at bounding box center [624, 156] width 122 height 15
click at [616, 154] on button "查 询" at bounding box center [611, 156] width 30 height 15
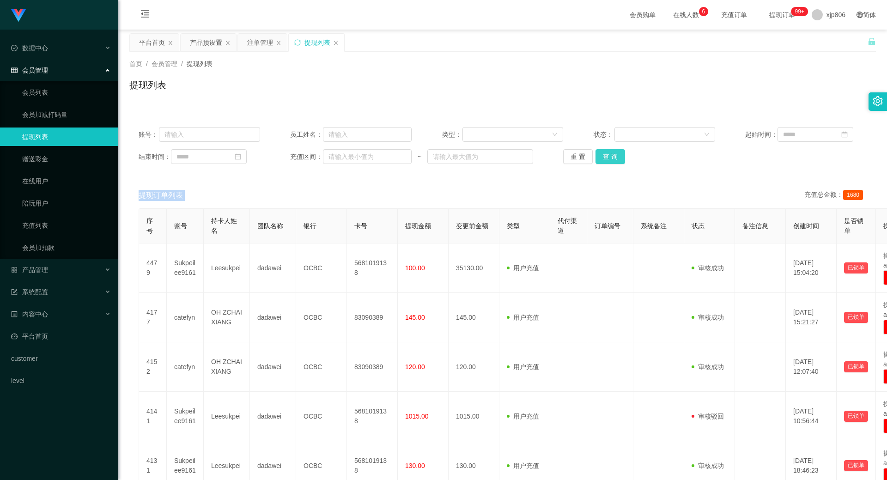
click at [616, 154] on div "重 置 查 询" at bounding box center [624, 156] width 122 height 15
click at [616, 154] on button "查 询" at bounding box center [611, 156] width 30 height 15
click at [616, 154] on div "重 置 查 询" at bounding box center [624, 156] width 122 height 15
click at [616, 154] on button "查 询" at bounding box center [616, 156] width 40 height 15
click at [616, 154] on div "重 置 查 询" at bounding box center [624, 156] width 122 height 15
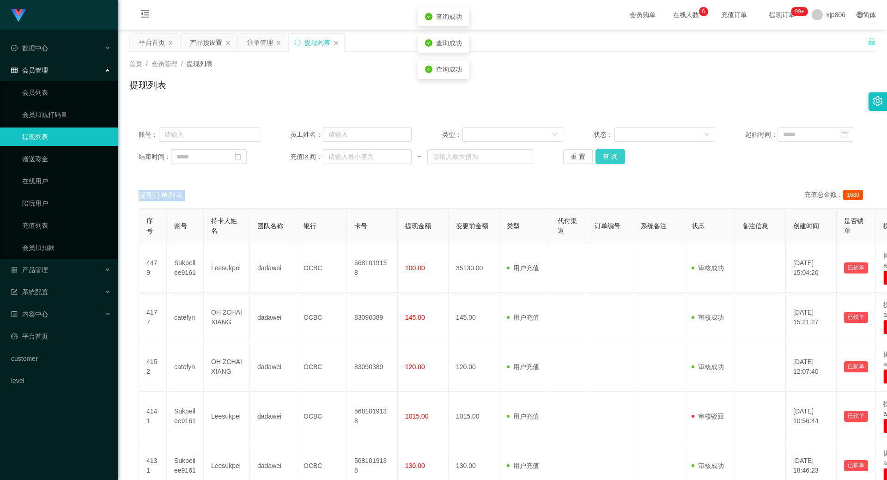
click at [616, 154] on button "查 询" at bounding box center [611, 156] width 30 height 15
click at [616, 154] on div "重 置 查 询" at bounding box center [624, 156] width 122 height 15
click at [616, 154] on button "查 询" at bounding box center [611, 156] width 30 height 15
click at [616, 154] on div "重 置 查 询" at bounding box center [624, 156] width 122 height 15
click at [604, 159] on button "查 询" at bounding box center [611, 156] width 30 height 15
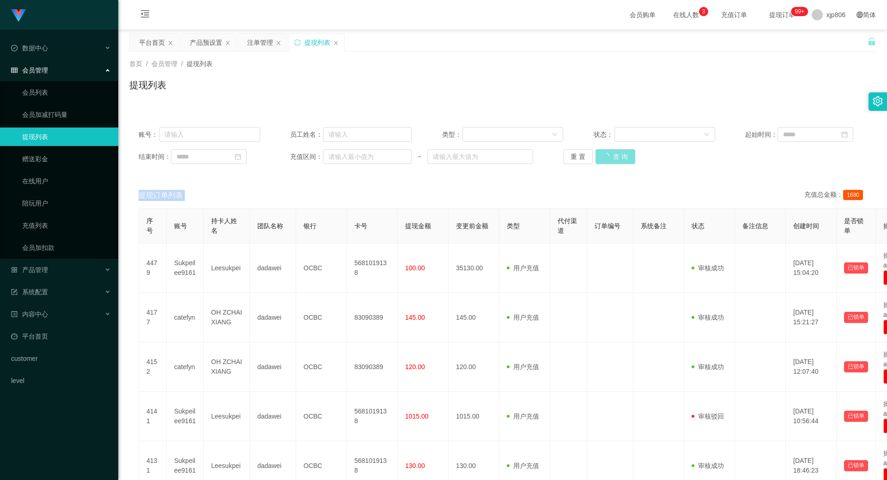
click at [604, 159] on div "重 置 查 询" at bounding box center [624, 156] width 122 height 15
click at [604, 159] on button "查 询" at bounding box center [616, 156] width 40 height 15
click at [619, 157] on button "查 询" at bounding box center [611, 156] width 30 height 15
click at [619, 157] on div "重 置 查 询" at bounding box center [624, 156] width 122 height 15
click at [619, 157] on button "查 询" at bounding box center [611, 156] width 30 height 15
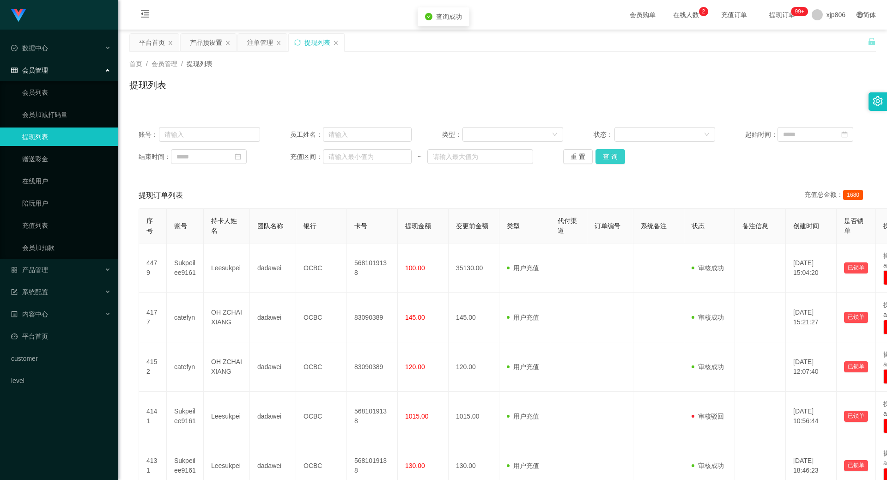
click at [619, 159] on div "重 置 查 询" at bounding box center [624, 156] width 122 height 15
click at [618, 160] on button "查 询" at bounding box center [611, 156] width 30 height 15
click at [609, 157] on button "查 询" at bounding box center [611, 156] width 30 height 15
click at [609, 157] on div "重 置 查 询" at bounding box center [624, 156] width 122 height 15
click at [609, 157] on button "查 询" at bounding box center [611, 156] width 30 height 15
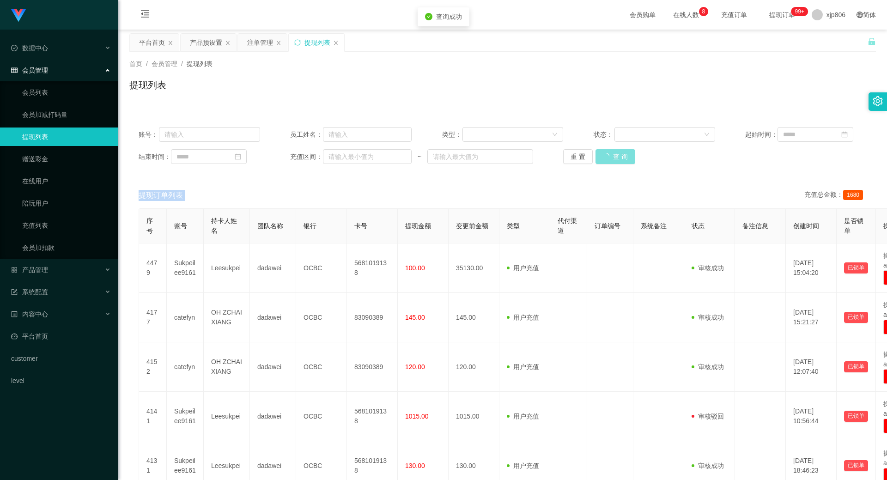
click at [609, 157] on div "重 置 查 询" at bounding box center [624, 156] width 122 height 15
click at [609, 157] on button "查 询" at bounding box center [616, 156] width 40 height 15
click at [609, 157] on div "重 置 查 询" at bounding box center [624, 156] width 122 height 15
click at [609, 157] on button "查 询" at bounding box center [616, 156] width 40 height 15
drag, startPoint x: 609, startPoint y: 157, endPoint x: 575, endPoint y: 177, distance: 39.4
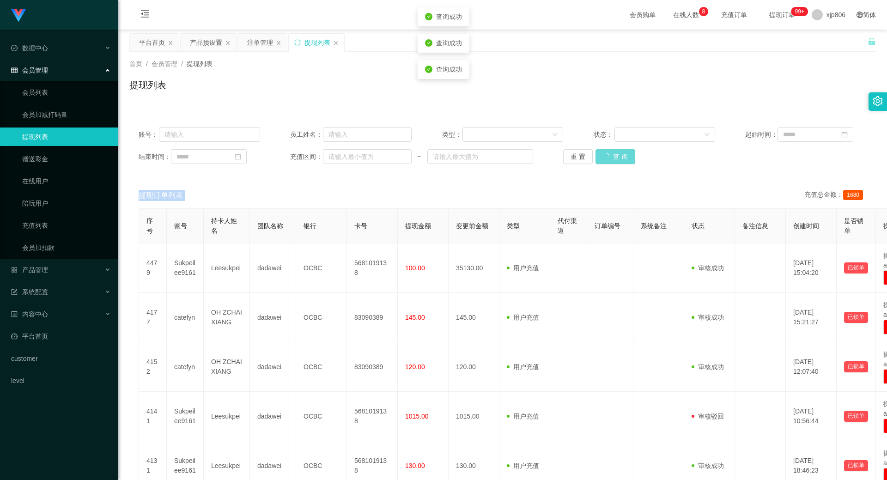
click at [609, 158] on div "重 置 查 询" at bounding box center [624, 156] width 122 height 15
click at [615, 153] on button "查 询" at bounding box center [611, 156] width 30 height 15
click at [623, 151] on div "重 置 查 询" at bounding box center [624, 156] width 122 height 15
click at [618, 155] on button "查 询" at bounding box center [611, 156] width 30 height 15
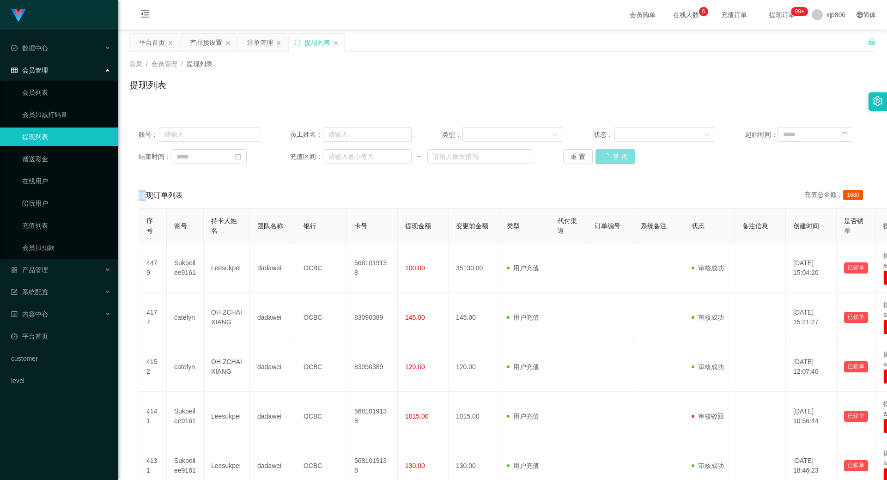
click at [618, 155] on div "重 置 查 询" at bounding box center [624, 156] width 122 height 15
click at [618, 155] on button "查 询" at bounding box center [616, 156] width 40 height 15
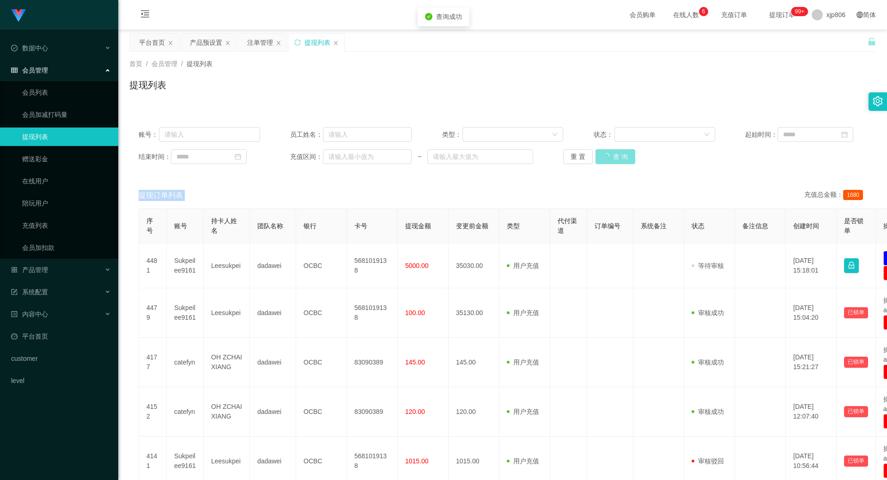
click at [618, 155] on div "重 置 查 询" at bounding box center [624, 156] width 122 height 15
click at [618, 155] on button "查 询" at bounding box center [616, 156] width 40 height 15
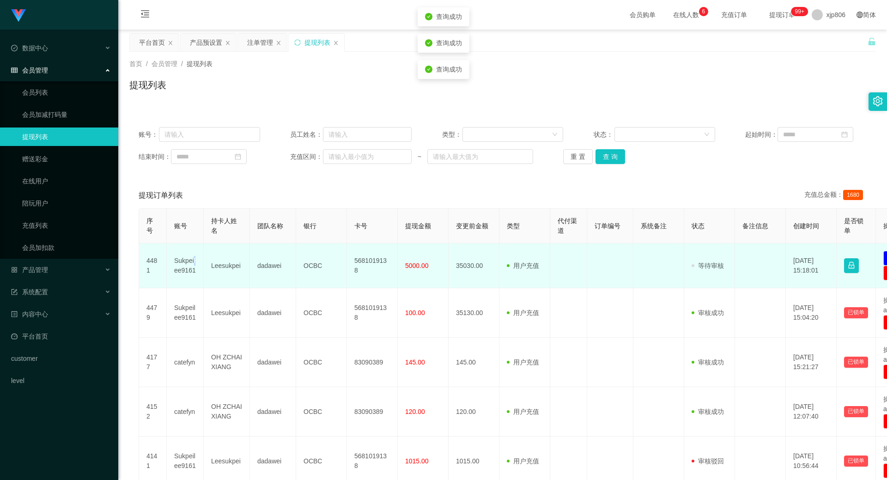
click at [194, 259] on td "Sukpeilee9161" at bounding box center [185, 266] width 37 height 45
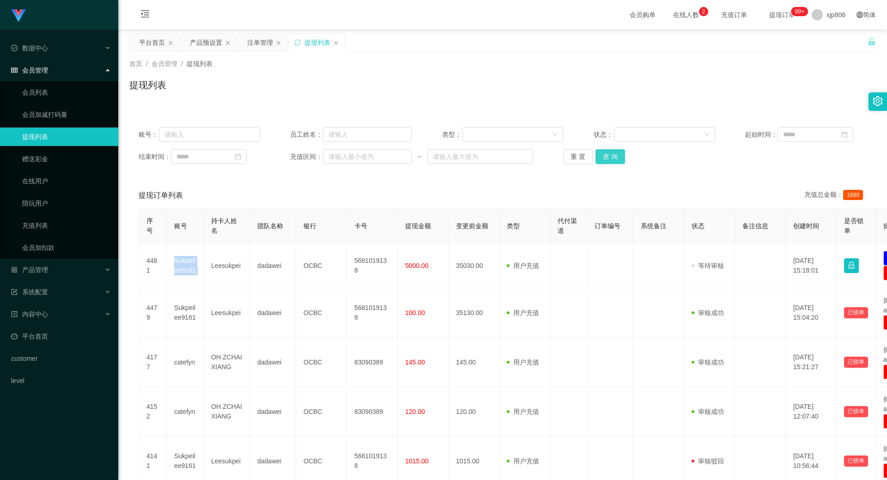
click at [605, 152] on button "查 询" at bounding box center [611, 156] width 30 height 15
click at [606, 153] on div "重 置 查 询" at bounding box center [624, 156] width 122 height 15
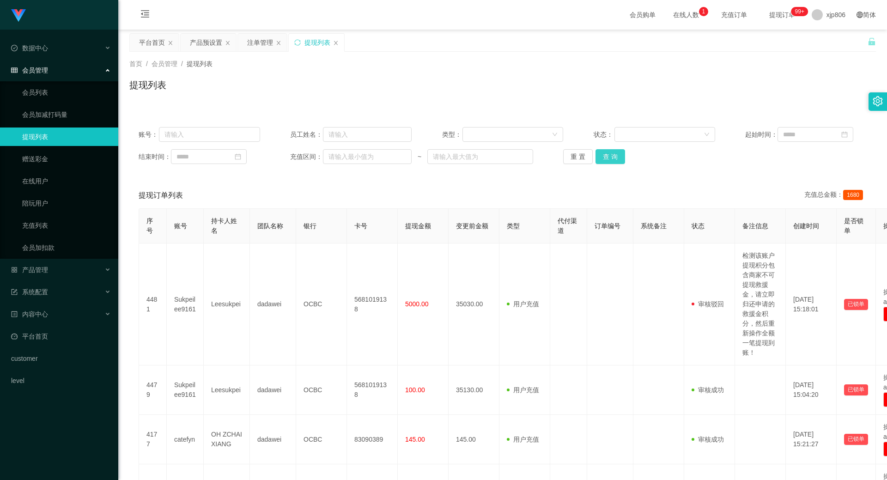
click at [605, 154] on button "查 询" at bounding box center [611, 156] width 30 height 15
click at [605, 154] on div "重 置 查 询" at bounding box center [624, 156] width 122 height 15
click at [605, 155] on button "查 询" at bounding box center [611, 156] width 30 height 15
click at [605, 155] on div "重 置 查 询" at bounding box center [624, 156] width 122 height 15
click at [605, 155] on button "查 询" at bounding box center [616, 156] width 40 height 15
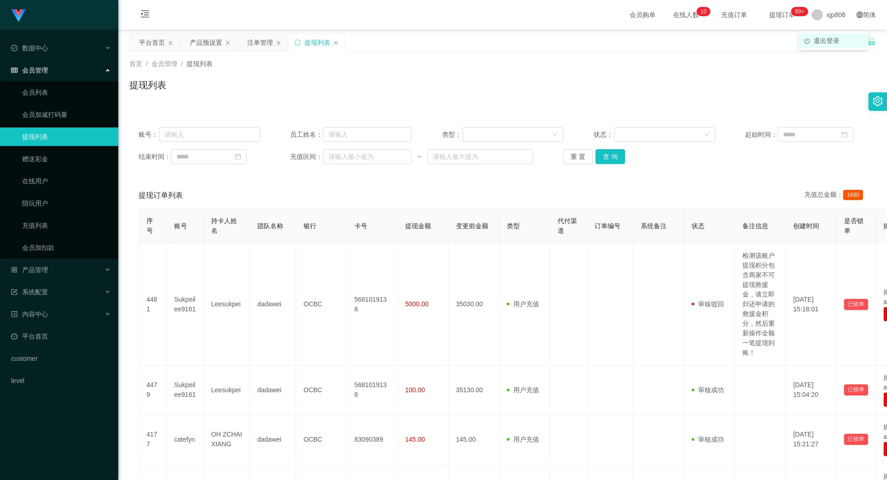
click at [815, 38] on span "退出登录" at bounding box center [827, 40] width 26 height 7
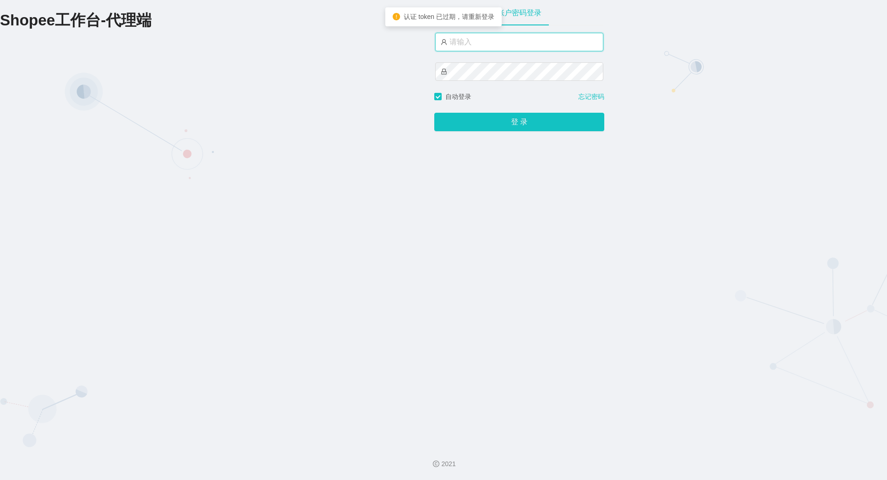
click at [483, 39] on input "text" at bounding box center [519, 42] width 168 height 18
type input "yn06"
click at [434, 113] on button "登 录" at bounding box center [519, 122] width 170 height 18
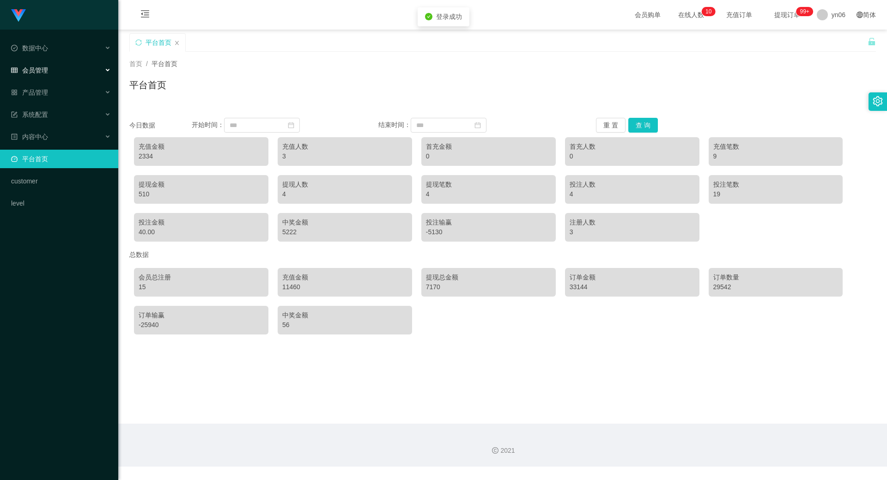
click at [53, 66] on div "会员管理" at bounding box center [59, 70] width 118 height 18
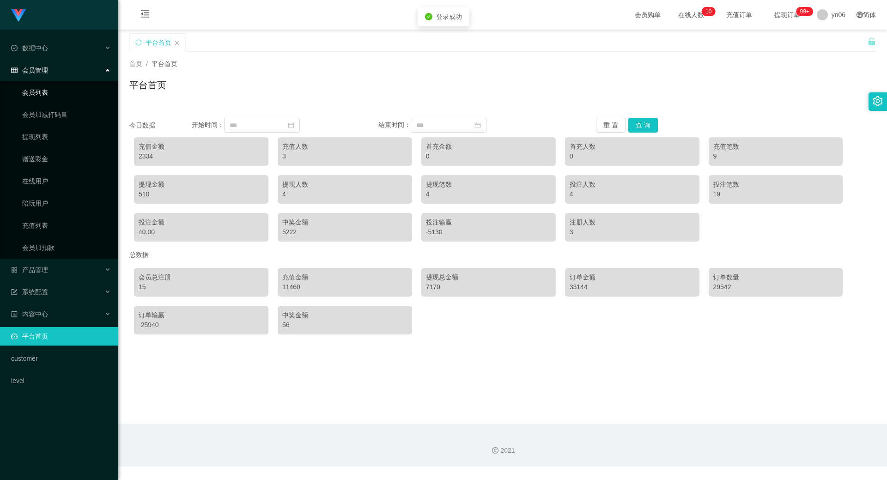
click at [46, 88] on link "会员列表" at bounding box center [66, 92] width 89 height 18
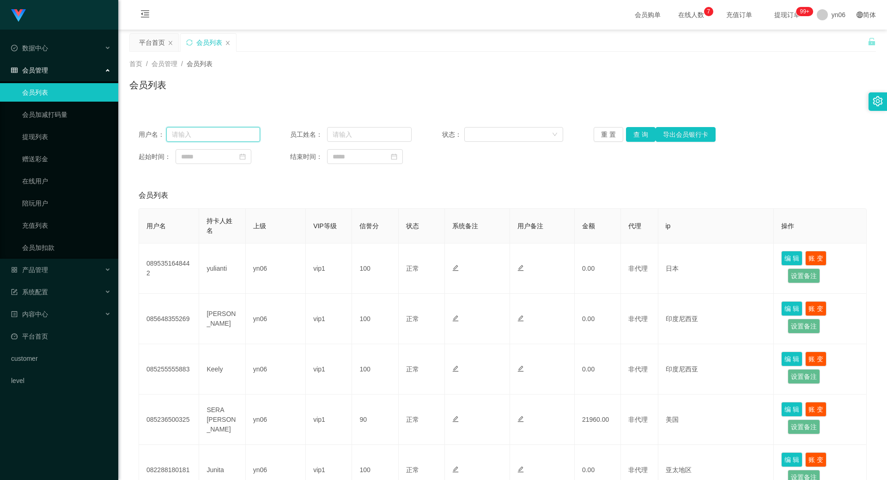
click at [218, 130] on input "text" at bounding box center [213, 134] width 94 height 15
paste input "085236500325"
type input "085236500325"
click at [645, 135] on button "查 询" at bounding box center [641, 134] width 30 height 15
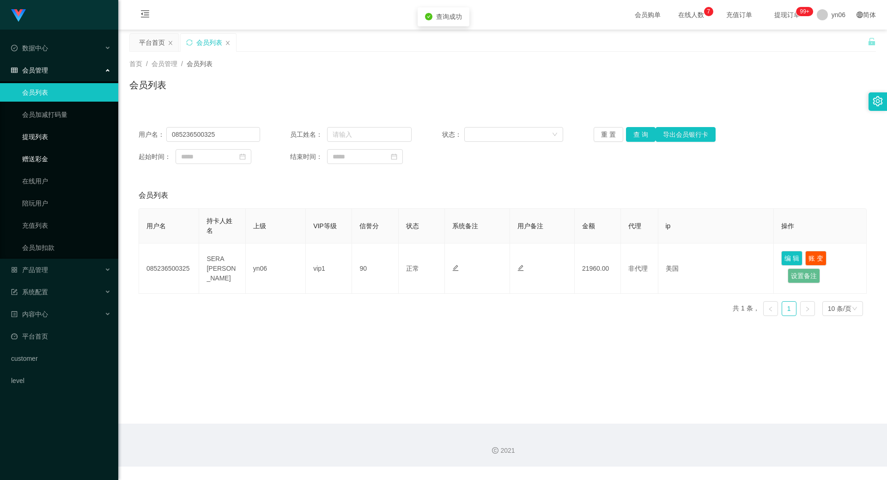
click at [52, 139] on link "提现列表" at bounding box center [66, 137] width 89 height 18
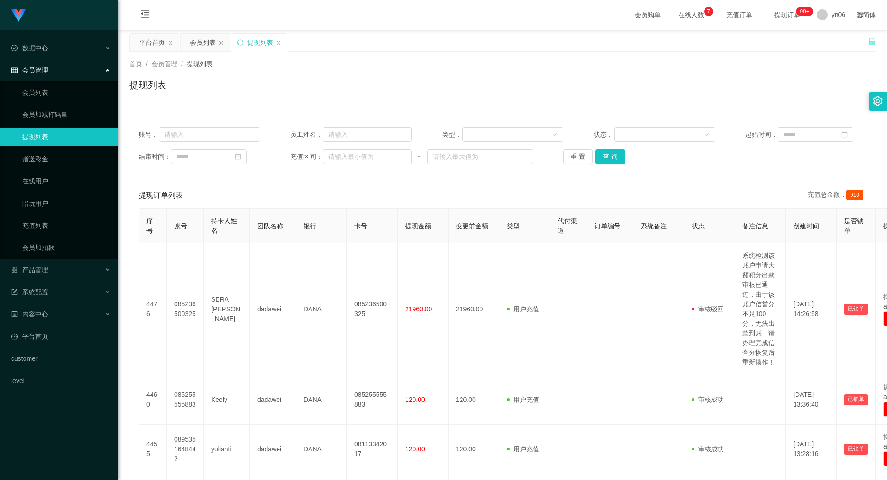
click at [221, 142] on div "账号： 员工姓名： 类型： 状态： 起始时间： 结束时间： 充值区间： ~ 重 置 查 询" at bounding box center [502, 145] width 747 height 55
click at [220, 139] on input "text" at bounding box center [209, 134] width 101 height 15
paste input "085236500325"
type input "085236500325"
click at [602, 153] on button "查 询" at bounding box center [611, 156] width 30 height 15
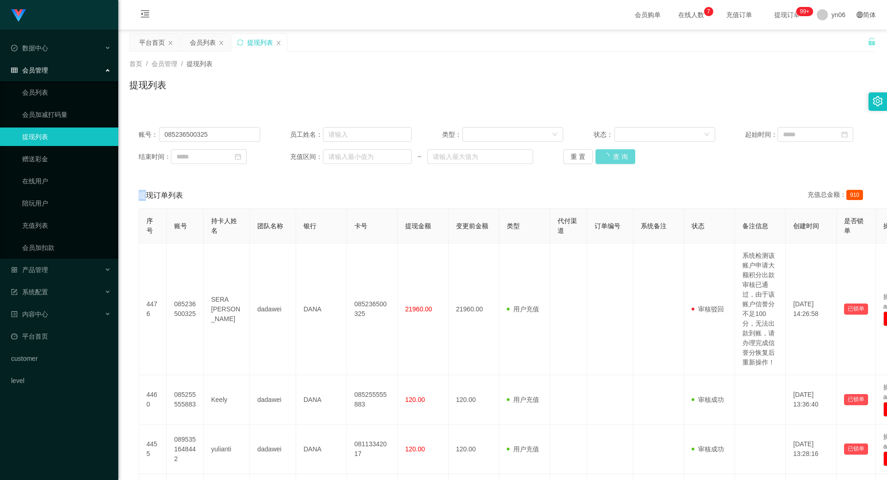
click at [602, 153] on div "重 置 查 询" at bounding box center [624, 156] width 122 height 15
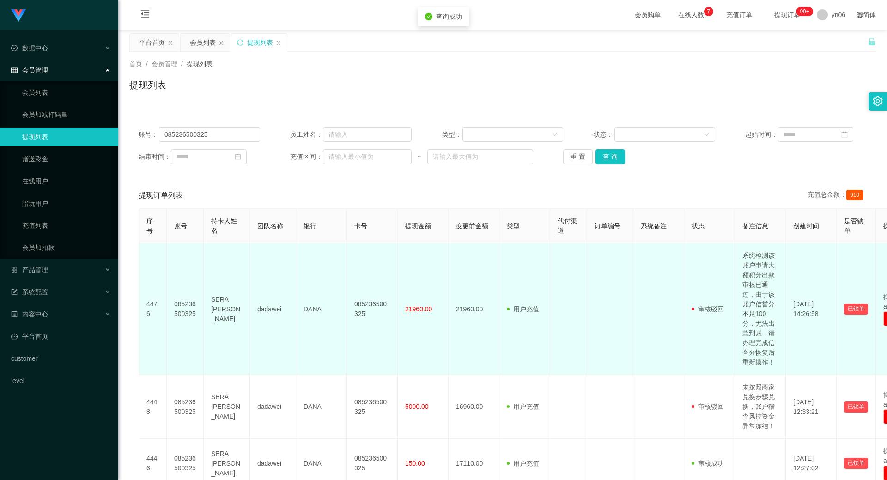
click at [182, 297] on td "085236500325" at bounding box center [185, 310] width 37 height 132
click at [211, 311] on td "SERA [PERSON_NAME]" at bounding box center [227, 310] width 46 height 132
click at [306, 315] on td "DANA" at bounding box center [321, 310] width 51 height 132
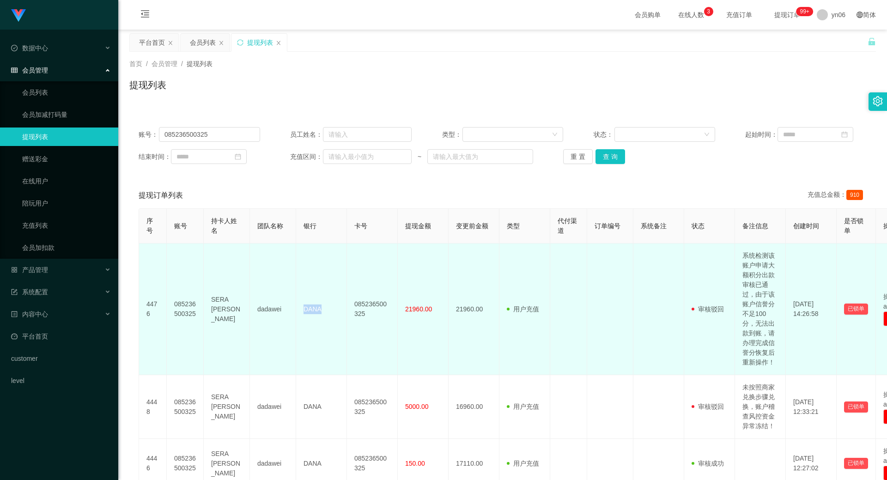
click at [306, 315] on td "DANA" at bounding box center [321, 310] width 51 height 132
click at [323, 339] on td "DANA" at bounding box center [321, 310] width 51 height 132
drag, startPoint x: 299, startPoint y: 308, endPoint x: 394, endPoint y: 313, distance: 94.9
click at [394, 313] on tr "4476 085236500325 SERA AULIA WULAN DEWIYANTO dadawei DANA 085236500325 21960.00…" at bounding box center [535, 310] width 793 height 132
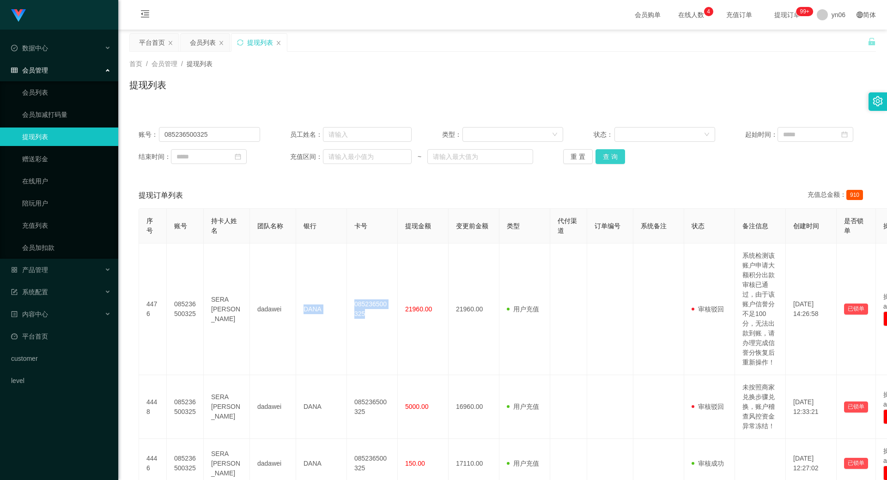
click at [604, 158] on button "查 询" at bounding box center [611, 156] width 30 height 15
drag, startPoint x: 604, startPoint y: 158, endPoint x: 787, endPoint y: 40, distance: 217.1
click at [604, 158] on div "重 置 查 询" at bounding box center [624, 156] width 122 height 15
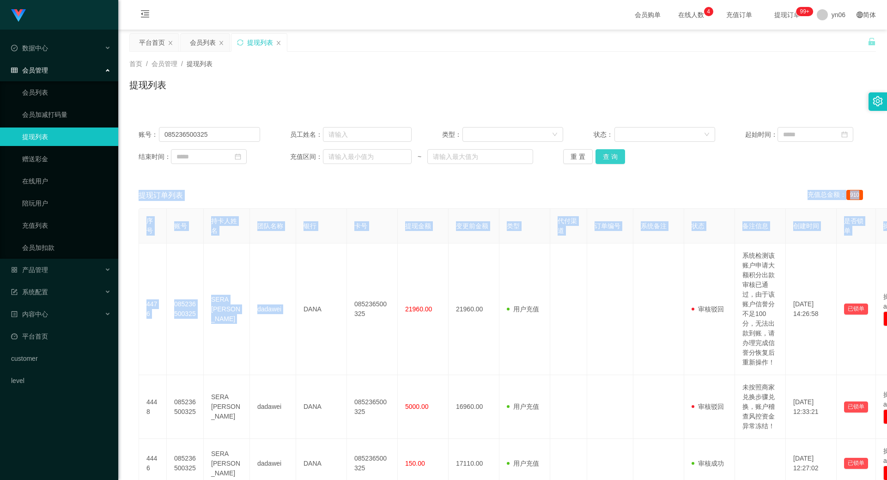
click at [599, 159] on button "查 询" at bounding box center [611, 156] width 30 height 15
click at [599, 159] on div "重 置 查 询" at bounding box center [624, 156] width 122 height 15
click at [599, 159] on button "查 询" at bounding box center [616, 156] width 40 height 15
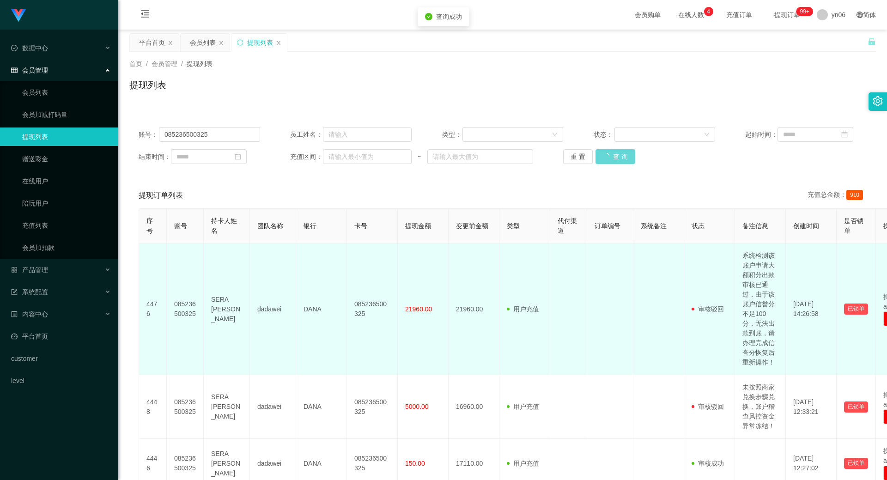
click at [640, 260] on td at bounding box center [659, 310] width 51 height 132
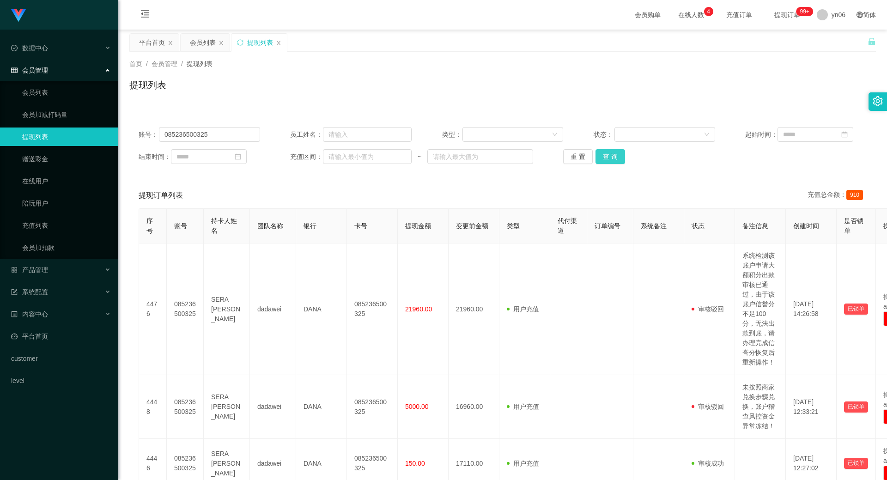
click at [612, 155] on button "查 询" at bounding box center [611, 156] width 30 height 15
click at [611, 157] on div "重 置 查 询" at bounding box center [624, 156] width 122 height 15
click at [610, 157] on button "查 询" at bounding box center [611, 156] width 30 height 15
click at [608, 157] on div "重 置 查 询" at bounding box center [624, 156] width 122 height 15
click at [61, 274] on div "产品管理" at bounding box center [59, 270] width 118 height 18
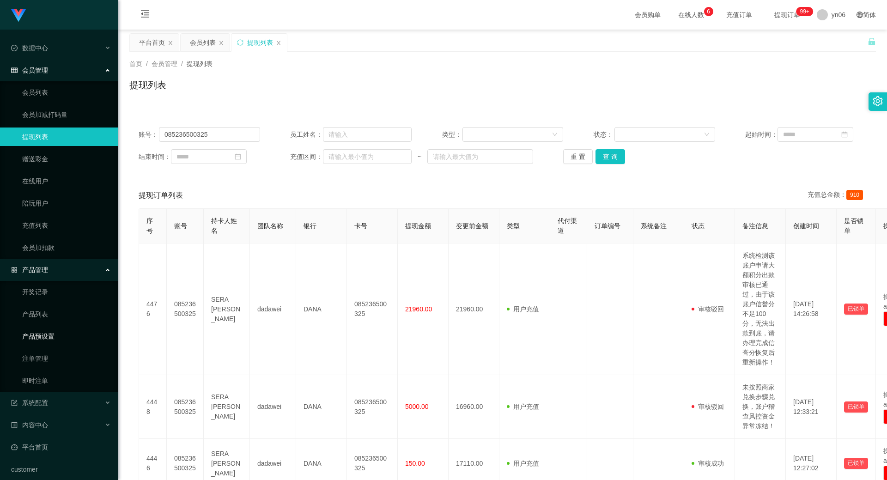
click at [63, 336] on link "产品预设置" at bounding box center [66, 336] width 89 height 18
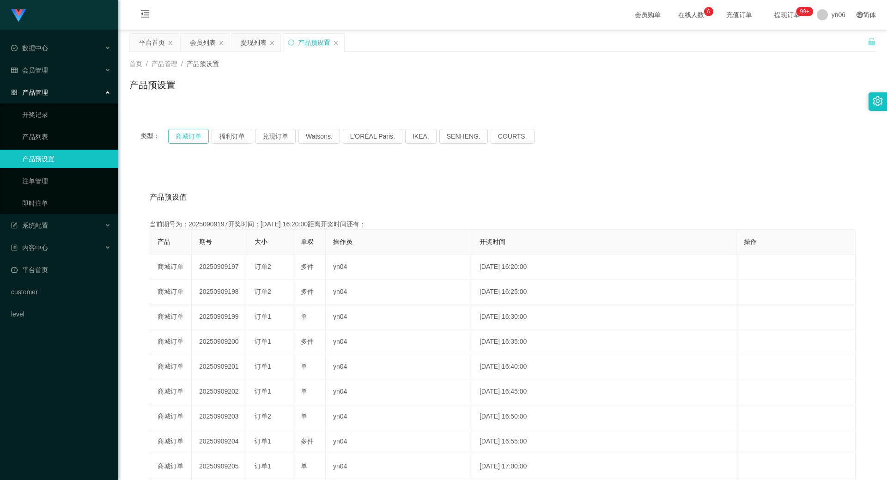
click at [184, 134] on button "商城订单" at bounding box center [188, 136] width 41 height 15
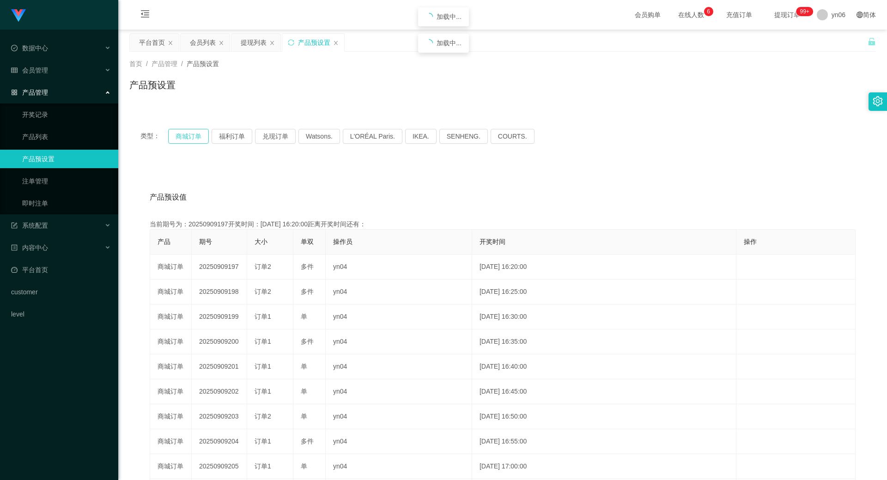
click at [186, 135] on button "商城订单" at bounding box center [188, 136] width 41 height 15
click at [189, 133] on button "商城订单" at bounding box center [188, 136] width 41 height 15
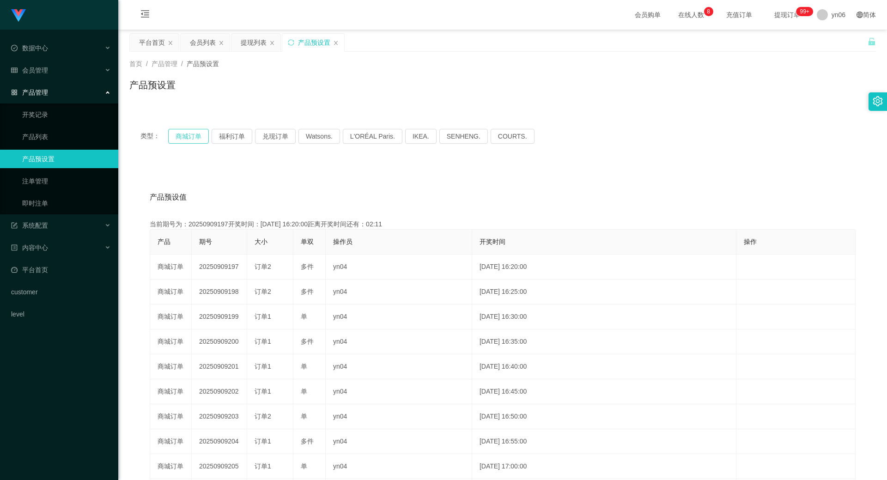
click at [190, 134] on button "商城订单" at bounding box center [188, 136] width 41 height 15
click at [65, 220] on div "系统配置" at bounding box center [59, 225] width 118 height 18
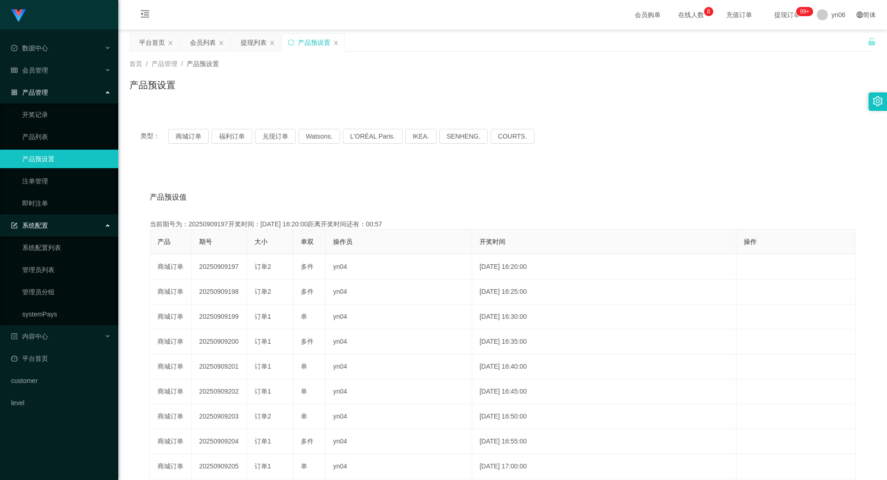
click at [52, 222] on div "系统配置" at bounding box center [59, 225] width 118 height 18
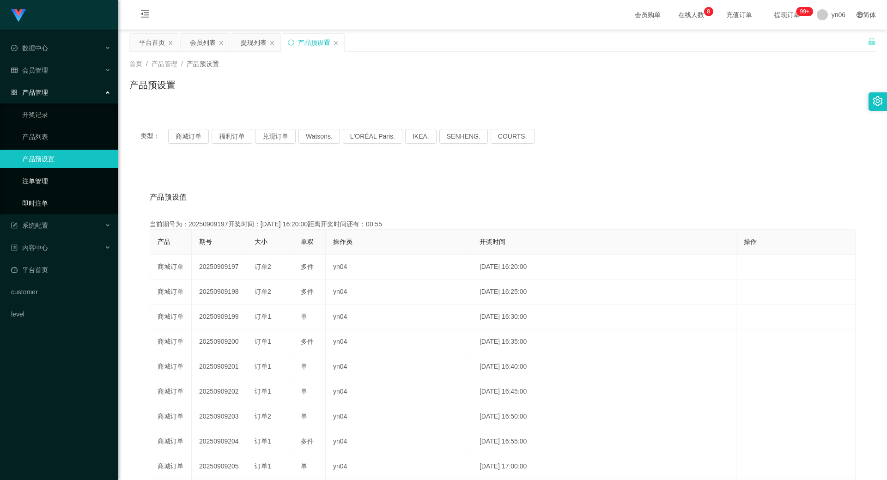
click at [50, 189] on link "注单管理" at bounding box center [66, 181] width 89 height 18
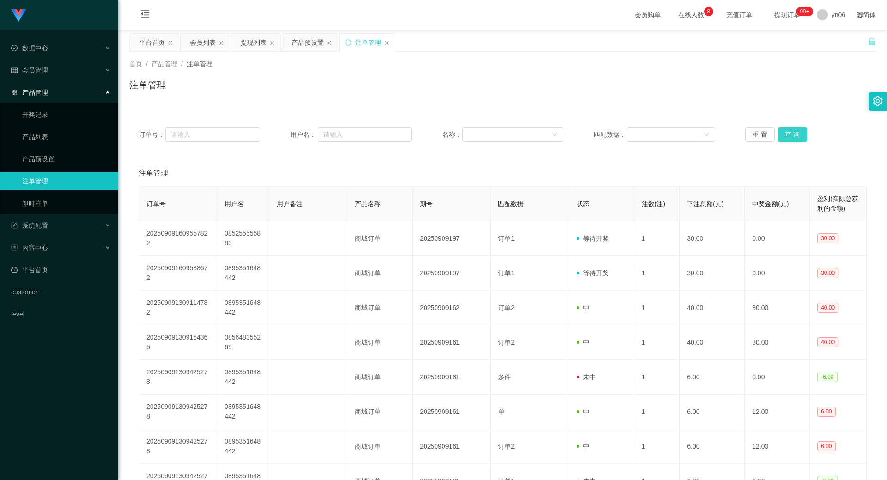
click at [795, 140] on button "查 询" at bounding box center [793, 134] width 30 height 15
click at [795, 140] on div "重 置 查 询" at bounding box center [807, 134] width 122 height 15
click at [795, 136] on button "查 询" at bounding box center [793, 134] width 30 height 15
click at [795, 136] on div "重 置 查 询" at bounding box center [807, 134] width 122 height 15
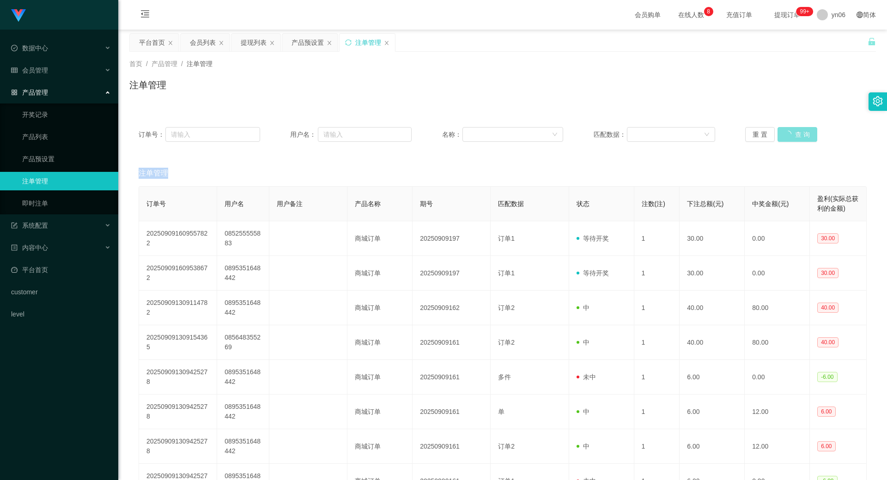
click at [795, 136] on button "查 询" at bounding box center [798, 134] width 40 height 15
click at [795, 136] on div "重 置 查 询" at bounding box center [807, 134] width 122 height 15
click at [795, 136] on button "查 询" at bounding box center [798, 134] width 40 height 15
click at [795, 136] on div "重 置 查 询" at bounding box center [807, 134] width 122 height 15
click at [795, 136] on button "查 询" at bounding box center [798, 134] width 40 height 15
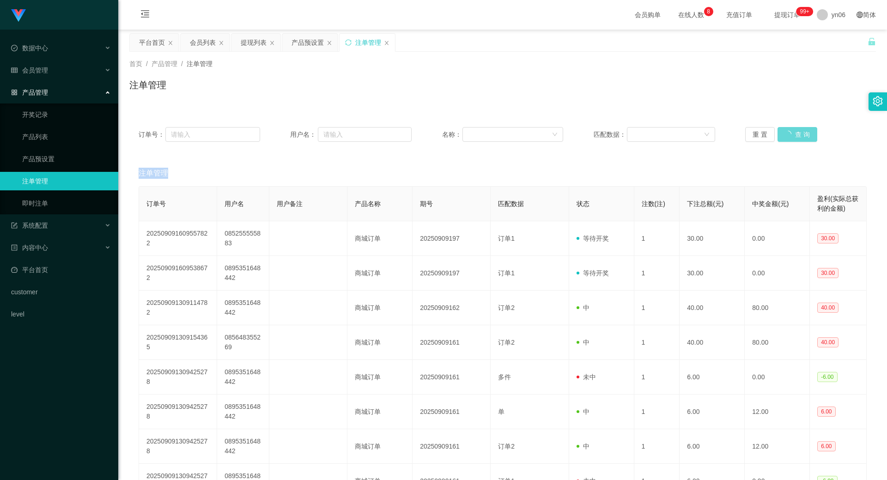
click at [795, 136] on div "重 置 查 询" at bounding box center [807, 134] width 122 height 15
click at [796, 136] on button "查 询" at bounding box center [793, 134] width 30 height 15
click at [796, 136] on div "重 置 查 询" at bounding box center [807, 134] width 122 height 15
click at [796, 136] on button "查 询" at bounding box center [793, 134] width 30 height 15
click at [796, 136] on div "重 置 查 询" at bounding box center [807, 134] width 122 height 15
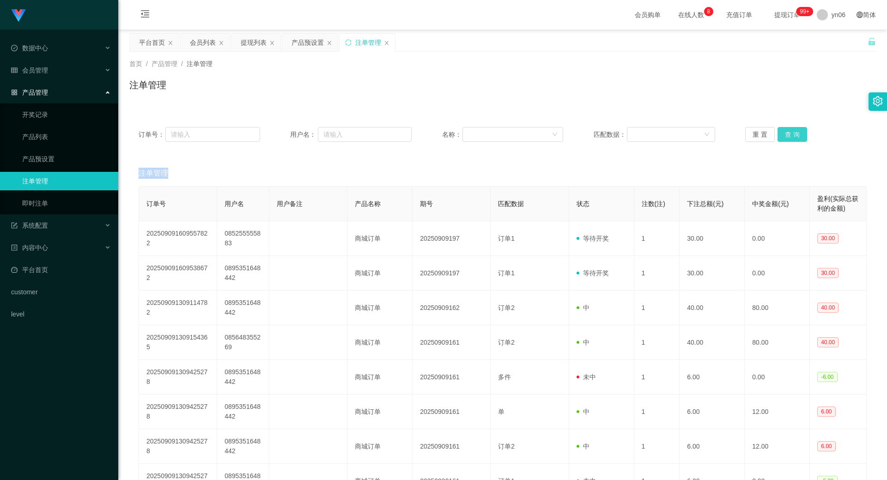
click at [796, 136] on button "查 询" at bounding box center [793, 134] width 30 height 15
click at [796, 137] on div "重 置 查 询" at bounding box center [807, 134] width 122 height 15
click at [796, 137] on button "查 询" at bounding box center [793, 134] width 30 height 15
click at [797, 137] on div "重 置 查 询" at bounding box center [807, 134] width 122 height 15
click at [797, 137] on button "查 询" at bounding box center [793, 134] width 30 height 15
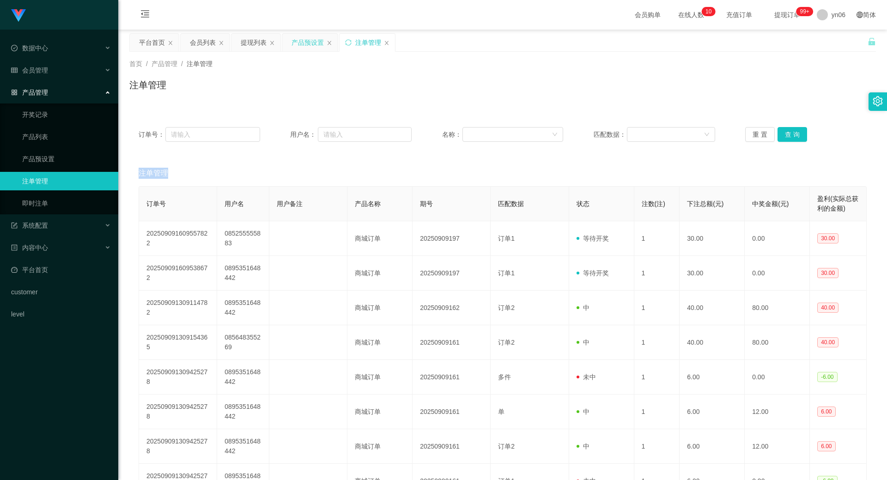
click at [308, 46] on div "产品预设置" at bounding box center [308, 43] width 32 height 18
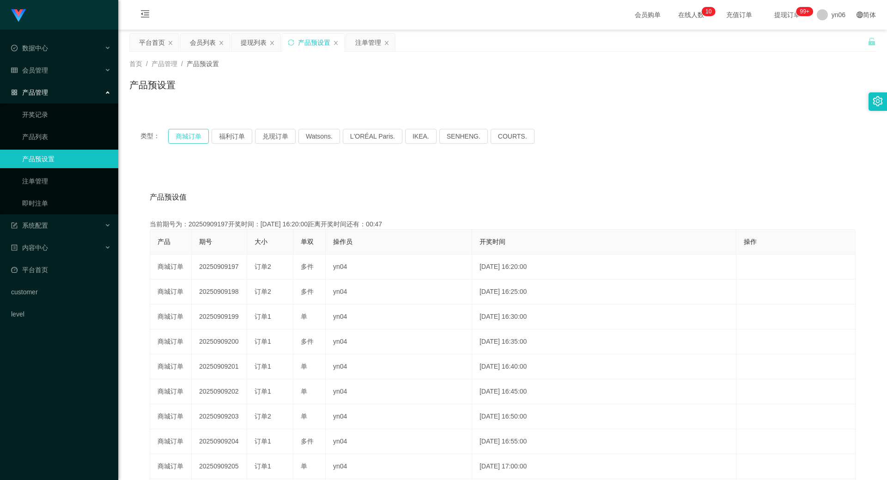
click at [186, 138] on button "商城订单" at bounding box center [188, 136] width 41 height 15
drag, startPoint x: 186, startPoint y: 138, endPoint x: 253, endPoint y: 126, distance: 68.5
click at [186, 138] on button "商城订单" at bounding box center [188, 136] width 41 height 15
click at [372, 48] on div "注单管理" at bounding box center [368, 43] width 26 height 18
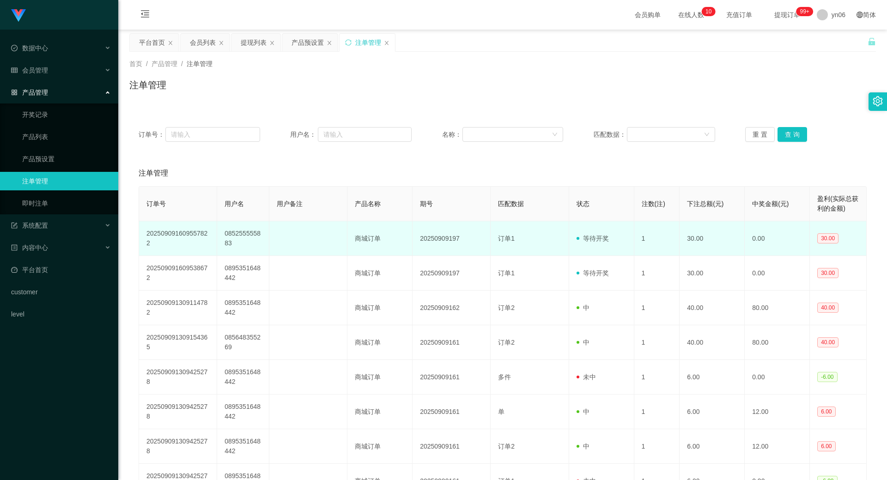
click at [225, 243] on td "085255555883" at bounding box center [243, 238] width 52 height 35
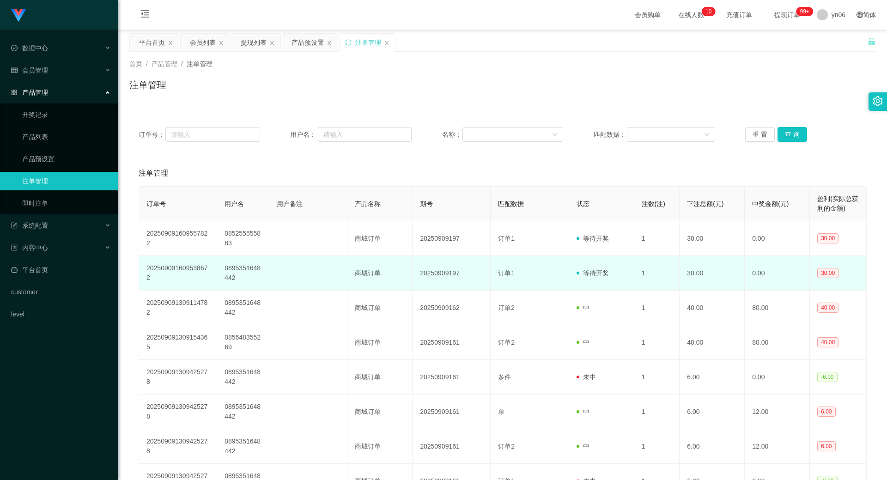
click at [223, 285] on td "0895351648442" at bounding box center [243, 273] width 52 height 35
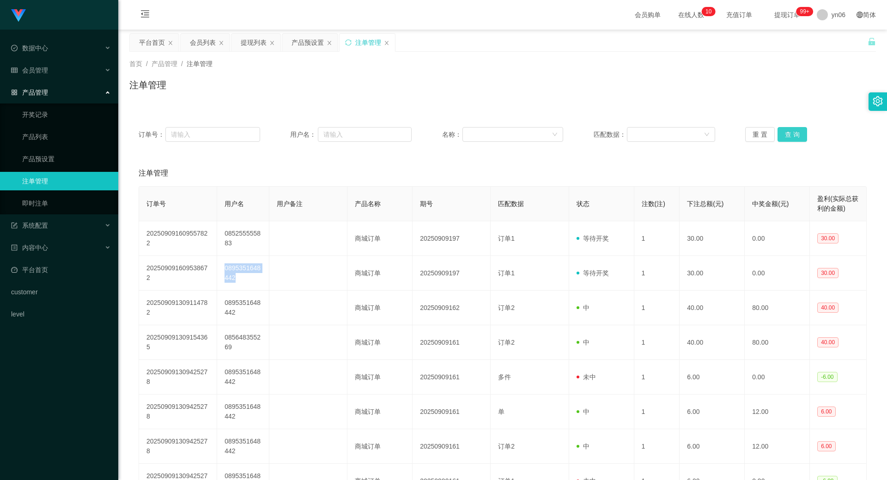
click at [791, 130] on button "查 询" at bounding box center [793, 134] width 30 height 15
click at [791, 131] on div "重 置 查 询" at bounding box center [807, 134] width 122 height 15
click at [791, 133] on button "查 询" at bounding box center [793, 134] width 30 height 15
click at [791, 133] on div "重 置 查 询" at bounding box center [807, 134] width 122 height 15
click at [791, 133] on button "查 询" at bounding box center [793, 134] width 30 height 15
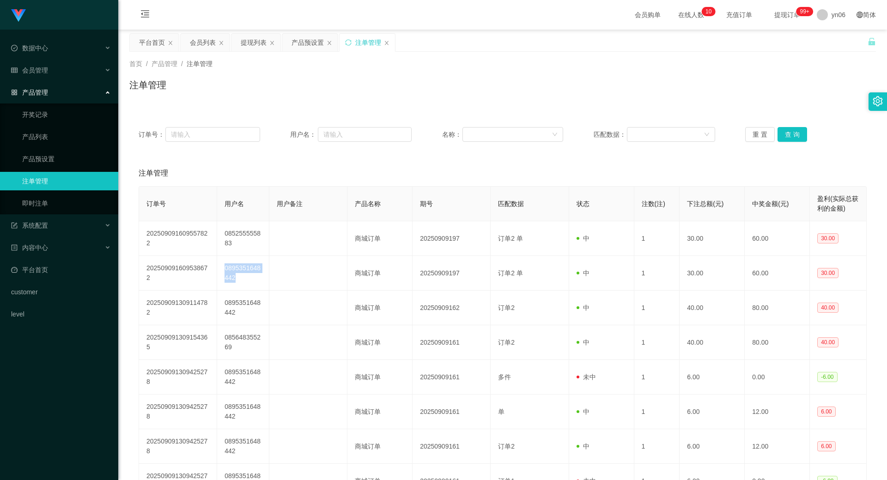
drag, startPoint x: 203, startPoint y: 43, endPoint x: 459, endPoint y: 175, distance: 288.6
click at [203, 42] on div "会员列表" at bounding box center [203, 43] width 26 height 18
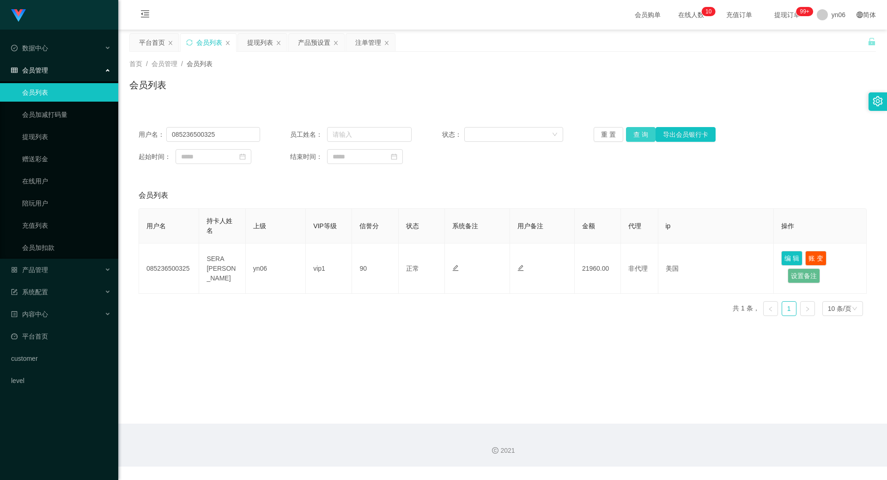
click at [629, 134] on button "查 询" at bounding box center [641, 134] width 30 height 15
click at [629, 134] on div "重 置 查 询 导出会员银行卡" at bounding box center [655, 134] width 122 height 15
click at [629, 134] on button "查 询" at bounding box center [646, 134] width 40 height 15
click at [226, 132] on input "085236500325" at bounding box center [213, 134] width 94 height 15
click at [227, 132] on input "085236500325" at bounding box center [213, 134] width 94 height 15
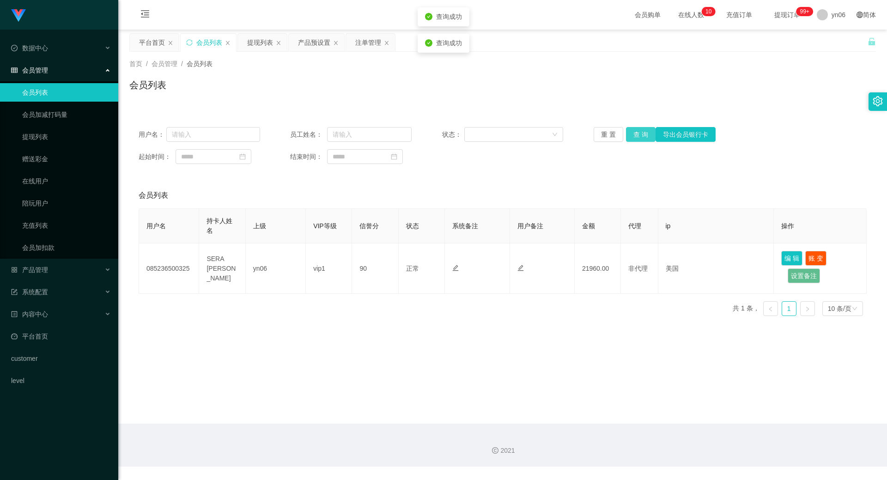
click at [642, 133] on button "查 询" at bounding box center [641, 134] width 30 height 15
click at [642, 133] on div "重 置 查 询 导出会员银行卡" at bounding box center [655, 134] width 122 height 15
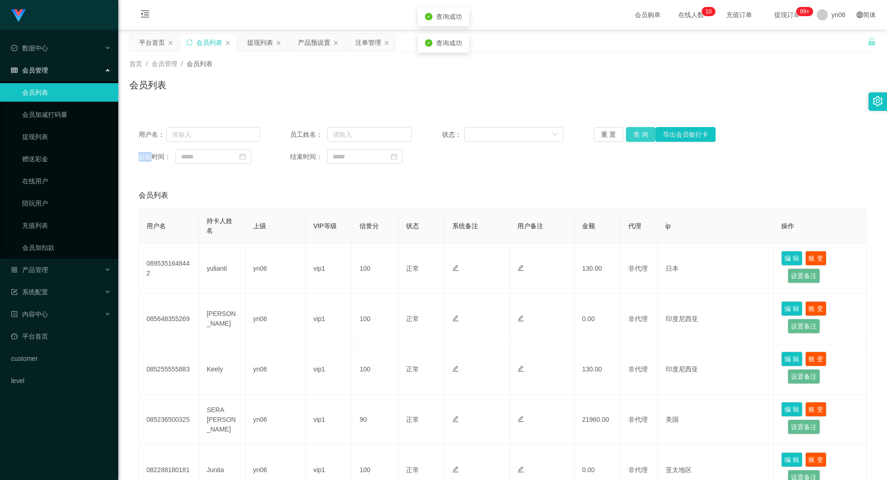
click at [642, 133] on button "查 询" at bounding box center [641, 134] width 30 height 15
click at [642, 133] on div "重 置 查 询 导出会员银行卡" at bounding box center [655, 134] width 122 height 15
click at [642, 133] on button "查 询" at bounding box center [646, 134] width 40 height 15
click at [642, 133] on div "重 置 查 询 导出会员银行卡" at bounding box center [655, 134] width 122 height 15
click at [643, 133] on button "查 询" at bounding box center [646, 134] width 40 height 15
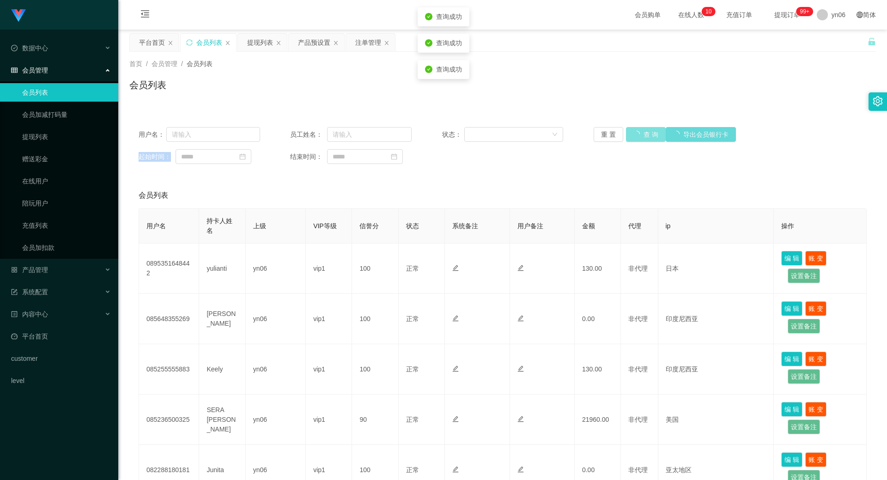
click at [643, 133] on div "重 置 查 询 导出会员银行卡" at bounding box center [655, 134] width 122 height 15
click at [643, 134] on button "查 询" at bounding box center [646, 134] width 40 height 15
click at [644, 134] on div "重 置 查 询 导出会员银行卡" at bounding box center [655, 134] width 122 height 15
click at [644, 134] on button "查 询" at bounding box center [641, 134] width 30 height 15
click at [644, 134] on div "重 置 查 询 导出会员银行卡" at bounding box center [655, 134] width 122 height 15
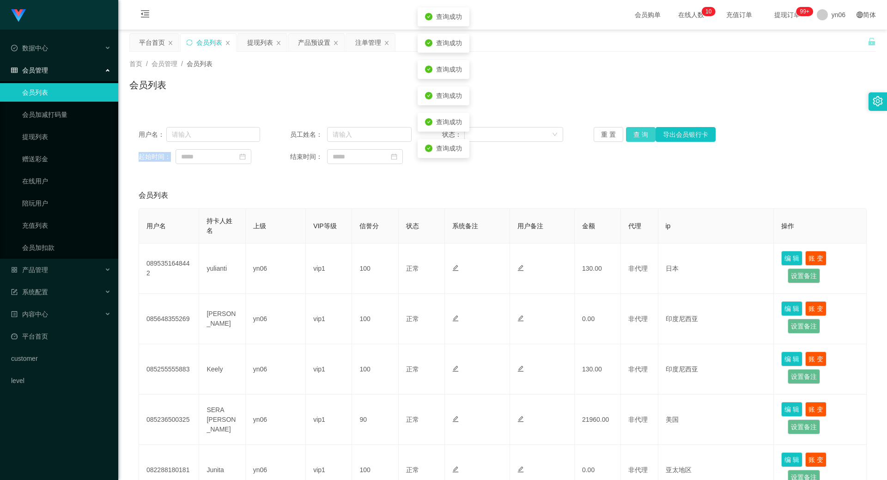
click at [644, 134] on button "查 询" at bounding box center [641, 134] width 30 height 15
click at [644, 134] on div "重 置 查 询 导出会员银行卡" at bounding box center [655, 134] width 122 height 15
click at [644, 134] on button "查 询" at bounding box center [641, 134] width 30 height 15
click at [639, 141] on button "查 询" at bounding box center [641, 134] width 30 height 15
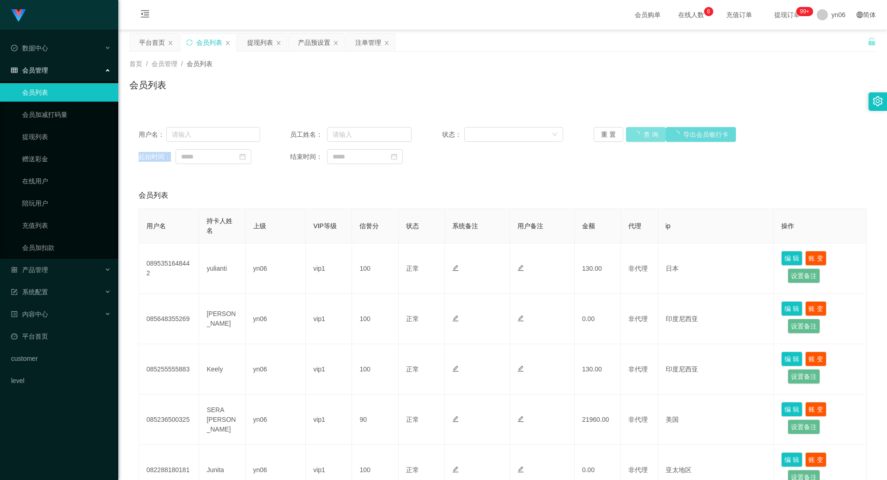
click at [639, 141] on div "重 置 查 询 导出会员银行卡" at bounding box center [655, 134] width 122 height 15
click at [640, 138] on button "查 询" at bounding box center [641, 134] width 30 height 15
click at [640, 137] on div "重 置 查 询 导出会员银行卡" at bounding box center [655, 134] width 122 height 15
click at [639, 137] on button "查 询" at bounding box center [641, 134] width 30 height 15
click at [639, 137] on div "重 置 查 询 导出会员银行卡" at bounding box center [655, 134] width 122 height 15
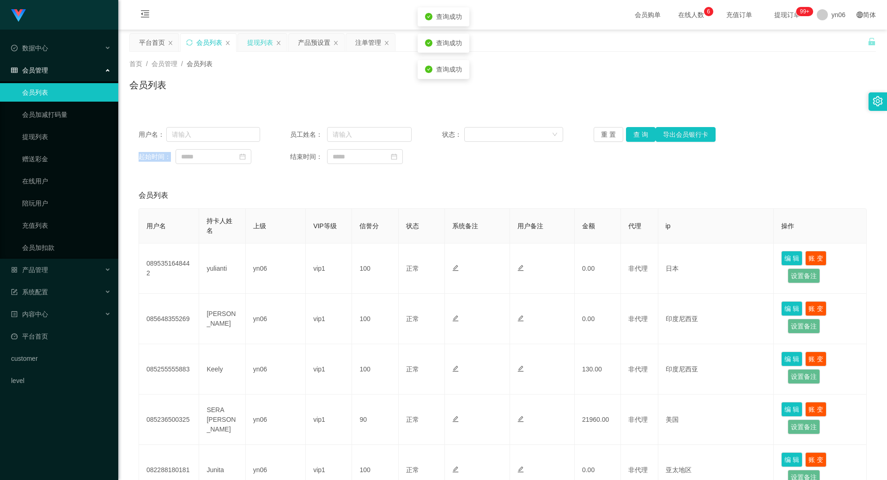
click at [262, 37] on div "提现列表" at bounding box center [260, 43] width 26 height 18
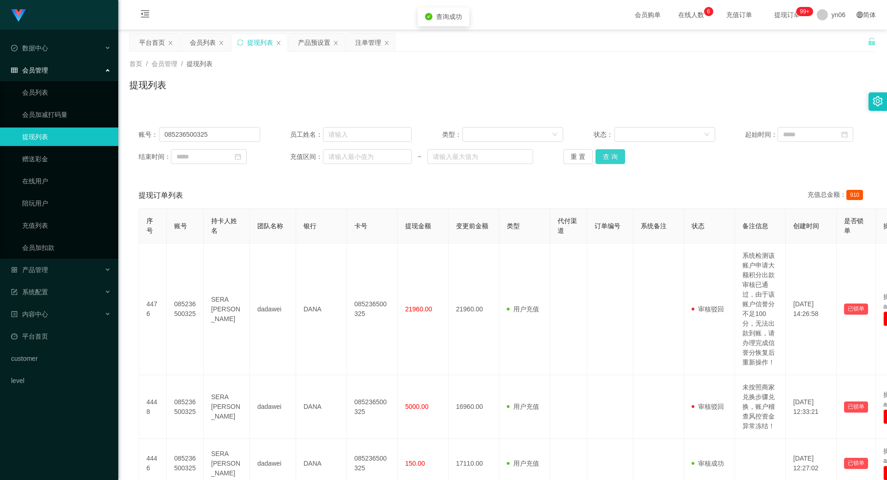
click at [612, 157] on button "查 询" at bounding box center [611, 156] width 30 height 15
click at [611, 159] on div "重 置 查 询" at bounding box center [624, 156] width 122 height 15
click at [612, 159] on button "查 询" at bounding box center [616, 156] width 40 height 15
click at [612, 159] on div "重 置 查 询" at bounding box center [624, 156] width 122 height 15
click at [613, 159] on button "查 询" at bounding box center [616, 156] width 40 height 15
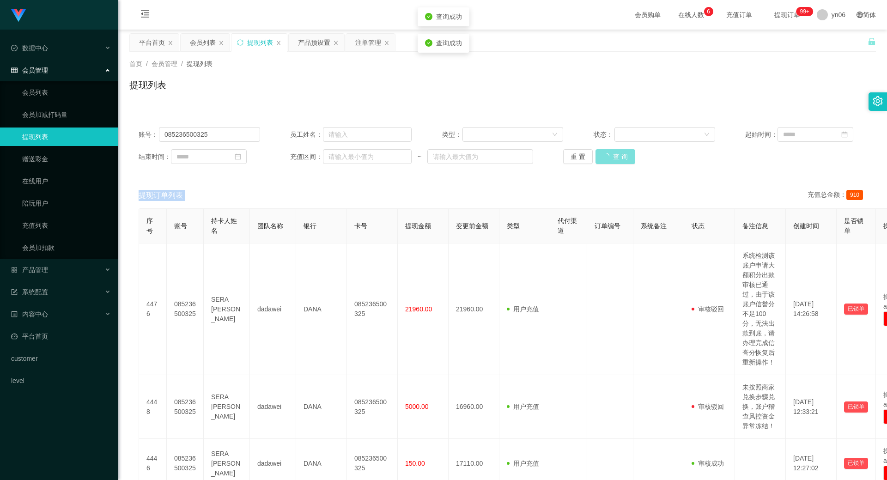
click at [614, 159] on button "查 询" at bounding box center [616, 156] width 40 height 15
click at [614, 159] on div "重 置 查 询" at bounding box center [624, 156] width 122 height 15
click at [615, 159] on button "查 询" at bounding box center [616, 156] width 40 height 15
click at [613, 164] on div "账号： 085236500325 员工姓名： 类型： 状态： 起始时间： 结束时间： 充值区间： ~ 重 置 查 询" at bounding box center [502, 145] width 747 height 55
click at [612, 158] on button "查 询" at bounding box center [611, 156] width 30 height 15
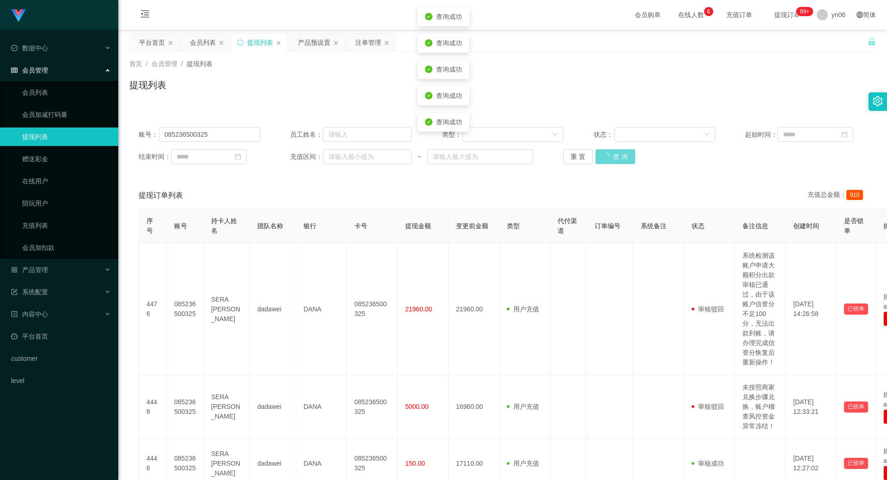
click at [612, 159] on div "重 置 查 询" at bounding box center [624, 156] width 122 height 15
click at [612, 159] on button "查 询" at bounding box center [616, 156] width 40 height 15
click at [612, 159] on div "重 置 查 询" at bounding box center [624, 156] width 122 height 15
click at [612, 159] on button "查 询" at bounding box center [611, 156] width 30 height 15
click at [613, 159] on button "查 询" at bounding box center [611, 156] width 30 height 15
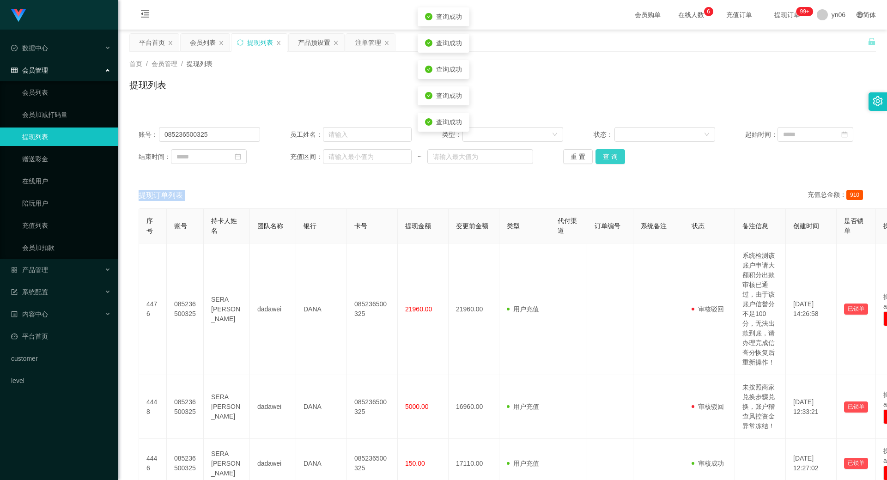
click at [613, 159] on div "重 置 查 询" at bounding box center [624, 156] width 122 height 15
click at [613, 159] on button "查 询" at bounding box center [611, 156] width 30 height 15
click at [613, 159] on div "重 置 查 询" at bounding box center [624, 156] width 122 height 15
click at [613, 159] on button "查 询" at bounding box center [611, 156] width 30 height 15
click at [613, 159] on div "重 置 查 询" at bounding box center [624, 156] width 122 height 15
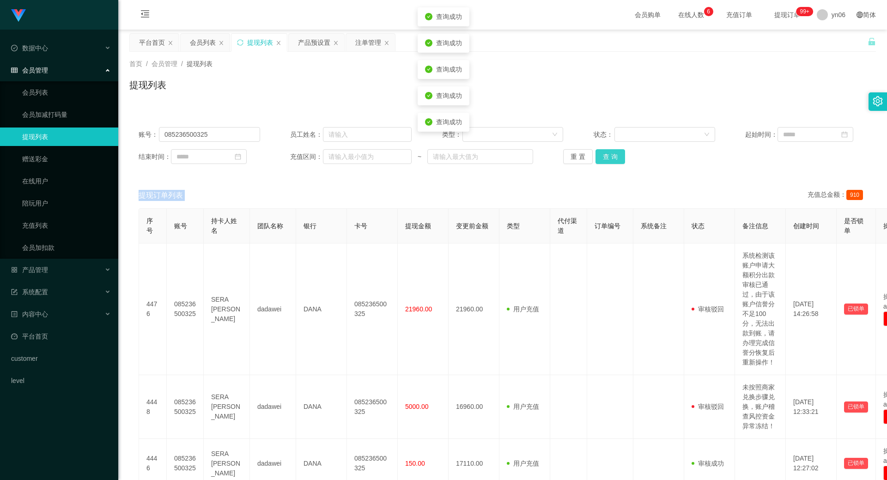
click at [613, 159] on button "查 询" at bounding box center [611, 156] width 30 height 15
click at [613, 159] on button "查 询" at bounding box center [616, 156] width 40 height 15
click at [614, 159] on div "重 置 查 询" at bounding box center [624, 156] width 122 height 15
click at [614, 160] on button "查 询" at bounding box center [616, 156] width 40 height 15
click at [614, 160] on div "重 置 查 询" at bounding box center [624, 156] width 122 height 15
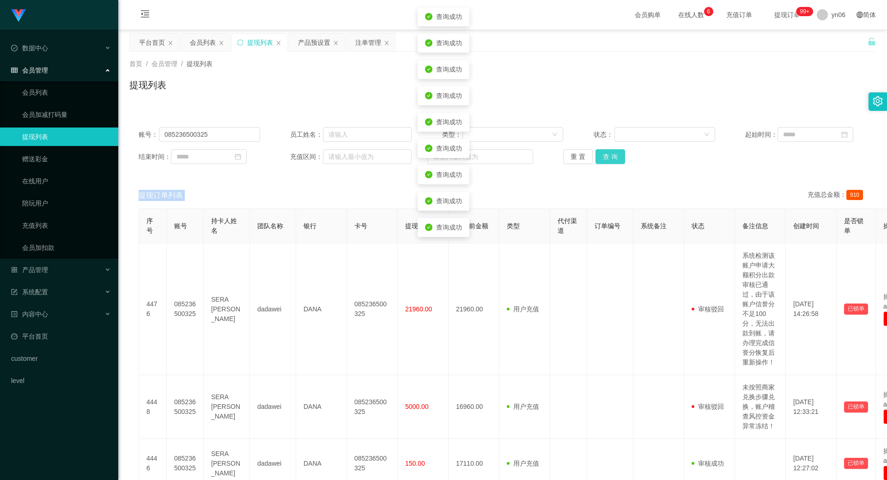
click at [614, 161] on button "查 询" at bounding box center [611, 156] width 30 height 15
click at [614, 160] on div "重 置 查 询" at bounding box center [624, 156] width 122 height 15
click at [614, 160] on button "查 询" at bounding box center [611, 156] width 30 height 15
click at [614, 159] on button "查 询" at bounding box center [611, 156] width 30 height 15
click at [614, 159] on div "重 置 查 询" at bounding box center [624, 156] width 122 height 15
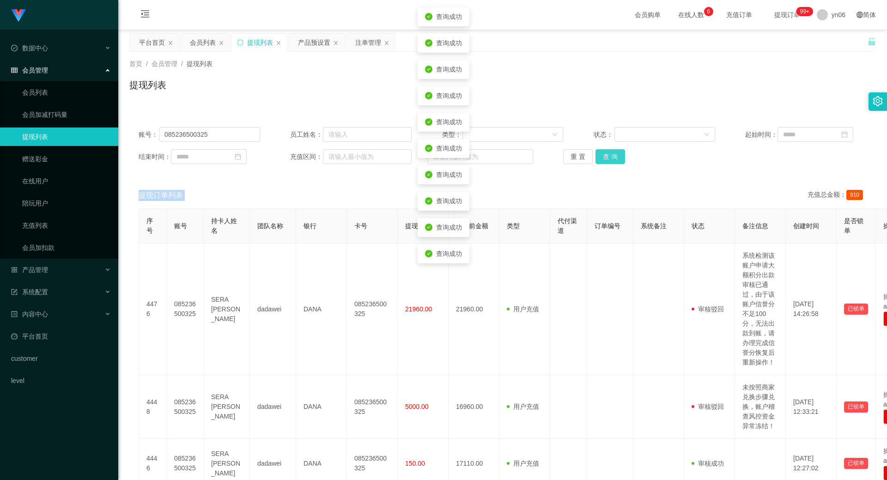
click at [615, 158] on button "查 询" at bounding box center [611, 156] width 30 height 15
click at [616, 157] on div "重 置 查 询" at bounding box center [624, 156] width 122 height 15
click at [616, 157] on button "查 询" at bounding box center [616, 156] width 40 height 15
click at [616, 157] on div "重 置 查 询" at bounding box center [624, 156] width 122 height 15
click at [616, 157] on button "查 询" at bounding box center [616, 156] width 40 height 15
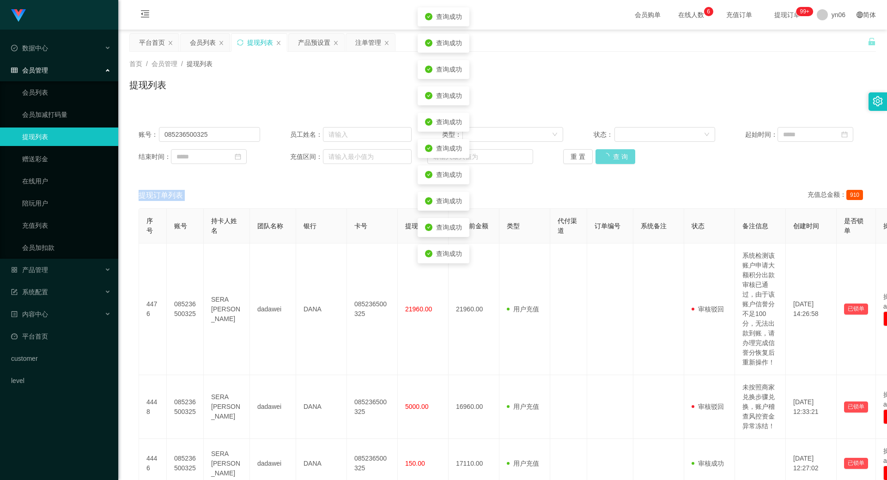
click at [616, 157] on div "重 置 查 询" at bounding box center [624, 156] width 122 height 15
click at [616, 157] on button "查 询" at bounding box center [616, 156] width 40 height 15
click at [616, 157] on div "重 置 查 询" at bounding box center [624, 156] width 122 height 15
click at [616, 157] on button "查 询" at bounding box center [611, 156] width 30 height 15
click at [367, 39] on div "注单管理" at bounding box center [368, 43] width 26 height 18
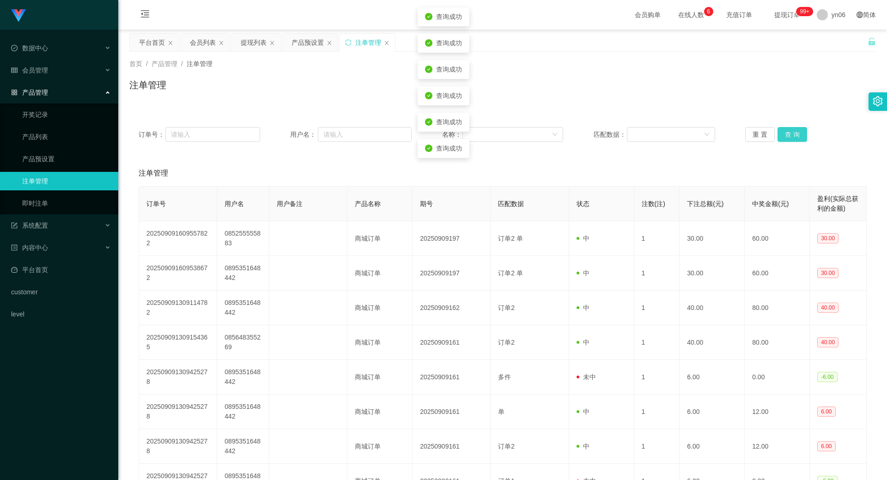
click at [781, 135] on button "查 询" at bounding box center [793, 134] width 30 height 15
click at [781, 135] on div "重 置 查 询" at bounding box center [807, 134] width 122 height 15
click at [781, 135] on button "查 询" at bounding box center [793, 134] width 30 height 15
click at [781, 135] on div "重 置 查 询" at bounding box center [807, 134] width 122 height 15
click at [782, 134] on button "查 询" at bounding box center [793, 134] width 30 height 15
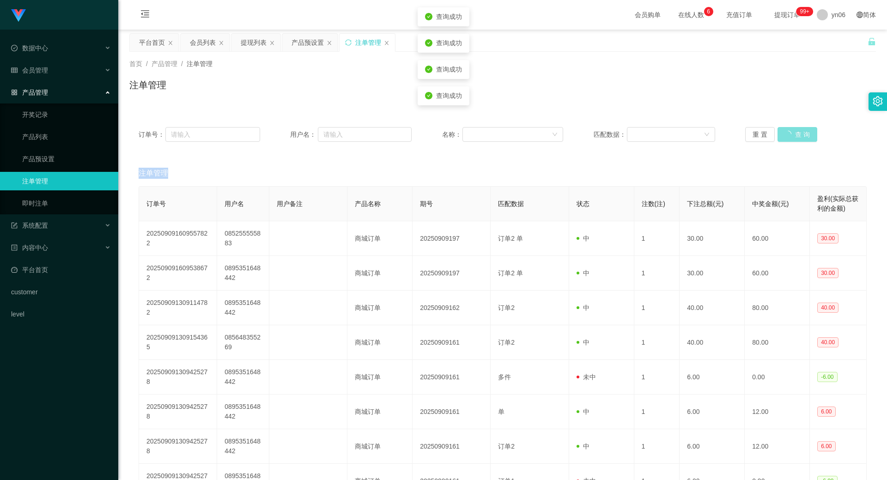
click at [782, 134] on div "重 置 查 询" at bounding box center [807, 134] width 122 height 15
click at [782, 133] on button "查 询" at bounding box center [798, 134] width 40 height 15
click at [784, 133] on div "重 置 查 询" at bounding box center [807, 134] width 122 height 15
click at [784, 133] on button "查 询" at bounding box center [798, 134] width 40 height 15
click at [784, 132] on div "重 置 查 询" at bounding box center [807, 134] width 122 height 15
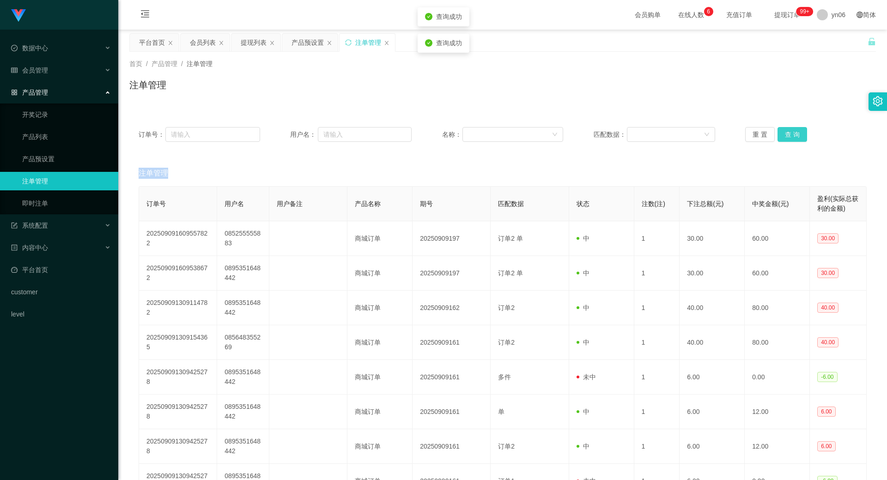
click at [784, 132] on button "查 询" at bounding box center [793, 134] width 30 height 15
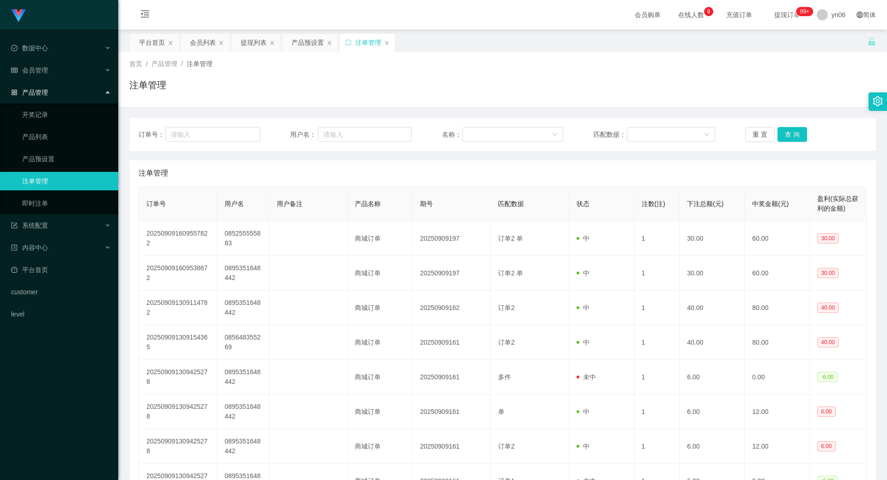
click at [773, 133] on div "重 置 查 询" at bounding box center [807, 134] width 122 height 15
click at [778, 134] on button "查 询" at bounding box center [793, 134] width 30 height 15
click at [780, 140] on button "查 询" at bounding box center [798, 134] width 40 height 15
click at [783, 137] on div "重 置 查 询" at bounding box center [807, 134] width 122 height 15
click at [783, 137] on button "查 询" at bounding box center [798, 134] width 40 height 15
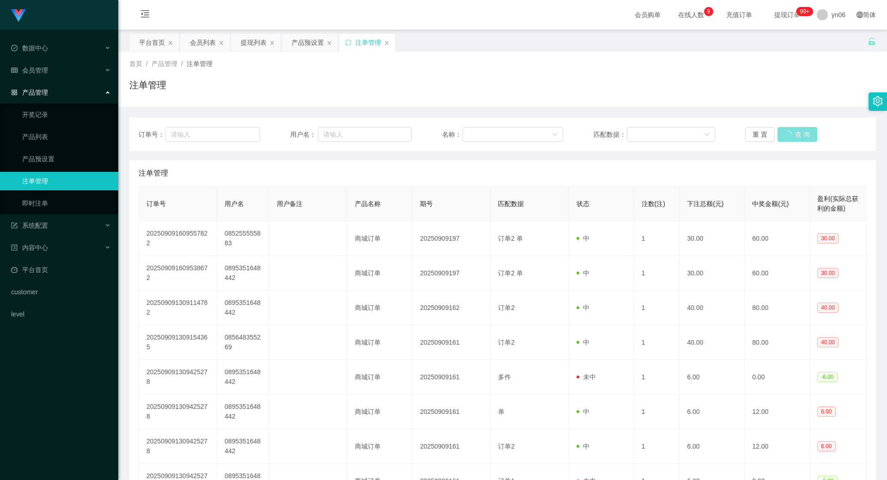
click at [783, 138] on div "重 置 查 询" at bounding box center [807, 134] width 122 height 15
click at [257, 42] on div "提现列表" at bounding box center [254, 43] width 26 height 18
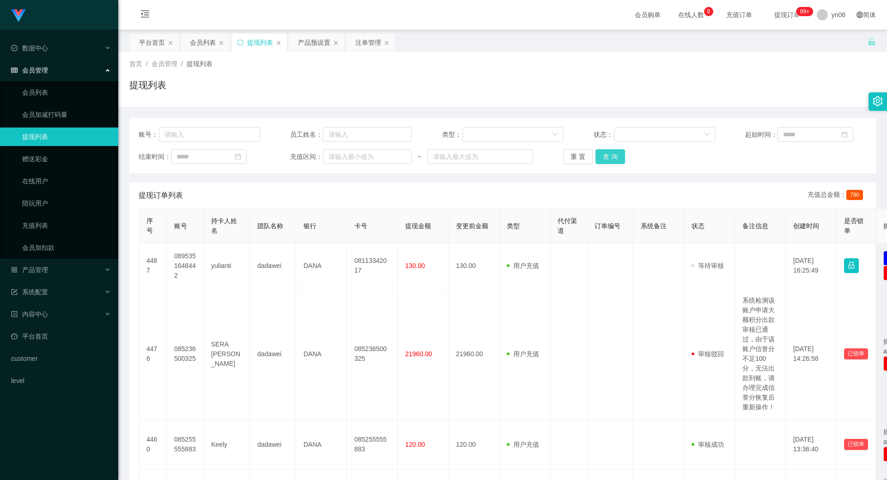
click at [611, 152] on button "查 询" at bounding box center [611, 156] width 30 height 15
click at [611, 153] on button "查 询" at bounding box center [611, 156] width 30 height 15
click at [611, 153] on div "重 置 查 询" at bounding box center [624, 156] width 122 height 15
click at [611, 153] on button "查 询" at bounding box center [611, 156] width 30 height 15
click at [612, 153] on div "重 置 查 询" at bounding box center [624, 156] width 122 height 15
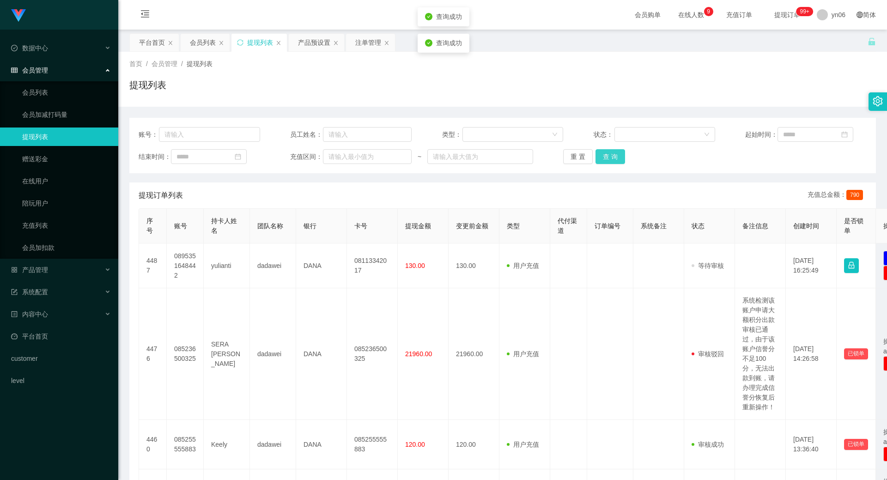
drag, startPoint x: 613, startPoint y: 153, endPoint x: 617, endPoint y: 172, distance: 19.9
click at [613, 152] on button "查 询" at bounding box center [611, 156] width 30 height 15
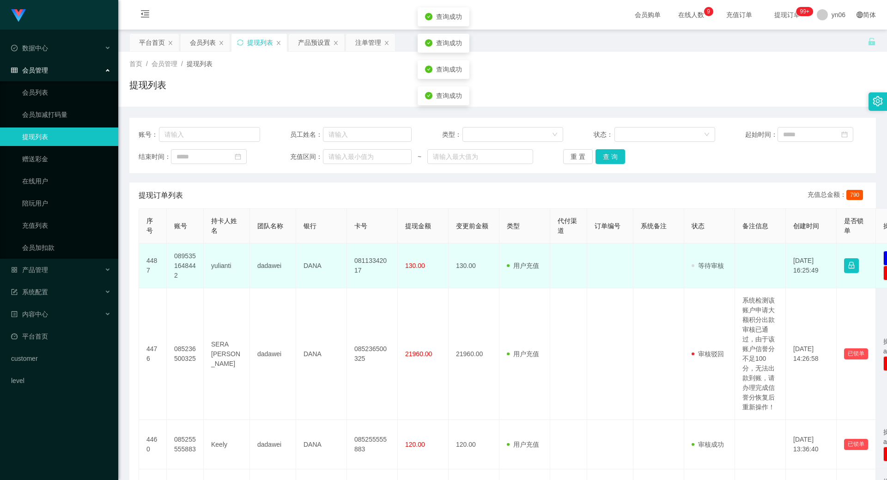
click at [175, 253] on td "0895351648442" at bounding box center [185, 266] width 37 height 45
copy td "0895351648442"
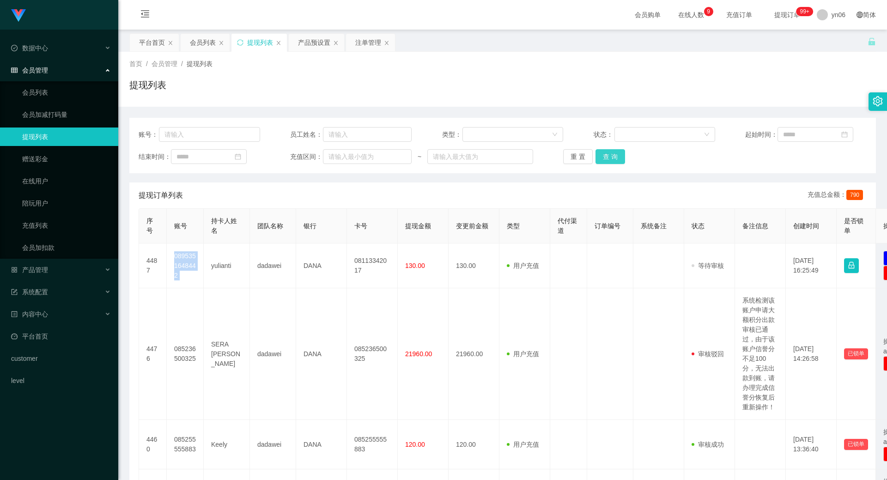
click at [615, 154] on button "查 询" at bounding box center [611, 156] width 30 height 15
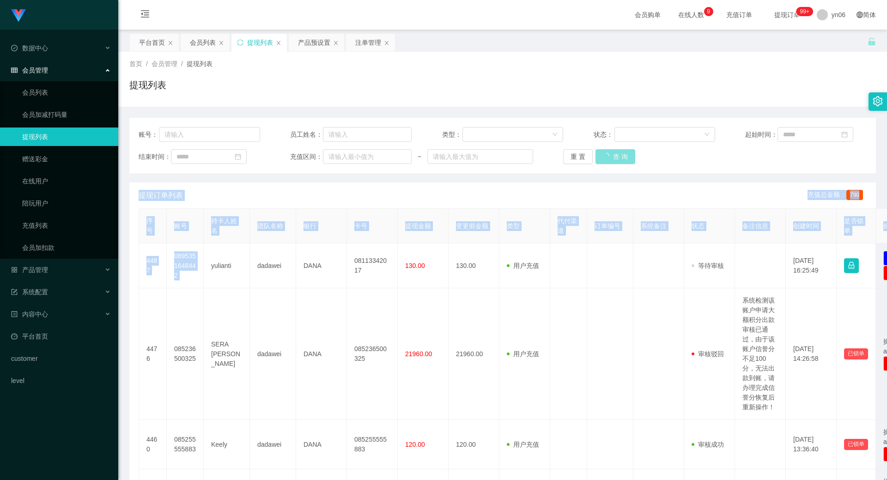
click at [615, 155] on div "重 置 查 询" at bounding box center [624, 156] width 122 height 15
click at [615, 155] on button "查 询" at bounding box center [616, 156] width 40 height 15
click at [615, 156] on button "查 询" at bounding box center [611, 156] width 30 height 15
click at [615, 156] on div "重 置 查 询" at bounding box center [624, 156] width 122 height 15
click at [615, 156] on button "查 询" at bounding box center [611, 156] width 30 height 15
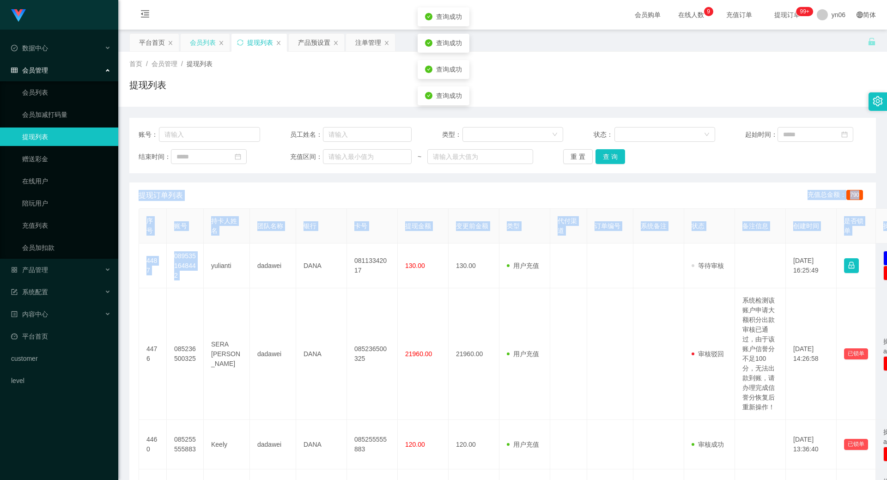
click at [202, 47] on div "会员列表" at bounding box center [203, 43] width 26 height 18
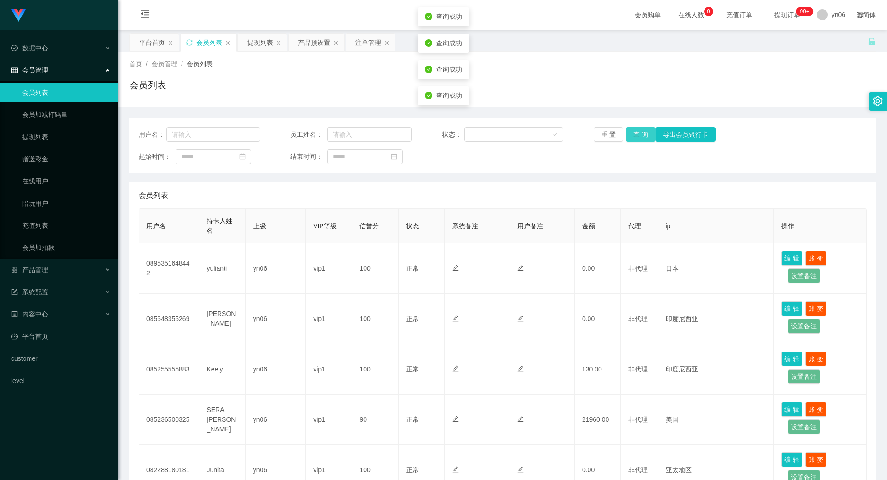
click at [639, 132] on button "查 询" at bounding box center [641, 134] width 30 height 15
click at [638, 133] on div "重 置 查 询 导出会员银行卡" at bounding box center [655, 134] width 122 height 15
click at [638, 133] on button "查 询" at bounding box center [646, 134] width 40 height 15
click at [638, 134] on div "重 置 查 询 导出会员银行卡" at bounding box center [655, 134] width 122 height 15
click at [638, 134] on button "查 询" at bounding box center [646, 134] width 40 height 15
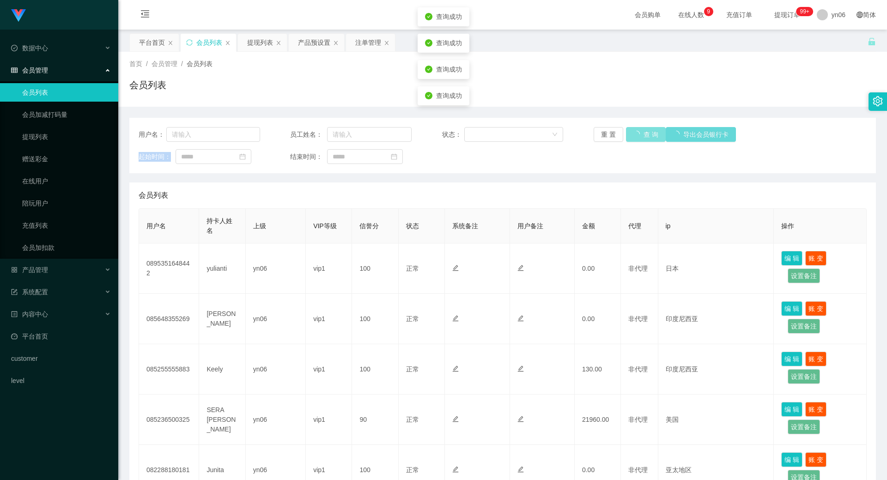
click at [638, 134] on div "重 置 查 询 导出会员银行卡" at bounding box center [655, 134] width 122 height 15
click at [638, 134] on button "查 询" at bounding box center [641, 134] width 30 height 15
click at [638, 134] on div "重 置 查 询 导出会员银行卡" at bounding box center [655, 134] width 122 height 15
click at [638, 136] on button "查 询" at bounding box center [641, 134] width 30 height 15
click at [638, 136] on div "重 置 查 询 导出会员银行卡" at bounding box center [655, 134] width 122 height 15
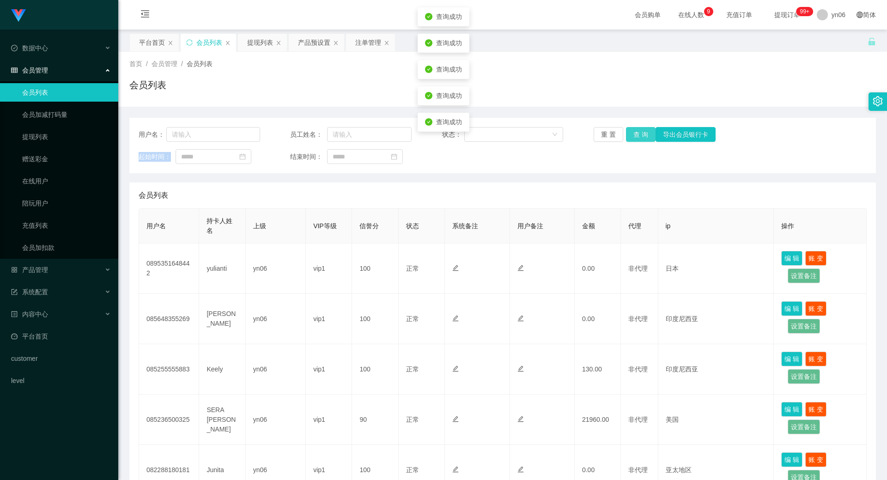
click at [638, 136] on button "查 询" at bounding box center [641, 134] width 30 height 15
click at [648, 132] on button "查 询" at bounding box center [641, 134] width 30 height 15
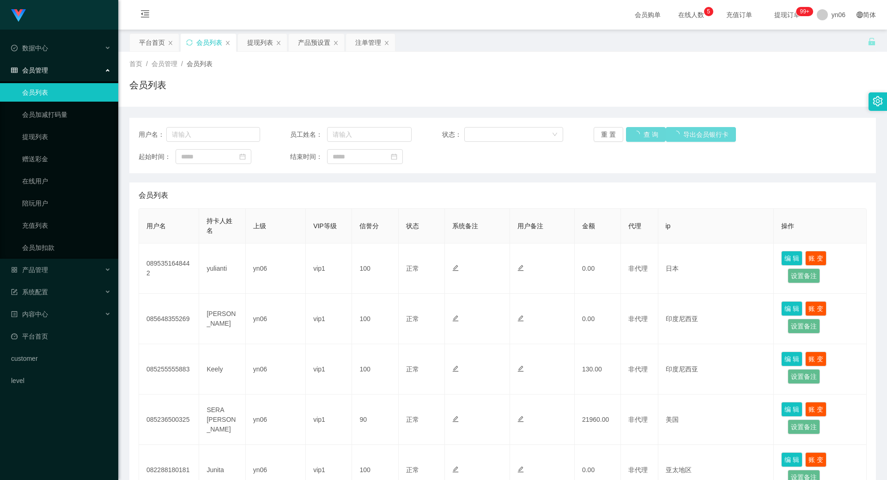
click at [641, 135] on div "重 置 查 询 导出会员银行卡" at bounding box center [655, 134] width 122 height 15
click at [641, 135] on button "查 询" at bounding box center [646, 134] width 40 height 15
click at [641, 135] on div "重 置 查 询 导出会员银行卡" at bounding box center [655, 134] width 122 height 15
click at [641, 135] on button "查 询" at bounding box center [641, 134] width 30 height 15
click at [641, 135] on div "重 置 查 询 导出会员银行卡" at bounding box center [655, 134] width 122 height 15
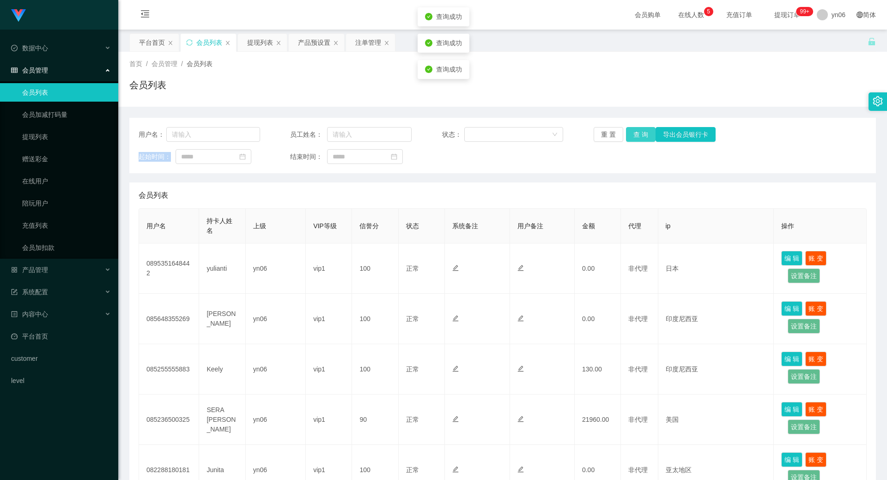
click at [642, 135] on button "查 询" at bounding box center [641, 134] width 30 height 15
click at [642, 135] on div "重 置 查 询 导出会员银行卡" at bounding box center [655, 134] width 122 height 15
click at [642, 135] on button "查 询" at bounding box center [641, 134] width 30 height 15
click at [642, 135] on div "重 置 查 询 导出会员银行卡" at bounding box center [655, 134] width 122 height 15
click at [637, 136] on button "查 询" at bounding box center [641, 134] width 30 height 15
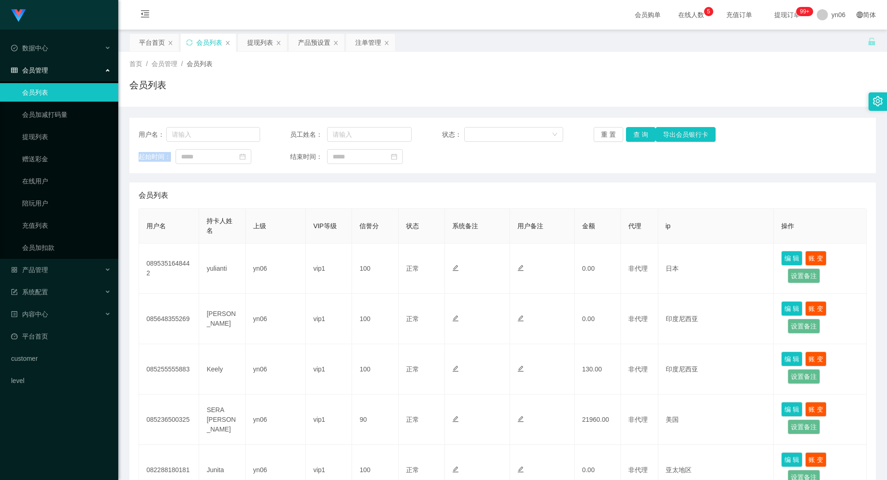
click at [637, 137] on div "重 置 查 询 导出会员银行卡" at bounding box center [655, 134] width 122 height 15
click at [637, 138] on button "查 询" at bounding box center [641, 134] width 30 height 15
click at [637, 139] on div "重 置 查 询 导出会员银行卡" at bounding box center [655, 134] width 122 height 15
click at [637, 139] on button "查 询" at bounding box center [646, 134] width 40 height 15
click at [637, 139] on div "重 置 查 询 导出会员银行卡" at bounding box center [655, 134] width 122 height 15
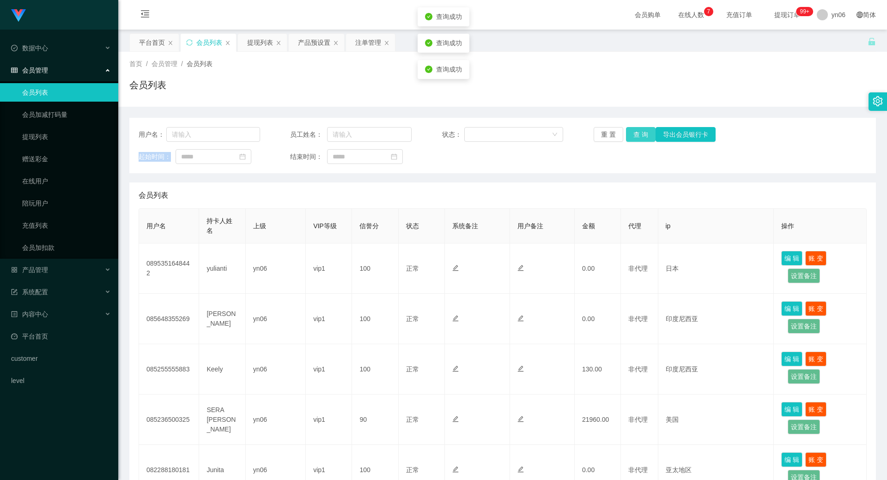
click at [637, 139] on button "查 询" at bounding box center [641, 134] width 30 height 15
click at [636, 140] on div "重 置 查 询 导出会员银行卡" at bounding box center [655, 134] width 122 height 15
click at [636, 140] on button "查 询" at bounding box center [641, 134] width 30 height 15
click at [636, 139] on div "重 置 查 询 导出会员银行卡" at bounding box center [655, 134] width 122 height 15
click at [636, 139] on button "查 询" at bounding box center [641, 134] width 30 height 15
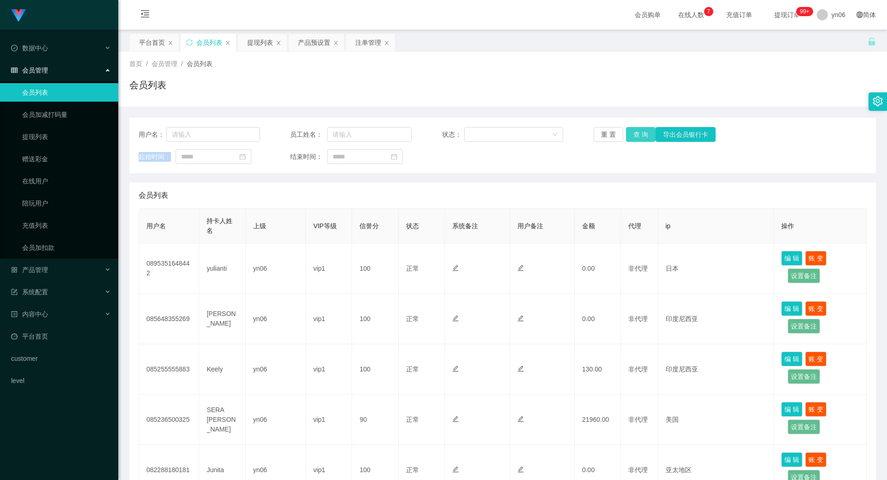
click at [636, 134] on button "查 询" at bounding box center [641, 134] width 30 height 15
click at [636, 134] on div "重 置 查 询 导出会员银行卡" at bounding box center [655, 134] width 122 height 15
click at [636, 134] on button "查 询" at bounding box center [641, 134] width 30 height 15
click at [635, 134] on button "查 询" at bounding box center [641, 134] width 30 height 15
click at [635, 134] on div "重 置 查 询 导出会员银行卡" at bounding box center [655, 134] width 122 height 15
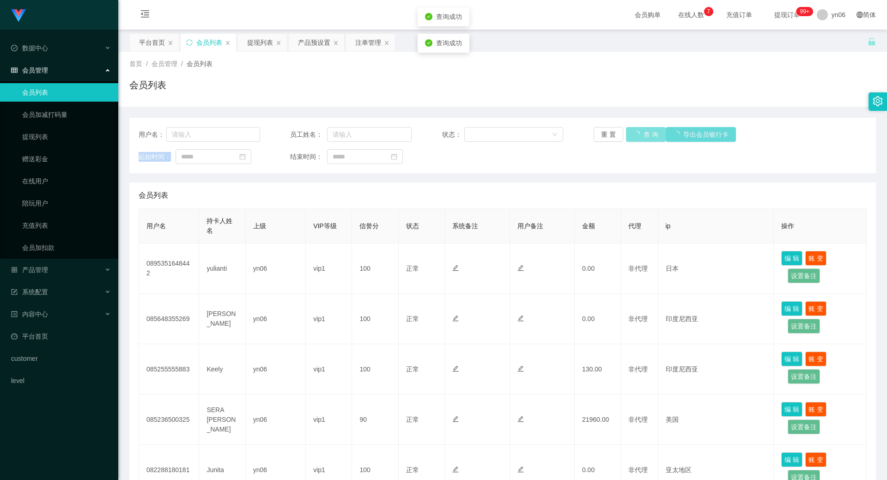
click at [635, 134] on button "查 询" at bounding box center [646, 134] width 40 height 15
click at [636, 134] on div "重 置 查 询 导出会员银行卡" at bounding box center [655, 134] width 122 height 15
click at [636, 135] on button "查 询" at bounding box center [646, 134] width 40 height 15
click at [636, 135] on div "重 置 查 询 导出会员银行卡" at bounding box center [655, 134] width 122 height 15
click at [636, 135] on button "查 询" at bounding box center [646, 134] width 40 height 15
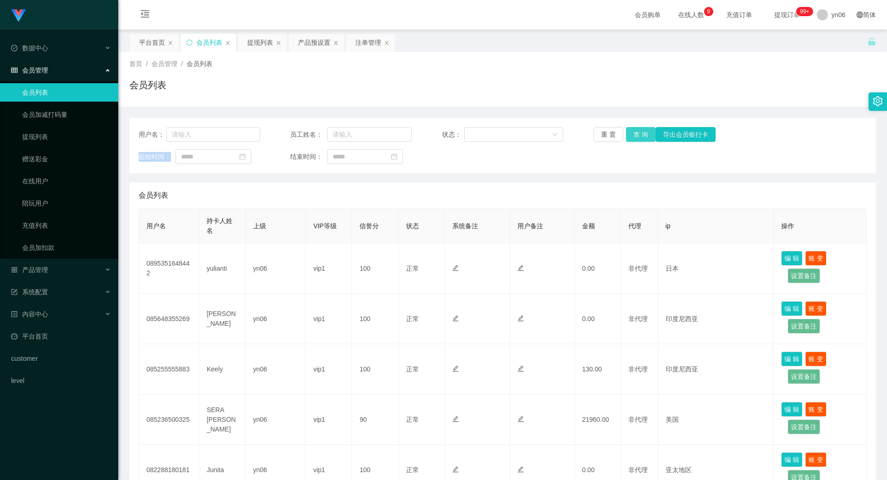
click at [642, 129] on button "查 询" at bounding box center [641, 134] width 30 height 15
click at [641, 130] on div "重 置 查 询 导出会员银行卡" at bounding box center [655, 134] width 122 height 15
click at [641, 131] on button "查 询" at bounding box center [646, 134] width 40 height 15
click at [641, 132] on div "重 置 查 询 导出会员银行卡" at bounding box center [655, 134] width 122 height 15
click at [640, 133] on button "查 询" at bounding box center [646, 134] width 40 height 15
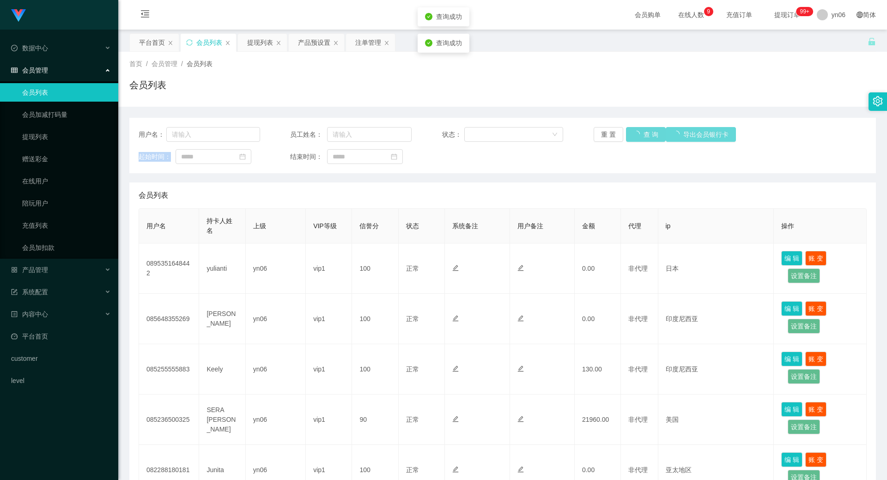
click at [640, 133] on div "重 置 查 询 导出会员银行卡" at bounding box center [655, 134] width 122 height 15
click at [639, 133] on div "重 置 查 询 导出会员银行卡" at bounding box center [655, 134] width 122 height 15
click at [634, 134] on button "查 询" at bounding box center [641, 134] width 30 height 15
click at [634, 134] on div "重 置 查 询 导出会员银行卡" at bounding box center [655, 134] width 122 height 15
click at [632, 137] on button "查 询" at bounding box center [646, 134] width 40 height 15
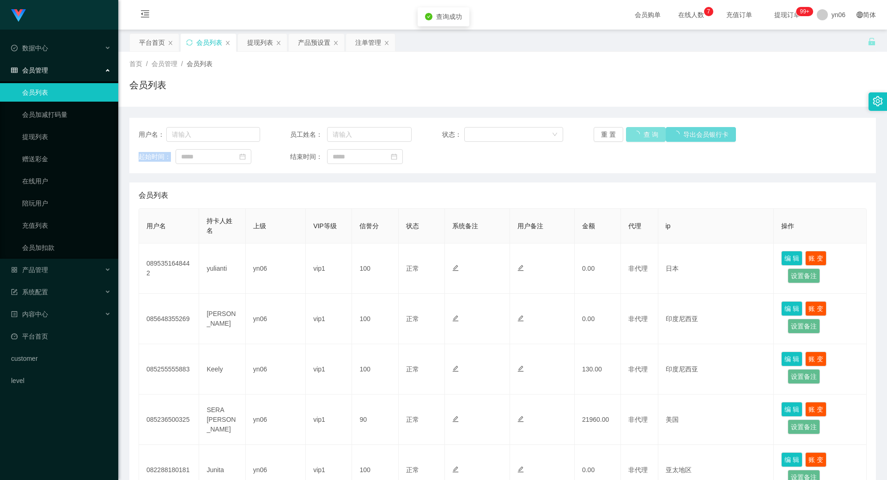
click at [632, 137] on div "重 置 查 询 导出会员银行卡" at bounding box center [655, 134] width 122 height 15
click at [632, 137] on button "查 询" at bounding box center [641, 134] width 30 height 15
click at [631, 138] on div "重 置 查 询 导出会员银行卡" at bounding box center [655, 134] width 122 height 15
click at [631, 138] on button "查 询" at bounding box center [641, 134] width 30 height 15
click at [631, 138] on div "重 置 查 询 导出会员银行卡" at bounding box center [655, 134] width 122 height 15
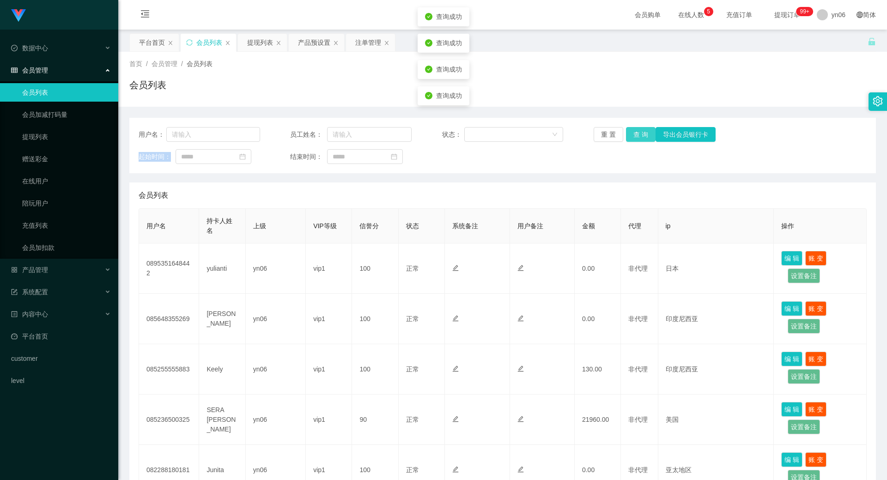
click at [631, 139] on button "查 询" at bounding box center [641, 134] width 30 height 15
click at [630, 139] on div "重 置 查 询 导出会员银行卡" at bounding box center [655, 134] width 122 height 15
click at [630, 139] on button "查 询" at bounding box center [641, 134] width 30 height 15
click at [630, 136] on button "查 询" at bounding box center [641, 134] width 30 height 15
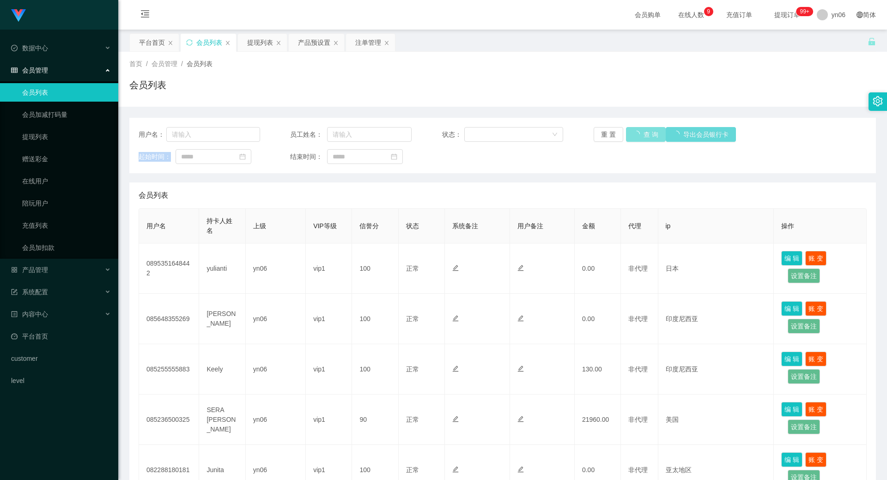
click at [630, 136] on div "重 置 查 询 导出会员银行卡" at bounding box center [655, 134] width 122 height 15
click at [630, 136] on button "查 询" at bounding box center [646, 134] width 40 height 15
click at [630, 136] on div "重 置 查 询 导出会员银行卡" at bounding box center [655, 134] width 122 height 15
click at [630, 136] on button "查 询" at bounding box center [641, 134] width 30 height 15
click at [630, 137] on div "重 置 查 询 导出会员银行卡" at bounding box center [655, 134] width 122 height 15
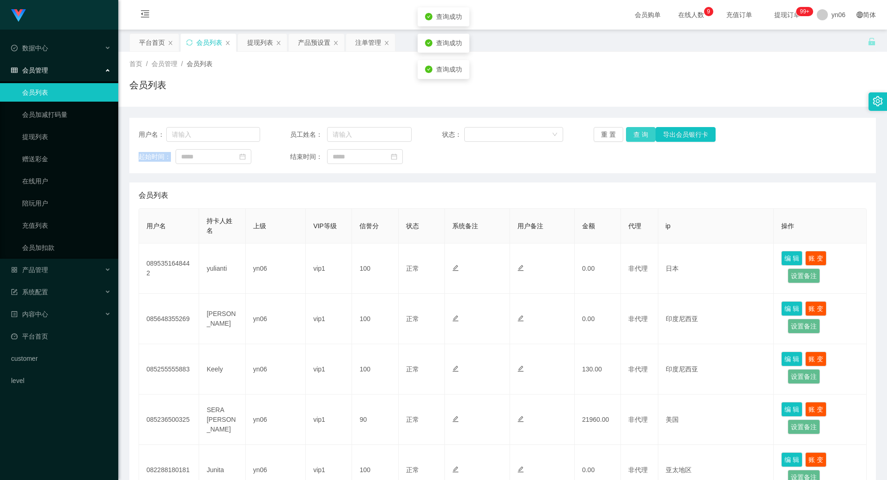
click at [630, 137] on button "查 询" at bounding box center [641, 134] width 30 height 15
click at [630, 137] on div "重 置 查 询 导出会员银行卡" at bounding box center [655, 134] width 122 height 15
click at [636, 130] on button "查 询" at bounding box center [641, 134] width 30 height 15
click at [636, 130] on div "重 置 查 询 导出会员银行卡" at bounding box center [655, 134] width 122 height 15
click at [636, 132] on button "查 询" at bounding box center [641, 134] width 30 height 15
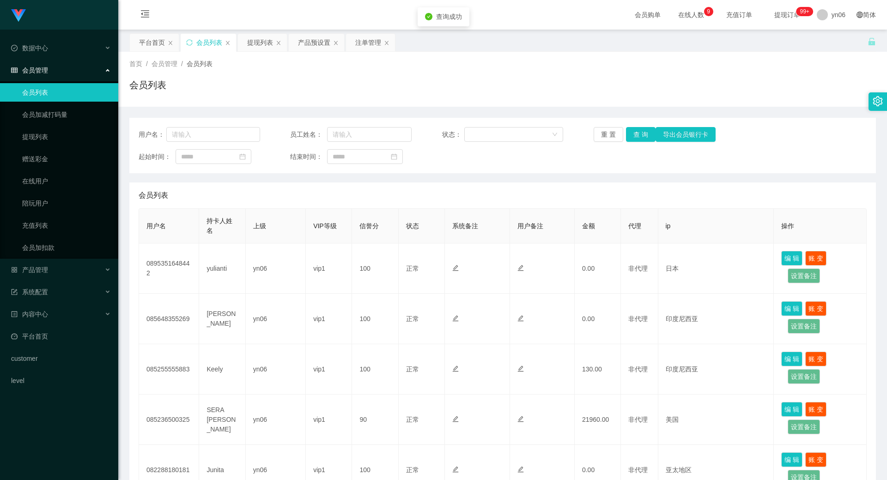
click at [636, 134] on div "重 置 查 询 导出会员银行卡" at bounding box center [655, 134] width 122 height 15
click at [636, 138] on button "查 询" at bounding box center [641, 134] width 30 height 15
click at [636, 140] on div "重 置 查 询 导出会员银行卡" at bounding box center [655, 134] width 122 height 15
click at [636, 140] on button "查 询" at bounding box center [641, 134] width 30 height 15
click at [636, 136] on button "查 询" at bounding box center [641, 134] width 30 height 15
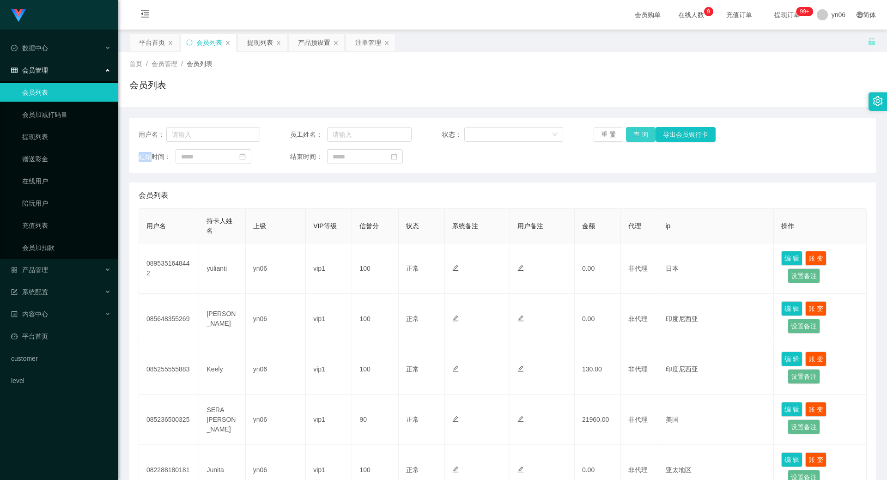
click at [636, 136] on div "重 置 查 询 导出会员银行卡" at bounding box center [655, 134] width 122 height 15
click at [636, 136] on button "查 询" at bounding box center [641, 134] width 30 height 15
click at [636, 136] on div "重 置 查 询 导出会员银行卡" at bounding box center [655, 134] width 122 height 15
click at [638, 135] on button "查 询" at bounding box center [646, 134] width 40 height 15
click at [638, 135] on div "重 置 查 询 导出会员银行卡" at bounding box center [655, 134] width 122 height 15
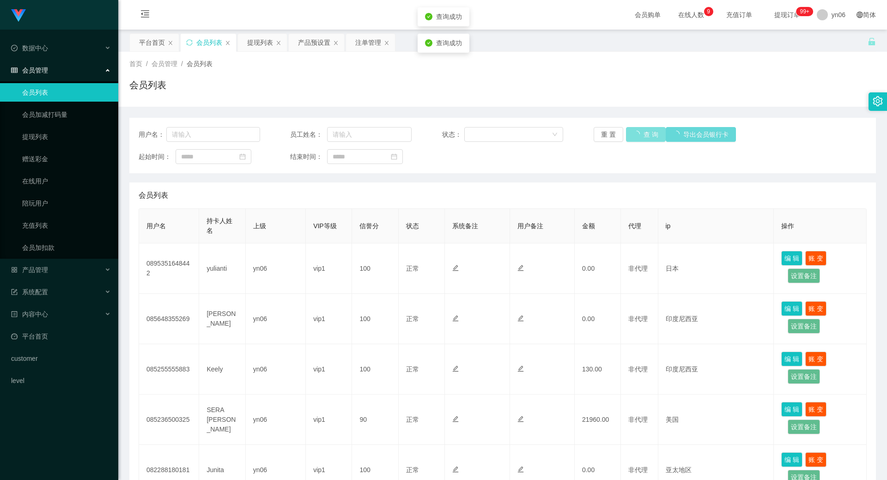
click at [638, 135] on button "查 询" at bounding box center [646, 134] width 40 height 15
click at [638, 135] on div "重 置 查 询 导出会员银行卡" at bounding box center [655, 134] width 122 height 15
click at [638, 134] on button "查 询" at bounding box center [641, 134] width 30 height 15
click at [638, 134] on div "重 置 查 询 导出会员银行卡" at bounding box center [655, 134] width 122 height 15
click at [638, 134] on button "查 询" at bounding box center [641, 134] width 30 height 15
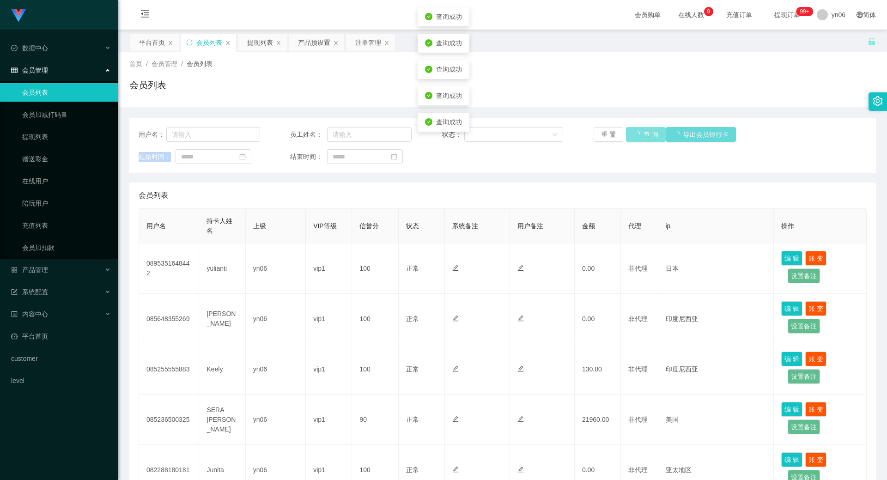
click at [638, 134] on div "重 置 查 询 导出会员银行卡" at bounding box center [655, 134] width 122 height 15
click at [638, 134] on button "查 询" at bounding box center [646, 134] width 40 height 15
click at [638, 134] on div "重 置 查 询 导出会员银行卡" at bounding box center [655, 134] width 122 height 15
click at [638, 134] on button "查 询" at bounding box center [641, 134] width 30 height 15
click at [638, 134] on div "重 置 查 询 导出会员银行卡" at bounding box center [655, 134] width 122 height 15
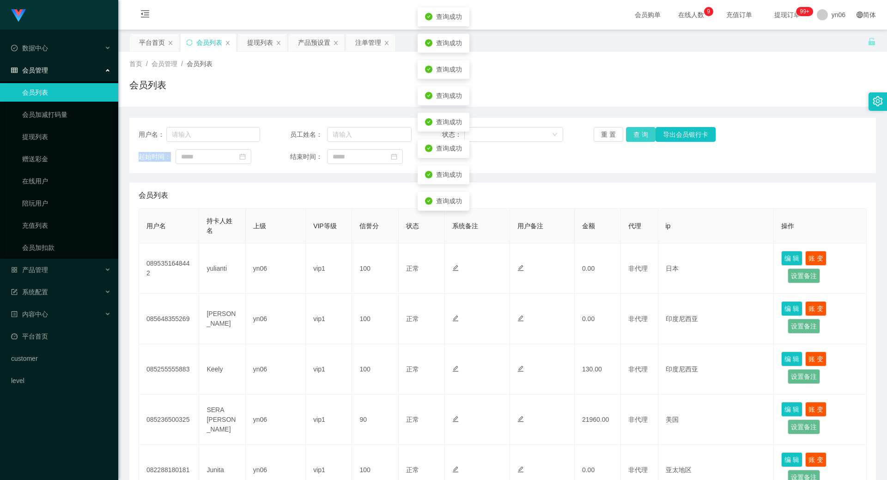
click at [638, 134] on button "查 询" at bounding box center [641, 134] width 30 height 15
click at [638, 134] on div "重 置 查 询 导出会员银行卡" at bounding box center [655, 134] width 122 height 15
click at [638, 134] on button "查 询" at bounding box center [646, 134] width 40 height 15
click at [638, 134] on div "重 置 查 询 导出会员银行卡" at bounding box center [655, 134] width 122 height 15
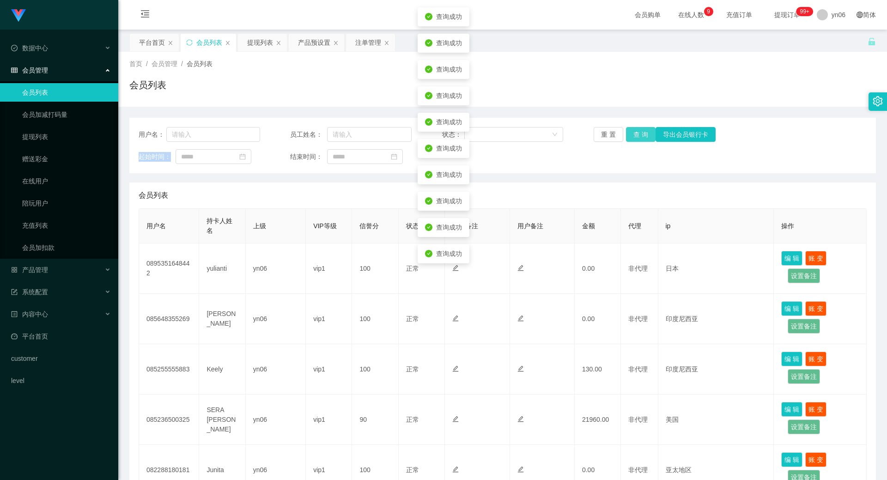
click at [638, 134] on button "查 询" at bounding box center [641, 134] width 30 height 15
click at [638, 134] on div "重 置 查 询 导出会员银行卡" at bounding box center [655, 134] width 122 height 15
click at [638, 134] on button "查 询" at bounding box center [641, 134] width 30 height 15
click at [638, 134] on div "重 置 查 询 导出会员银行卡" at bounding box center [655, 134] width 122 height 15
click at [638, 134] on button "查 询" at bounding box center [641, 134] width 30 height 15
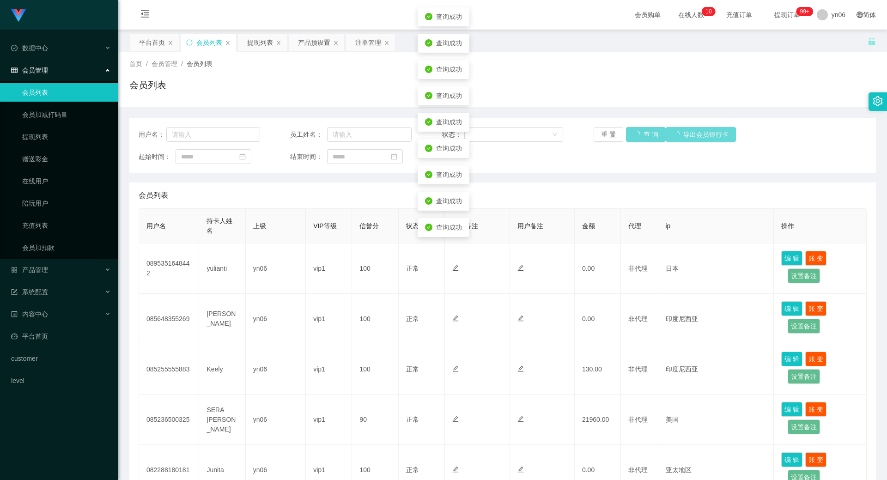
click at [638, 137] on div "重 置 查 询 导出会员银行卡" at bounding box center [655, 134] width 122 height 15
click at [638, 137] on button "查 询" at bounding box center [646, 134] width 40 height 15
click at [639, 140] on div "重 置 查 询 导出会员银行卡" at bounding box center [655, 134] width 122 height 15
click at [640, 140] on button "查 询" at bounding box center [646, 134] width 40 height 15
click at [640, 140] on div "重 置 查 询 导出会员银行卡" at bounding box center [655, 134] width 122 height 15
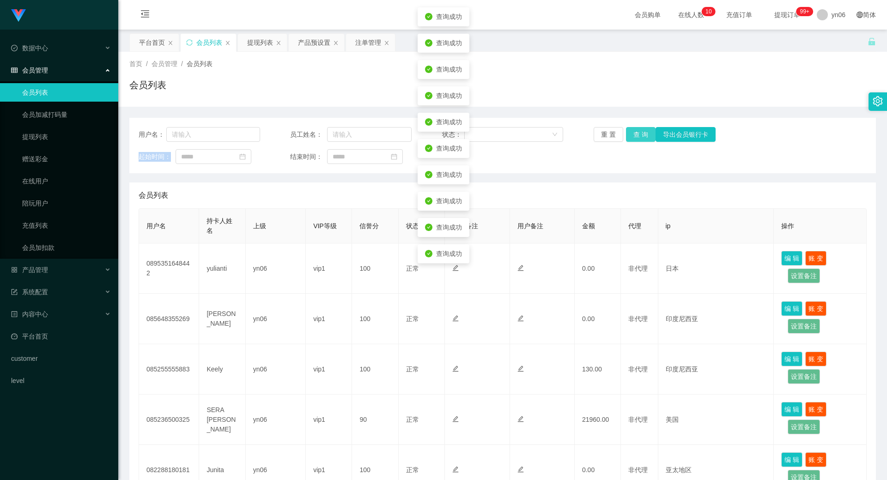
click at [640, 140] on button "查 询" at bounding box center [641, 134] width 30 height 15
click at [640, 140] on div "重 置 查 询 导出会员银行卡" at bounding box center [655, 134] width 122 height 15
click at [640, 140] on button "查 询" at bounding box center [641, 134] width 30 height 15
click at [640, 140] on div "重 置 查 询 导出会员银行卡" at bounding box center [655, 134] width 122 height 15
click at [640, 140] on button "查 询" at bounding box center [641, 134] width 30 height 15
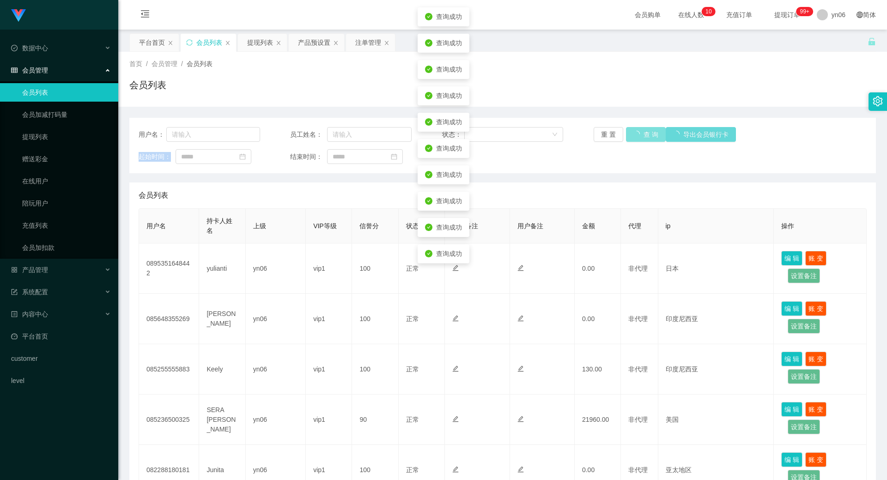
click at [640, 140] on div "重 置 查 询 导出会员银行卡" at bounding box center [655, 134] width 122 height 15
click at [641, 137] on button "查 询" at bounding box center [641, 134] width 30 height 15
click at [641, 137] on div "重 置 查 询 导出会员银行卡" at bounding box center [655, 134] width 122 height 15
click at [641, 137] on button "查 询" at bounding box center [641, 134] width 30 height 15
click at [641, 137] on div "重 置 查 询 导出会员银行卡" at bounding box center [655, 134] width 122 height 15
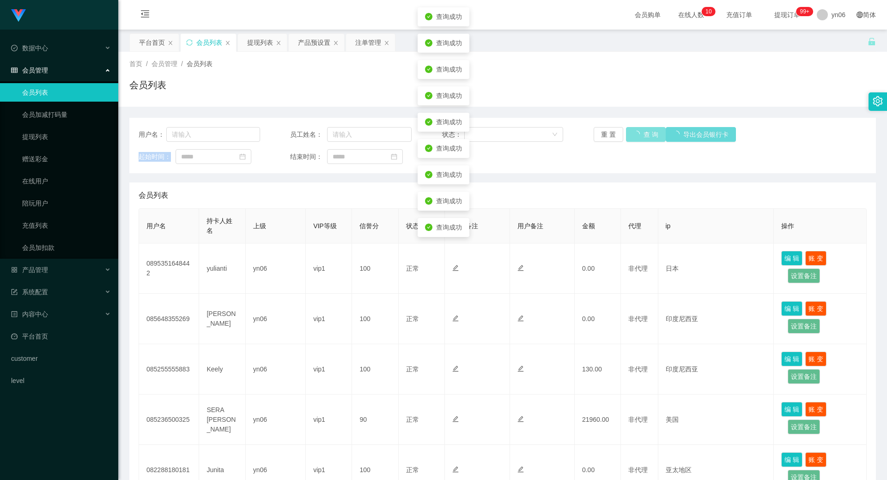
click at [641, 137] on button "查 询" at bounding box center [646, 134] width 40 height 15
click at [641, 137] on div "重 置 查 询 导出会员银行卡" at bounding box center [655, 134] width 122 height 15
click at [641, 137] on button "查 询" at bounding box center [646, 134] width 40 height 15
click at [641, 137] on div "重 置 查 询 导出会员银行卡" at bounding box center [655, 134] width 122 height 15
click at [641, 137] on button "查 询" at bounding box center [641, 134] width 30 height 15
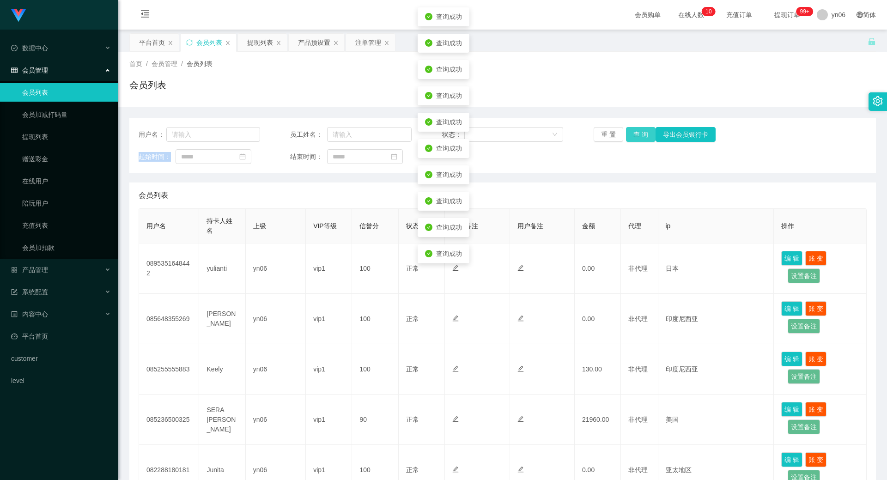
click at [641, 137] on div "重 置 查 询 导出会员银行卡" at bounding box center [655, 134] width 122 height 15
click at [641, 138] on button "查 询" at bounding box center [641, 134] width 30 height 15
click at [640, 135] on div "重 置 查 询 导出会员银行卡" at bounding box center [655, 134] width 122 height 15
click at [640, 135] on button "查 询" at bounding box center [641, 134] width 30 height 15
click at [640, 136] on div "重 置 查 询 导出会员银行卡" at bounding box center [655, 134] width 122 height 15
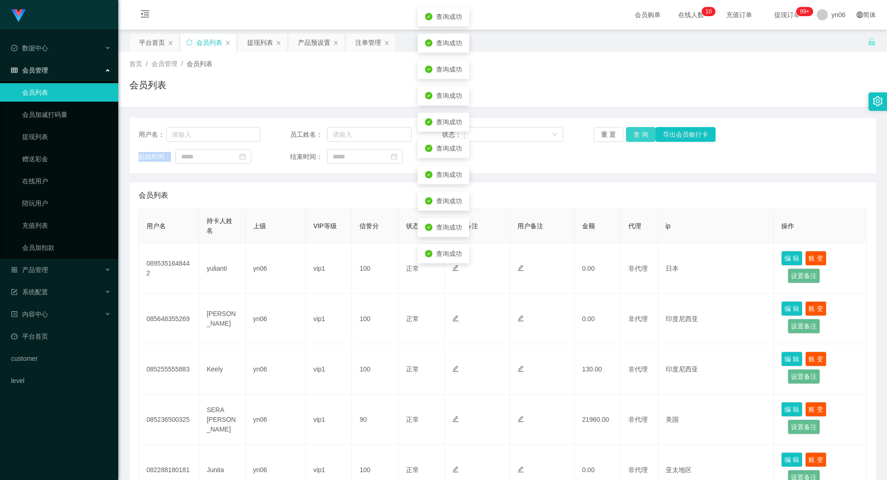
click at [640, 136] on button "查 询" at bounding box center [641, 134] width 30 height 15
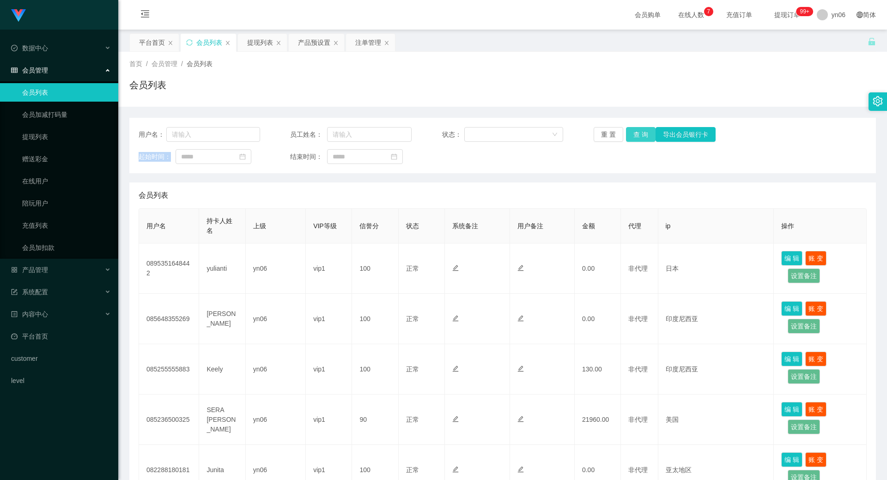
click at [635, 132] on button "查 询" at bounding box center [641, 134] width 30 height 15
click at [635, 132] on div "重 置 查 询 导出会员银行卡" at bounding box center [655, 134] width 122 height 15
click at [635, 132] on button "查 询" at bounding box center [641, 134] width 30 height 15
click at [635, 132] on div "重 置 查 询 导出会员银行卡" at bounding box center [655, 134] width 122 height 15
click at [639, 134] on button "查 询" at bounding box center [641, 134] width 30 height 15
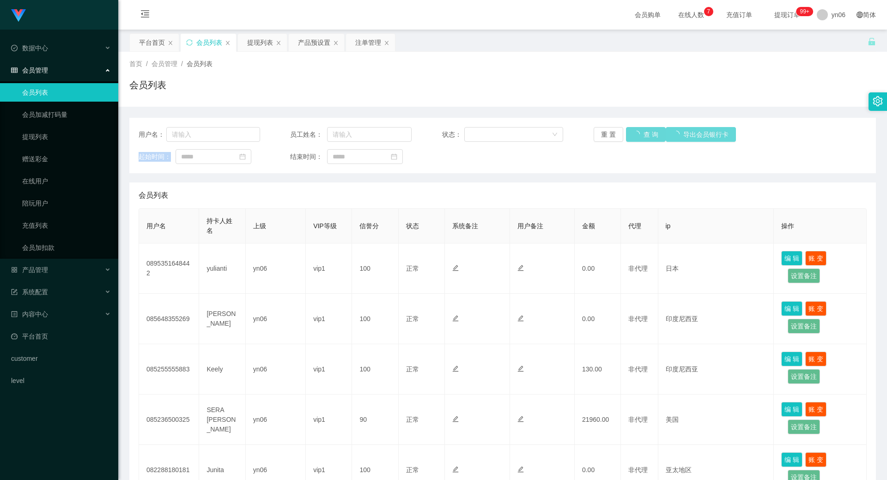
click at [639, 134] on div "重 置 查 询 导出会员银行卡" at bounding box center [655, 134] width 122 height 15
click at [638, 135] on button "查 询" at bounding box center [641, 134] width 30 height 15
click at [638, 136] on div "重 置 查 询 导出会员银行卡" at bounding box center [655, 134] width 122 height 15
click at [638, 136] on button "查 询" at bounding box center [641, 134] width 30 height 15
click at [638, 136] on div "重 置 查 询 导出会员银行卡" at bounding box center [655, 134] width 122 height 15
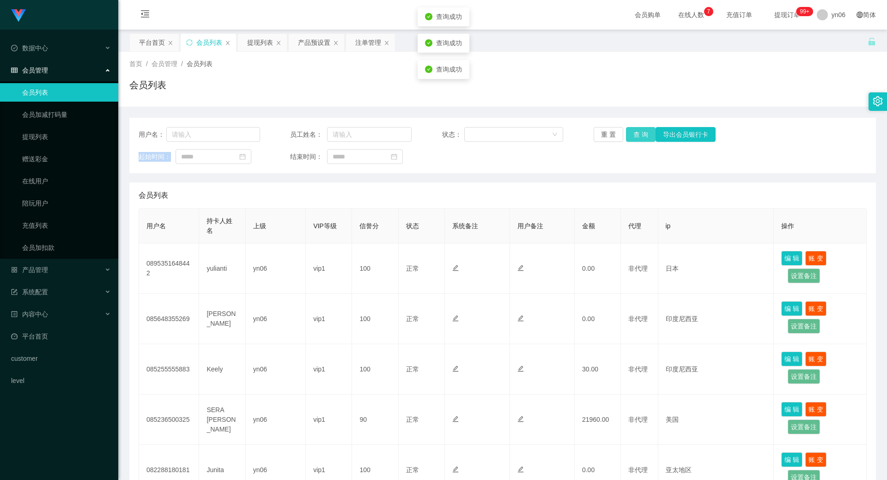
click at [638, 136] on button "查 询" at bounding box center [641, 134] width 30 height 15
click at [638, 136] on div "重 置 查 询 导出会员银行卡" at bounding box center [655, 134] width 122 height 15
click at [638, 136] on button "查 询" at bounding box center [641, 134] width 30 height 15
click at [638, 136] on div "重 置 查 询 导出会员银行卡" at bounding box center [655, 134] width 122 height 15
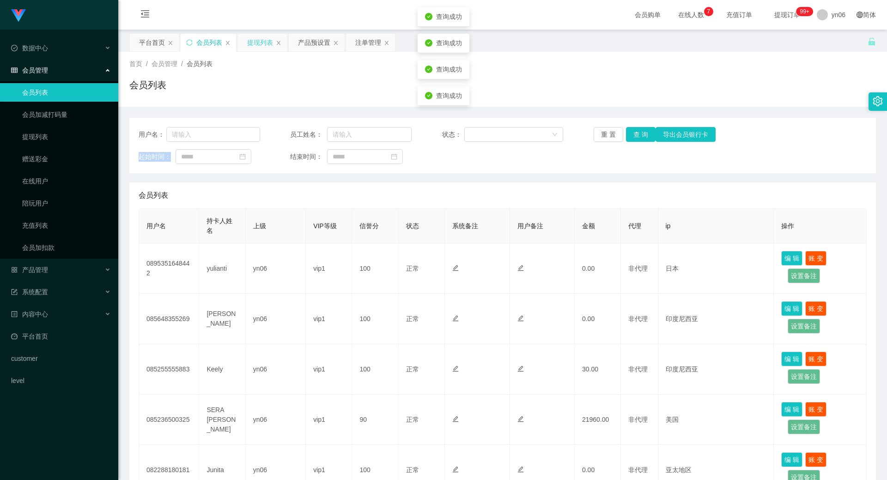
click at [248, 39] on div "提现列表" at bounding box center [260, 43] width 26 height 18
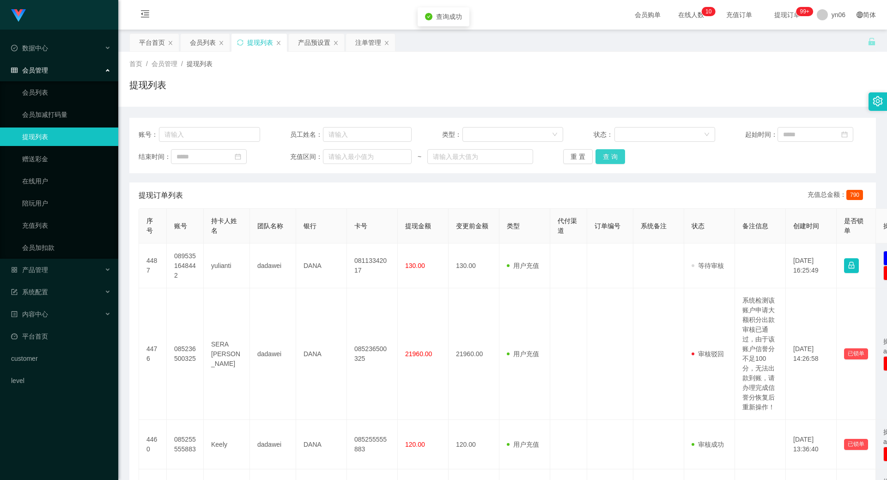
click at [604, 157] on button "查 询" at bounding box center [611, 156] width 30 height 15
click at [604, 157] on div "重 置 查 询" at bounding box center [624, 156] width 122 height 15
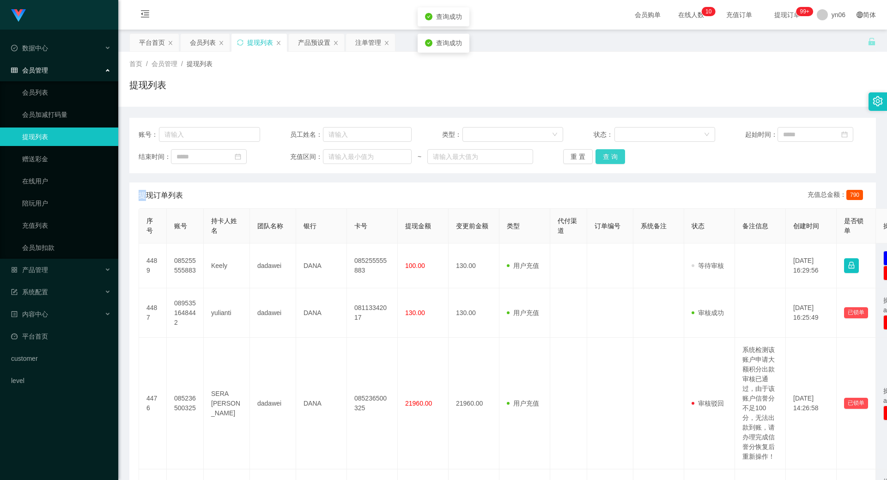
click at [604, 157] on button "查 询" at bounding box center [611, 156] width 30 height 15
click at [605, 157] on div "重 置 查 询" at bounding box center [624, 156] width 122 height 15
click at [605, 157] on button "查 询" at bounding box center [616, 156] width 40 height 15
click at [607, 158] on div "重 置 查 询" at bounding box center [624, 156] width 122 height 15
click at [607, 158] on button "查 询" at bounding box center [611, 156] width 30 height 15
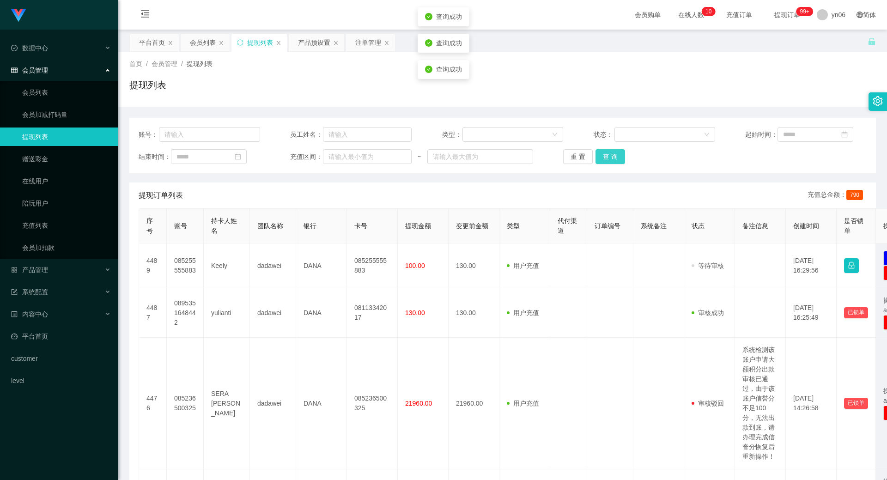
click at [608, 159] on div "重 置 查 询" at bounding box center [624, 156] width 122 height 15
click at [609, 159] on button "查 询" at bounding box center [611, 156] width 30 height 15
click at [610, 159] on div "重 置 查 询" at bounding box center [624, 156] width 122 height 15
click at [610, 159] on button "查 询" at bounding box center [611, 156] width 30 height 15
click at [610, 159] on div "重 置 查 询" at bounding box center [624, 156] width 122 height 15
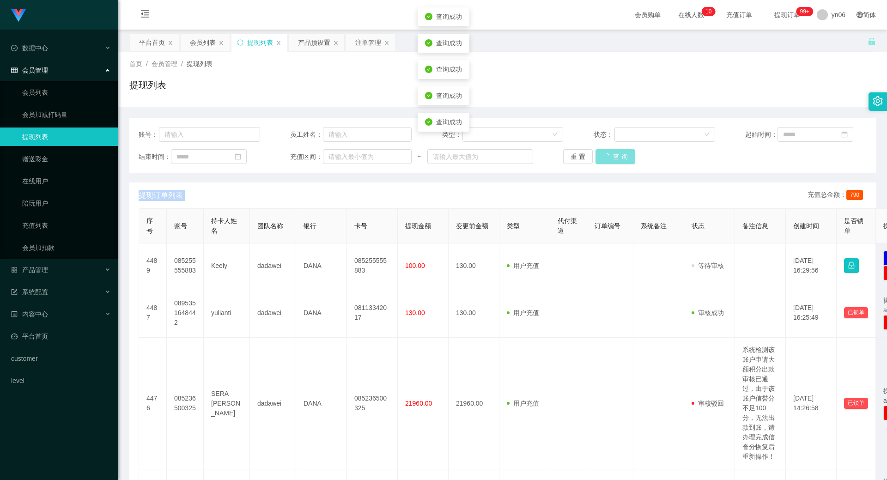
click at [610, 159] on button "查 询" at bounding box center [616, 156] width 40 height 15
click at [611, 159] on div "重 置 查 询" at bounding box center [624, 156] width 122 height 15
click at [611, 160] on button "查 询" at bounding box center [611, 156] width 30 height 15
click at [611, 160] on div "重 置 查 询" at bounding box center [624, 156] width 122 height 15
click at [611, 160] on button "查 询" at bounding box center [611, 156] width 30 height 15
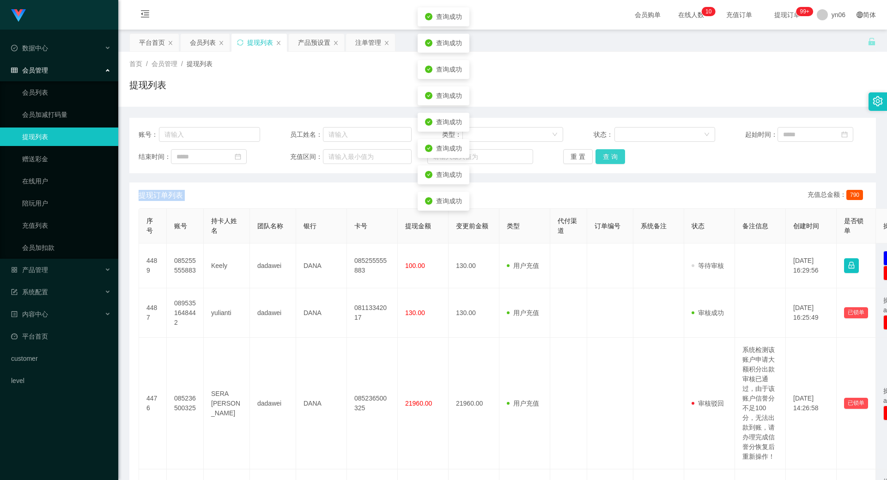
click at [611, 160] on div "重 置 查 询" at bounding box center [624, 156] width 122 height 15
click at [611, 160] on button "查 询" at bounding box center [611, 156] width 30 height 15
click at [611, 160] on div "重 置 查 询" at bounding box center [624, 156] width 122 height 15
click at [212, 44] on div "会员列表" at bounding box center [203, 43] width 26 height 18
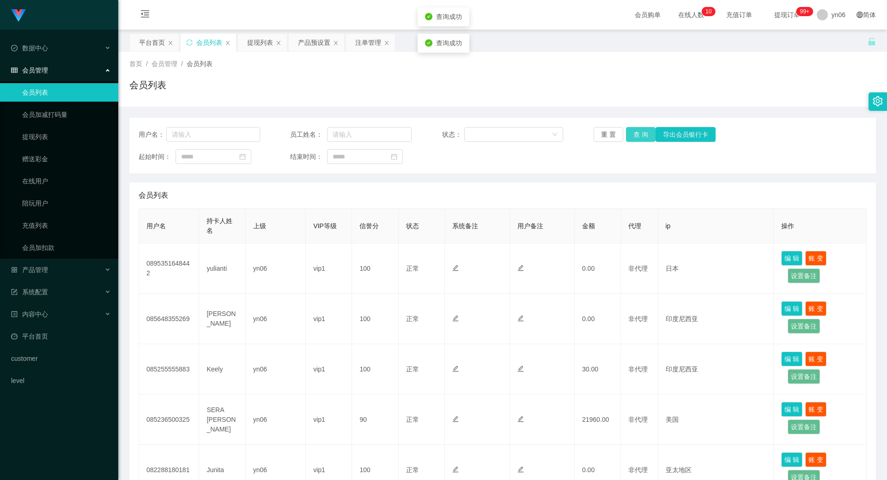
click at [631, 134] on button "查 询" at bounding box center [641, 134] width 30 height 15
click at [630, 134] on div "重 置 查 询 导出会员银行卡" at bounding box center [655, 134] width 122 height 15
click at [630, 136] on button "查 询" at bounding box center [641, 134] width 30 height 15
click at [630, 136] on div "重 置 查 询 导出会员银行卡" at bounding box center [655, 134] width 122 height 15
click at [630, 136] on button "查 询" at bounding box center [646, 134] width 40 height 15
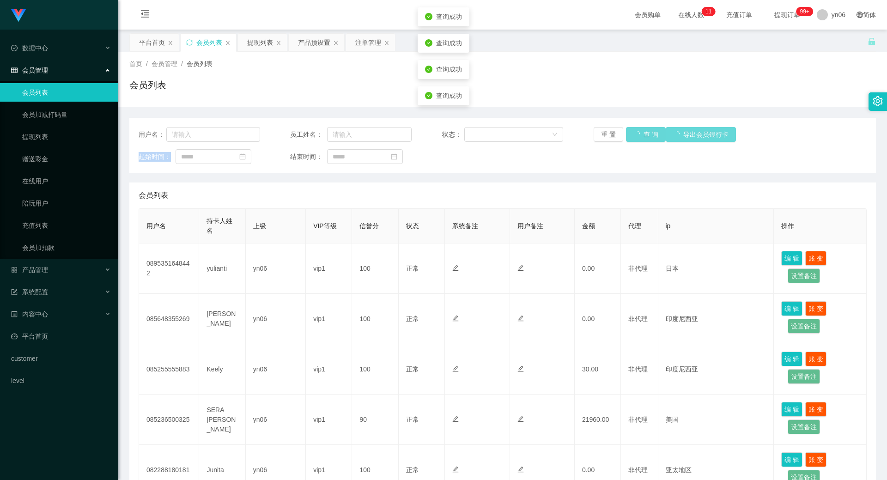
click at [630, 136] on div "重 置 查 询 导出会员银行卡" at bounding box center [655, 134] width 122 height 15
click at [361, 46] on div "注单管理" at bounding box center [368, 43] width 26 height 18
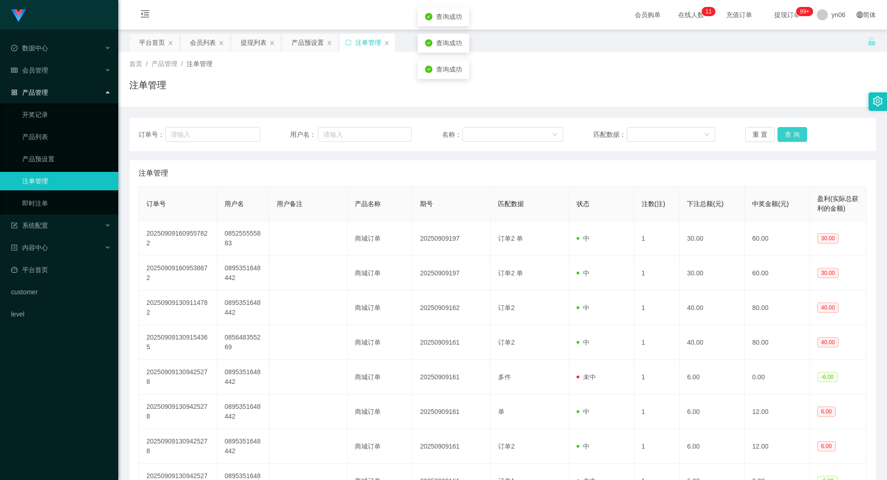
click at [789, 137] on button "查 询" at bounding box center [793, 134] width 30 height 15
click at [788, 137] on div "重 置 查 询" at bounding box center [807, 134] width 122 height 15
click at [788, 138] on button "查 询" at bounding box center [793, 134] width 30 height 15
click at [788, 138] on div "重 置 查 询" at bounding box center [807, 134] width 122 height 15
click at [788, 138] on button "查 询" at bounding box center [798, 134] width 40 height 15
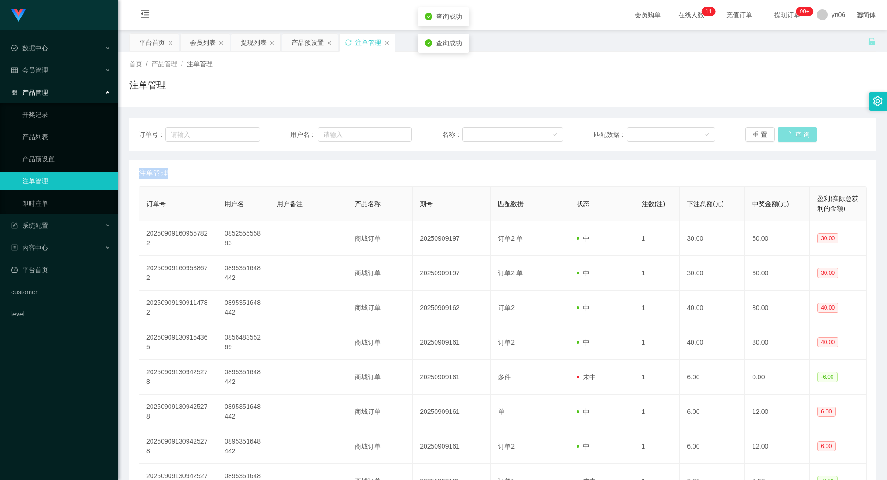
click at [788, 138] on div "重 置 查 询" at bounding box center [807, 134] width 122 height 15
click at [788, 138] on button "查 询" at bounding box center [793, 134] width 30 height 15
click at [788, 138] on div "重 置 查 询" at bounding box center [807, 134] width 122 height 15
click at [788, 138] on button "查 询" at bounding box center [793, 134] width 30 height 15
click at [788, 138] on div "重 置 查 询" at bounding box center [807, 134] width 122 height 15
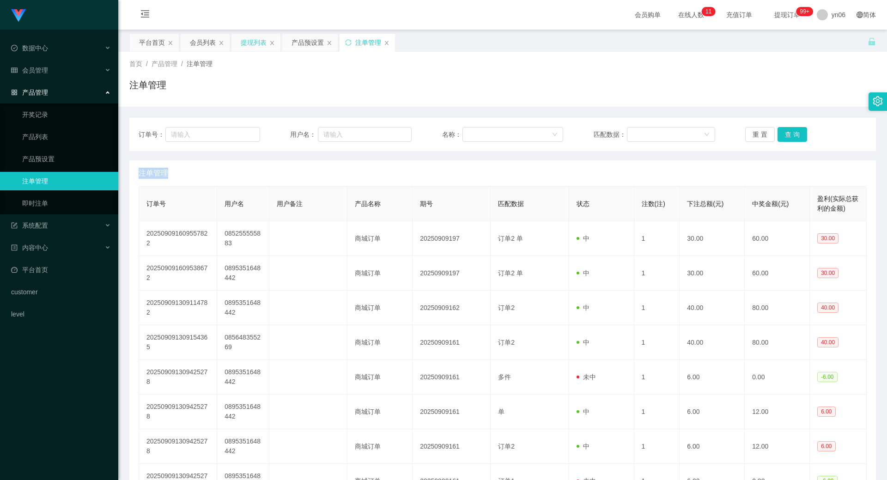
click at [250, 43] on div "提现列表" at bounding box center [254, 43] width 26 height 18
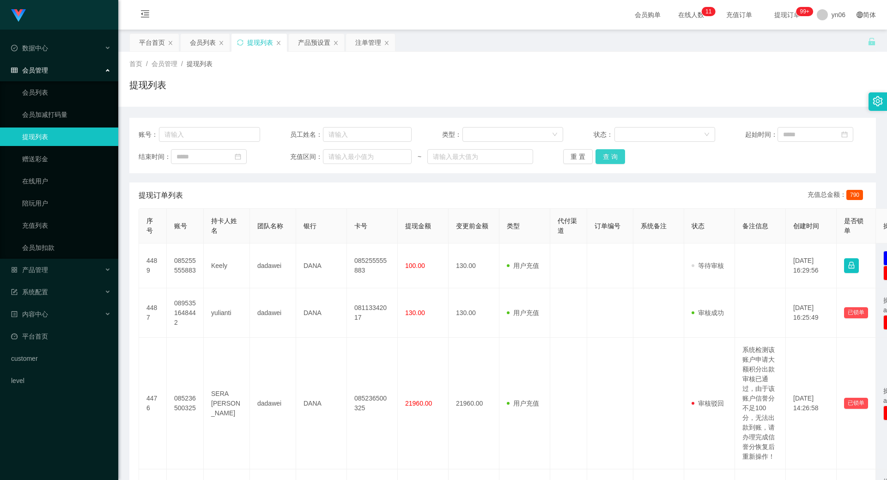
click at [605, 157] on button "查 询" at bounding box center [611, 156] width 30 height 15
click at [606, 157] on div "重 置 查 询" at bounding box center [624, 156] width 122 height 15
click at [607, 158] on button "查 询" at bounding box center [611, 156] width 30 height 15
click at [608, 158] on div "重 置 查 询" at bounding box center [624, 156] width 122 height 15
click at [608, 158] on button "查 询" at bounding box center [611, 156] width 30 height 15
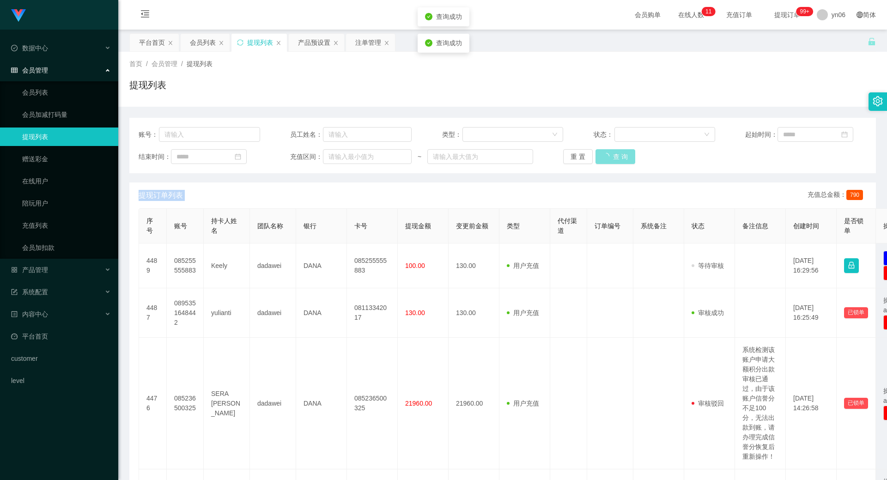
click at [608, 158] on div "重 置 查 询" at bounding box center [624, 156] width 122 height 15
click at [608, 159] on button "查 询" at bounding box center [616, 156] width 40 height 15
click at [608, 159] on div "重 置 查 询" at bounding box center [624, 156] width 122 height 15
click at [608, 159] on button "查 询" at bounding box center [616, 156] width 40 height 15
click at [608, 159] on div "重 置 查 询" at bounding box center [624, 156] width 122 height 15
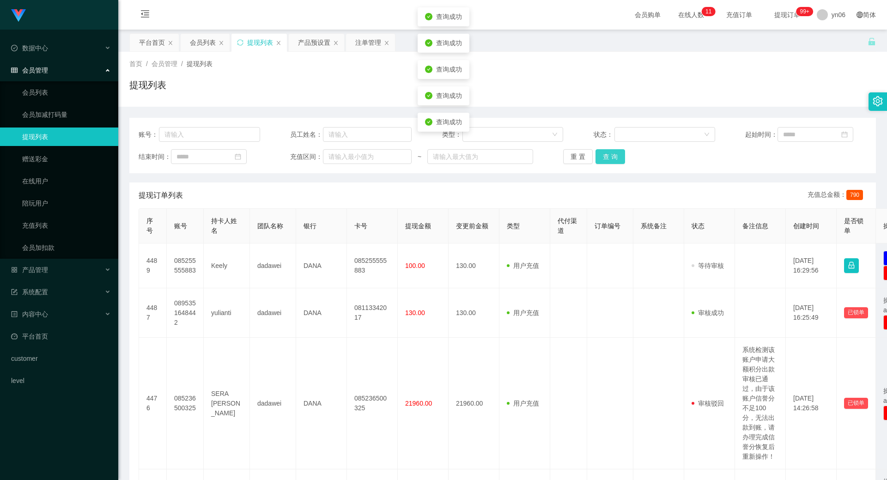
click at [609, 159] on button "查 询" at bounding box center [611, 156] width 30 height 15
click at [610, 160] on div "重 置 查 询" at bounding box center [624, 156] width 122 height 15
click at [610, 160] on button "查 询" at bounding box center [611, 156] width 30 height 15
click at [611, 161] on div "重 置 查 询" at bounding box center [624, 156] width 122 height 15
click at [612, 161] on button "查 询" at bounding box center [616, 156] width 40 height 15
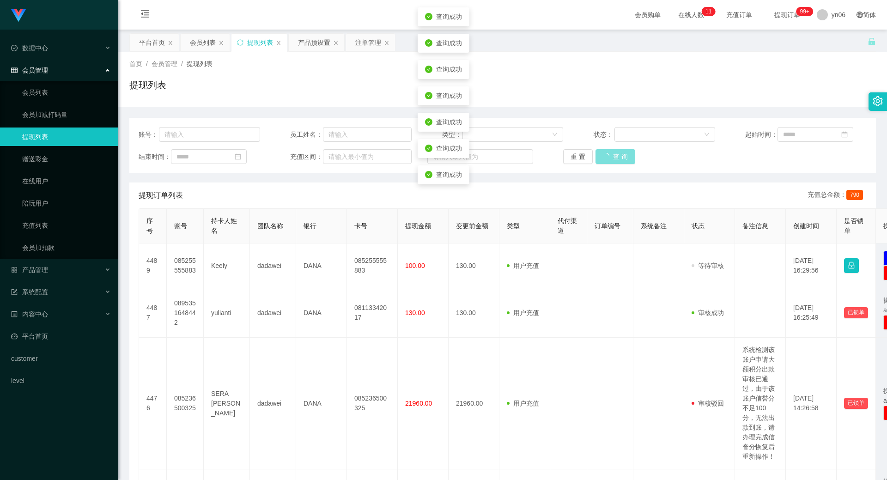
click at [613, 162] on div "重 置 查 询" at bounding box center [624, 156] width 122 height 15
click at [614, 162] on button "查 询" at bounding box center [611, 156] width 30 height 15
click at [614, 161] on div "重 置 查 询" at bounding box center [624, 156] width 122 height 15
click at [614, 161] on button "查 询" at bounding box center [611, 156] width 30 height 15
click at [614, 161] on div "重 置 查 询" at bounding box center [624, 156] width 122 height 15
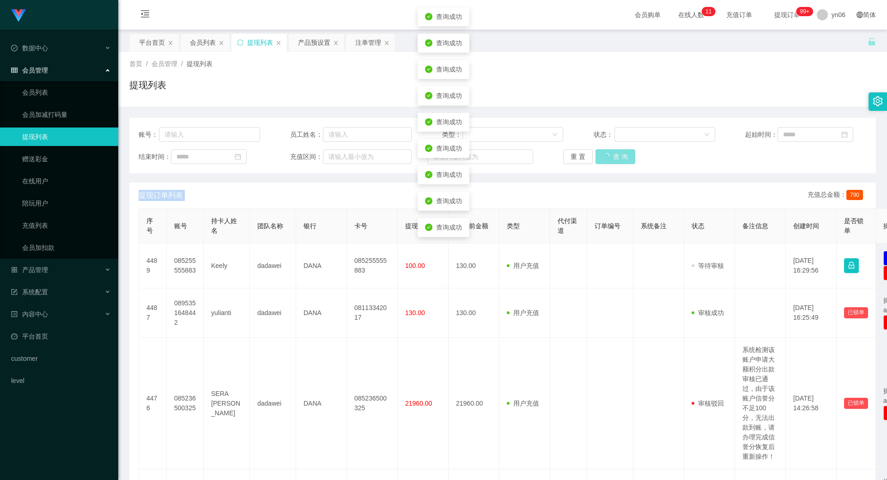
click at [614, 161] on button "查 询" at bounding box center [616, 156] width 40 height 15
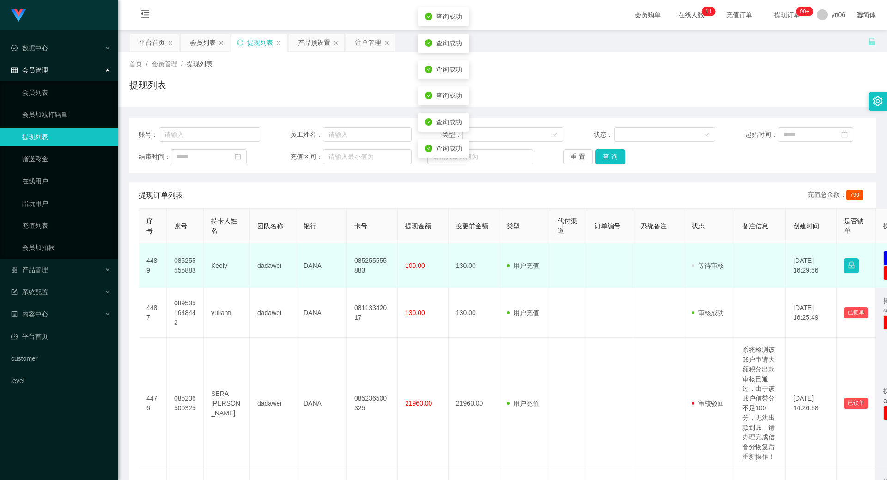
click at [187, 260] on td "085255555883" at bounding box center [185, 266] width 37 height 45
copy td "085255555883"
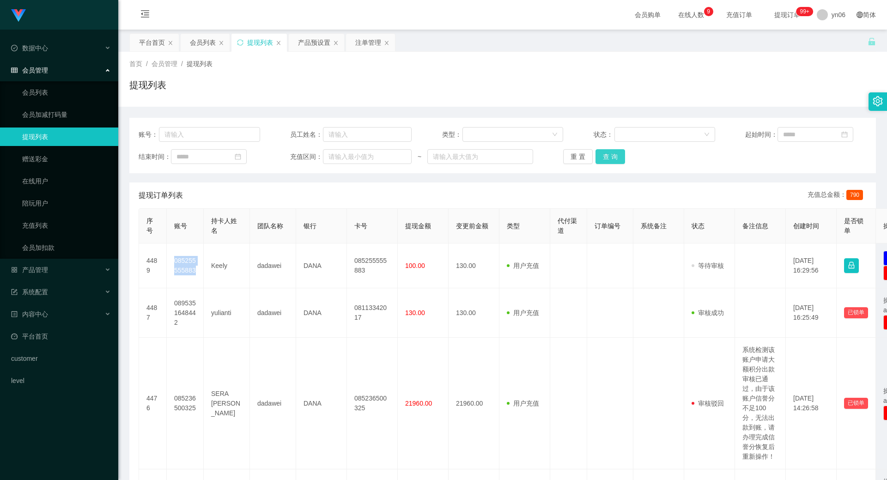
click at [608, 149] on button "查 询" at bounding box center [611, 156] width 30 height 15
click at [608, 149] on div "重 置 查 询" at bounding box center [624, 156] width 122 height 15
click at [607, 149] on button "查 询" at bounding box center [611, 156] width 30 height 15
click at [606, 148] on div "账号： 员工姓名： 类型： 状态： 起始时间： 结束时间： 充值区间： ~ 重 置 查 询" at bounding box center [502, 145] width 747 height 55
click at [603, 144] on div "账号： 员工姓名： 类型： 状态： 起始时间： 结束时间： 充值区间： ~ 重 置 查 询" at bounding box center [502, 145] width 747 height 55
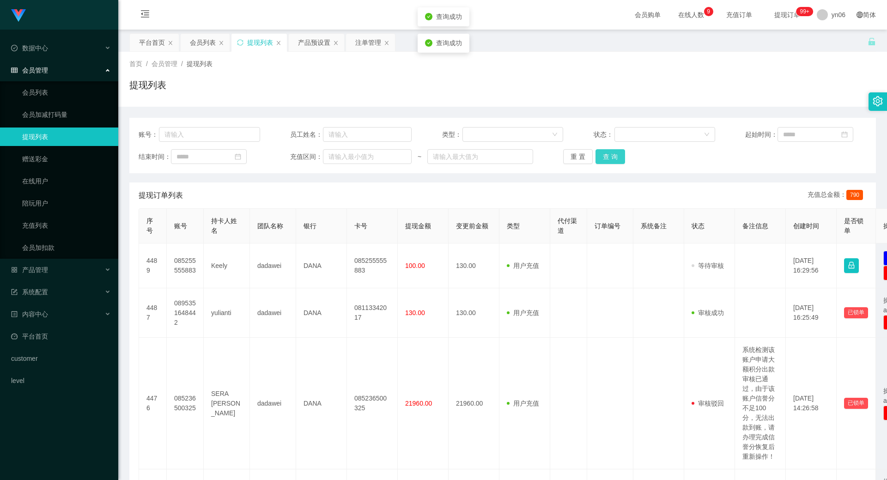
click at [610, 156] on button "查 询" at bounding box center [611, 156] width 30 height 15
click at [610, 157] on div "重 置 查 询" at bounding box center [624, 156] width 122 height 15
click at [610, 158] on button "查 询" at bounding box center [611, 156] width 30 height 15
click at [610, 158] on div "重 置 查 询" at bounding box center [624, 156] width 122 height 15
click at [610, 158] on button "查 询" at bounding box center [611, 156] width 30 height 15
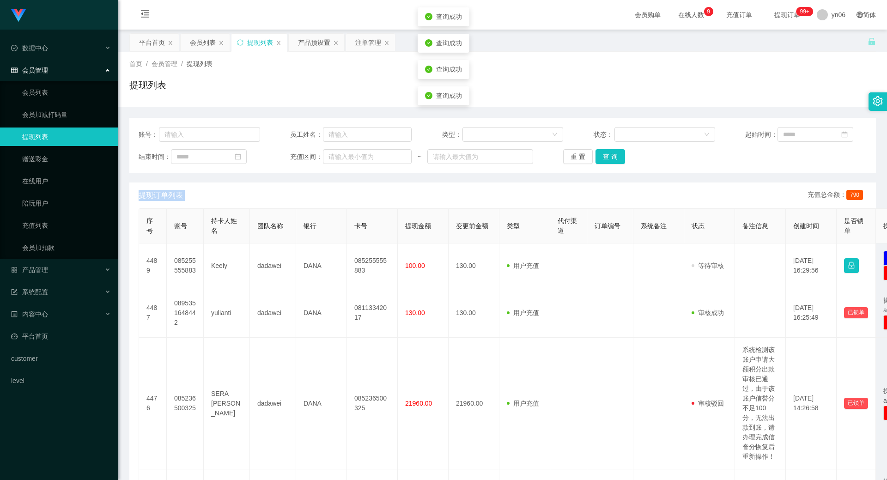
click at [610, 158] on div "重 置 查 询" at bounding box center [624, 156] width 122 height 15
click at [610, 158] on button "查 询" at bounding box center [611, 156] width 30 height 15
click at [610, 158] on div "重 置 查 询" at bounding box center [624, 156] width 122 height 15
drag, startPoint x: 193, startPoint y: 39, endPoint x: 200, endPoint y: 44, distance: 8.3
click at [193, 39] on div "会员列表" at bounding box center [203, 43] width 26 height 18
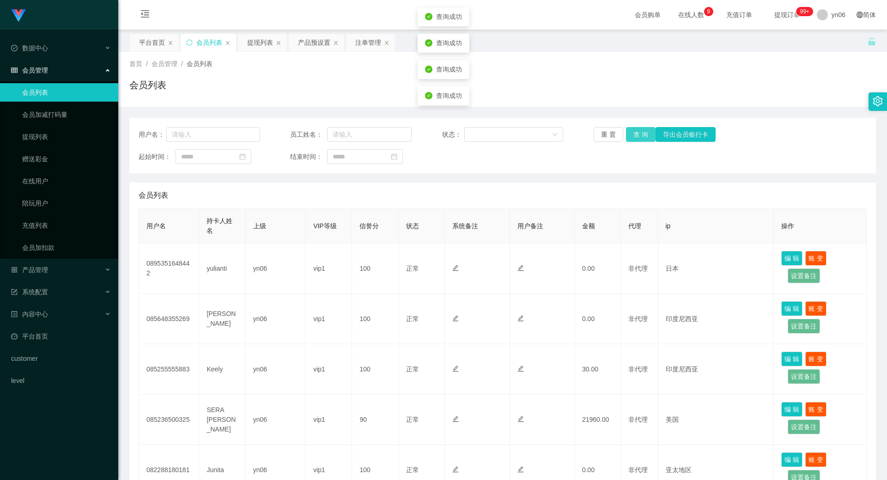
click at [641, 129] on button "查 询" at bounding box center [641, 134] width 30 height 15
click at [641, 129] on div "重 置 查 询 导出会员银行卡" at bounding box center [655, 134] width 122 height 15
click at [641, 129] on button "查 询" at bounding box center [641, 134] width 30 height 15
click at [642, 130] on div "重 置 查 询 导出会员银行卡" at bounding box center [655, 134] width 122 height 15
click at [642, 130] on button "查 询" at bounding box center [641, 134] width 30 height 15
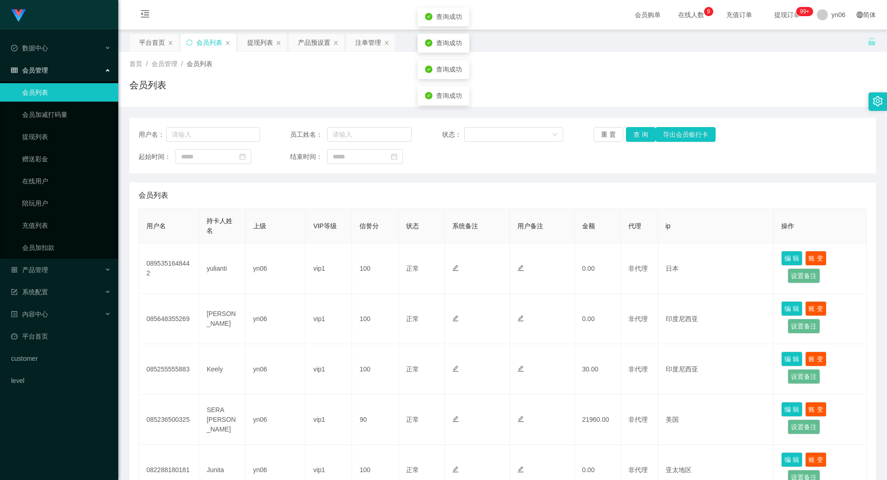
click at [642, 130] on div "重 置 查 询 导出会员银行卡" at bounding box center [655, 134] width 122 height 15
click at [642, 130] on button "查 询" at bounding box center [641, 134] width 30 height 15
click at [642, 130] on div "重 置 查 询 导出会员银行卡" at bounding box center [655, 134] width 122 height 15
click at [642, 130] on button "查 询" at bounding box center [641, 134] width 30 height 15
click at [642, 130] on div "重 置 查 询 导出会员银行卡" at bounding box center [655, 134] width 122 height 15
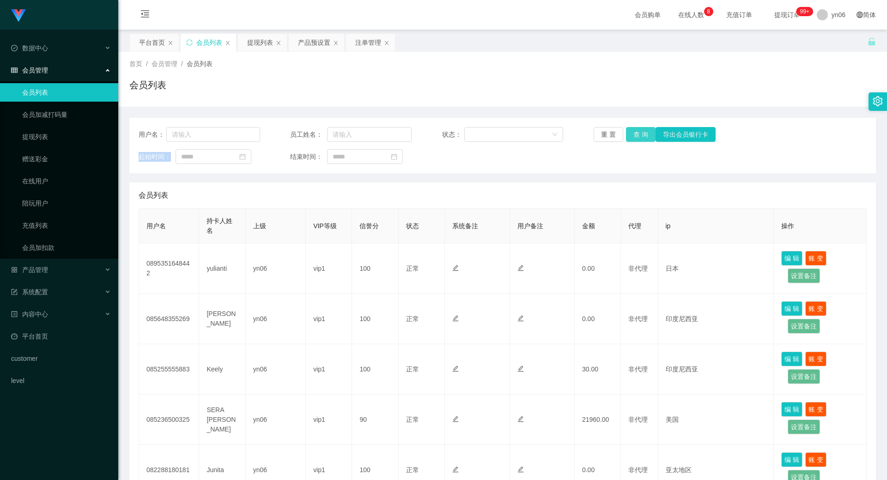
click at [632, 137] on button "查 询" at bounding box center [641, 134] width 30 height 15
click at [632, 137] on div "重 置 查 询 导出会员银行卡" at bounding box center [655, 134] width 122 height 15
click at [632, 137] on button "查 询" at bounding box center [646, 134] width 40 height 15
click at [632, 137] on div "重 置 查 询 导出会员银行卡" at bounding box center [655, 134] width 122 height 15
click at [632, 137] on button "查 询" at bounding box center [641, 134] width 30 height 15
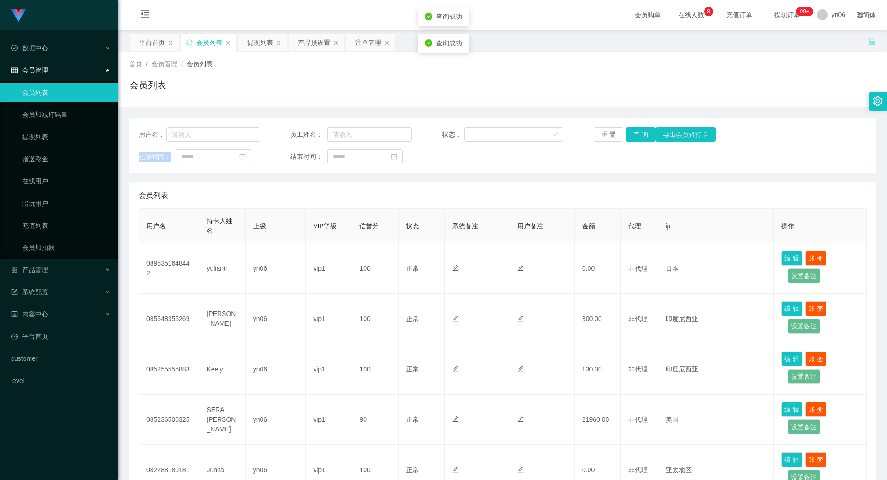
click at [632, 138] on div "重 置 查 询 导出会员银行卡" at bounding box center [655, 134] width 122 height 15
click at [633, 136] on button "查 询" at bounding box center [641, 134] width 30 height 15
click at [634, 135] on div "重 置 查 询 导出会员银行卡" at bounding box center [655, 134] width 122 height 15
click at [634, 135] on button "查 询" at bounding box center [646, 134] width 40 height 15
click at [634, 135] on div "重 置 查 询 导出会员银行卡" at bounding box center [655, 134] width 122 height 15
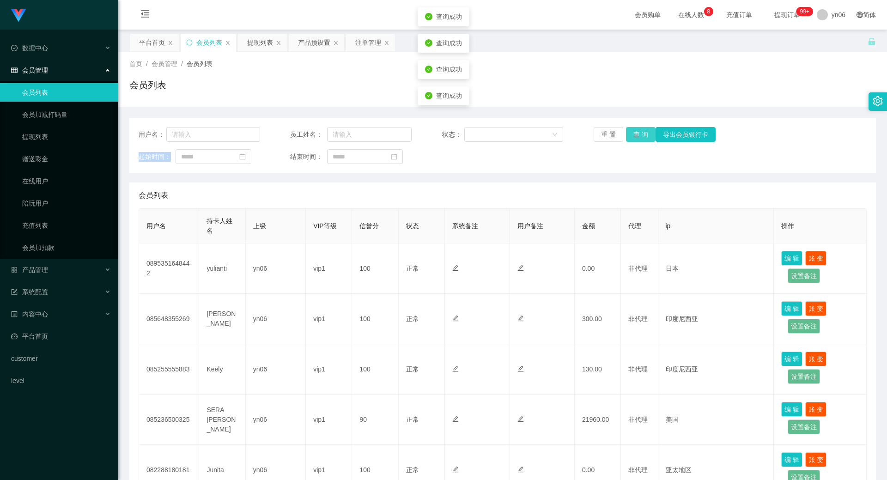
click at [634, 135] on button "查 询" at bounding box center [641, 134] width 30 height 15
click at [634, 135] on div "重 置 查 询 导出会员银行卡" at bounding box center [655, 134] width 122 height 15
click at [634, 135] on button "查 询" at bounding box center [646, 134] width 40 height 15
click at [636, 131] on button "查 询" at bounding box center [641, 134] width 30 height 15
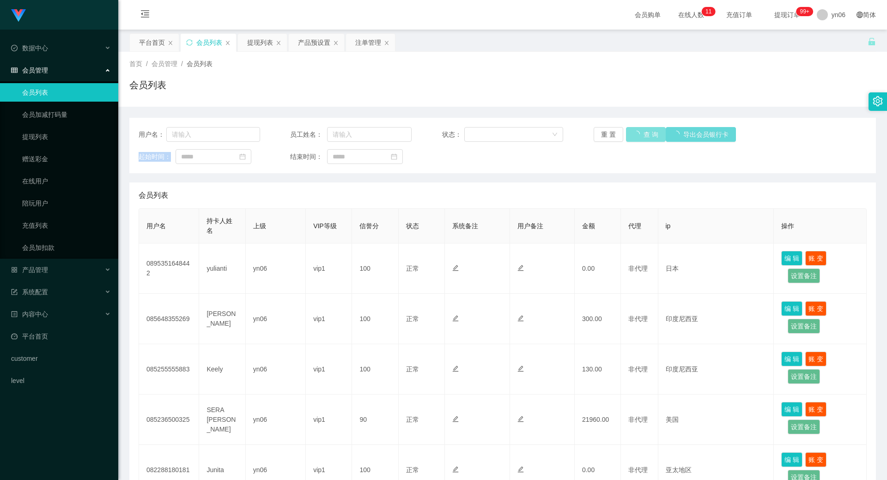
click at [636, 131] on div "重 置 查 询 导出会员银行卡" at bounding box center [655, 134] width 122 height 15
click at [636, 131] on button "查 询" at bounding box center [646, 134] width 40 height 15
click at [636, 131] on div "重 置 查 询 导出会员银行卡" at bounding box center [655, 134] width 122 height 15
click at [636, 131] on button "查 询" at bounding box center [646, 134] width 40 height 15
click at [636, 131] on div "重 置 查 询 导出会员银行卡" at bounding box center [655, 134] width 122 height 15
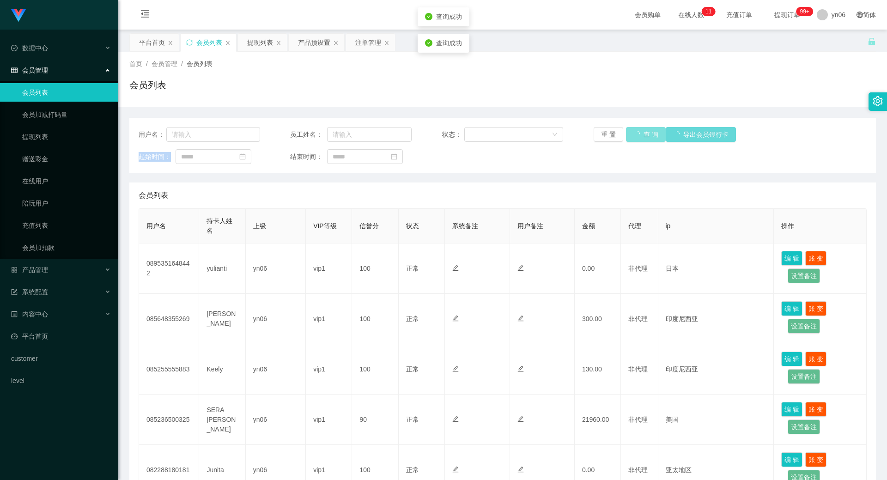
click at [636, 131] on button "查 询" at bounding box center [646, 134] width 40 height 15
click at [636, 131] on div "重 置 查 询 导出会员银行卡" at bounding box center [655, 134] width 122 height 15
click at [636, 131] on button "查 询" at bounding box center [641, 134] width 30 height 15
click at [640, 140] on button "查 询" at bounding box center [641, 134] width 30 height 15
click at [640, 136] on div "重 置 查 询 导出会员银行卡" at bounding box center [655, 134] width 122 height 15
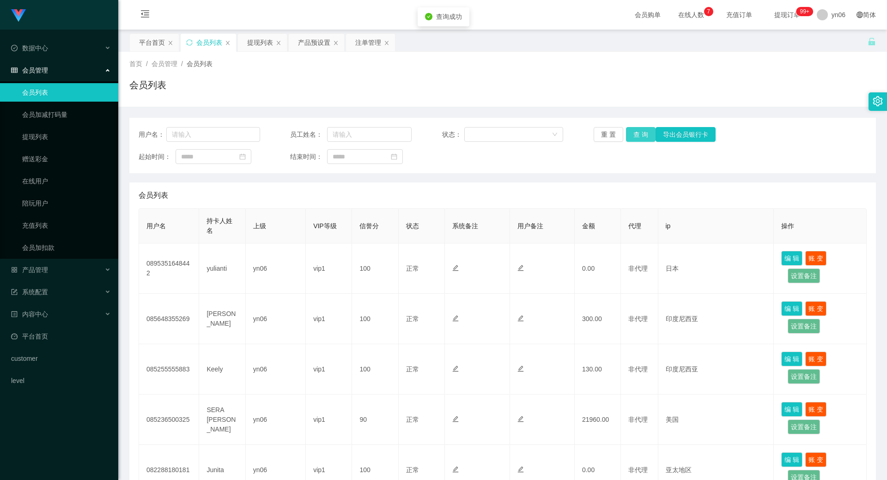
click at [640, 136] on button "查 询" at bounding box center [641, 134] width 30 height 15
click at [640, 136] on div "重 置 查 询 导出会员银行卡" at bounding box center [655, 134] width 122 height 15
click at [640, 136] on button "查 询" at bounding box center [641, 134] width 30 height 15
click at [640, 136] on div "重 置 查 询 导出会员银行卡" at bounding box center [655, 134] width 122 height 15
click at [640, 136] on button "查 询" at bounding box center [646, 134] width 40 height 15
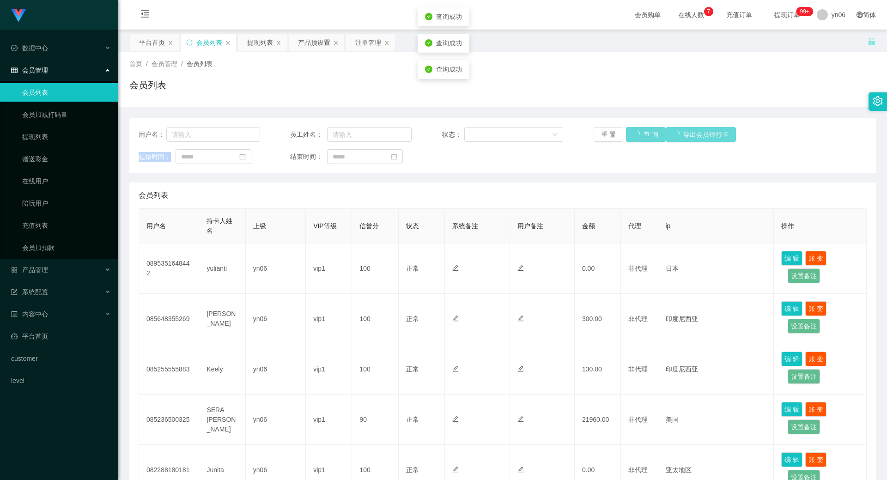
click at [640, 136] on div "重 置 查 询 导出会员银行卡" at bounding box center [655, 134] width 122 height 15
click at [640, 136] on button "查 询" at bounding box center [646, 134] width 40 height 15
click at [640, 136] on div "重 置 查 询 导出会员银行卡" at bounding box center [655, 134] width 122 height 15
click at [640, 136] on button "查 询" at bounding box center [646, 134] width 40 height 15
click at [640, 136] on div "重 置 查 询 导出会员银行卡" at bounding box center [655, 134] width 122 height 15
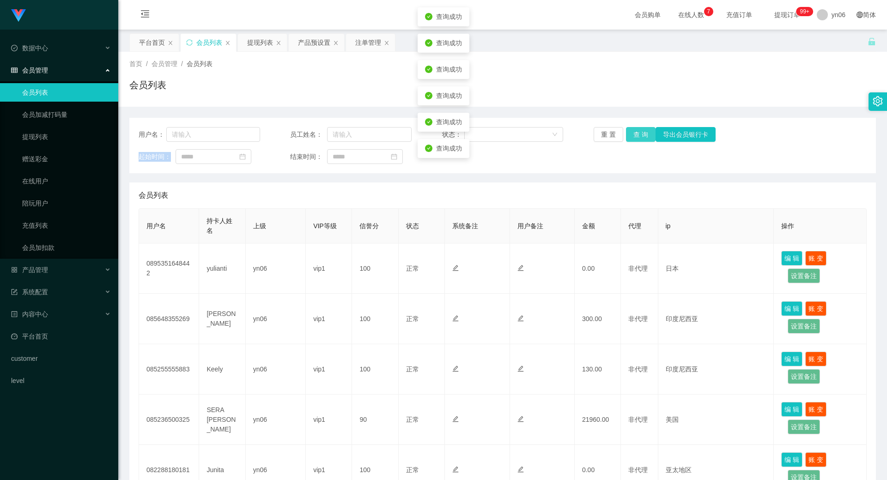
click at [640, 136] on button "查 询" at bounding box center [641, 134] width 30 height 15
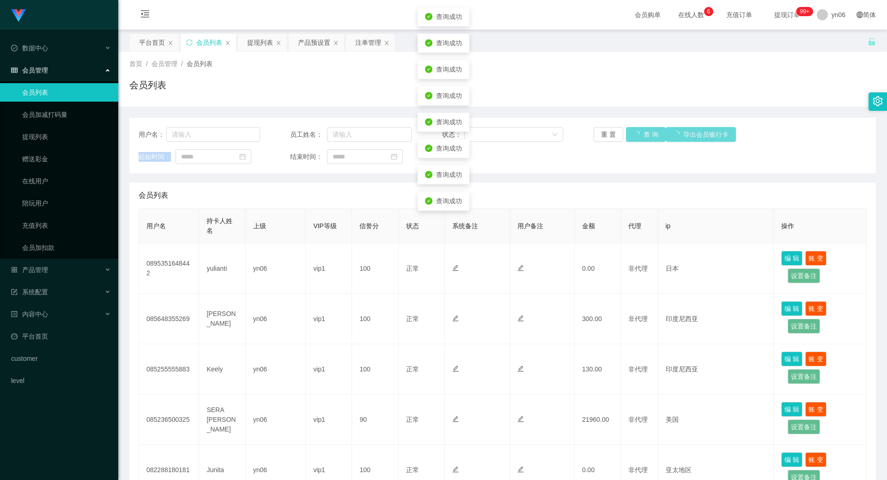
click at [640, 136] on div "重 置 查 询 导出会员银行卡" at bounding box center [655, 134] width 122 height 15
click at [640, 136] on button "查 询" at bounding box center [641, 134] width 30 height 15
click at [640, 136] on div "重 置 查 询 导出会员银行卡" at bounding box center [655, 134] width 122 height 15
click at [640, 136] on button "查 询" at bounding box center [646, 134] width 40 height 15
click at [640, 136] on div "重 置 查 询 导出会员银行卡" at bounding box center [655, 134] width 122 height 15
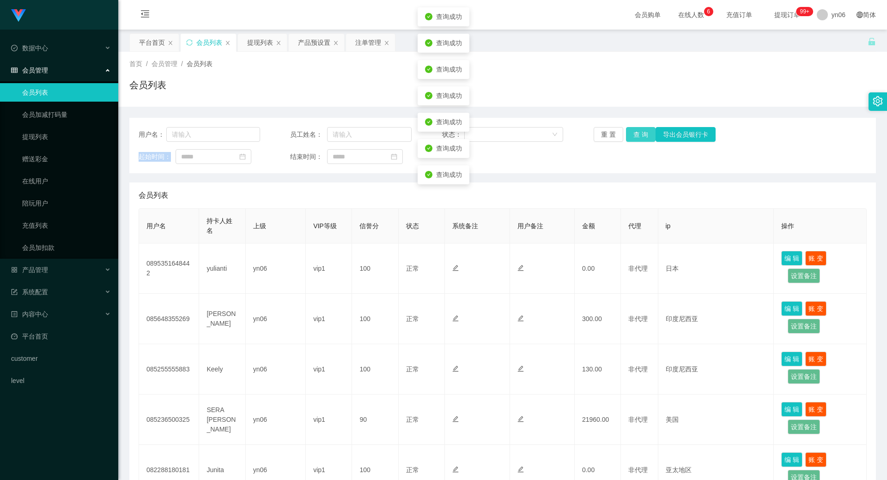
click at [640, 136] on button "查 询" at bounding box center [641, 134] width 30 height 15
click at [640, 136] on button "查 询" at bounding box center [646, 134] width 40 height 15
click at [640, 136] on div "重 置 查 询 导出会员银行卡" at bounding box center [655, 134] width 122 height 15
click at [640, 136] on button "查 询" at bounding box center [641, 134] width 30 height 15
click at [640, 136] on div "重 置 查 询 导出会员银行卡" at bounding box center [655, 134] width 122 height 15
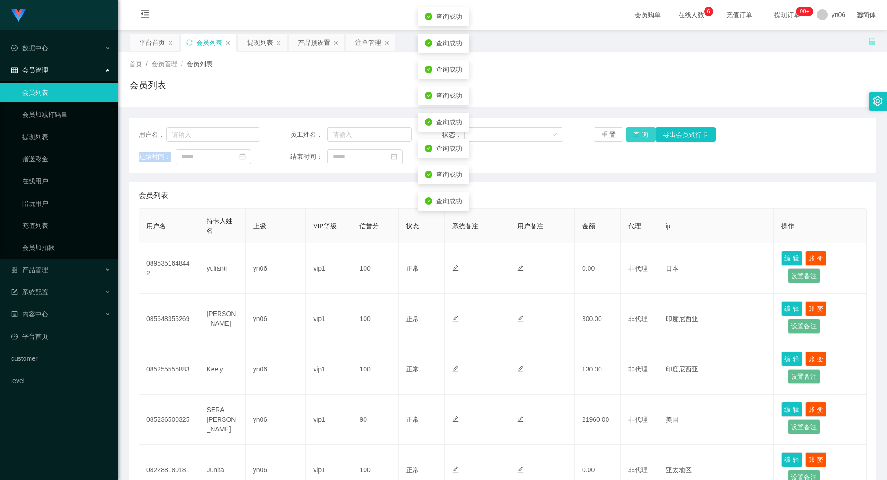
click at [640, 136] on button "查 询" at bounding box center [641, 134] width 30 height 15
click at [640, 136] on div "重 置 查 询 导出会员银行卡" at bounding box center [655, 134] width 122 height 15
click at [640, 136] on button "查 询" at bounding box center [641, 134] width 30 height 15
click at [640, 136] on div "重 置 查 询 导出会员银行卡" at bounding box center [655, 134] width 122 height 15
click at [640, 136] on button "查 询" at bounding box center [641, 134] width 30 height 15
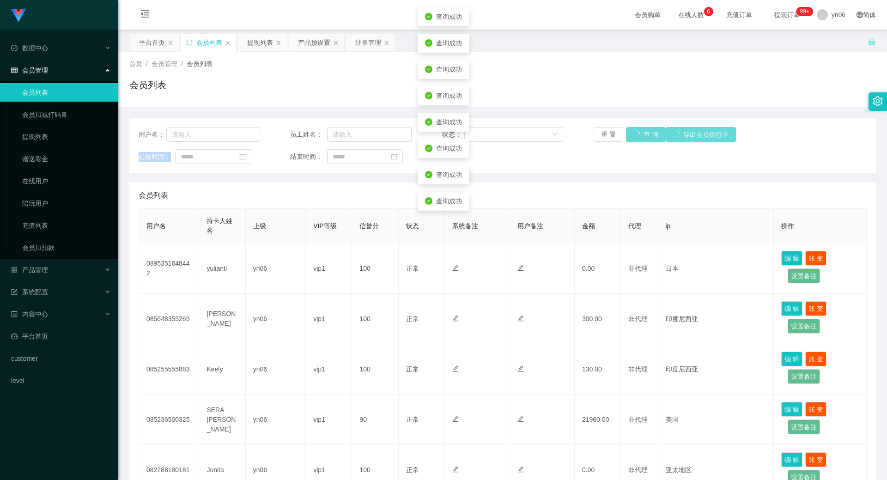
click at [640, 136] on div "重 置 查 询 导出会员银行卡" at bounding box center [655, 134] width 122 height 15
click at [640, 136] on button "查 询" at bounding box center [646, 134] width 40 height 15
click at [640, 136] on div "重 置 查 询 导出会员银行卡" at bounding box center [655, 134] width 122 height 15
click at [640, 136] on button "查 询" at bounding box center [646, 134] width 40 height 15
click at [640, 136] on button "查 询" at bounding box center [641, 134] width 30 height 15
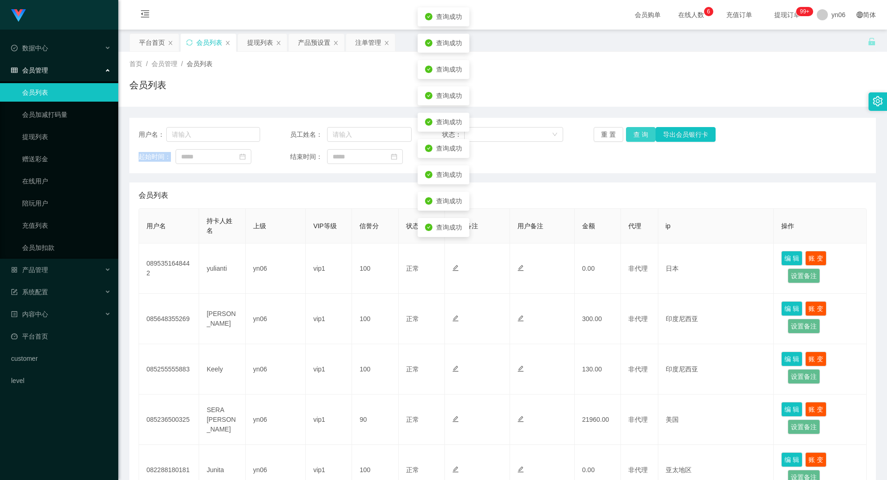
click at [640, 136] on button "查 询" at bounding box center [641, 134] width 30 height 15
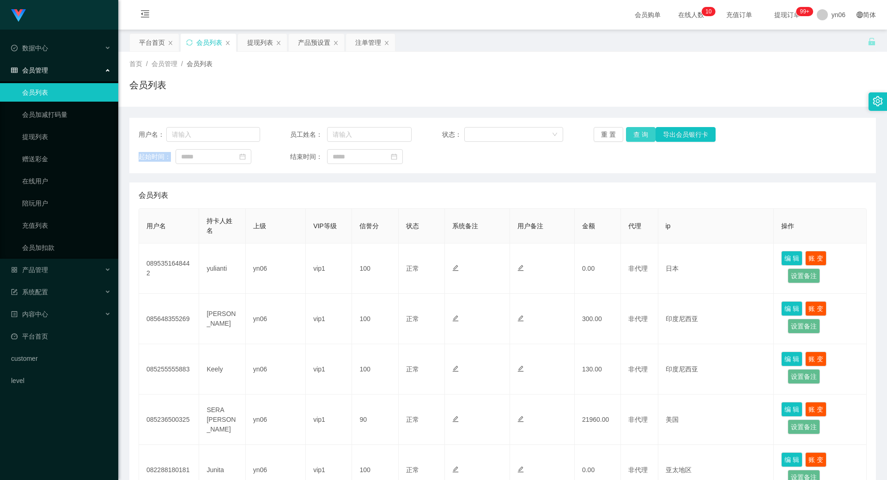
click at [627, 138] on button "查 询" at bounding box center [641, 134] width 30 height 15
click at [630, 134] on button "查 询" at bounding box center [641, 134] width 30 height 15
click at [630, 137] on button "查 询" at bounding box center [646, 134] width 40 height 15
click at [630, 137] on div "重 置 查 询 导出会员银行卡" at bounding box center [655, 134] width 122 height 15
click at [630, 137] on button "查 询" at bounding box center [641, 134] width 30 height 15
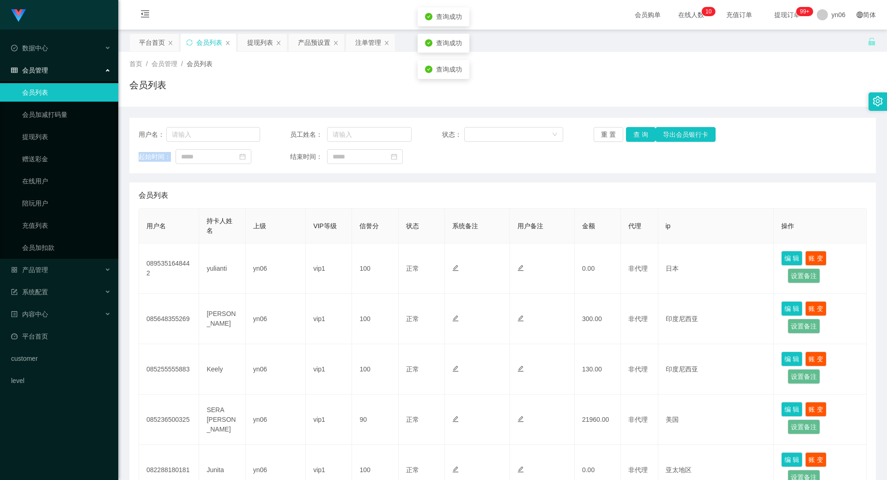
click at [630, 137] on div "重 置 查 询 导出会员银行卡" at bounding box center [655, 134] width 122 height 15
click at [630, 137] on button "查 询" at bounding box center [641, 134] width 30 height 15
click at [631, 138] on div "重 置 查 询 导出会员银行卡" at bounding box center [655, 134] width 122 height 15
click at [637, 138] on button "查 询" at bounding box center [641, 134] width 30 height 15
click at [636, 136] on div "重 置 查 询 导出会员银行卡" at bounding box center [655, 134] width 122 height 15
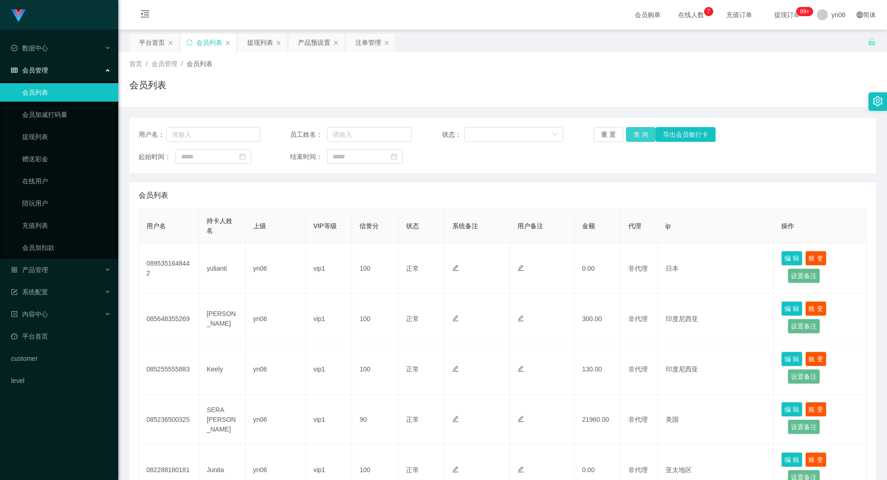
click at [636, 137] on button "查 询" at bounding box center [641, 134] width 30 height 15
click at [635, 139] on div "重 置 查 询 导出会员银行卡" at bounding box center [655, 134] width 122 height 15
click at [635, 139] on button "查 询" at bounding box center [646, 134] width 40 height 15
click at [636, 129] on button "查 询" at bounding box center [641, 134] width 30 height 15
click at [636, 129] on div "重 置 查 询 导出会员银行卡" at bounding box center [655, 134] width 122 height 15
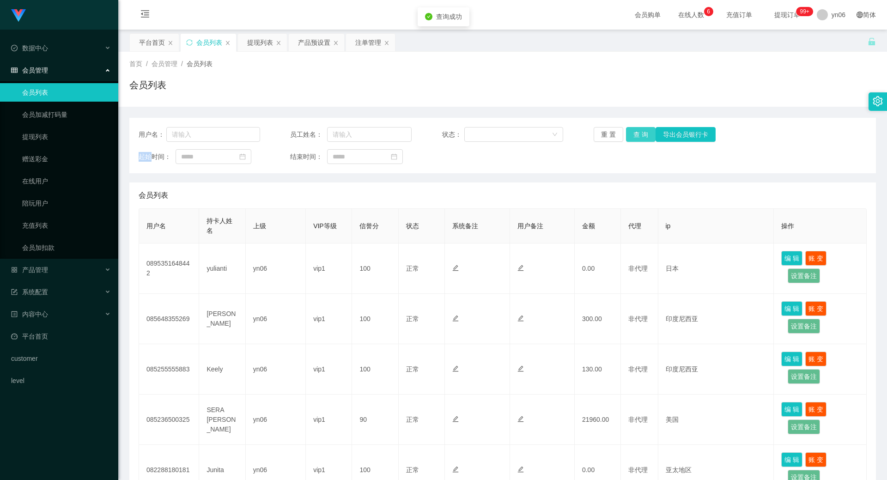
click at [636, 129] on button "查 询" at bounding box center [641, 134] width 30 height 15
click at [636, 129] on div "重 置 查 询 导出会员银行卡" at bounding box center [655, 134] width 122 height 15
click at [636, 129] on button "查 询" at bounding box center [641, 134] width 30 height 15
click at [636, 129] on div "重 置 查 询 导出会员银行卡" at bounding box center [655, 134] width 122 height 15
click at [636, 129] on button "查 询" at bounding box center [641, 134] width 30 height 15
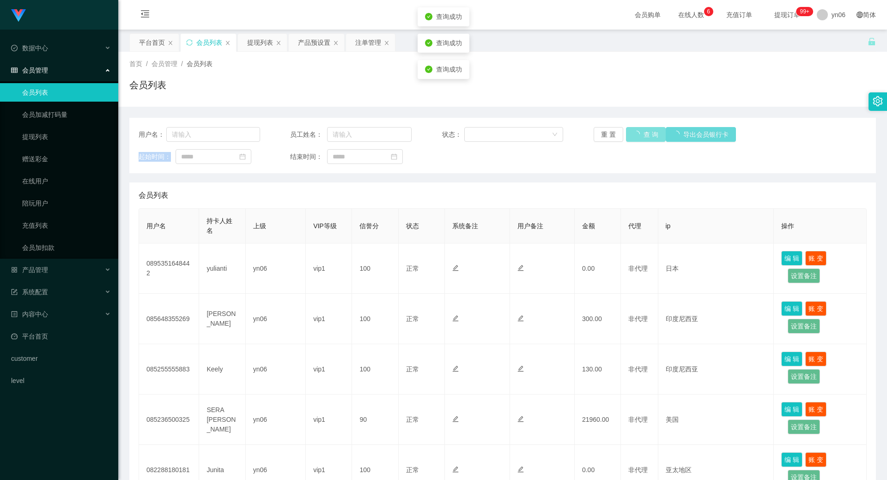
click at [637, 129] on div "重 置 查 询 导出会员银行卡" at bounding box center [655, 134] width 122 height 15
click at [639, 130] on button "查 询" at bounding box center [646, 134] width 40 height 15
click at [640, 131] on div "重 置 查 询 导出会员银行卡" at bounding box center [655, 134] width 122 height 15
click at [640, 131] on button "查 询" at bounding box center [646, 134] width 40 height 15
click at [640, 131] on div "重 置 查 询 导出会员银行卡" at bounding box center [655, 134] width 122 height 15
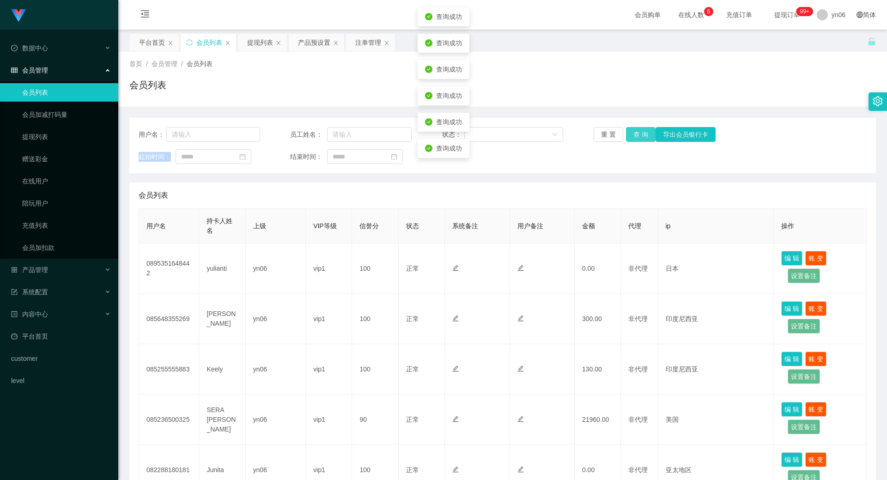
click at [640, 131] on button "查 询" at bounding box center [641, 134] width 30 height 15
click at [641, 130] on button "查 询" at bounding box center [646, 134] width 40 height 15
click at [641, 130] on div "重 置 查 询 导出会员银行卡" at bounding box center [655, 134] width 122 height 15
click at [641, 130] on button "查 询" at bounding box center [641, 134] width 30 height 15
click at [640, 131] on div "重 置 查 询 导出会员银行卡" at bounding box center [655, 134] width 122 height 15
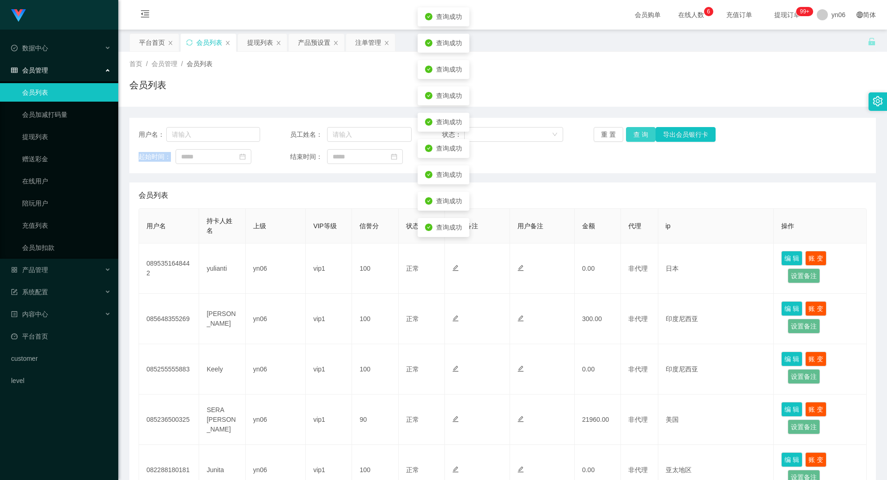
click at [640, 131] on button "查 询" at bounding box center [641, 134] width 30 height 15
click at [640, 132] on div "重 置 查 询 导出会员银行卡" at bounding box center [655, 134] width 122 height 15
click at [637, 133] on button "查 询" at bounding box center [641, 134] width 30 height 15
click at [637, 133] on div "重 置 查 询 导出会员银行卡" at bounding box center [655, 134] width 122 height 15
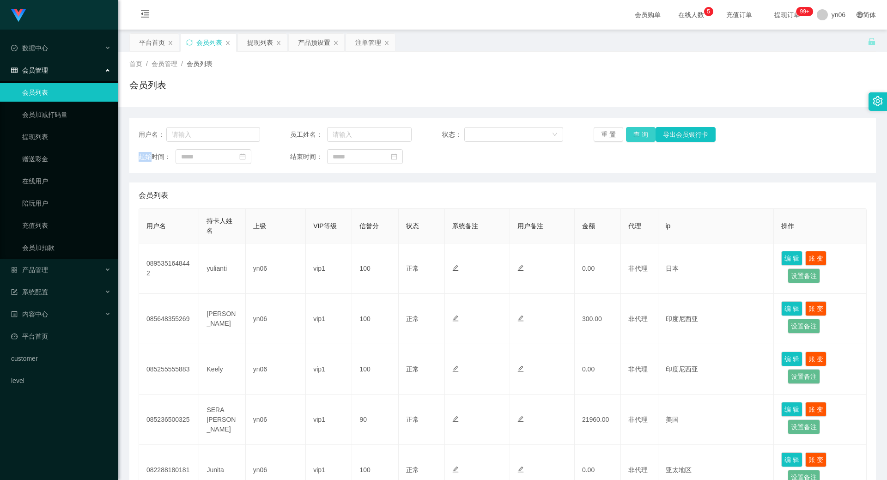
click at [640, 134] on button "查 询" at bounding box center [641, 134] width 30 height 15
click at [640, 134] on div "重 置 查 询 导出会员银行卡" at bounding box center [655, 134] width 122 height 15
click at [640, 134] on button "查 询" at bounding box center [641, 134] width 30 height 15
click at [639, 135] on div "重 置 查 询 导出会员银行卡" at bounding box center [655, 134] width 122 height 15
click at [639, 135] on button "查 询" at bounding box center [641, 134] width 30 height 15
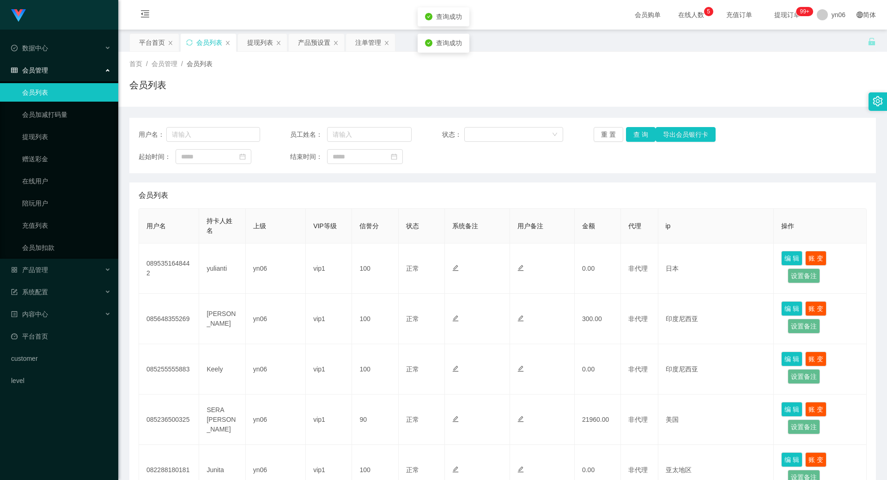
click at [637, 137] on div "重 置 查 询 导出会员银行卡" at bounding box center [655, 134] width 122 height 15
click at [637, 137] on button "查 询" at bounding box center [641, 134] width 30 height 15
click at [637, 138] on div "重 置 查 询 导出会员银行卡" at bounding box center [655, 134] width 122 height 15
click at [637, 139] on button "查 询" at bounding box center [641, 134] width 30 height 15
click at [637, 139] on div "重 置 查 询 导出会员银行卡" at bounding box center [655, 134] width 122 height 15
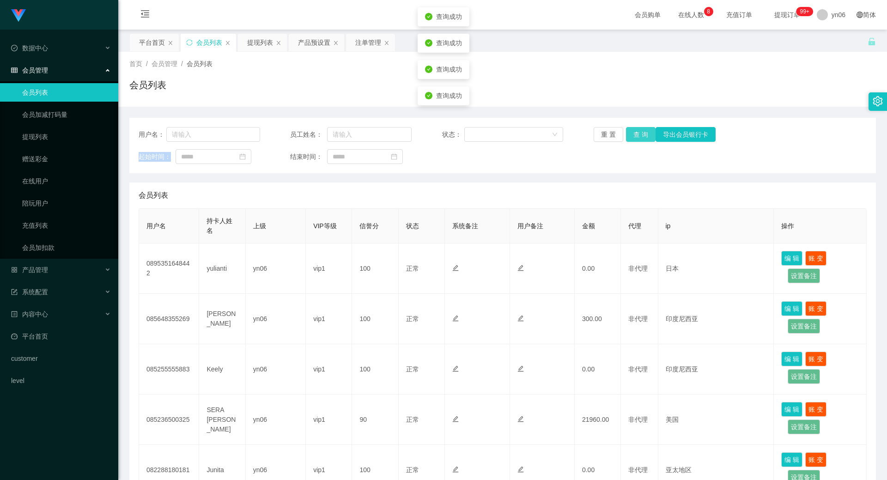
click at [637, 139] on button "查 询" at bounding box center [641, 134] width 30 height 15
click at [637, 139] on div "重 置 查 询 导出会员银行卡" at bounding box center [655, 134] width 122 height 15
click at [637, 139] on button "查 询" at bounding box center [646, 134] width 40 height 15
click at [250, 48] on div "提现列表" at bounding box center [260, 43] width 26 height 18
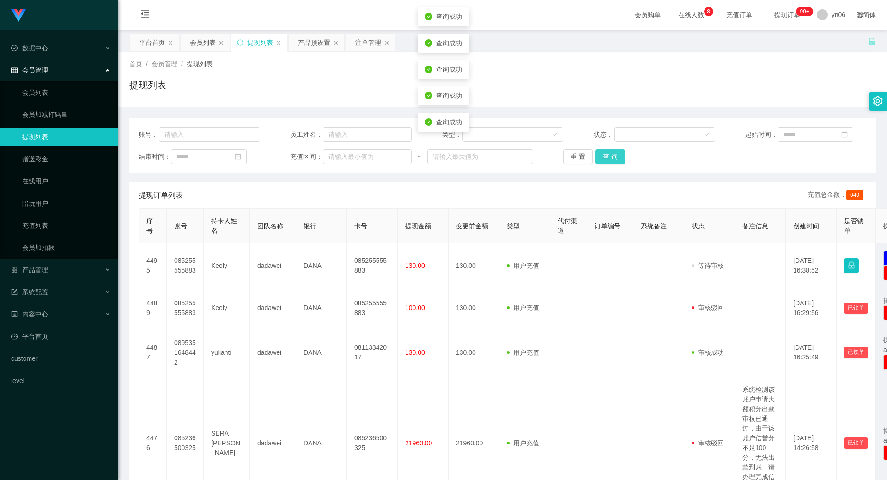
click at [614, 157] on button "查 询" at bounding box center [611, 156] width 30 height 15
click at [613, 157] on div "重 置 查 询" at bounding box center [624, 156] width 122 height 15
click at [613, 157] on button "查 询" at bounding box center [611, 156] width 30 height 15
click at [613, 157] on div "重 置 查 询" at bounding box center [624, 156] width 122 height 15
click at [613, 157] on button "查 询" at bounding box center [611, 156] width 30 height 15
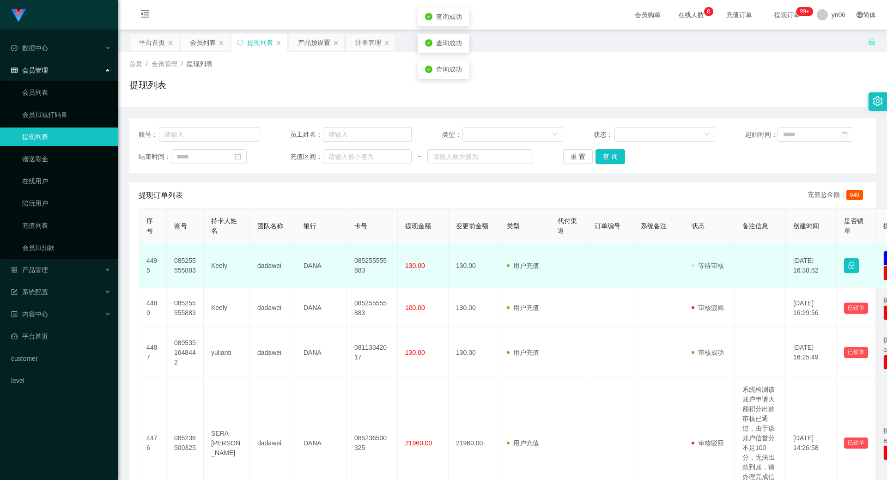
click at [186, 264] on td "085255555883" at bounding box center [185, 266] width 37 height 45
copy td "085255555883"
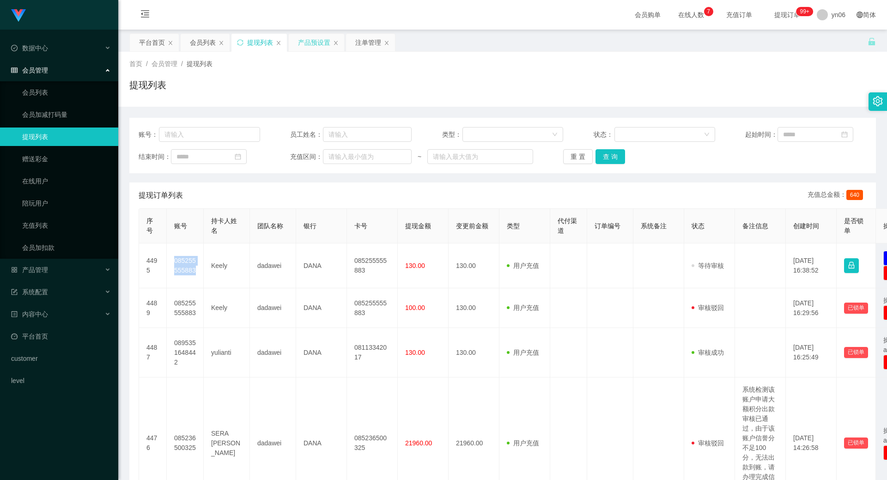
click at [314, 48] on div "产品预设置" at bounding box center [314, 43] width 32 height 18
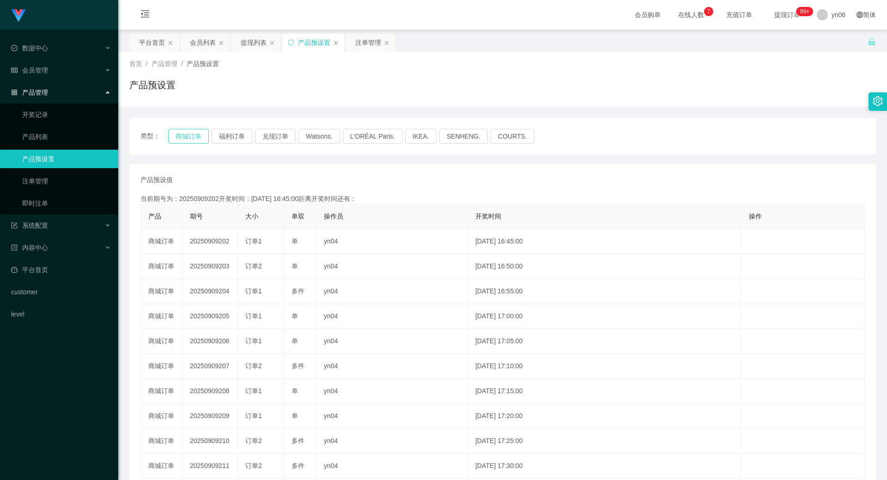
click at [196, 136] on button "商城订单" at bounding box center [188, 136] width 41 height 15
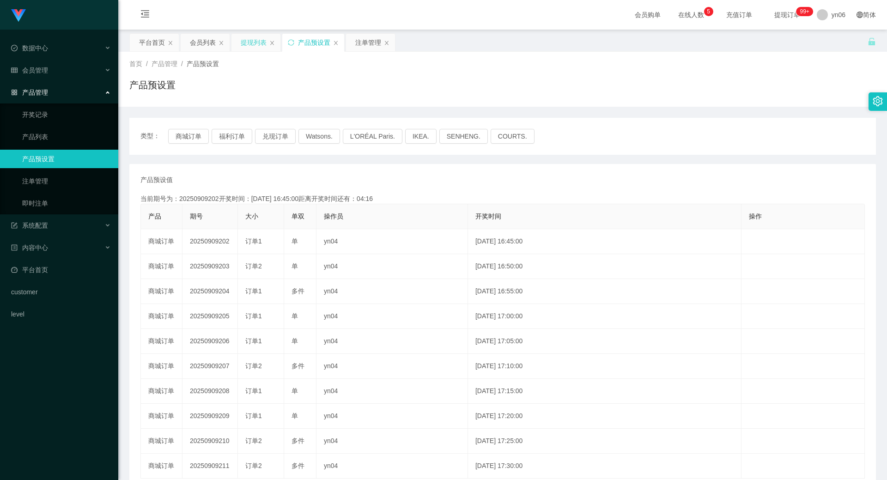
click at [259, 44] on div "提现列表" at bounding box center [254, 43] width 26 height 18
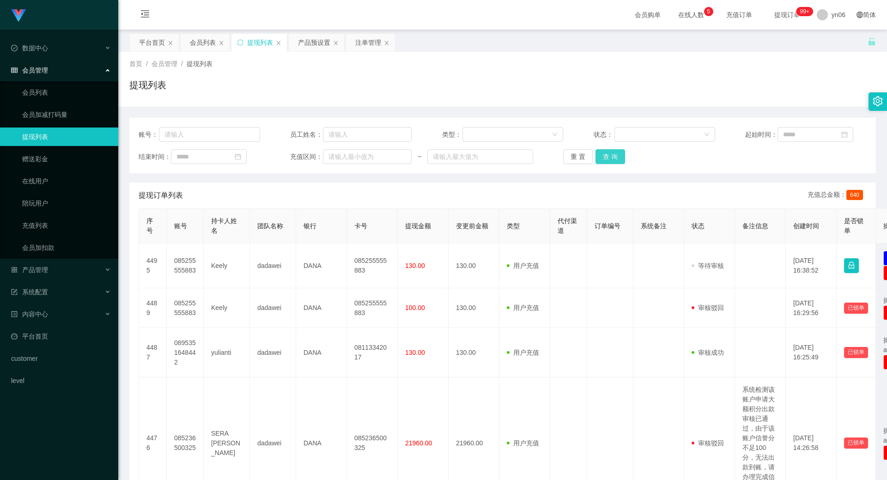
click at [619, 153] on button "查 询" at bounding box center [611, 156] width 30 height 15
click at [620, 153] on div "重 置 查 询" at bounding box center [624, 156] width 122 height 15
click at [620, 153] on button "查 询" at bounding box center [616, 156] width 40 height 15
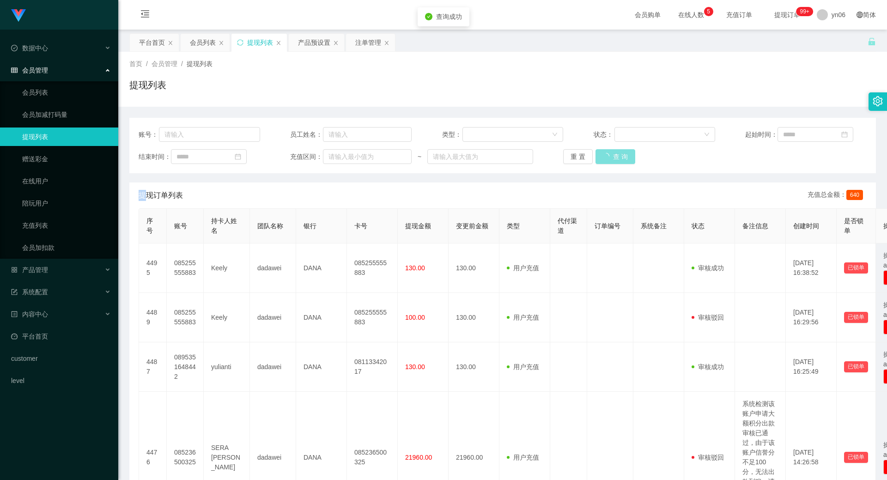
click at [620, 153] on div "重 置 查 询" at bounding box center [624, 156] width 122 height 15
click at [620, 153] on button "查 询" at bounding box center [616, 156] width 40 height 15
click at [620, 153] on div "重 置 查 询" at bounding box center [624, 156] width 122 height 15
click at [621, 153] on button "查 询" at bounding box center [616, 156] width 40 height 15
click at [622, 153] on div "重 置 查 询" at bounding box center [624, 156] width 122 height 15
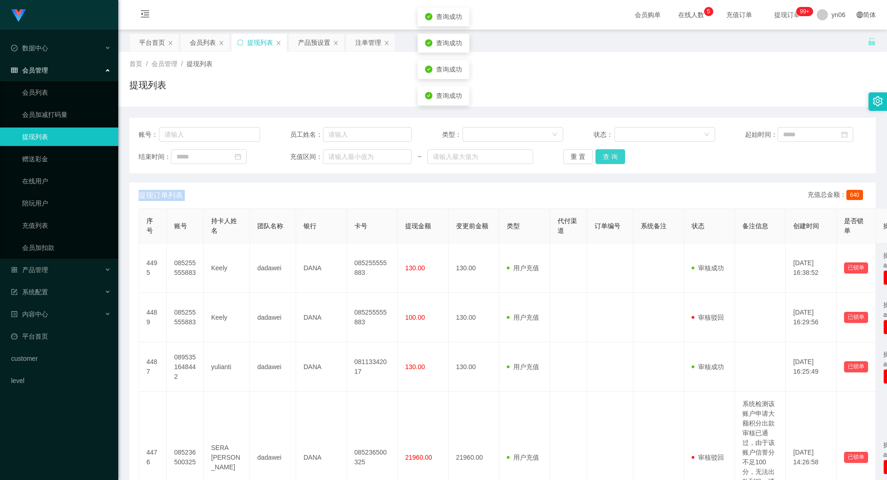
click at [623, 154] on button "查 询" at bounding box center [611, 156] width 30 height 15
click at [613, 157] on button "查 询" at bounding box center [611, 156] width 30 height 15
click at [613, 157] on div "重 置 查 询" at bounding box center [624, 156] width 122 height 15
click at [364, 43] on div "注单管理" at bounding box center [368, 43] width 26 height 18
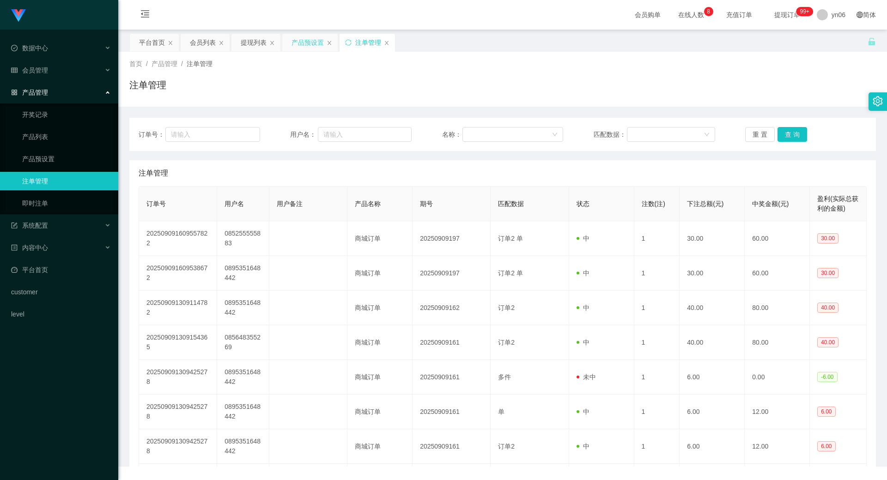
click at [319, 50] on div "产品预设置" at bounding box center [308, 43] width 32 height 18
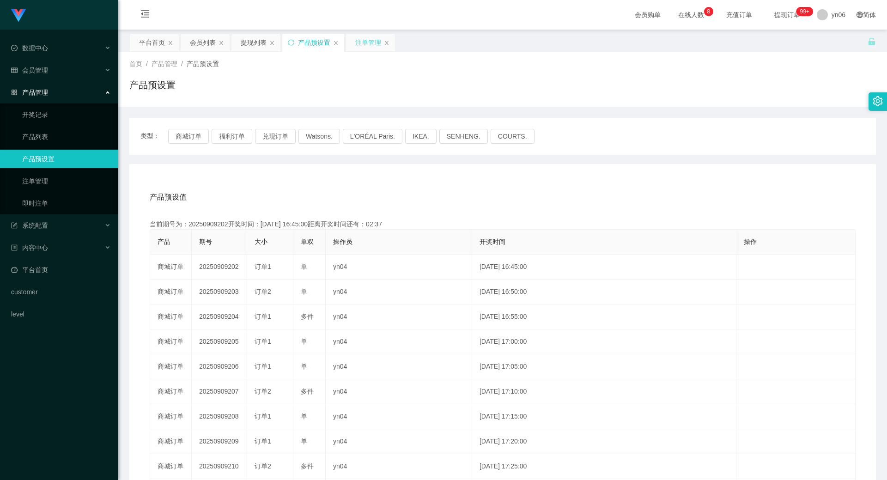
click at [380, 46] on div "注单管理" at bounding box center [368, 43] width 26 height 18
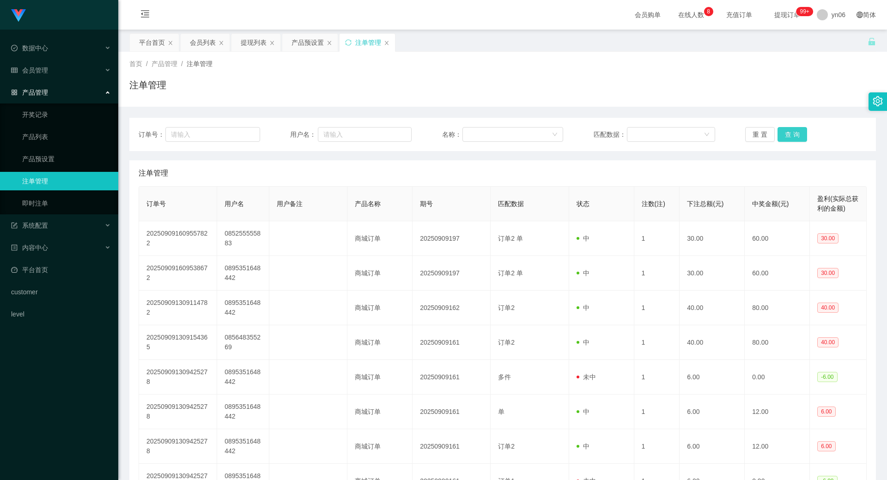
click at [794, 130] on button "查 询" at bounding box center [793, 134] width 30 height 15
click at [794, 131] on button "查 询" at bounding box center [793, 134] width 30 height 15
click at [794, 132] on div "重 置 查 询" at bounding box center [807, 134] width 122 height 15
drag, startPoint x: 794, startPoint y: 132, endPoint x: 797, endPoint y: 137, distance: 6.0
click at [795, 132] on button "查 询" at bounding box center [793, 134] width 30 height 15
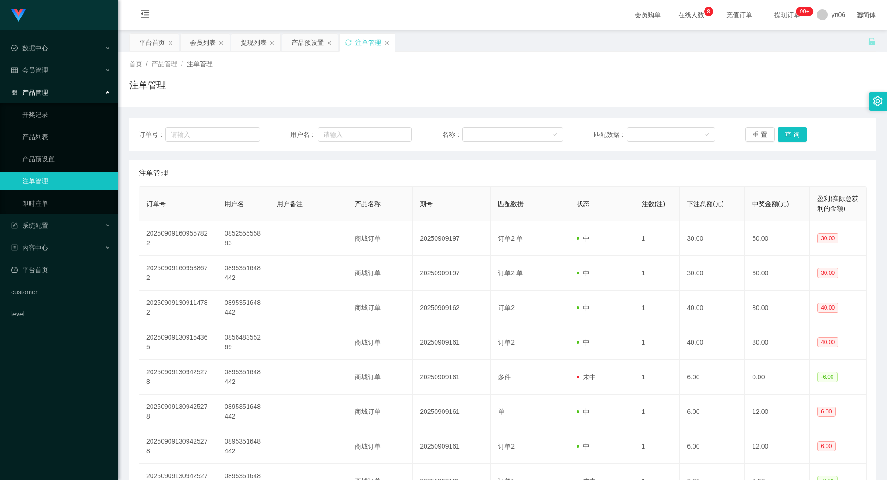
click at [797, 137] on div "重 置 查 询" at bounding box center [807, 134] width 122 height 15
click at [797, 137] on button "查 询" at bounding box center [793, 134] width 30 height 15
click at [796, 137] on div "重 置 查 询" at bounding box center [807, 134] width 122 height 15
click at [796, 137] on button "查 询" at bounding box center [798, 134] width 40 height 15
click at [797, 134] on div "重 置 查 询" at bounding box center [807, 134] width 122 height 15
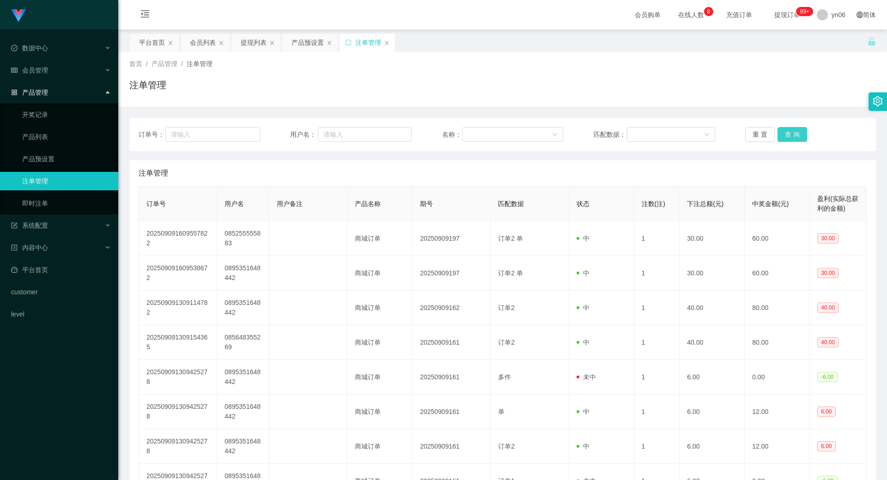
click at [797, 134] on button "查 询" at bounding box center [793, 134] width 30 height 15
click at [797, 134] on div "重 置 查 询" at bounding box center [807, 134] width 122 height 15
click at [797, 134] on button "查 询" at bounding box center [793, 134] width 30 height 15
click at [797, 134] on div "重 置 查 询" at bounding box center [807, 134] width 122 height 15
click at [797, 134] on button "查 询" at bounding box center [793, 134] width 30 height 15
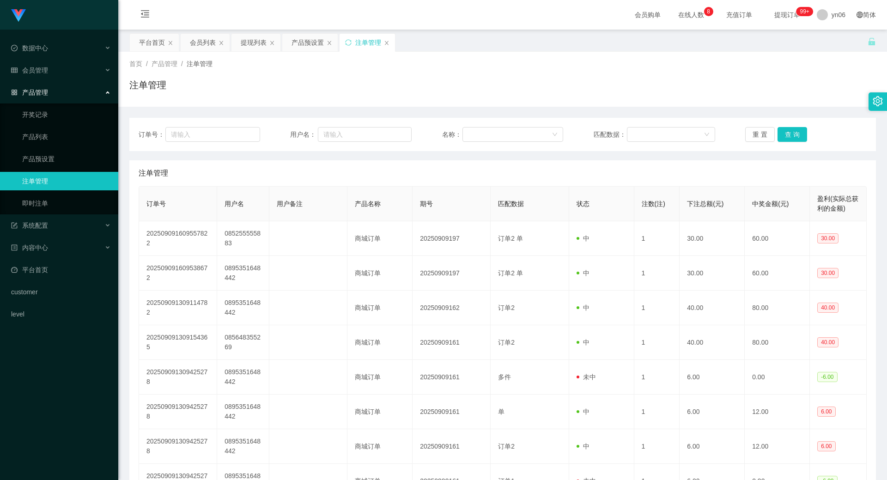
click at [797, 136] on div "重 置 查 询" at bounding box center [807, 134] width 122 height 15
click at [797, 136] on button "查 询" at bounding box center [793, 134] width 30 height 15
click at [797, 137] on div "重 置 查 询" at bounding box center [807, 134] width 122 height 15
click at [796, 131] on button "查 询" at bounding box center [793, 134] width 30 height 15
click at [796, 132] on div "重 置 查 询" at bounding box center [807, 134] width 122 height 15
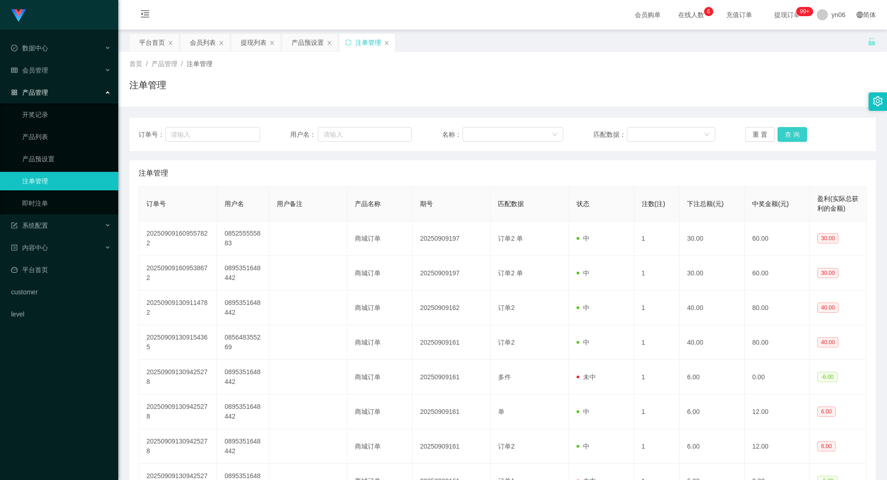
click at [796, 133] on button "查 询" at bounding box center [793, 134] width 30 height 15
click at [796, 133] on div "重 置 查 询" at bounding box center [807, 134] width 122 height 15
click at [796, 133] on button "查 询" at bounding box center [793, 134] width 30 height 15
click at [797, 134] on div "重 置 查 询" at bounding box center [807, 134] width 122 height 15
drag, startPoint x: 797, startPoint y: 134, endPoint x: 798, endPoint y: 146, distance: 12.1
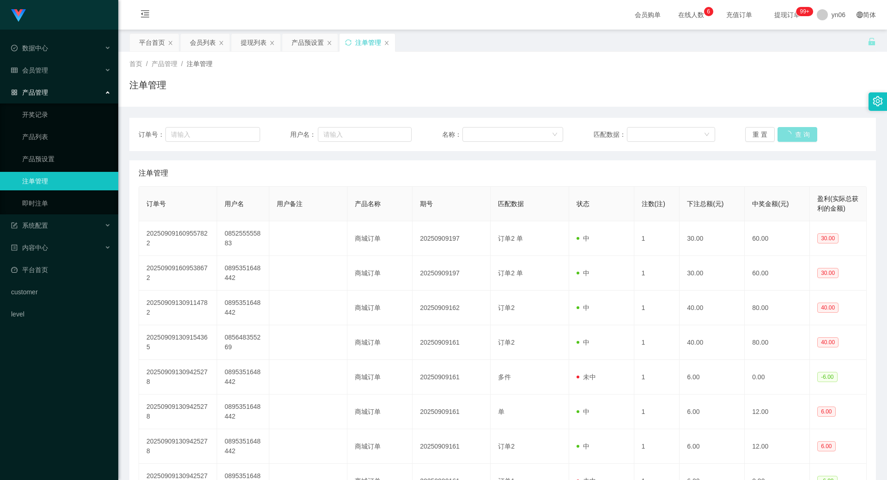
click at [797, 136] on button "查 询" at bounding box center [798, 134] width 40 height 15
click at [798, 146] on div "订单号： 用户名： 名称： 匹配数据： 重 置 查 询" at bounding box center [502, 134] width 747 height 33
click at [787, 131] on button "查 询" at bounding box center [793, 134] width 30 height 15
click at [787, 132] on div "重 置 查 询" at bounding box center [807, 134] width 122 height 15
click at [787, 137] on button "查 询" at bounding box center [793, 134] width 30 height 15
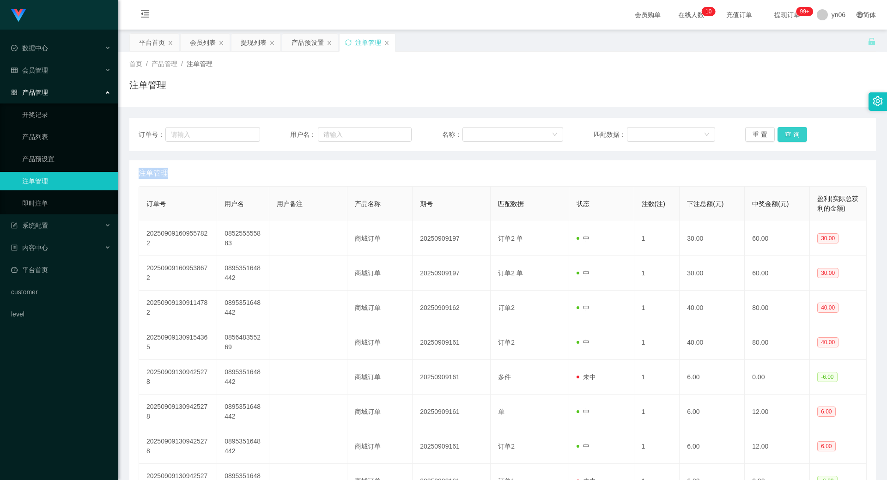
drag, startPoint x: 0, startPoint y: 0, endPoint x: 785, endPoint y: 136, distance: 796.6
click at [787, 137] on div "重 置 查 询" at bounding box center [807, 134] width 122 height 15
click at [785, 136] on button "查 询" at bounding box center [793, 134] width 30 height 15
click at [785, 136] on div "重 置 查 询" at bounding box center [807, 134] width 122 height 15
click at [785, 136] on button "查 询" at bounding box center [793, 134] width 30 height 15
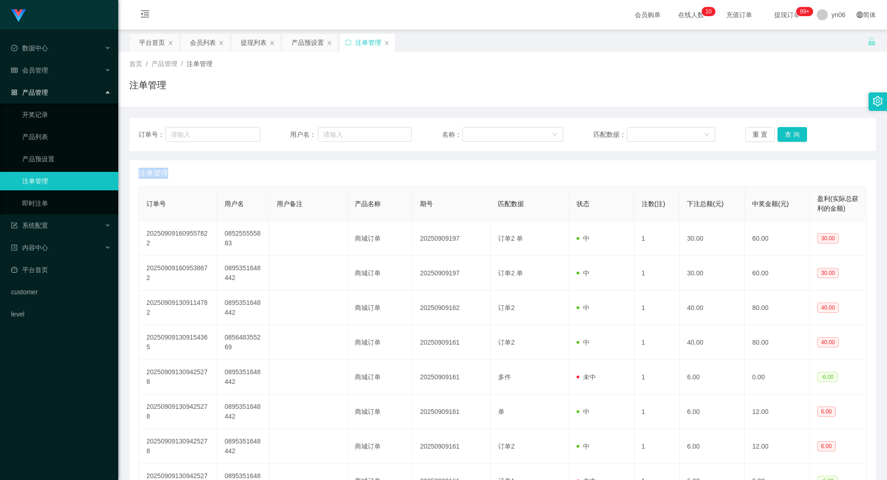
click at [785, 136] on div "重 置 查 询" at bounding box center [807, 134] width 122 height 15
click at [785, 136] on button "查 询" at bounding box center [793, 134] width 30 height 15
click at [785, 136] on div "重 置 查 询" at bounding box center [807, 134] width 122 height 15
click at [785, 136] on button "查 询" at bounding box center [798, 134] width 40 height 15
click at [785, 136] on div "重 置 查 询" at bounding box center [807, 134] width 122 height 15
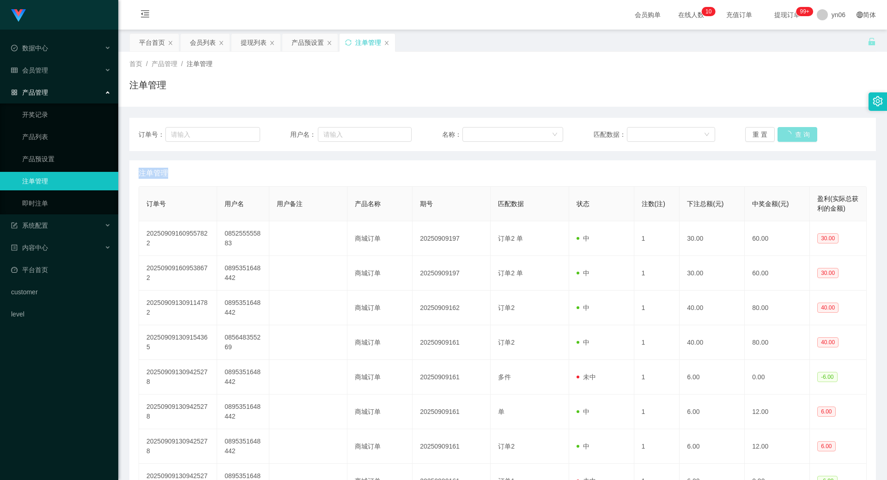
click at [785, 135] on button "查 询" at bounding box center [798, 134] width 40 height 15
click at [785, 135] on div "重 置 查 询" at bounding box center [807, 134] width 122 height 15
click at [791, 129] on button "查 询" at bounding box center [793, 134] width 30 height 15
click at [791, 129] on div "重 置 查 询" at bounding box center [807, 134] width 122 height 15
click at [791, 129] on button "查 询" at bounding box center [793, 134] width 30 height 15
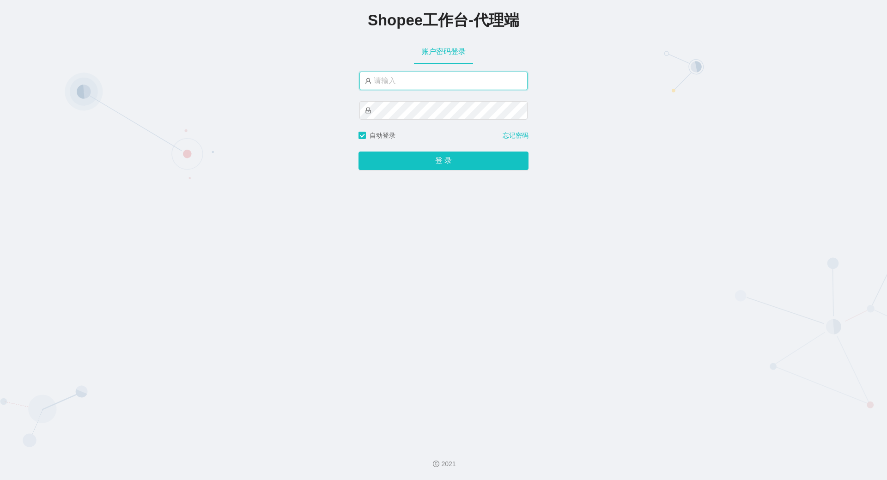
click at [452, 90] on input "text" at bounding box center [444, 81] width 168 height 18
type input "yn06"
click at [359, 152] on button "登 录" at bounding box center [444, 161] width 170 height 18
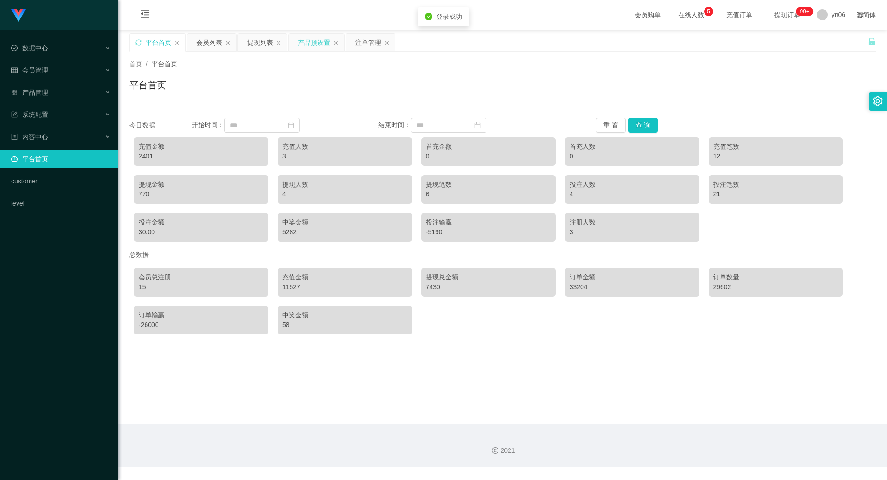
click at [305, 48] on div "产品预设置" at bounding box center [314, 43] width 32 height 18
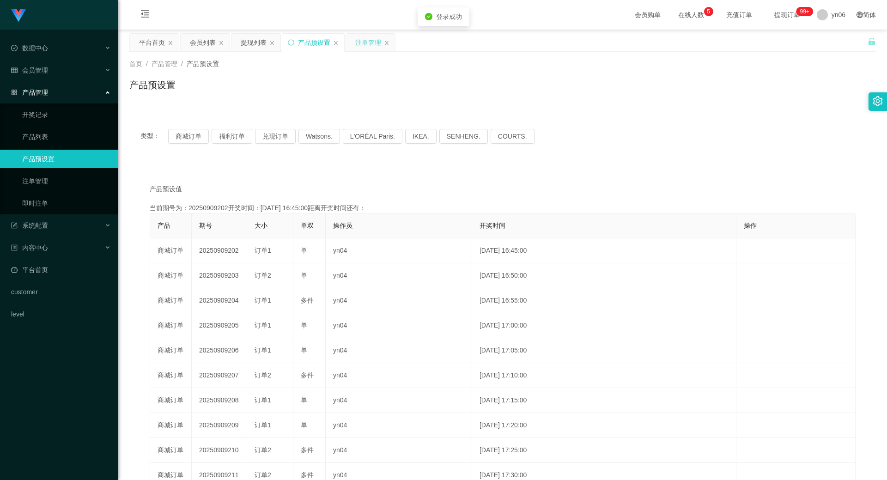
click at [365, 45] on div "注单管理" at bounding box center [368, 43] width 26 height 18
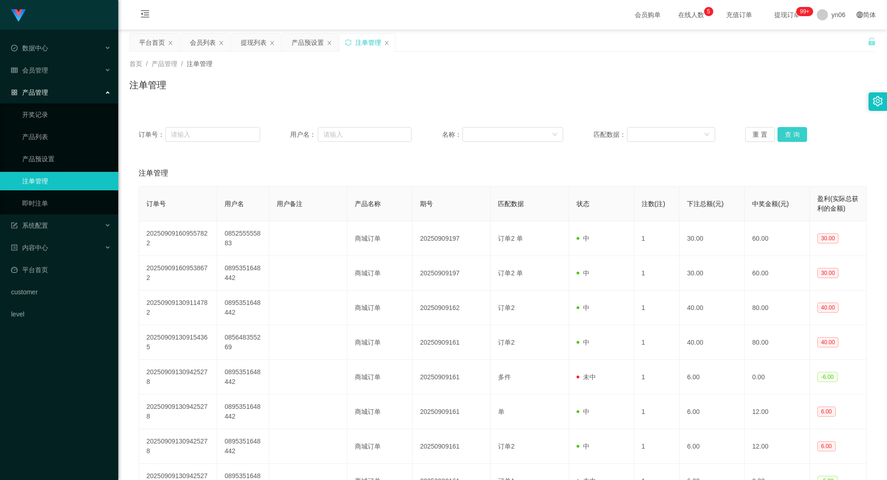
click at [795, 141] on button "查 询" at bounding box center [793, 134] width 30 height 15
click at [795, 140] on div "重 置 查 询" at bounding box center [807, 134] width 122 height 15
click at [795, 140] on button "查 询" at bounding box center [793, 134] width 30 height 15
click at [795, 140] on div "重 置 查 询" at bounding box center [807, 134] width 122 height 15
click at [795, 140] on button "查 询" at bounding box center [798, 134] width 40 height 15
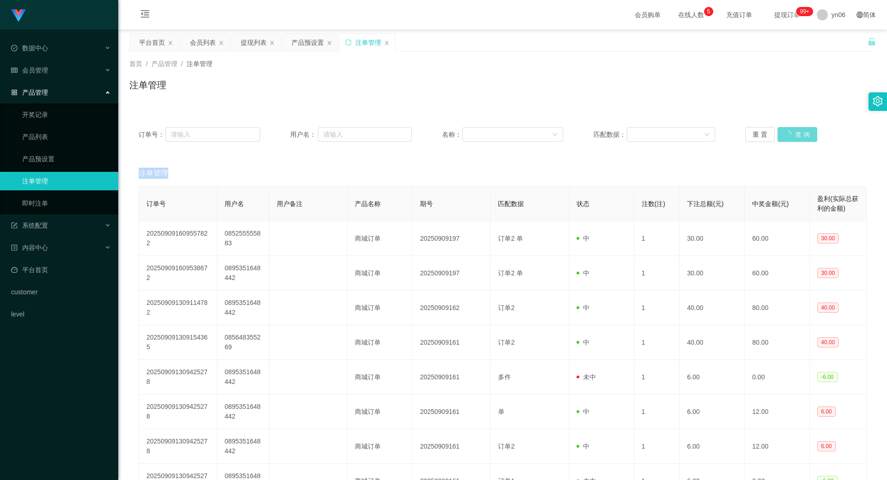
click at [795, 140] on div "重 置 查 询" at bounding box center [807, 134] width 122 height 15
click at [212, 45] on div "会员列表" at bounding box center [203, 43] width 26 height 18
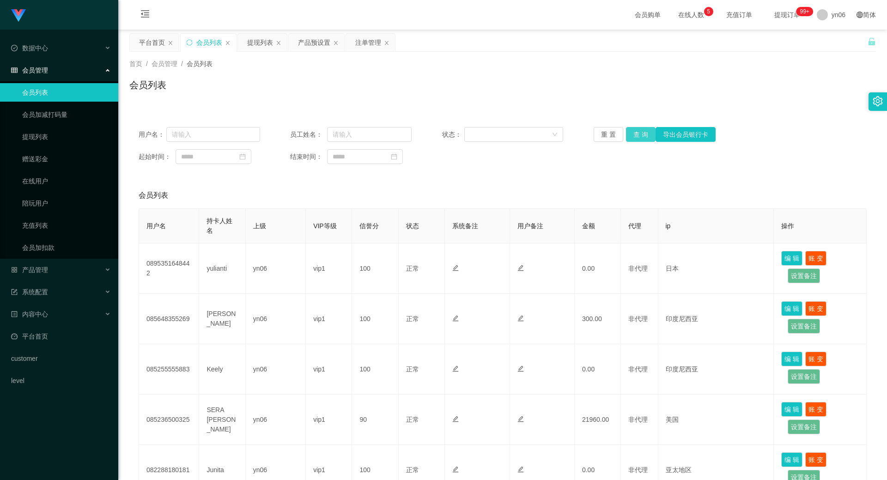
click at [642, 130] on button "查 询" at bounding box center [641, 134] width 30 height 15
click at [642, 131] on div "重 置 查 询 导出会员银行卡" at bounding box center [655, 134] width 122 height 15
click at [641, 133] on button "查 询" at bounding box center [641, 134] width 30 height 15
click at [641, 133] on div "重 置 查 询 导出会员银行卡" at bounding box center [655, 134] width 122 height 15
click at [641, 133] on button "查 询" at bounding box center [641, 134] width 30 height 15
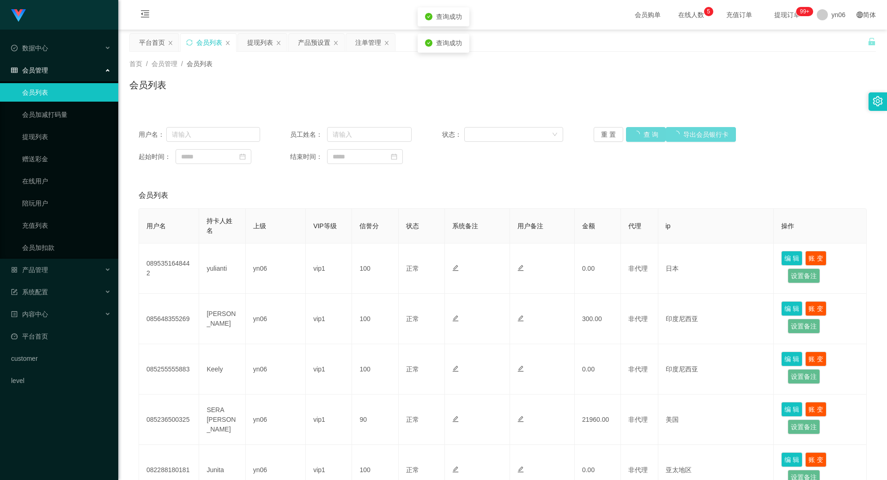
click at [644, 133] on div "重 置 查 询 导出会员银行卡" at bounding box center [655, 134] width 122 height 15
click at [643, 133] on button "查 询" at bounding box center [646, 134] width 40 height 15
click at [642, 135] on button "查 询" at bounding box center [641, 134] width 30 height 15
click at [642, 135] on div "重 置 查 询 导出会员银行卡" at bounding box center [655, 134] width 122 height 15
click at [635, 131] on button "查 询" at bounding box center [641, 134] width 30 height 15
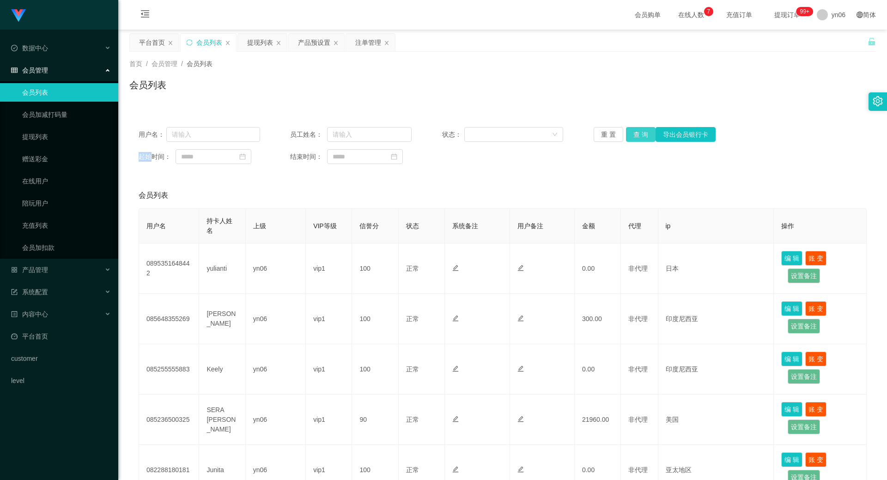
click at [635, 131] on div "重 置 查 询 导出会员银行卡" at bounding box center [655, 134] width 122 height 15
click at [635, 131] on button "查 询" at bounding box center [641, 134] width 30 height 15
click at [634, 133] on div "重 置 查 询 导出会员银行卡" at bounding box center [655, 134] width 122 height 15
click at [633, 135] on button "查 询" at bounding box center [646, 134] width 40 height 15
click at [633, 135] on div "重 置 查 询 导出会员银行卡" at bounding box center [655, 134] width 122 height 15
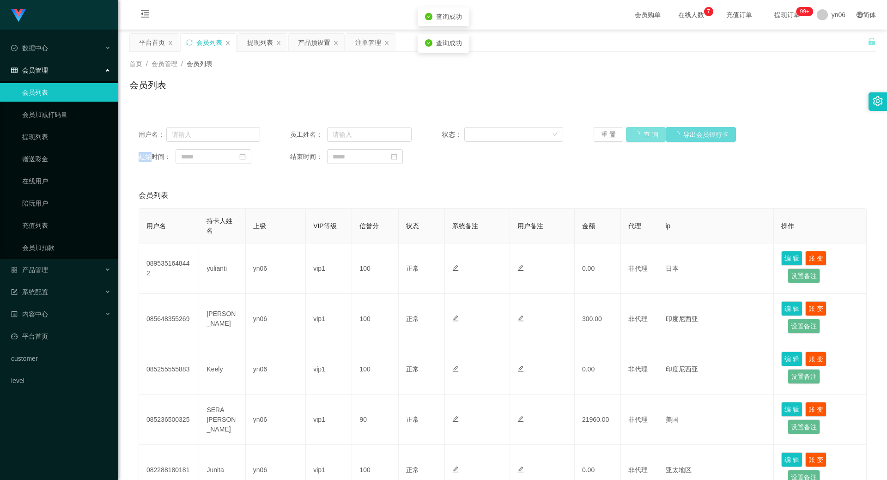
click at [633, 135] on button "查 询" at bounding box center [646, 134] width 40 height 15
click at [633, 135] on div "重 置 查 询 导出会员银行卡" at bounding box center [655, 134] width 122 height 15
click at [633, 135] on button "查 询" at bounding box center [646, 134] width 40 height 15
click at [633, 135] on div "重 置 查 询 导出会员银行卡" at bounding box center [655, 134] width 122 height 15
click at [634, 135] on button "查 询" at bounding box center [646, 134] width 40 height 15
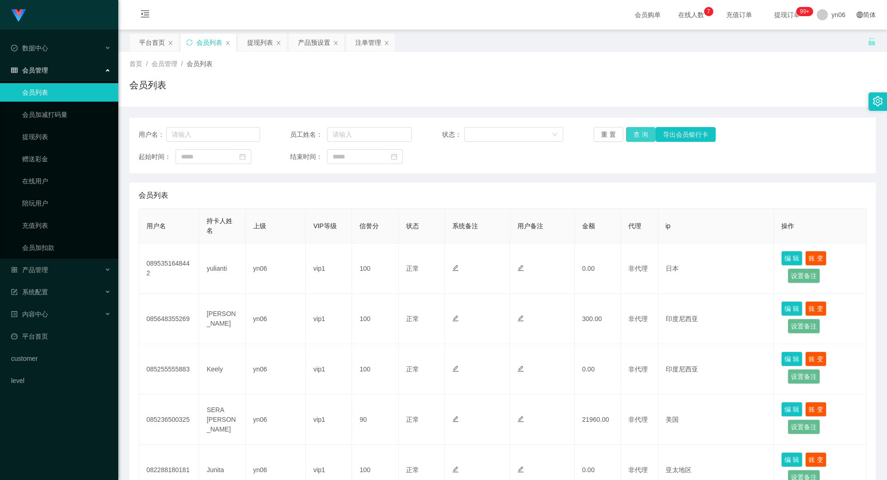
click at [636, 142] on div "用户名： 员工姓名： 状态： 重 置 查 询 导出会员银行卡 起始时间： 结束时间：" at bounding box center [502, 145] width 747 height 55
click at [636, 143] on div "用户名： 员工姓名： 状态： 重 置 查 询 导出会员银行卡 起始时间： 结束时间：" at bounding box center [502, 145] width 747 height 55
click at [634, 143] on div "用户名： 员工姓名： 状态： 重 置 查 询 导出会员银行卡 起始时间： 结束时间：" at bounding box center [502, 145] width 747 height 55
click at [634, 138] on button "查 询" at bounding box center [641, 134] width 30 height 15
click at [634, 138] on div "重 置 查 询 导出会员银行卡" at bounding box center [655, 134] width 122 height 15
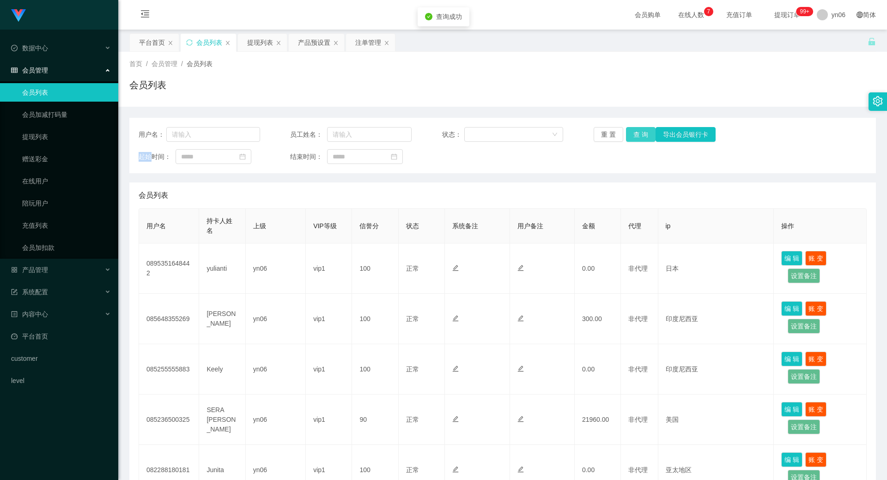
click at [634, 138] on button "查 询" at bounding box center [641, 134] width 30 height 15
click at [634, 138] on div "重 置 查 询 导出会员银行卡" at bounding box center [655, 134] width 122 height 15
click at [636, 128] on button "查 询" at bounding box center [641, 134] width 30 height 15
click at [635, 138] on button "查 询" at bounding box center [641, 134] width 30 height 15
click at [635, 137] on div "重 置 查 询 导出会员银行卡" at bounding box center [655, 134] width 122 height 15
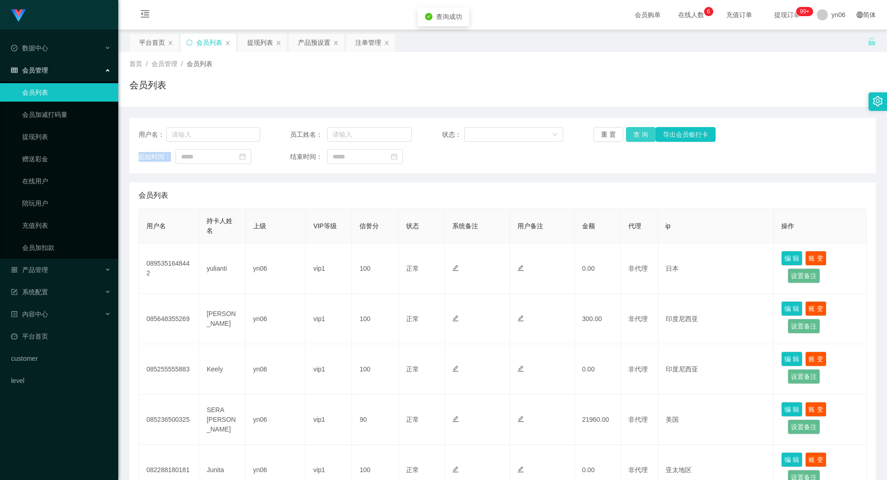
click at [635, 137] on button "查 询" at bounding box center [641, 134] width 30 height 15
click at [635, 137] on div "重 置 查 询 导出会员银行卡" at bounding box center [655, 134] width 122 height 15
click at [635, 137] on button "查 询" at bounding box center [641, 134] width 30 height 15
click at [634, 137] on div "重 置 查 询 导出会员银行卡" at bounding box center [655, 134] width 122 height 15
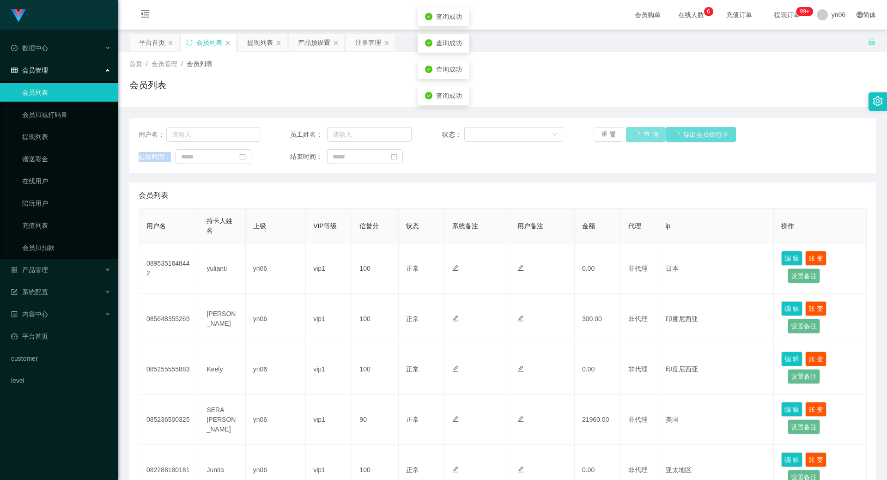
click at [634, 137] on button "查 询" at bounding box center [646, 134] width 40 height 15
click at [633, 138] on div "重 置 查 询 导出会员银行卡" at bounding box center [655, 134] width 122 height 15
click at [633, 138] on button "查 询" at bounding box center [646, 134] width 40 height 15
click at [633, 138] on div "重 置 查 询 导出会员银行卡" at bounding box center [655, 134] width 122 height 15
click at [632, 138] on button "查 询" at bounding box center [641, 134] width 30 height 15
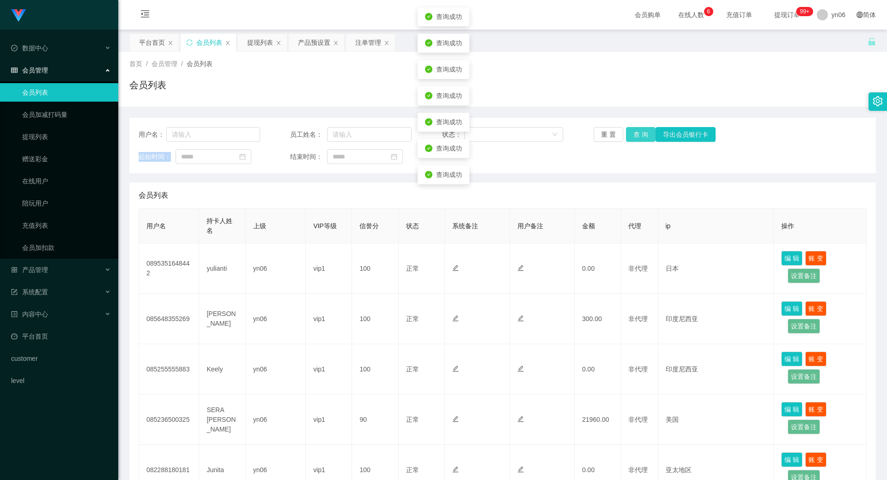
click at [632, 138] on div "重 置 查 询 导出会员银行卡" at bounding box center [655, 134] width 122 height 15
click at [632, 138] on button "查 询" at bounding box center [641, 134] width 30 height 15
click at [632, 138] on div "重 置 查 询 导出会员银行卡" at bounding box center [655, 134] width 122 height 15
click at [637, 129] on button "查 询" at bounding box center [641, 134] width 30 height 15
click at [637, 130] on div "重 置 查 询 导出会员银行卡" at bounding box center [655, 134] width 122 height 15
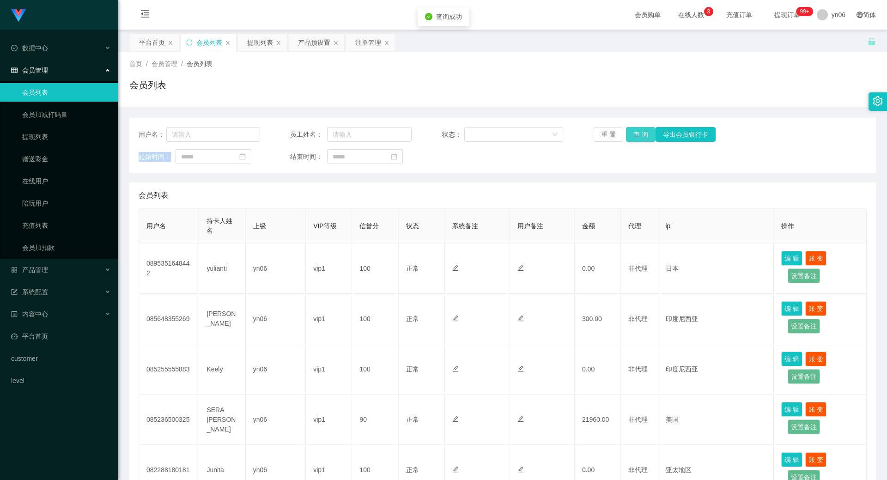
click at [637, 130] on button "查 询" at bounding box center [641, 134] width 30 height 15
click at [637, 130] on div "重 置 查 询 导出会员银行卡" at bounding box center [655, 134] width 122 height 15
click at [637, 130] on button "查 询" at bounding box center [646, 134] width 40 height 15
click at [637, 131] on div "重 置 查 询 导出会员银行卡" at bounding box center [655, 134] width 122 height 15
click at [637, 131] on button "查 询" at bounding box center [641, 134] width 30 height 15
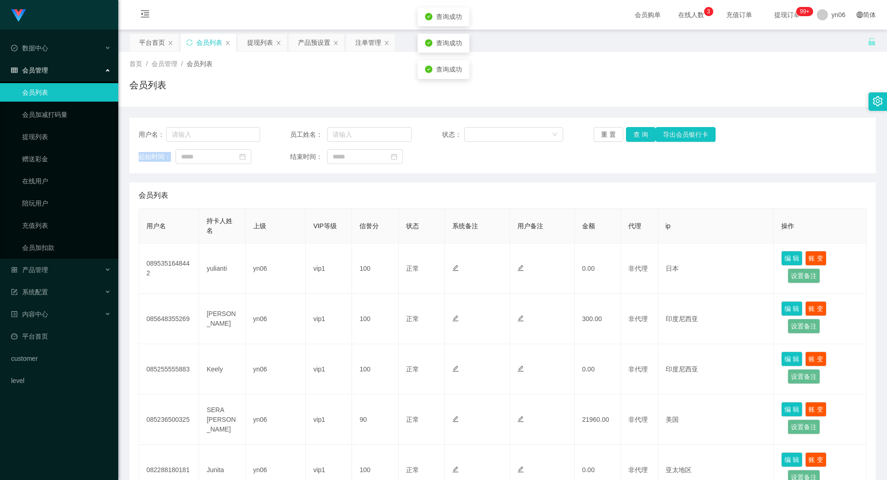
click at [637, 131] on div "重 置 查 询 导出会员银行卡" at bounding box center [655, 134] width 122 height 15
click at [637, 131] on button "查 询" at bounding box center [641, 134] width 30 height 15
click at [637, 131] on div "重 置 查 询 导出会员银行卡" at bounding box center [655, 134] width 122 height 15
click at [637, 131] on button "查 询" at bounding box center [641, 134] width 30 height 15
click at [637, 131] on div "重 置 查 询 导出会员银行卡" at bounding box center [655, 134] width 122 height 15
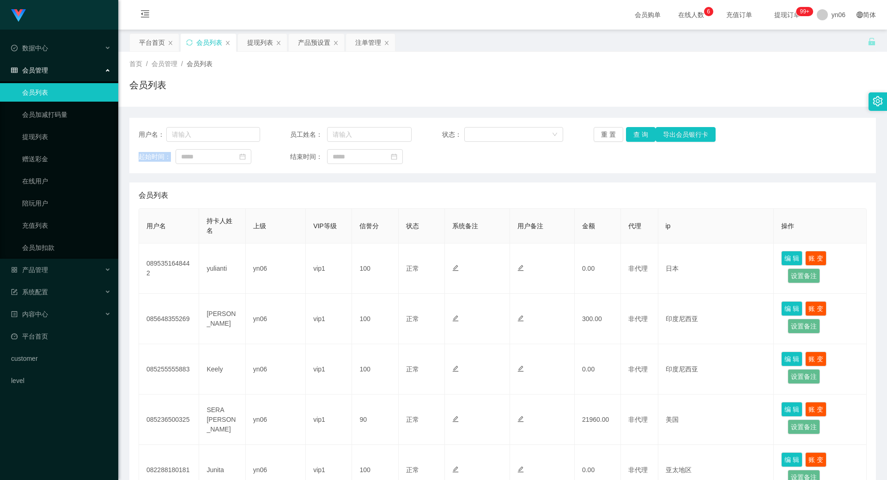
click at [263, 37] on div "提现列表" at bounding box center [260, 43] width 26 height 18
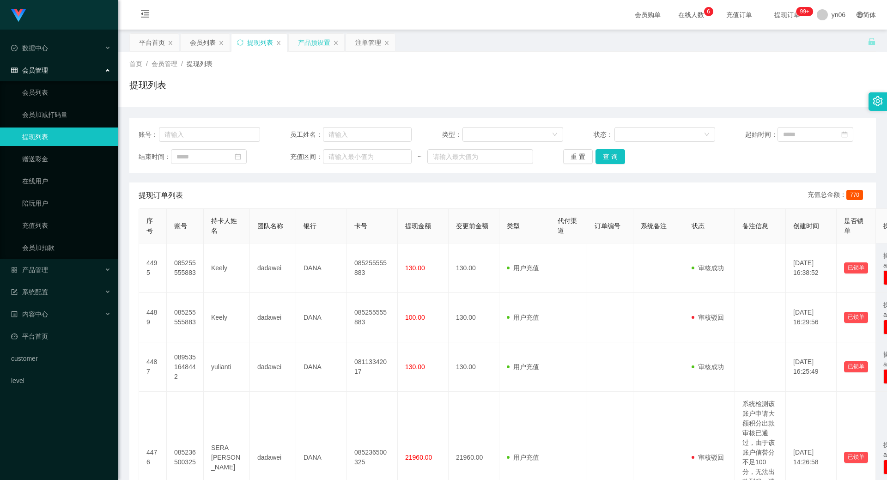
click at [316, 47] on div "产品预设置" at bounding box center [314, 43] width 32 height 18
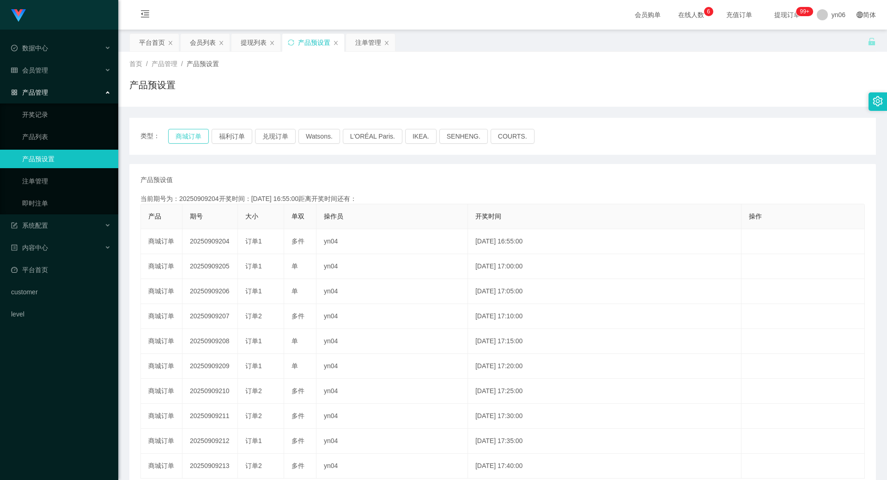
click at [183, 137] on button "商城订单" at bounding box center [188, 136] width 41 height 15
click at [375, 43] on div "注单管理" at bounding box center [368, 43] width 26 height 18
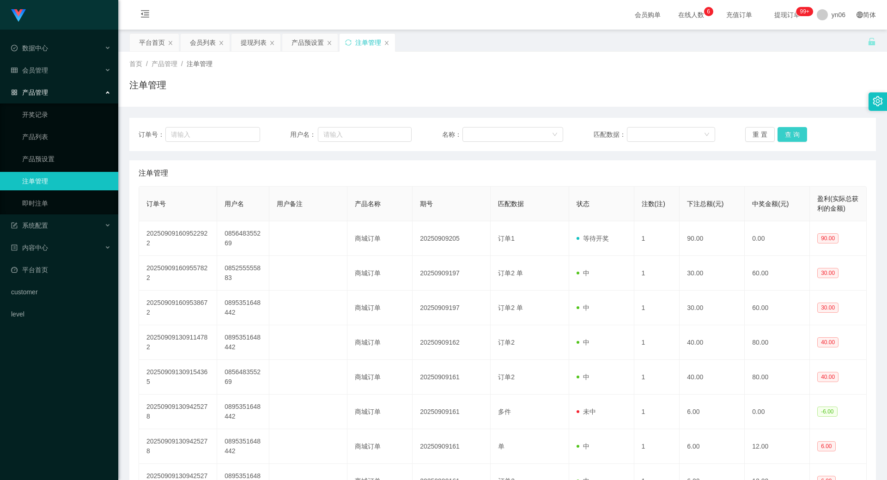
click at [784, 134] on button "查 询" at bounding box center [793, 134] width 30 height 15
click at [784, 134] on div "重 置 查 询" at bounding box center [807, 134] width 122 height 15
click at [784, 134] on button "查 询" at bounding box center [798, 134] width 40 height 15
click at [784, 134] on div "重 置 查 询" at bounding box center [807, 134] width 122 height 15
click at [784, 134] on button "查 询" at bounding box center [793, 134] width 30 height 15
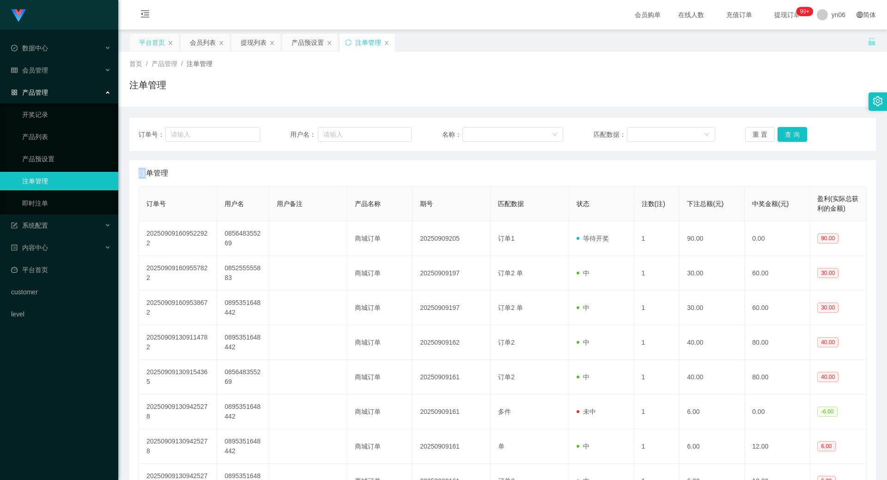
click at [147, 35] on div "平台首页" at bounding box center [152, 43] width 26 height 18
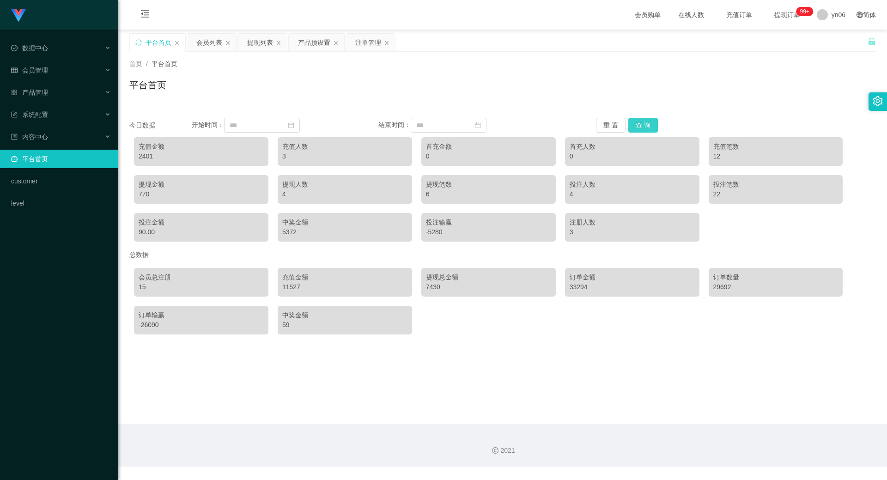
click at [640, 129] on button "查 询" at bounding box center [644, 125] width 30 height 15
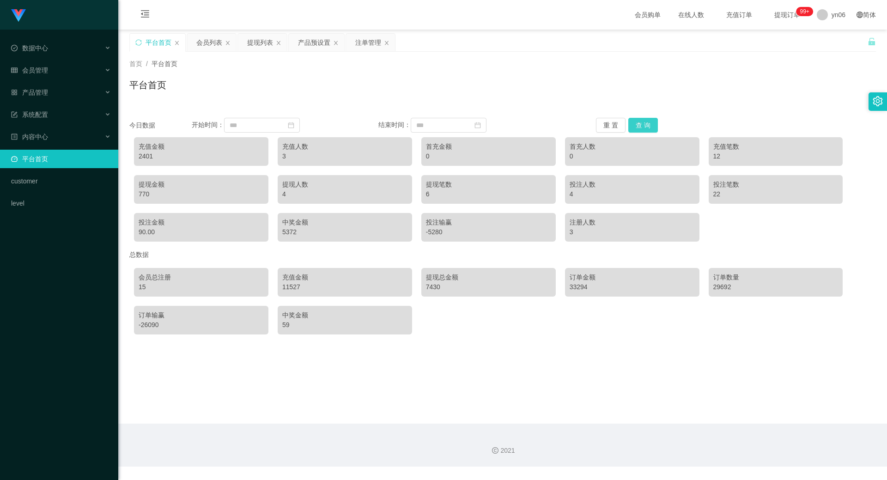
click at [640, 129] on button "查 询" at bounding box center [644, 125] width 30 height 15
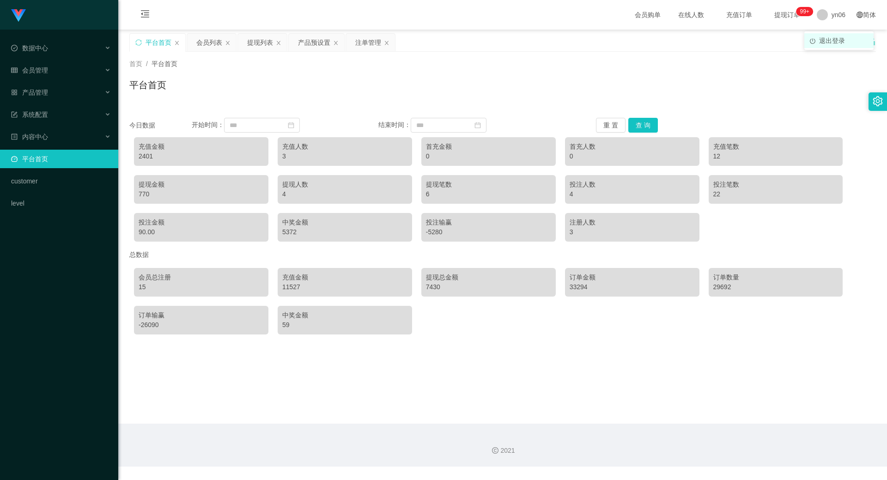
click at [834, 37] on span "退出登录" at bounding box center [832, 40] width 26 height 7
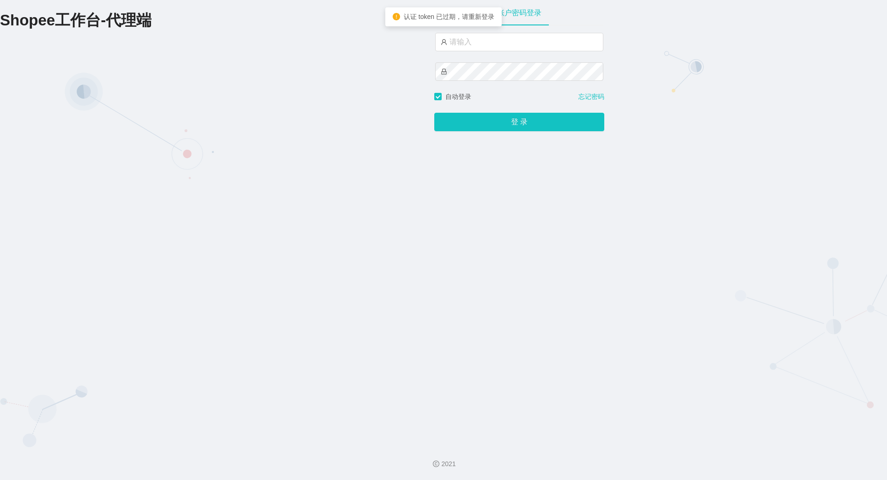
click at [523, 56] on div at bounding box center [519, 62] width 168 height 59
click at [520, 51] on div at bounding box center [519, 42] width 168 height 18
click at [521, 46] on input "text" at bounding box center [519, 42] width 168 height 18
type input "yn06"
click at [434, 113] on button "登 录" at bounding box center [519, 122] width 170 height 18
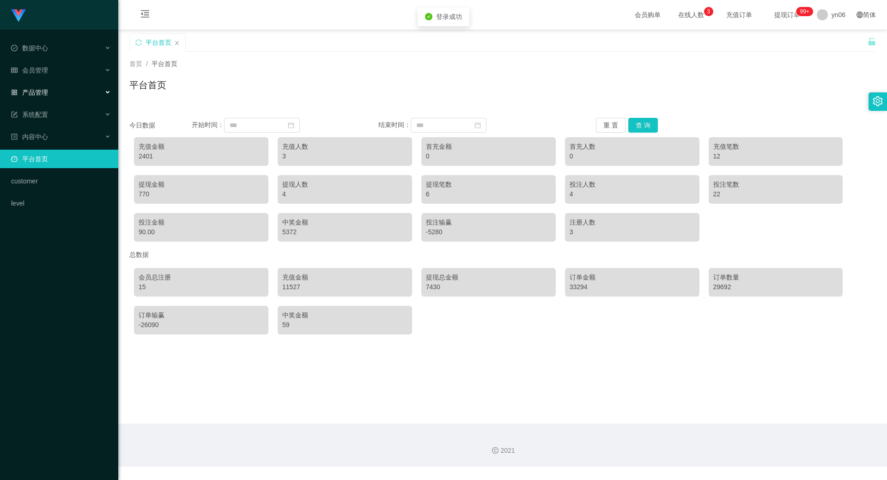
click at [46, 99] on div "产品管理" at bounding box center [59, 92] width 118 height 18
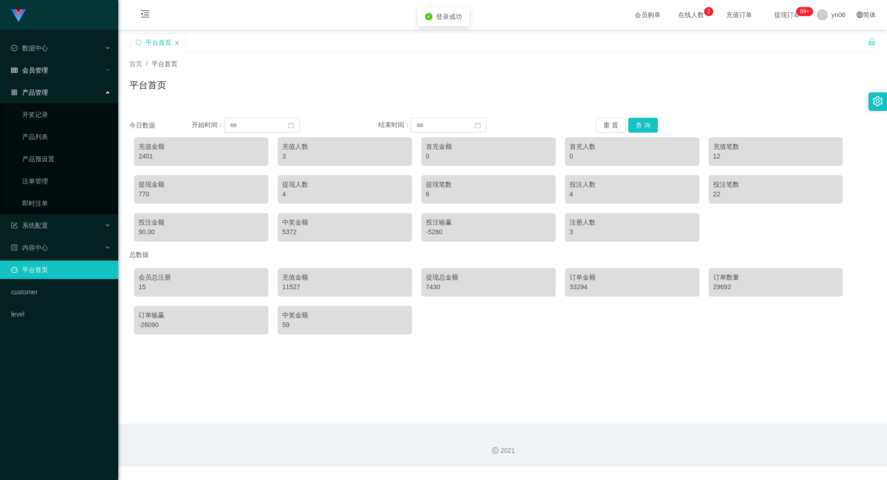
click at [49, 68] on div "会员管理" at bounding box center [59, 70] width 118 height 18
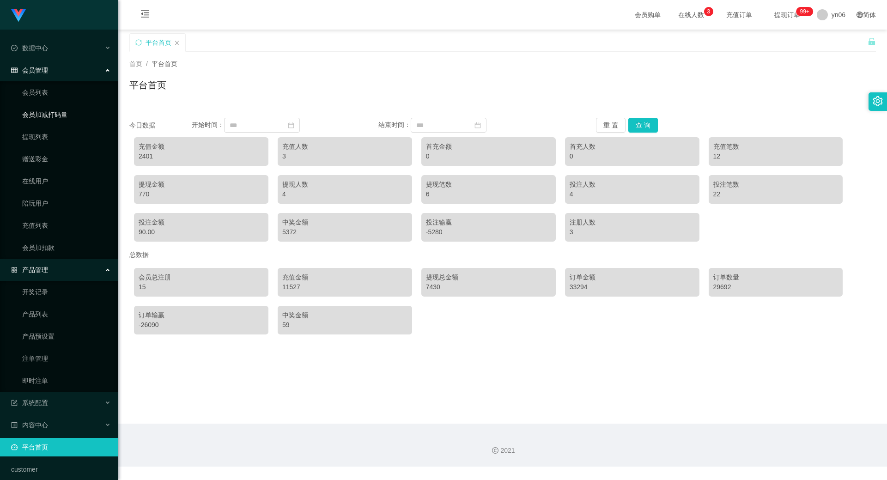
click at [56, 111] on link "会员加减打码量" at bounding box center [66, 114] width 89 height 18
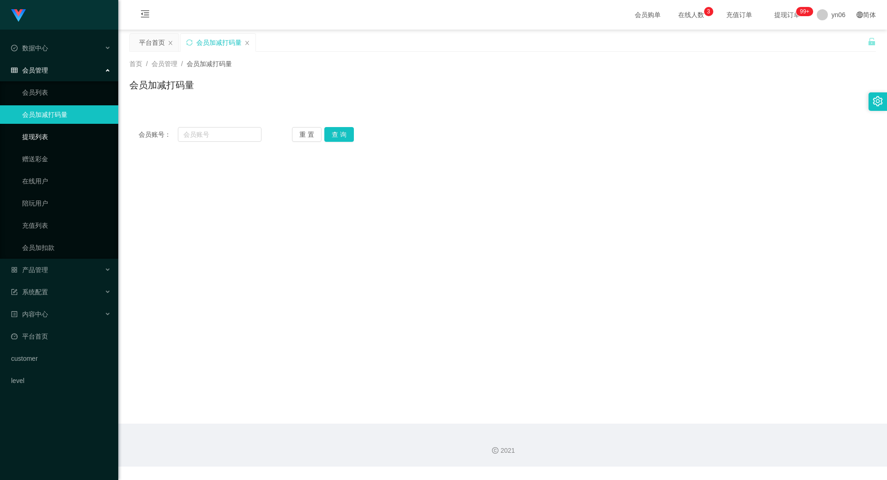
click at [56, 136] on link "提现列表" at bounding box center [66, 137] width 89 height 18
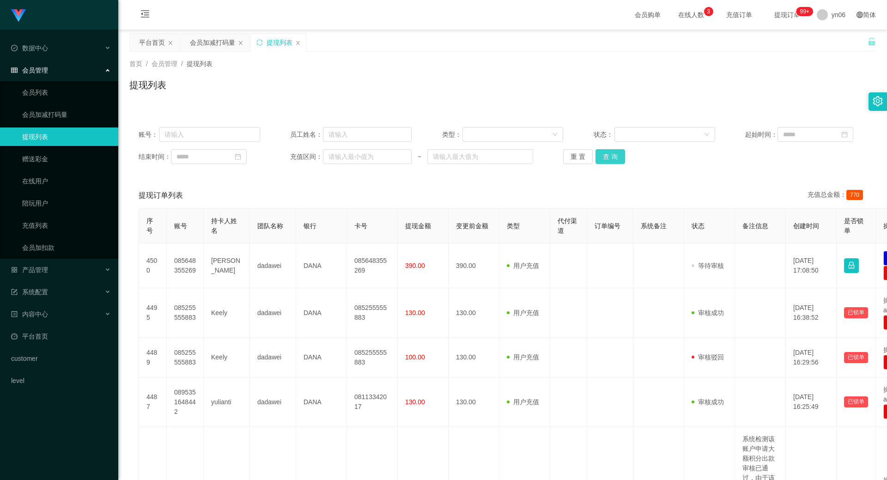
click at [607, 158] on button "查 询" at bounding box center [611, 156] width 30 height 15
click at [607, 158] on div "重 置 查 询" at bounding box center [624, 156] width 122 height 15
click at [607, 158] on button "查 询" at bounding box center [611, 156] width 30 height 15
drag, startPoint x: 159, startPoint y: 48, endPoint x: 183, endPoint y: 57, distance: 25.9
click at [159, 48] on div "平台首页" at bounding box center [152, 43] width 26 height 18
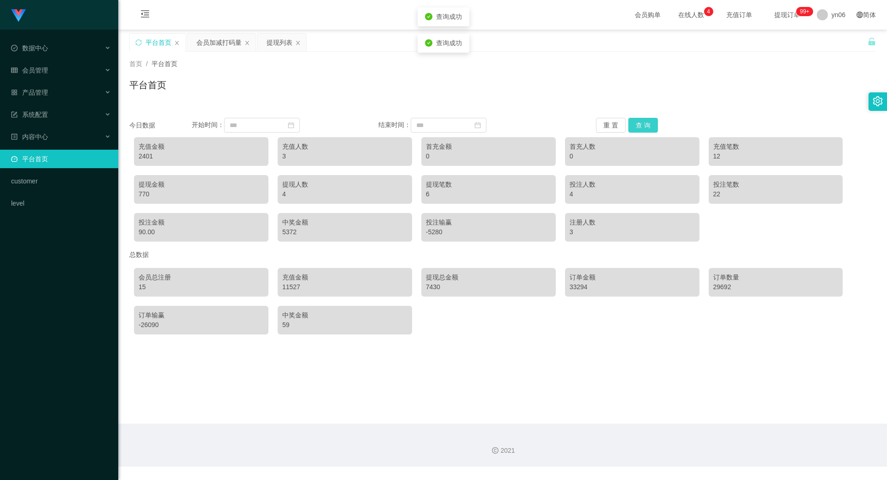
click at [645, 124] on button "查 询" at bounding box center [644, 125] width 30 height 15
click at [828, 49] on ul "退出登录" at bounding box center [839, 40] width 69 height 18
click at [830, 43] on span "退出登录" at bounding box center [832, 40] width 26 height 7
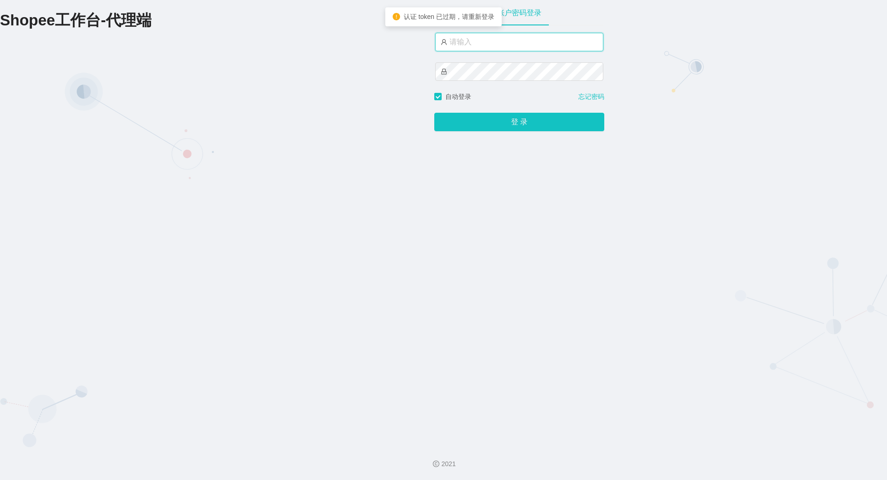
click at [485, 49] on input "text" at bounding box center [519, 42] width 168 height 18
type input "xjp806"
click at [434, 113] on button "登 录" at bounding box center [519, 122] width 170 height 18
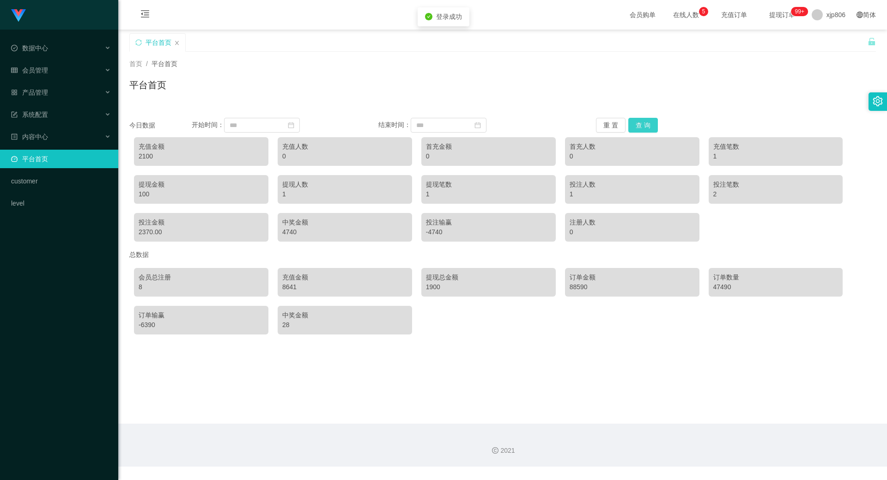
click at [644, 128] on button "查 询" at bounding box center [644, 125] width 30 height 15
click at [644, 124] on button "查 询" at bounding box center [644, 125] width 30 height 15
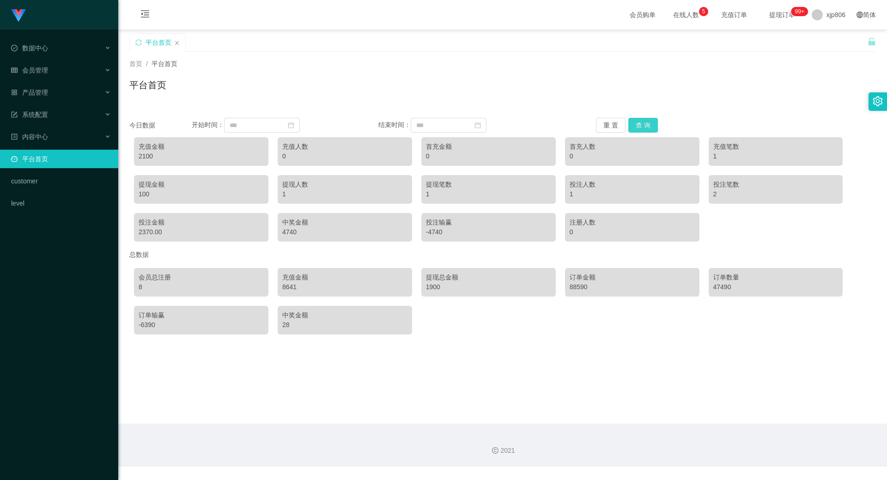
click at [644, 124] on button "查 询" at bounding box center [644, 125] width 30 height 15
click at [829, 32] on ul "退出登录" at bounding box center [833, 40] width 69 height 18
click at [830, 40] on span "退出登录" at bounding box center [827, 40] width 26 height 7
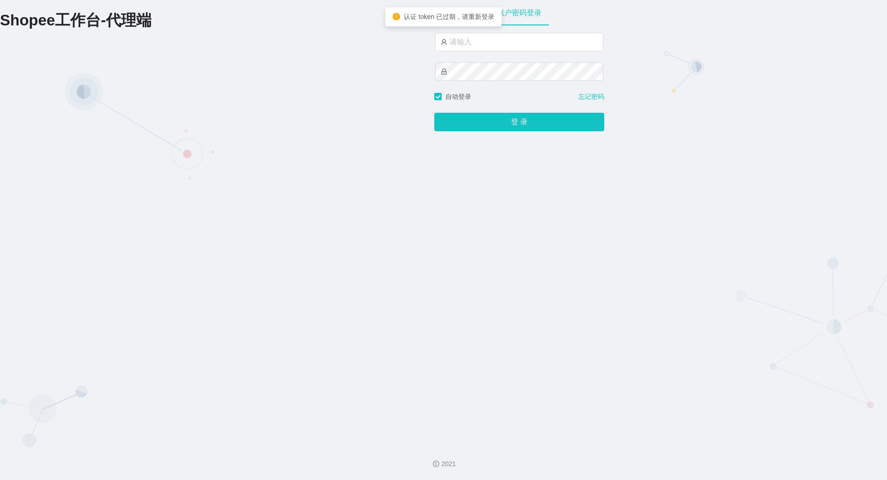
click at [494, 54] on div at bounding box center [519, 62] width 168 height 59
click at [487, 36] on input "text" at bounding box center [519, 42] width 168 height 18
type input "yn06"
click at [434, 113] on button "登 录" at bounding box center [519, 122] width 170 height 18
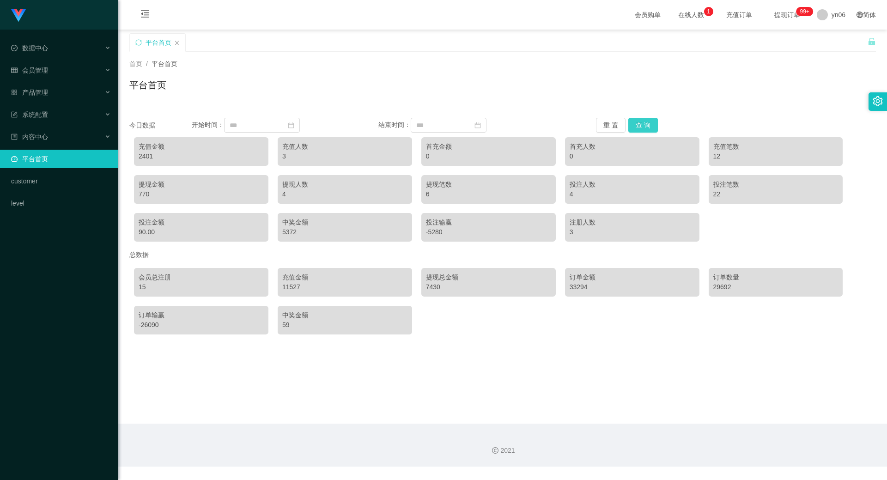
click at [640, 130] on button "查 询" at bounding box center [644, 125] width 30 height 15
click at [639, 131] on button "查 询" at bounding box center [644, 125] width 30 height 15
